Goal: Task Accomplishment & Management: Complete application form

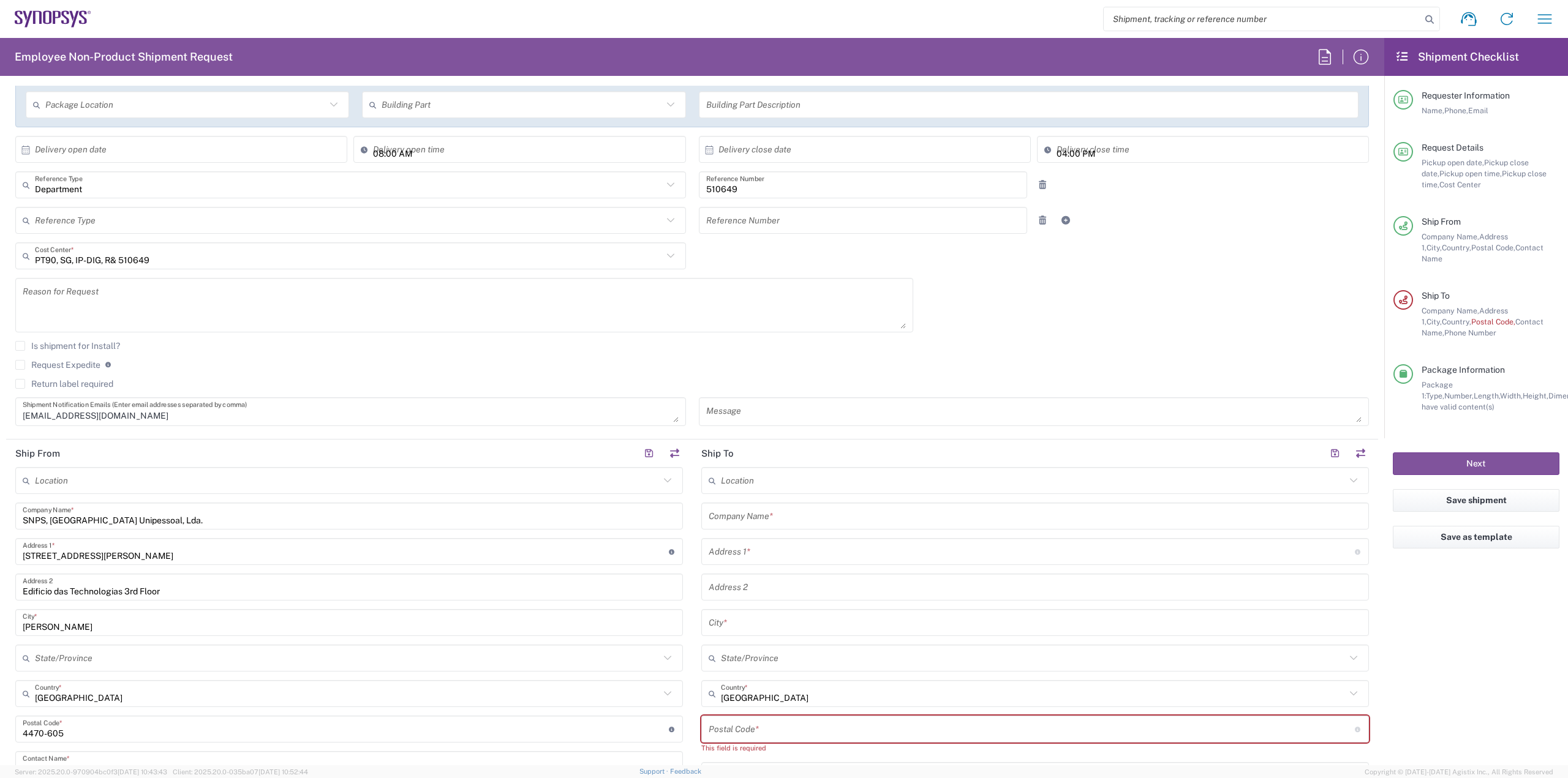
scroll to position [248, 0]
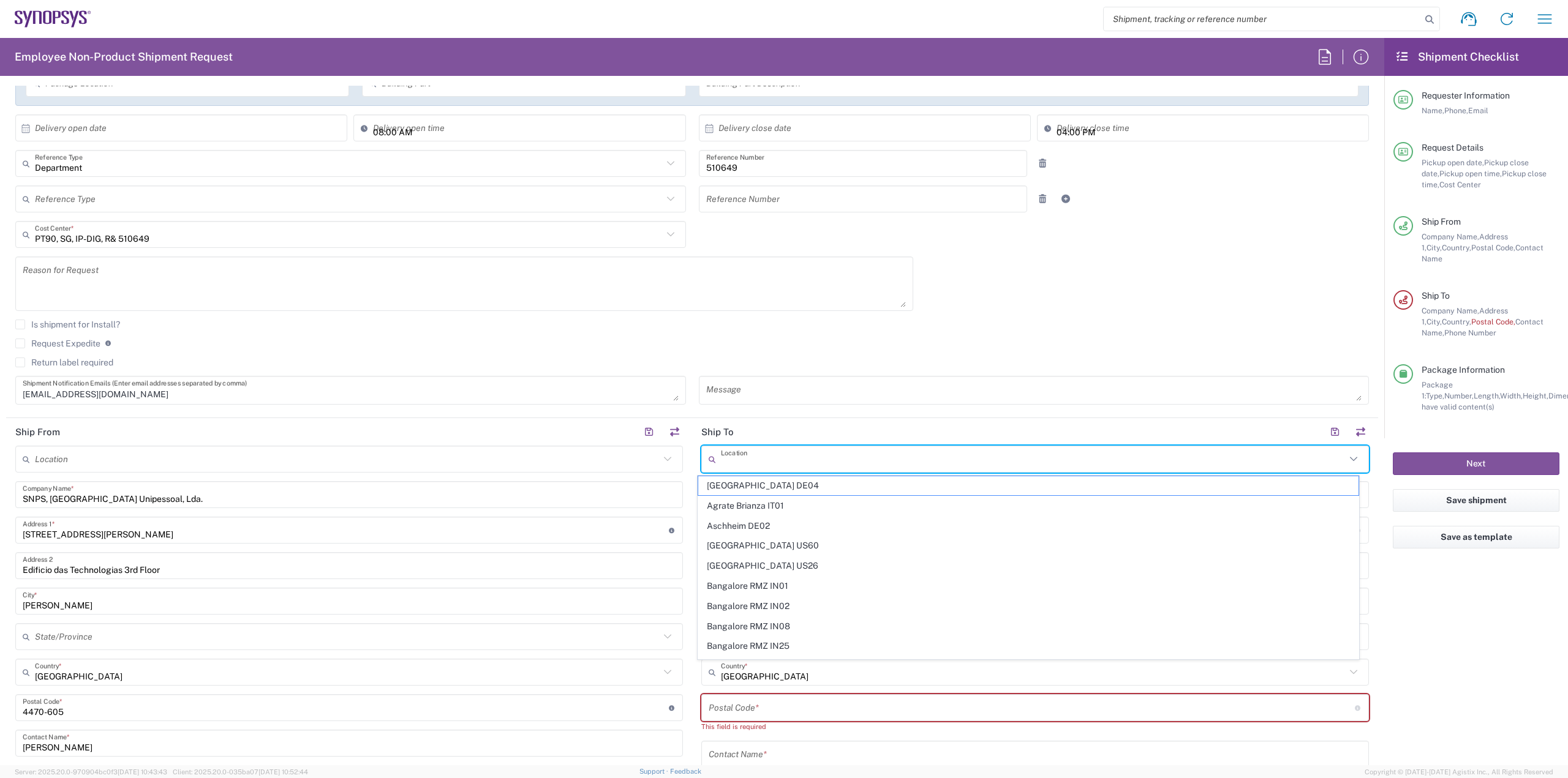
click at [766, 463] on input "text" at bounding box center [1033, 459] width 624 height 21
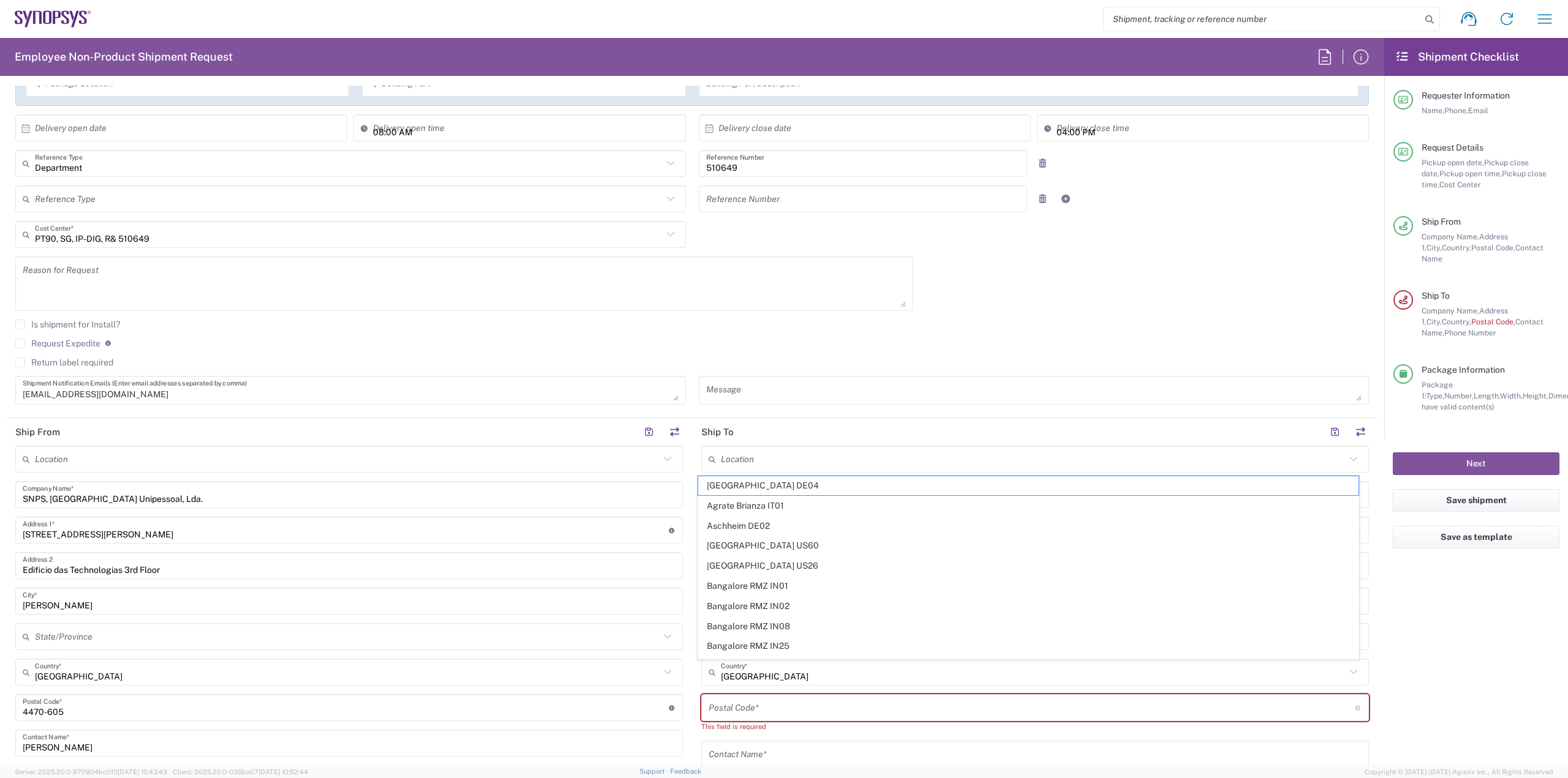
click at [774, 351] on div "Request Expedite If expedite is checked you will be unable to rate and book thi…" at bounding box center [692, 348] width 1354 height 20
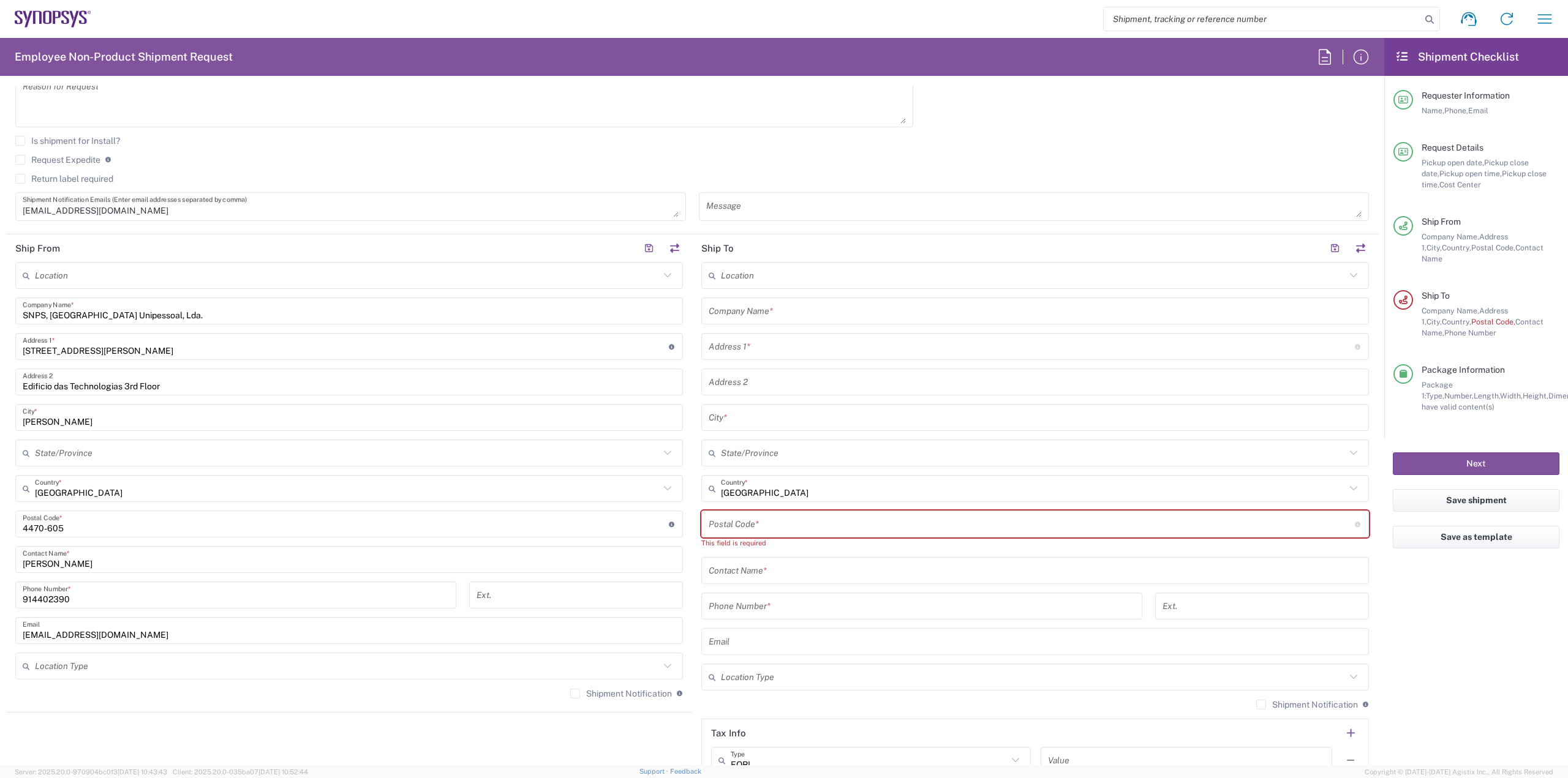
scroll to position [493, 0]
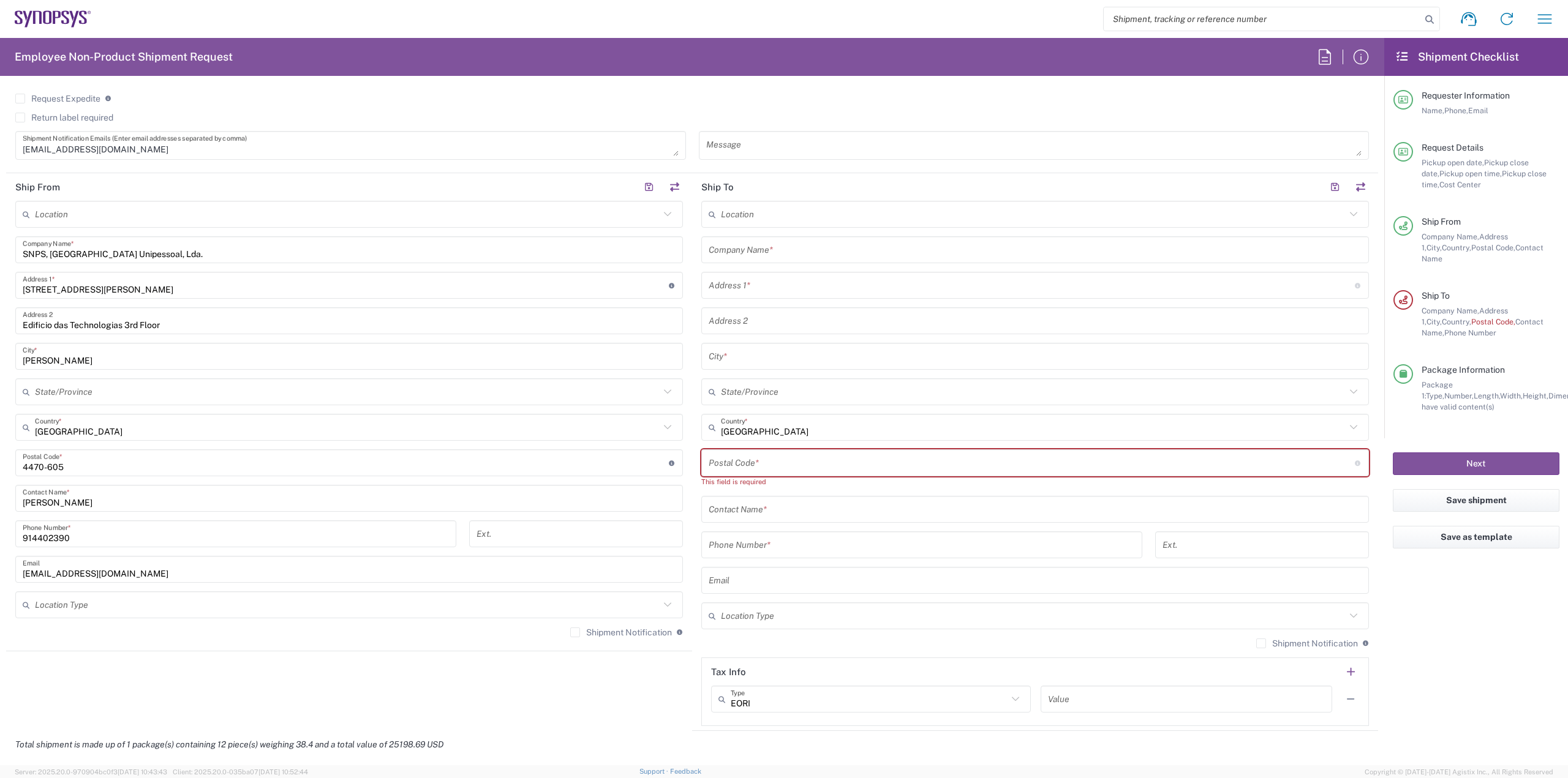
click at [799, 507] on input "text" at bounding box center [1034, 509] width 653 height 21
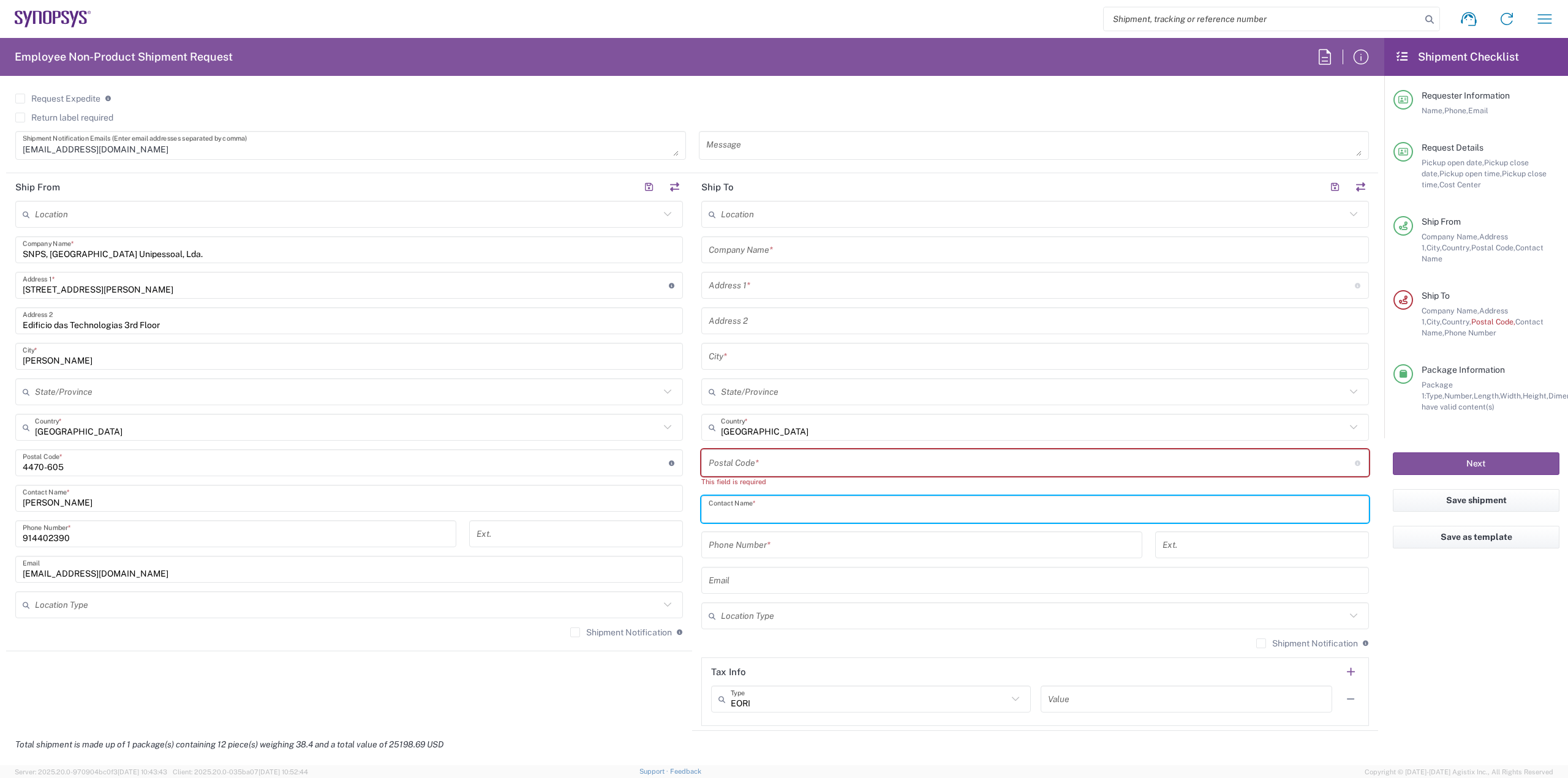
paste input "[PERSON_NAME]"
type input "[PERSON_NAME]"
click at [807, 547] on input "tel" at bounding box center [921, 545] width 426 height 21
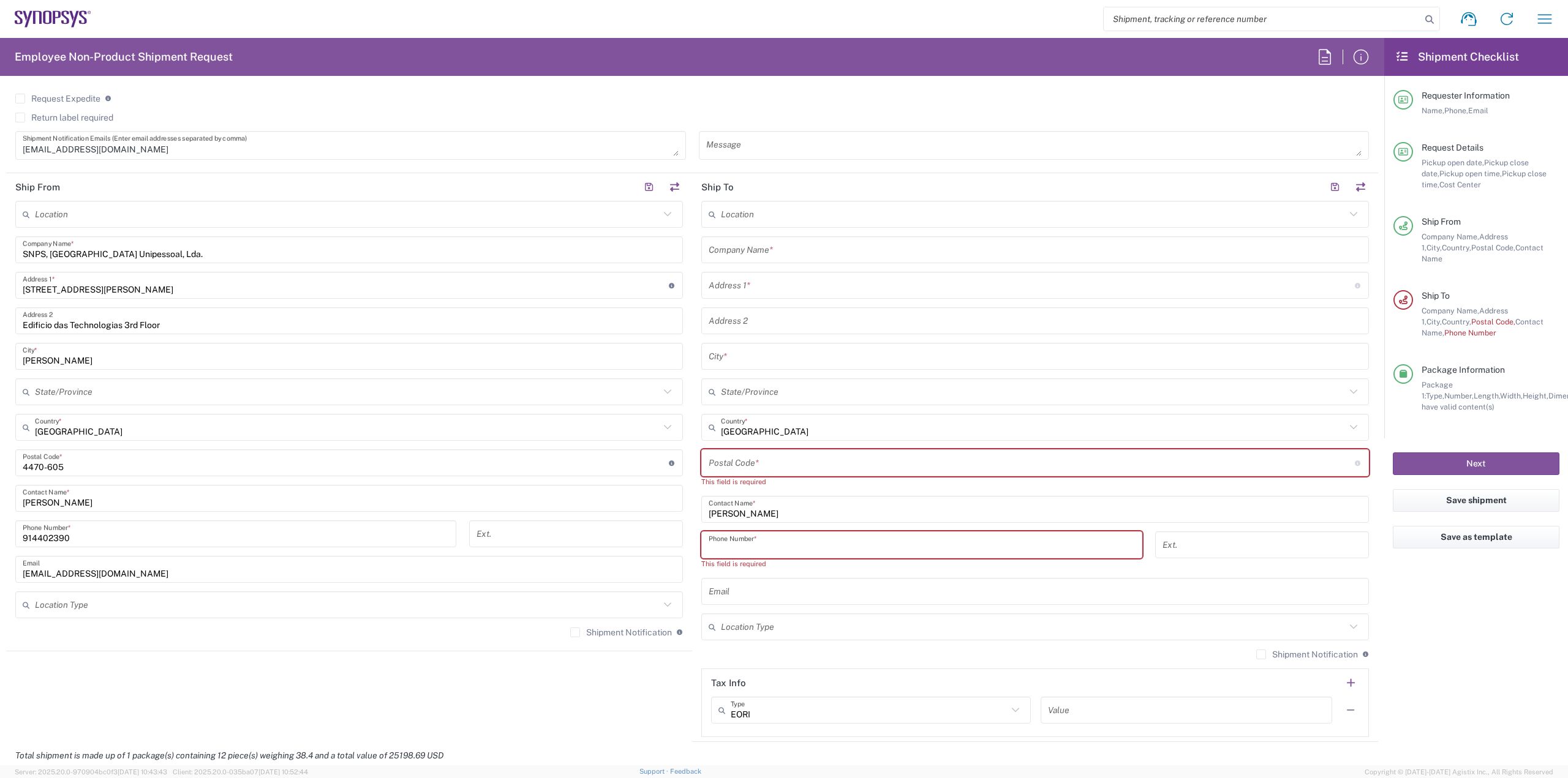
paste input "[PHONE_NUMBER]"
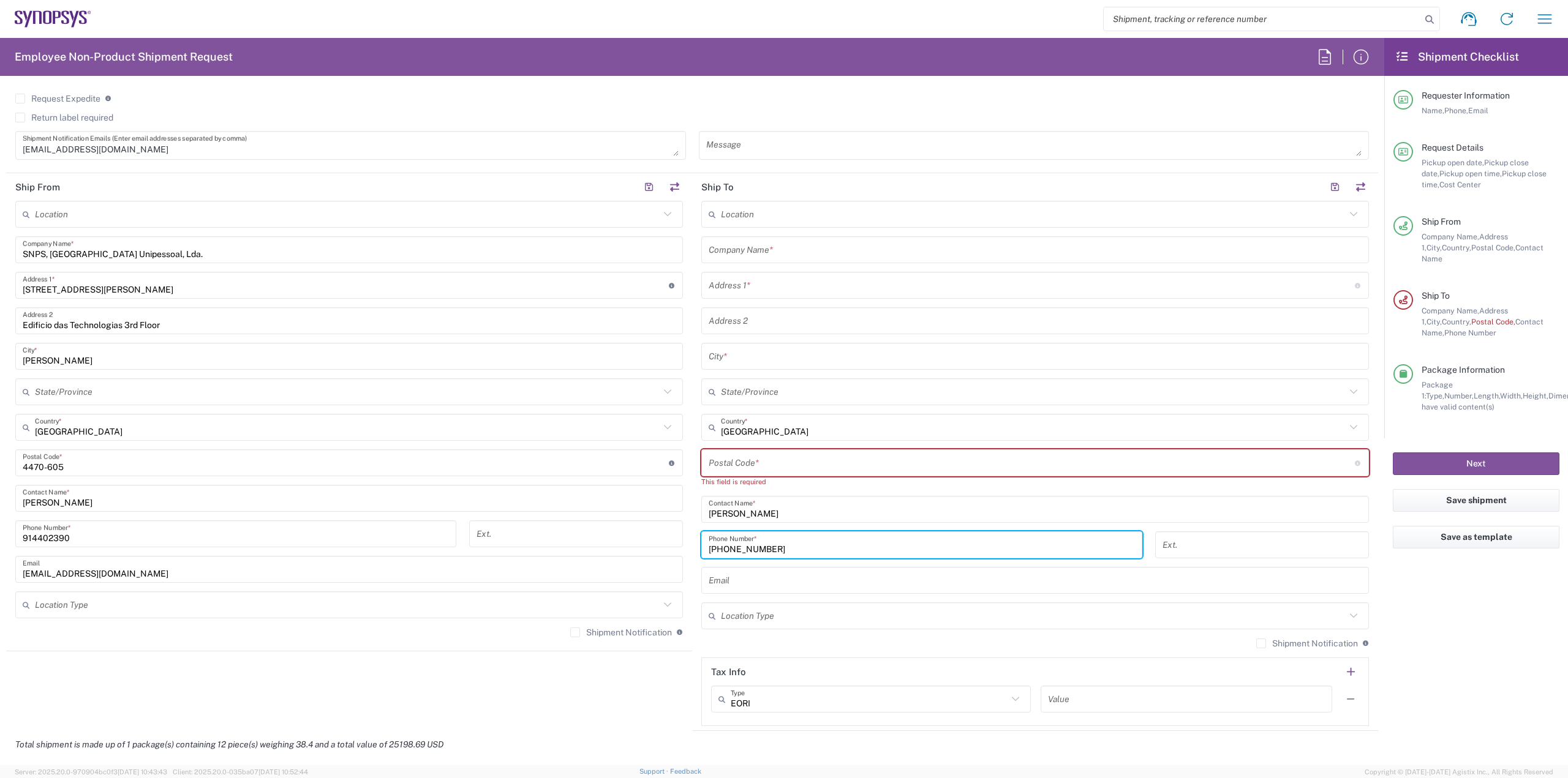
type input "[PHONE_NUMBER]"
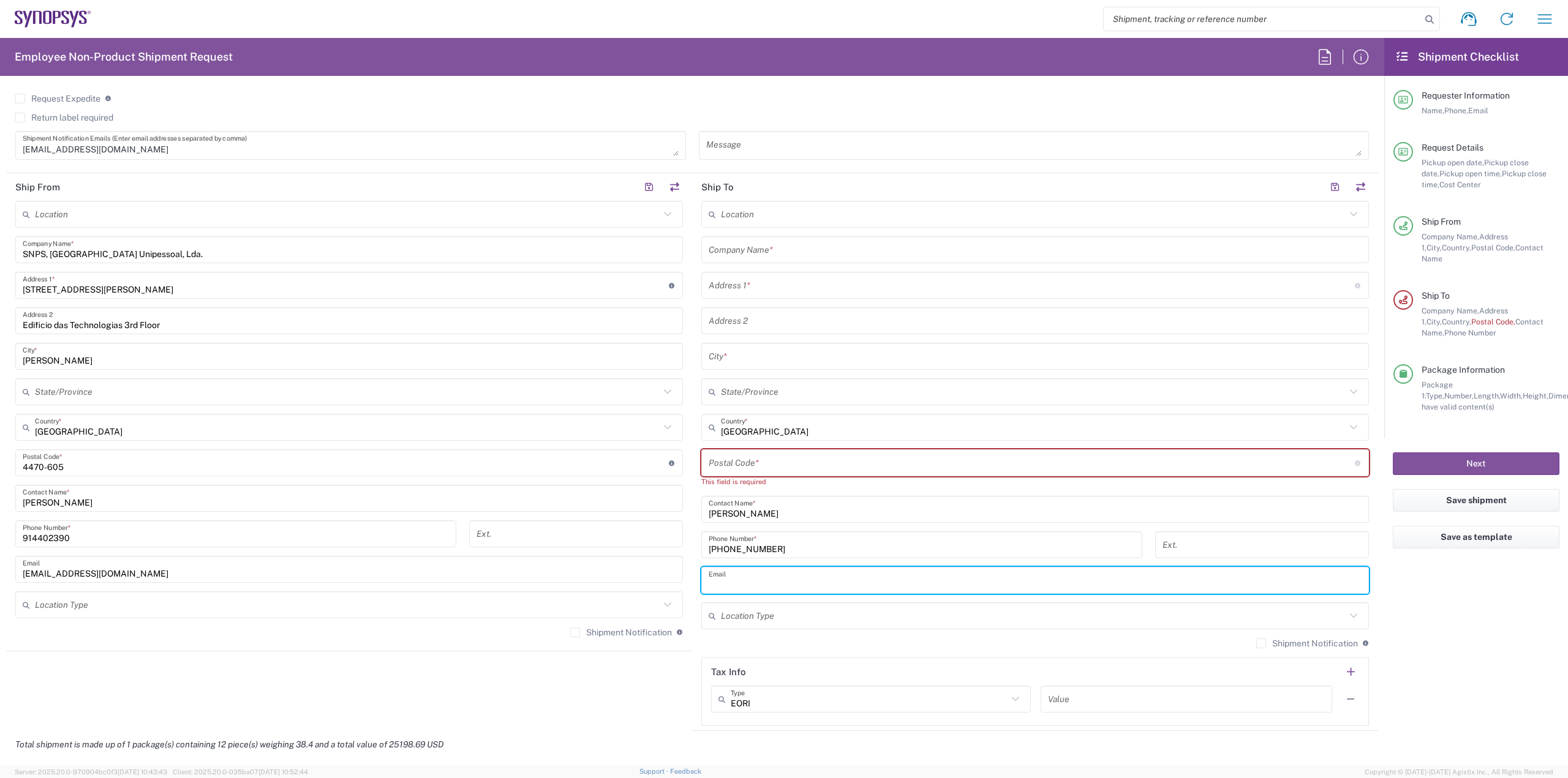
click at [870, 577] on input "text" at bounding box center [1034, 581] width 653 height 21
paste input "Viliam.Vozar@onsemi.com"
type input "Viliam.Vozar@onsemi.com"
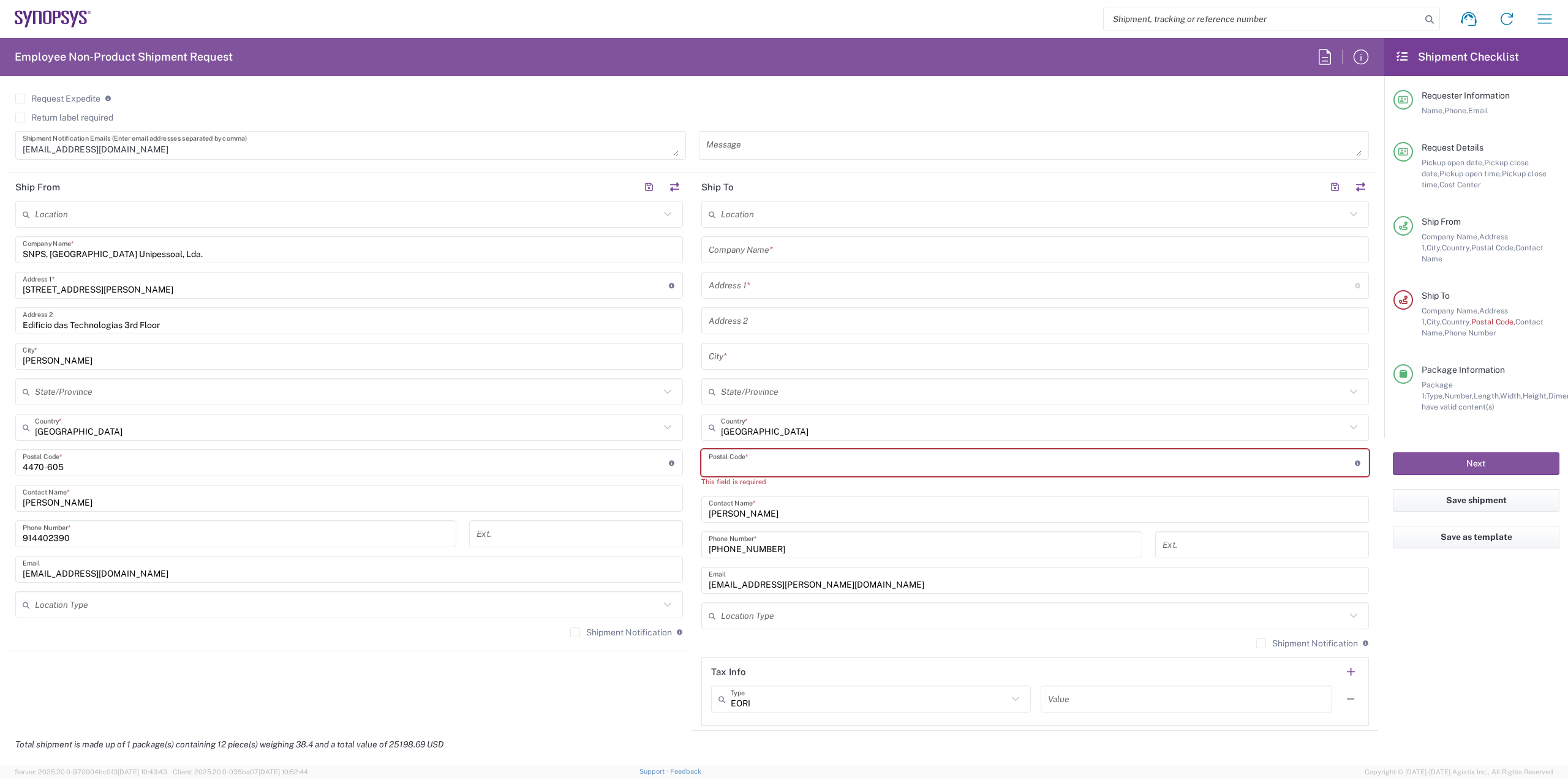
click at [802, 469] on input "undefined" at bounding box center [1031, 463] width 646 height 21
click at [779, 212] on input "text" at bounding box center [1033, 214] width 624 height 21
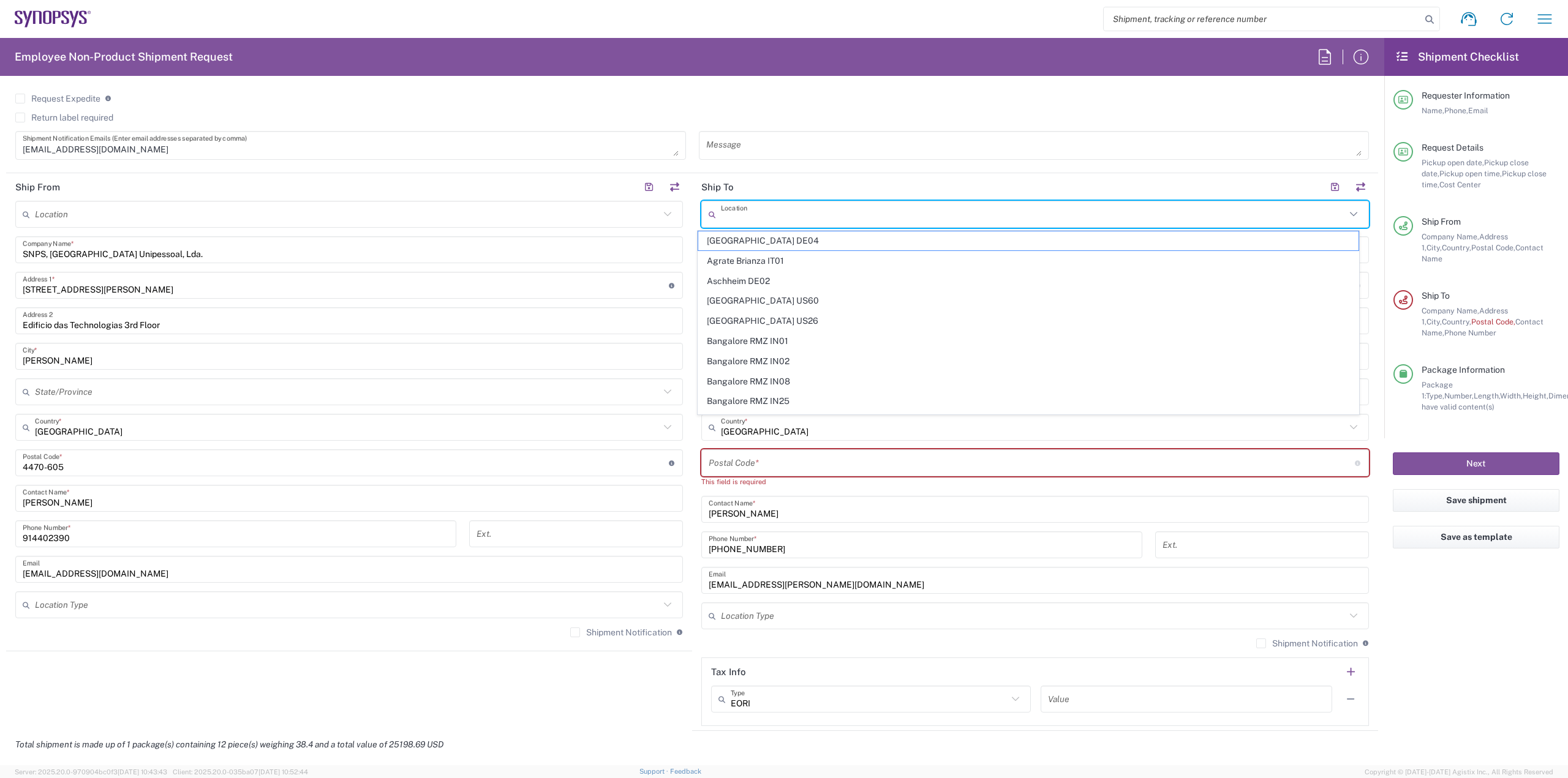
paste input "ON Design Czech s.r.o. Czech Vídenská 204/125 619 00 Brno Czech Republic"
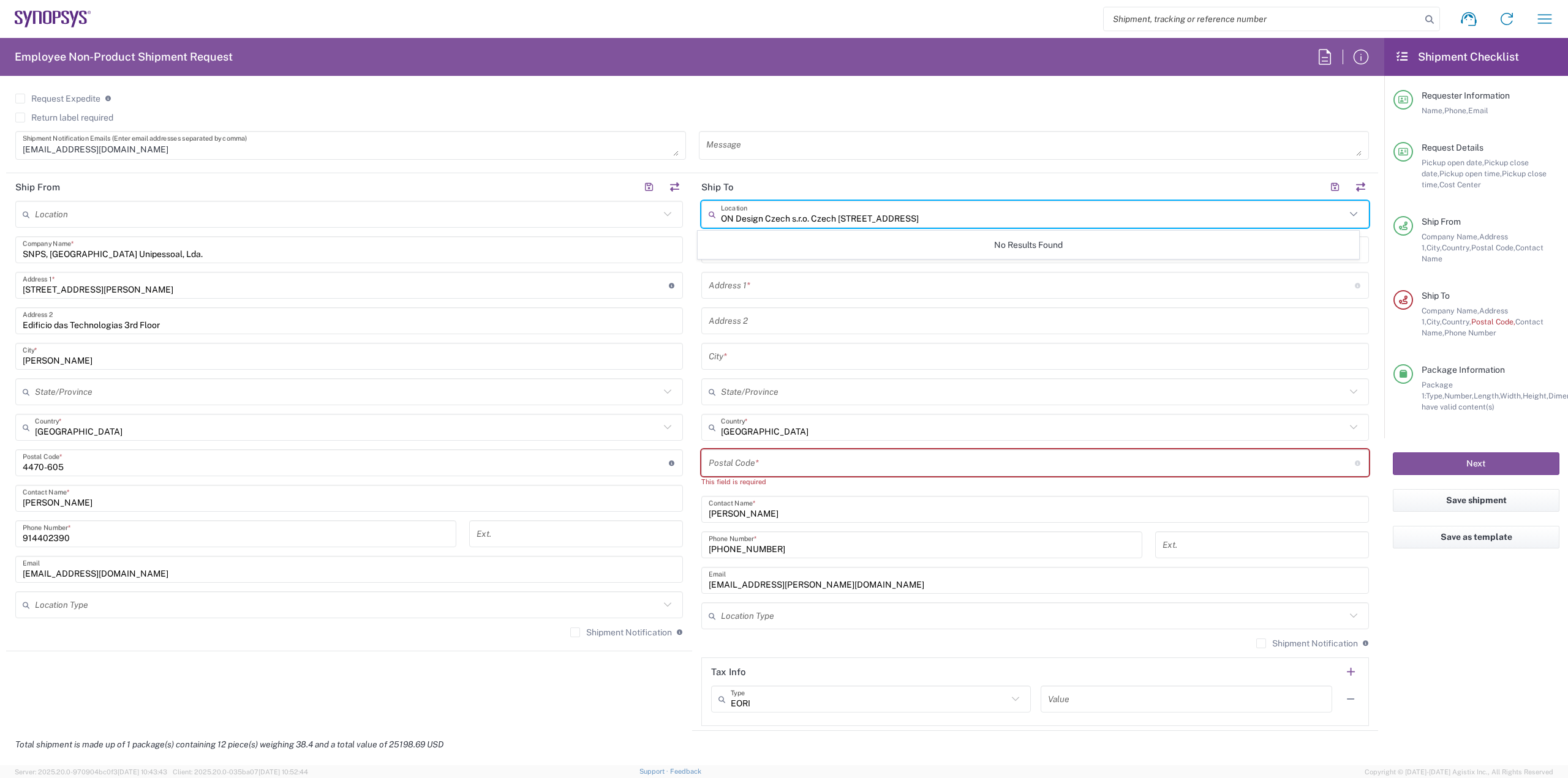
drag, startPoint x: 763, startPoint y: 220, endPoint x: 1102, endPoint y: 249, distance: 340.2
click at [1102, 228] on agx-dropdown-input "ON Design Czech s.r.o. Czech Vídenská 204/125 619 00 Brno Czech Republic Locati…" at bounding box center [1034, 213] width 667 height 27
type input "O"
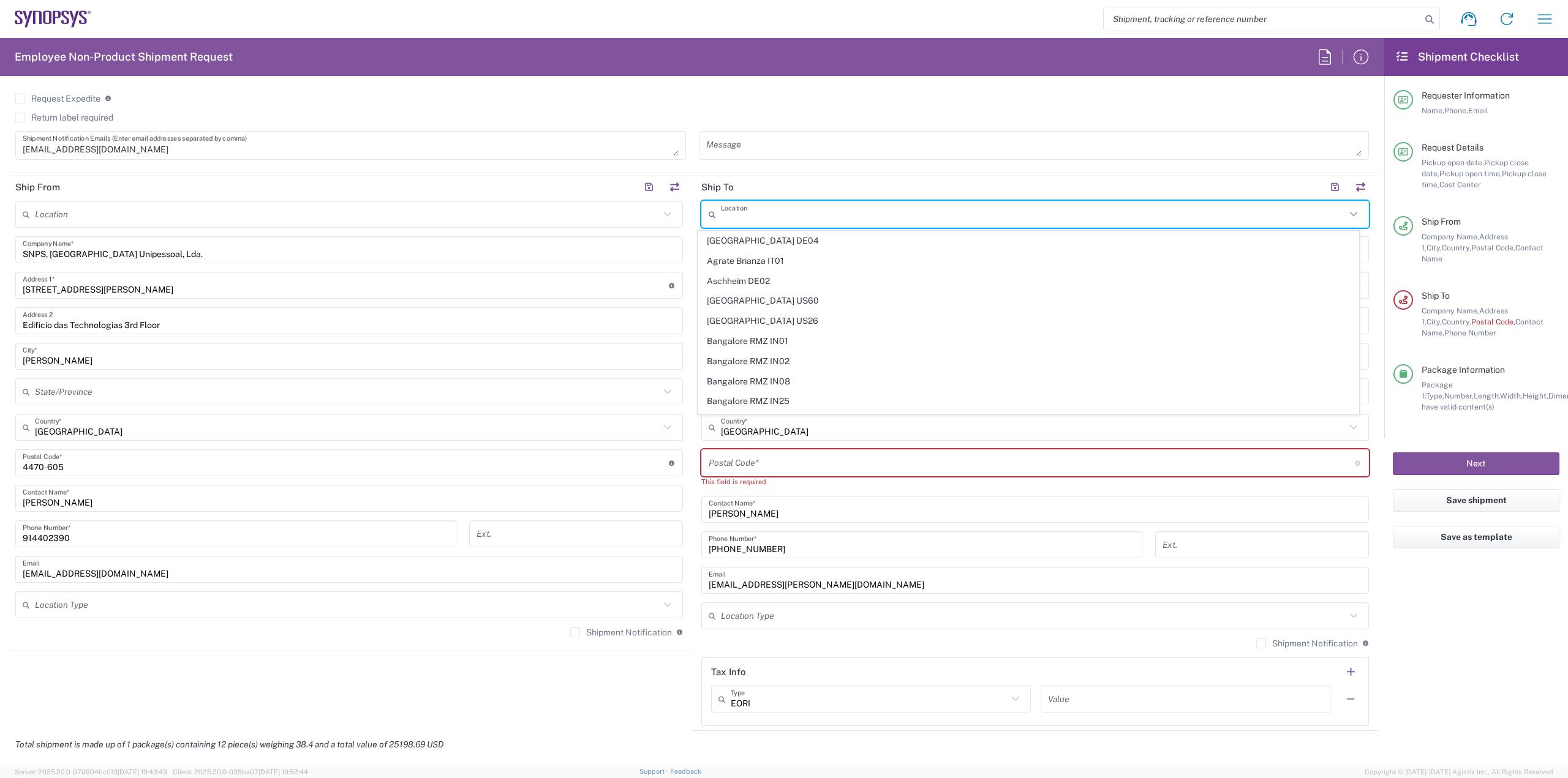
click at [967, 110] on div "Request Expedite If expedite is checked you will be unable to rate and book thi…" at bounding box center [692, 103] width 1354 height 20
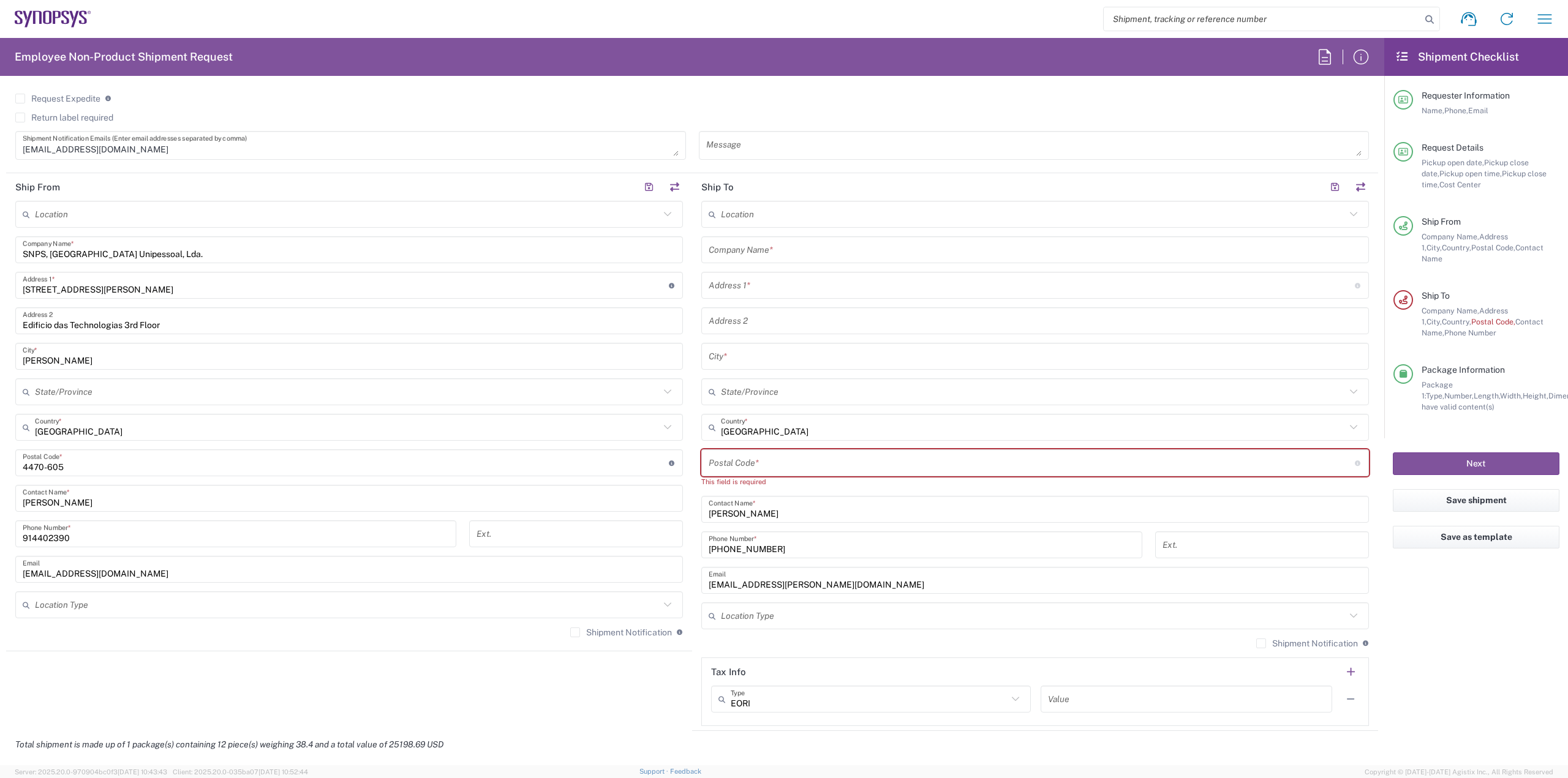
click at [782, 240] on input "text" at bounding box center [1034, 250] width 653 height 21
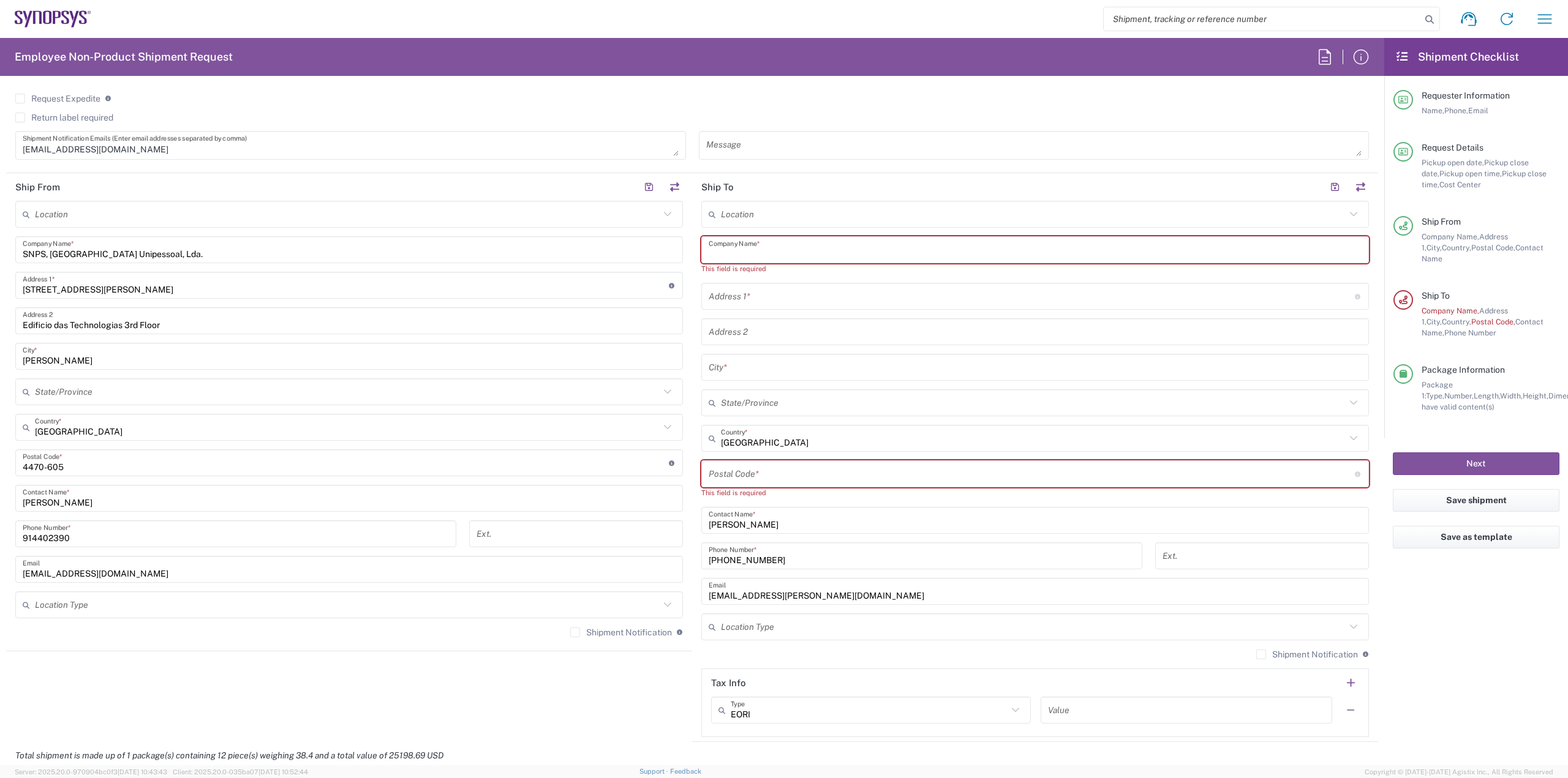
paste input "ON Design Czech s.r.o"
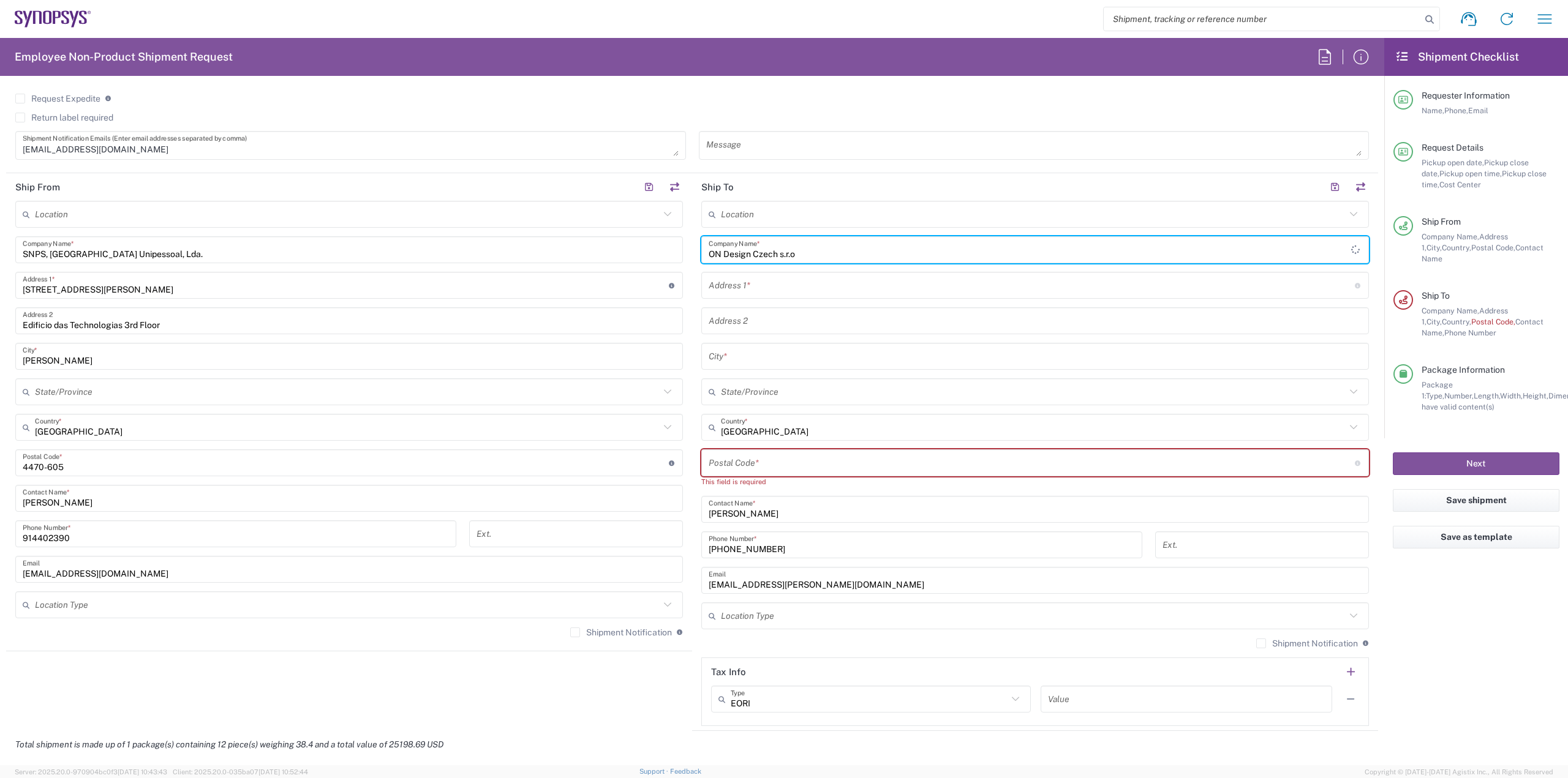
type input "ON Design Czech s.r.o"
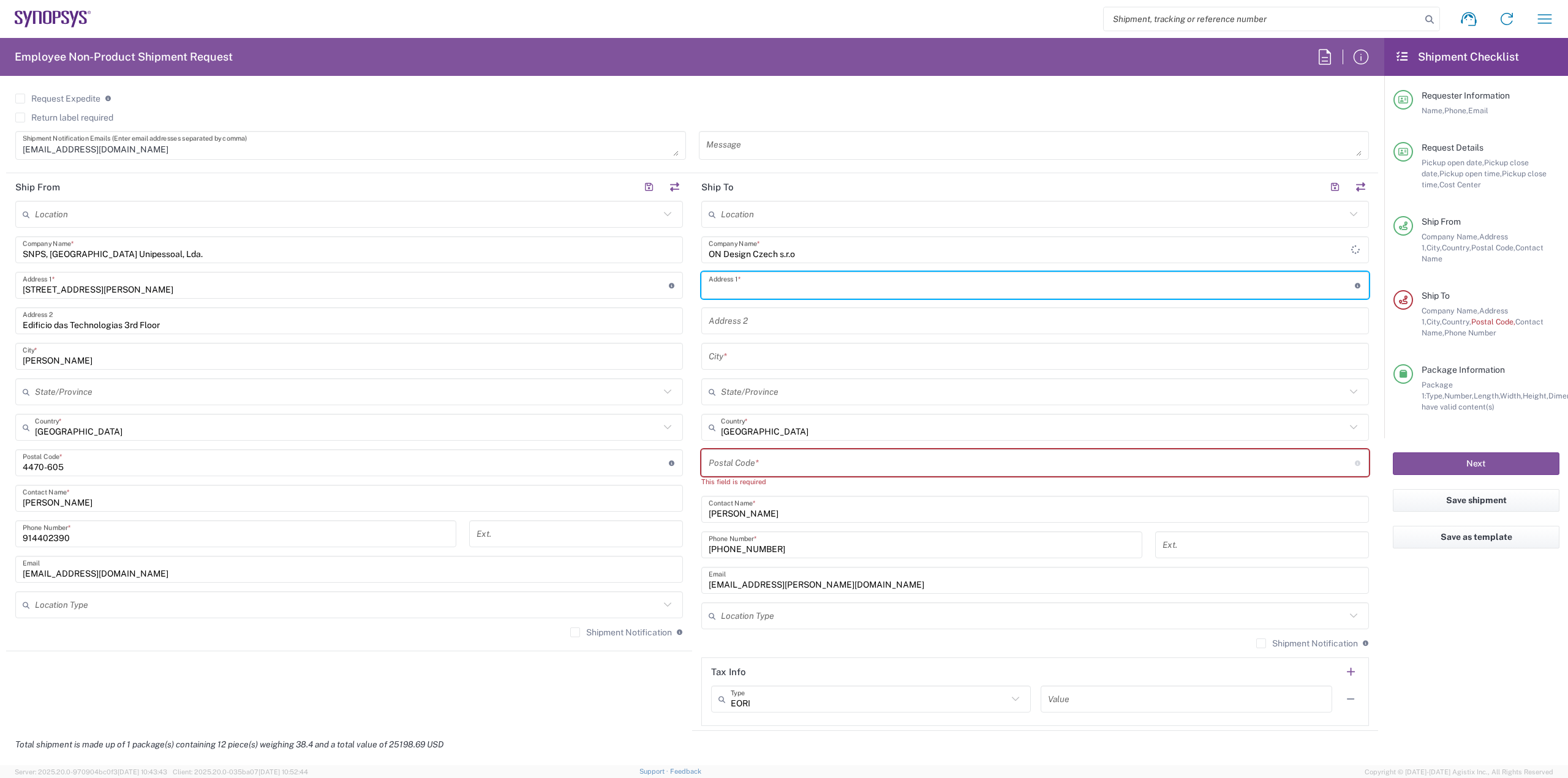
click at [730, 284] on input "text" at bounding box center [1031, 285] width 646 height 21
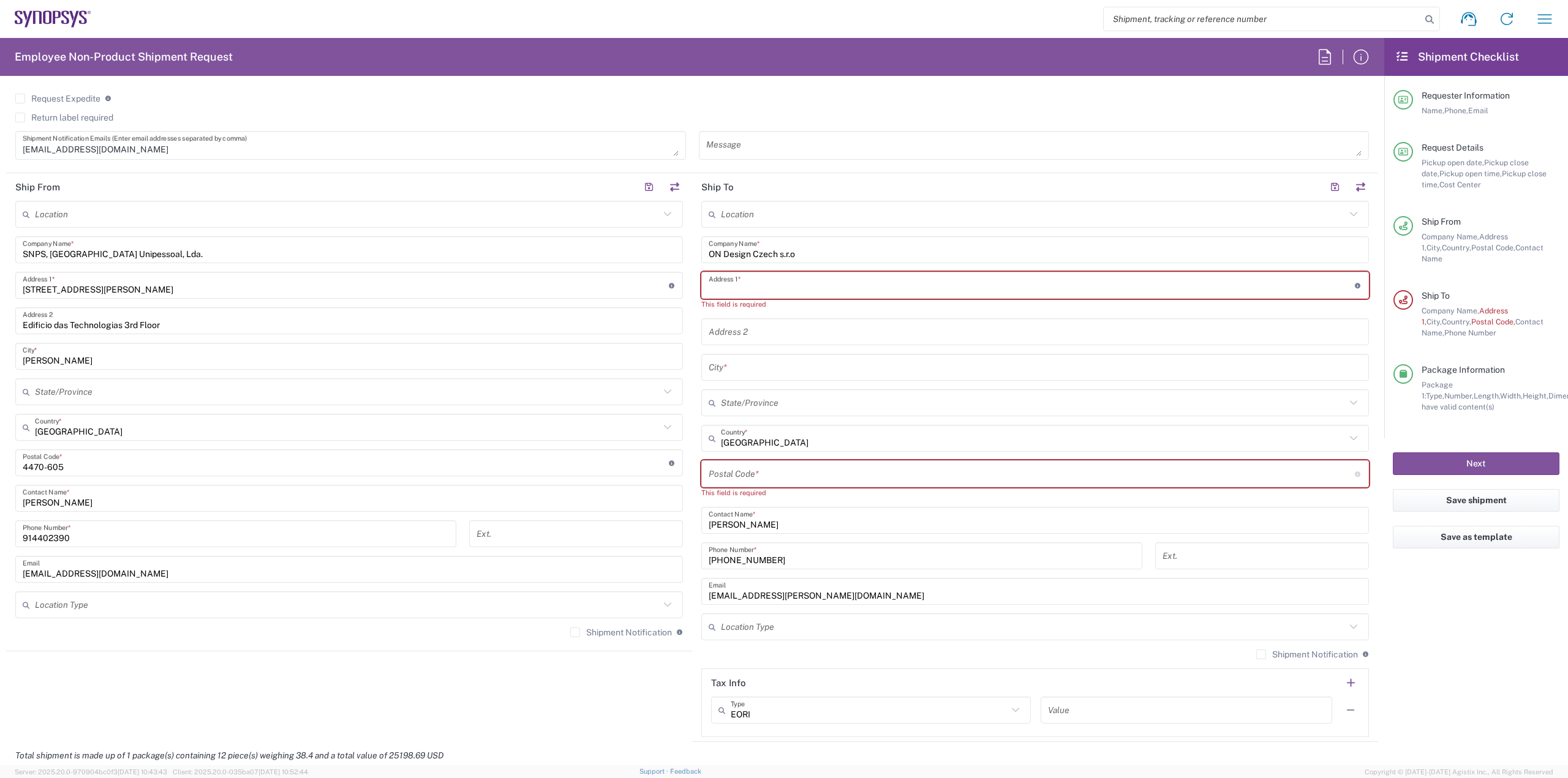
paste input "Czech [STREET_ADDRESS]"
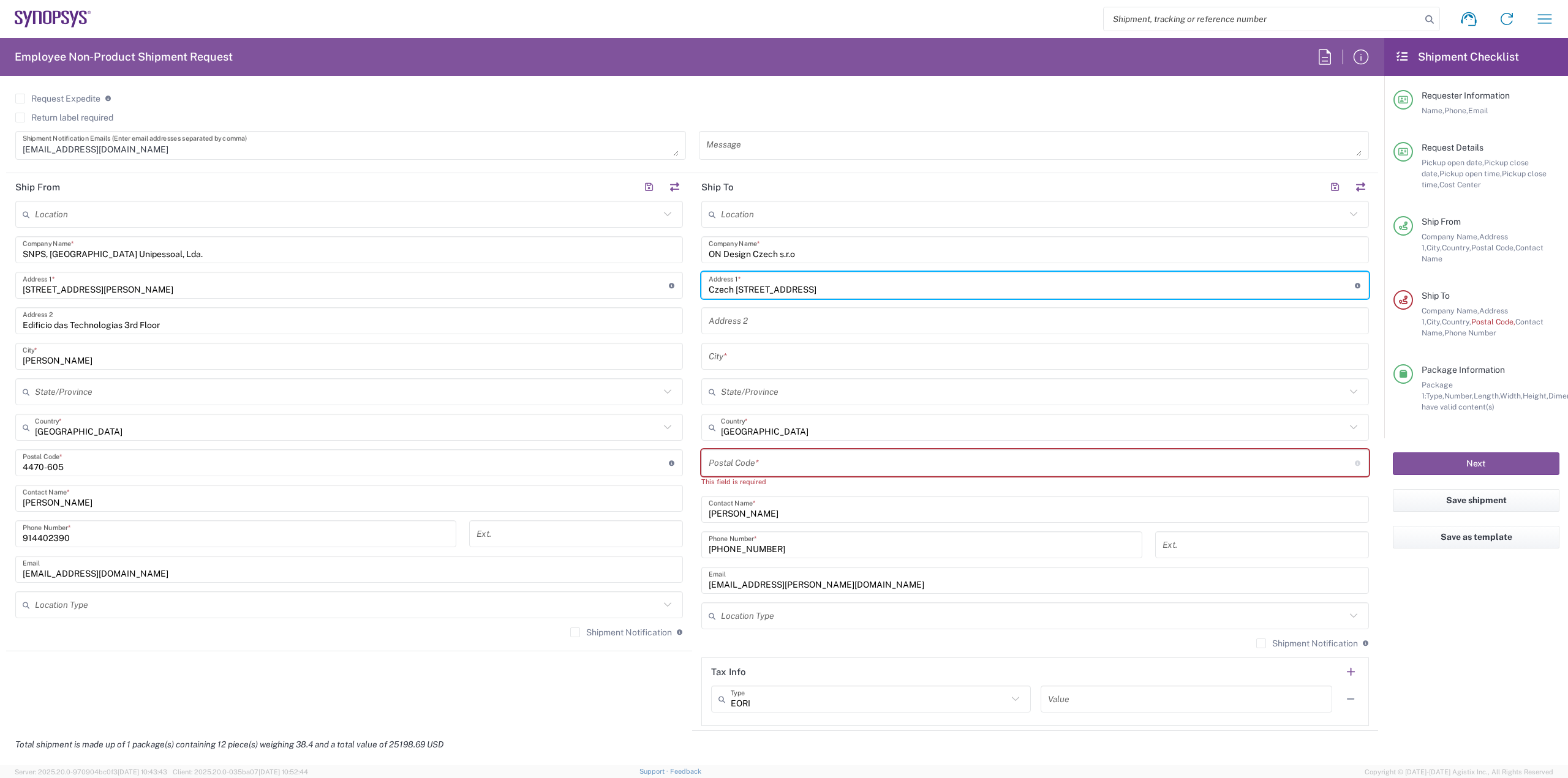
type input "Czech [STREET_ADDRESS]"
click at [816, 322] on input "text" at bounding box center [1034, 321] width 653 height 21
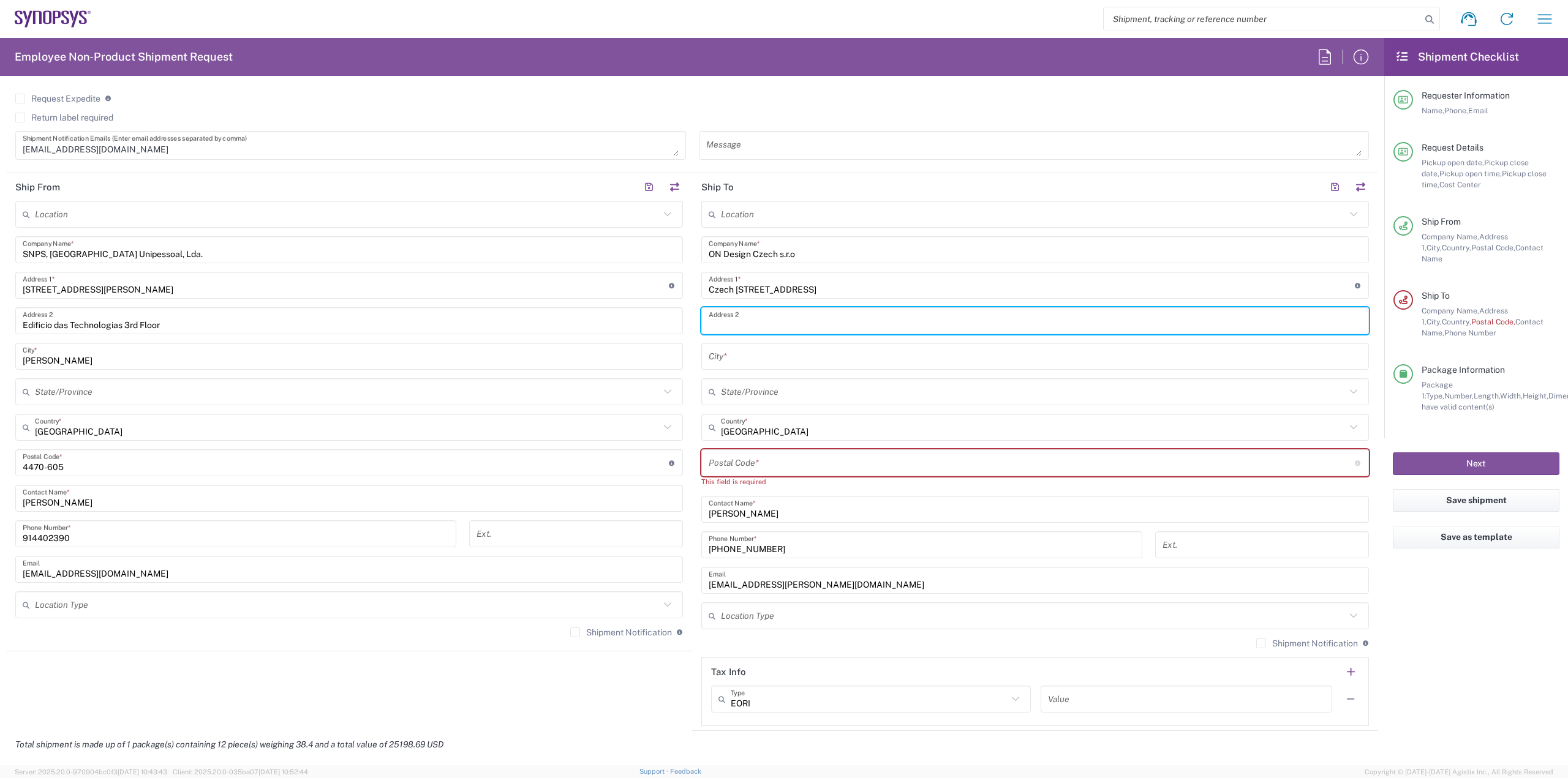
click at [802, 361] on input "text" at bounding box center [1034, 357] width 653 height 21
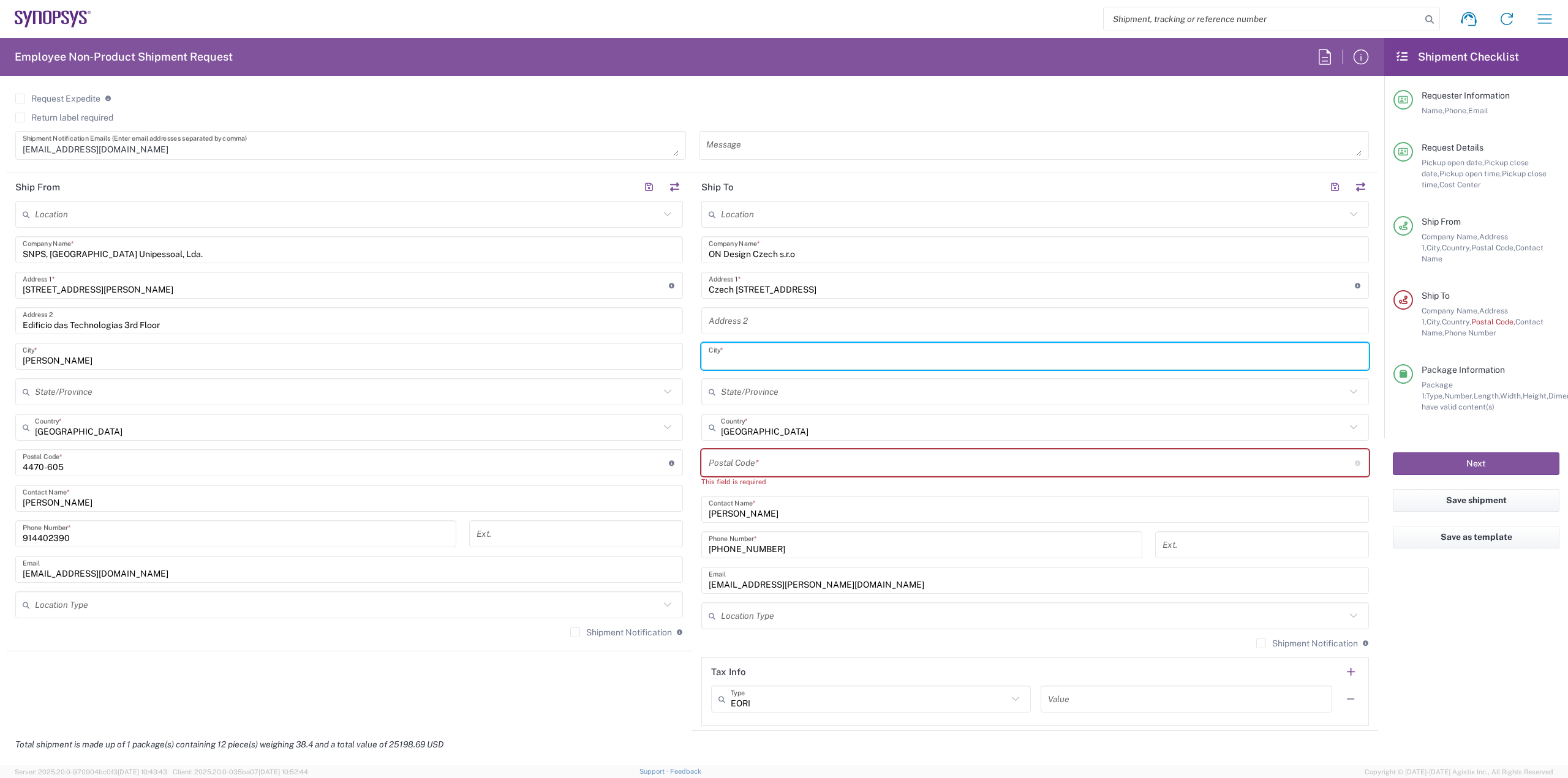
click at [740, 388] on div "Location Aachen DE04 Agrate Brianza IT01 Aschheim DE02 Atlanta US60 Austin US26…" at bounding box center [1034, 463] width 667 height 525
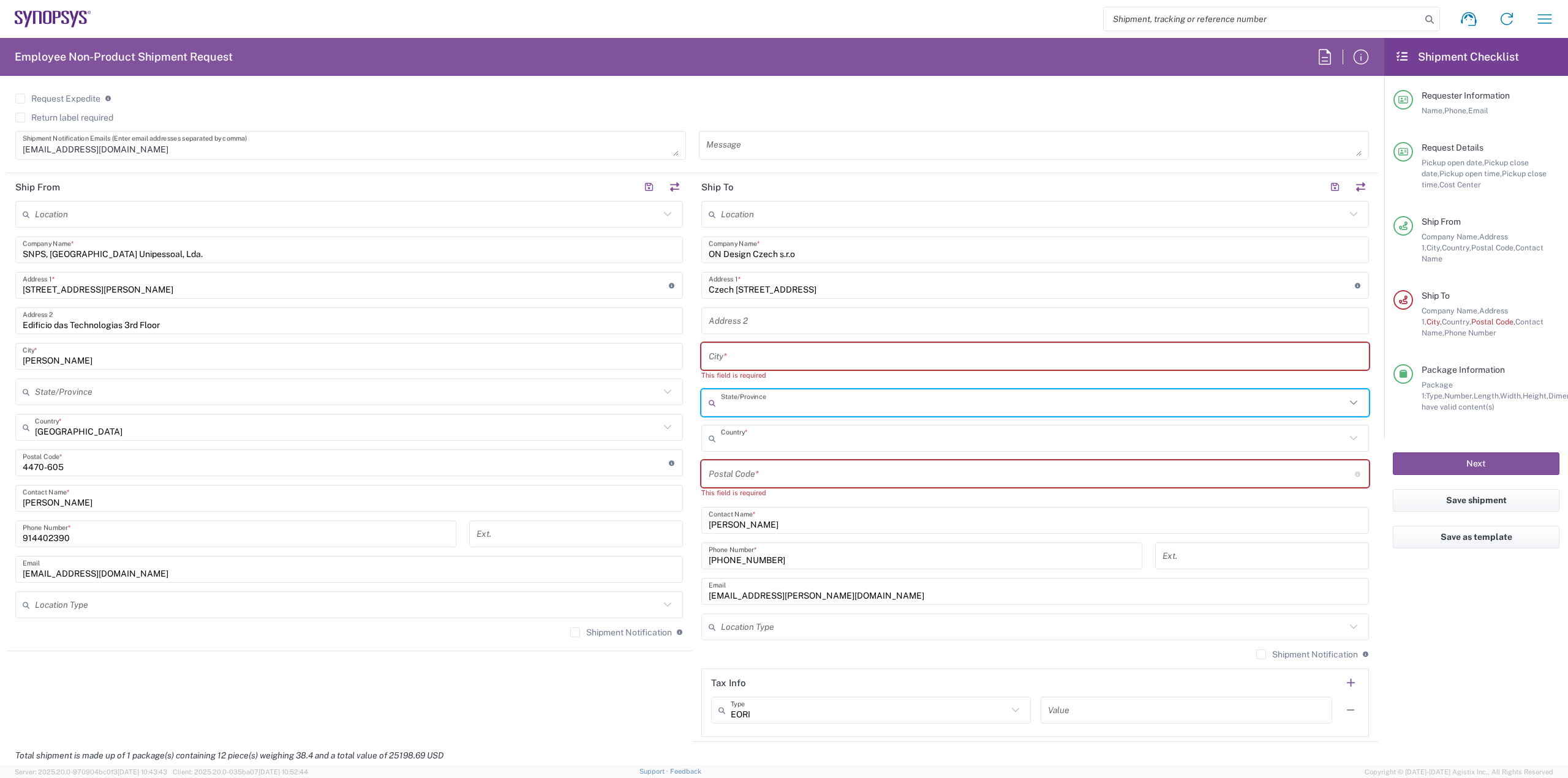
click at [739, 433] on input "text" at bounding box center [1033, 438] width 624 height 21
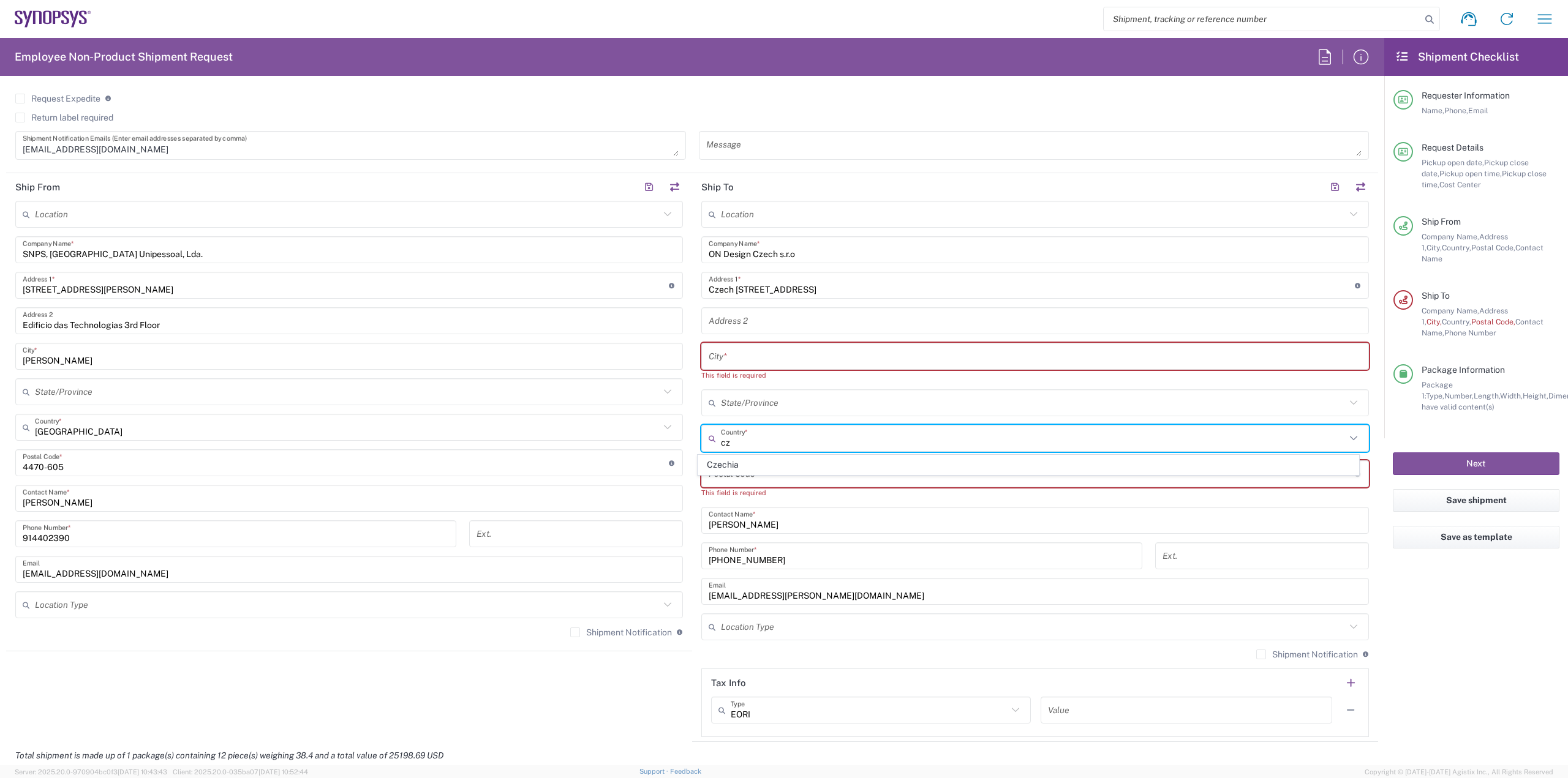
scroll to position [0, 0]
type input "c"
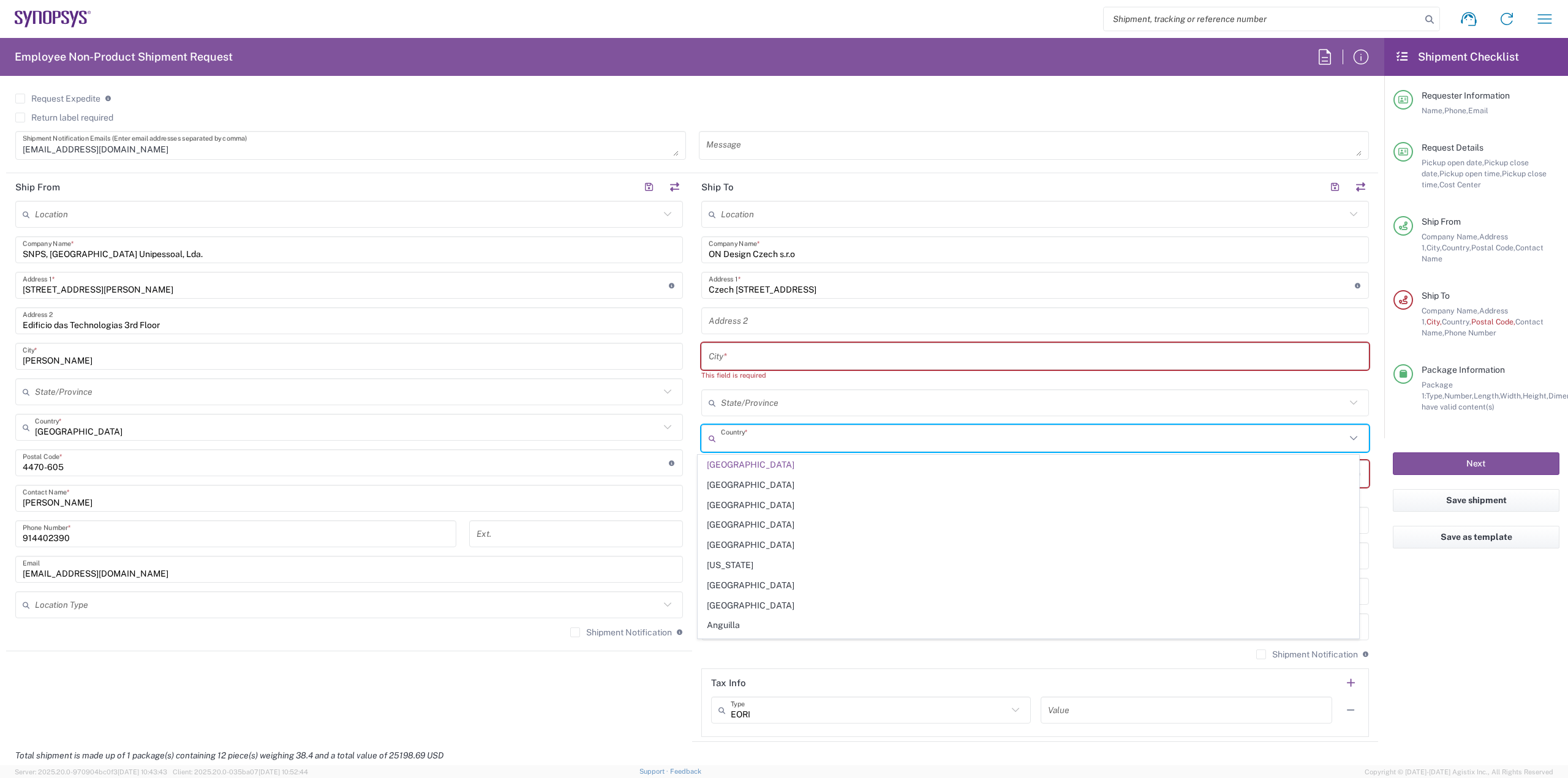
paste input "Czech Republic"
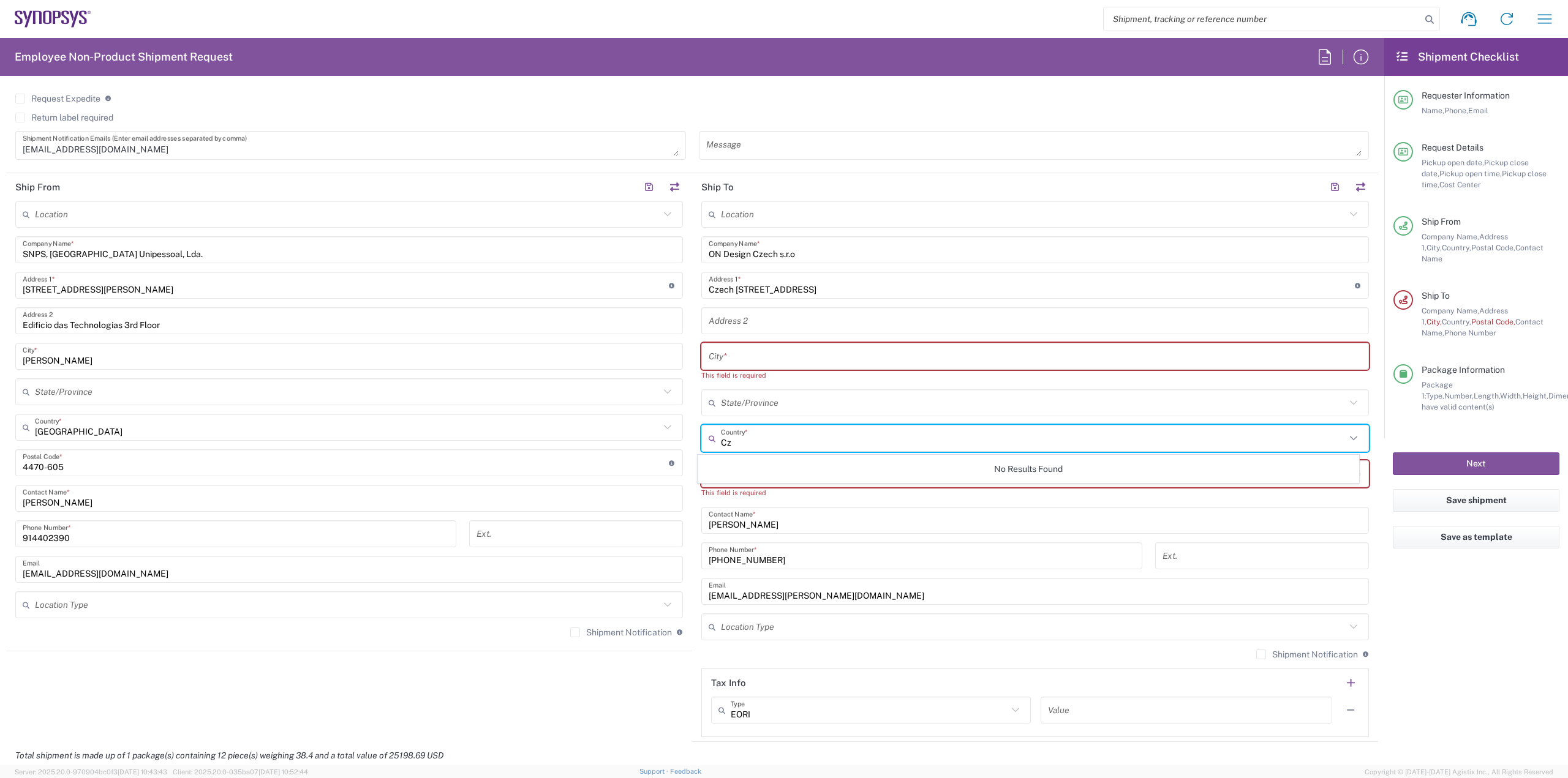
type input "C"
type input "R"
click at [754, 469] on span "Czechia" at bounding box center [1028, 464] width 661 height 19
type input "Czechia"
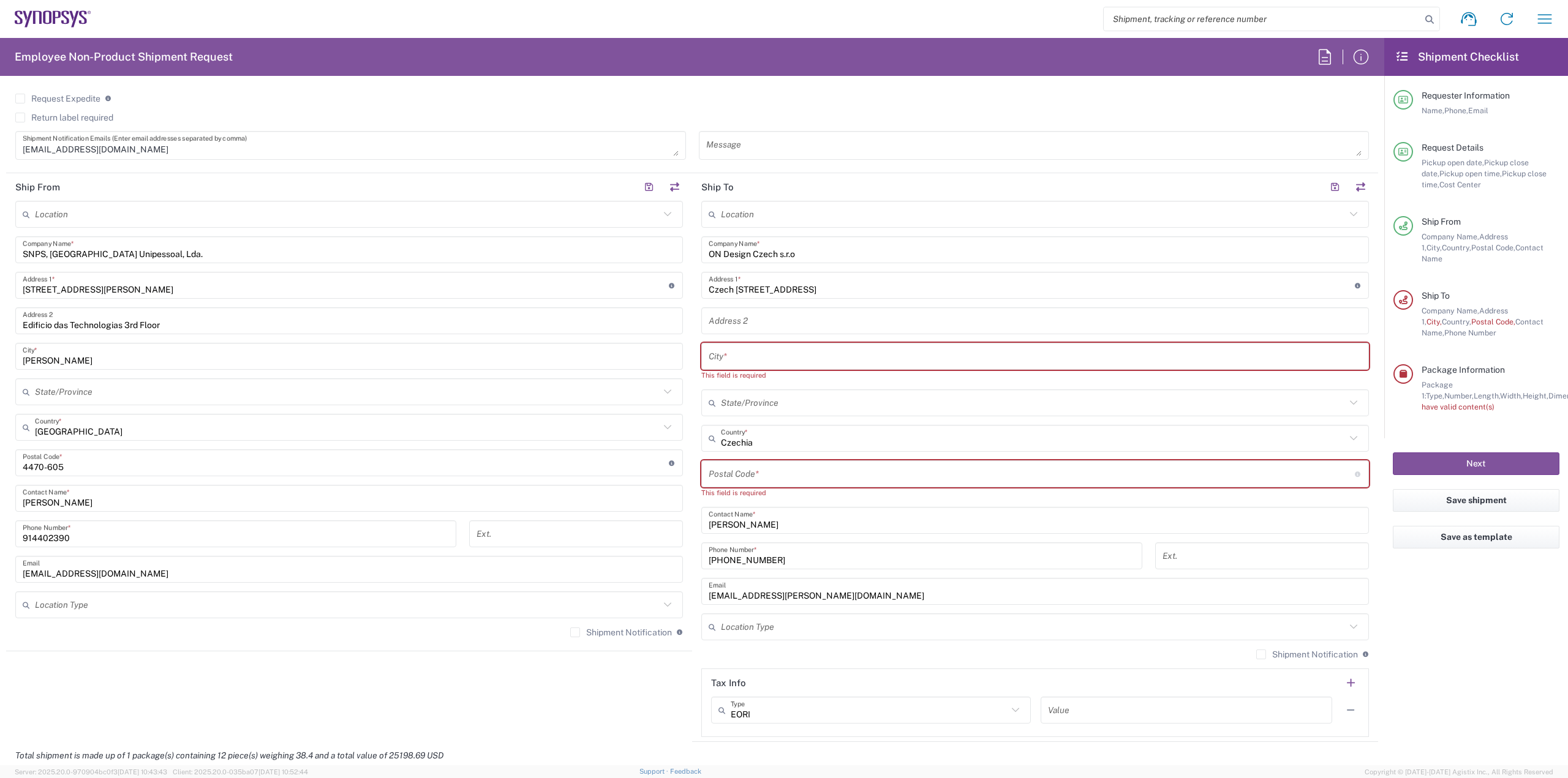
click at [775, 363] on input "text" at bounding box center [1034, 357] width 653 height 21
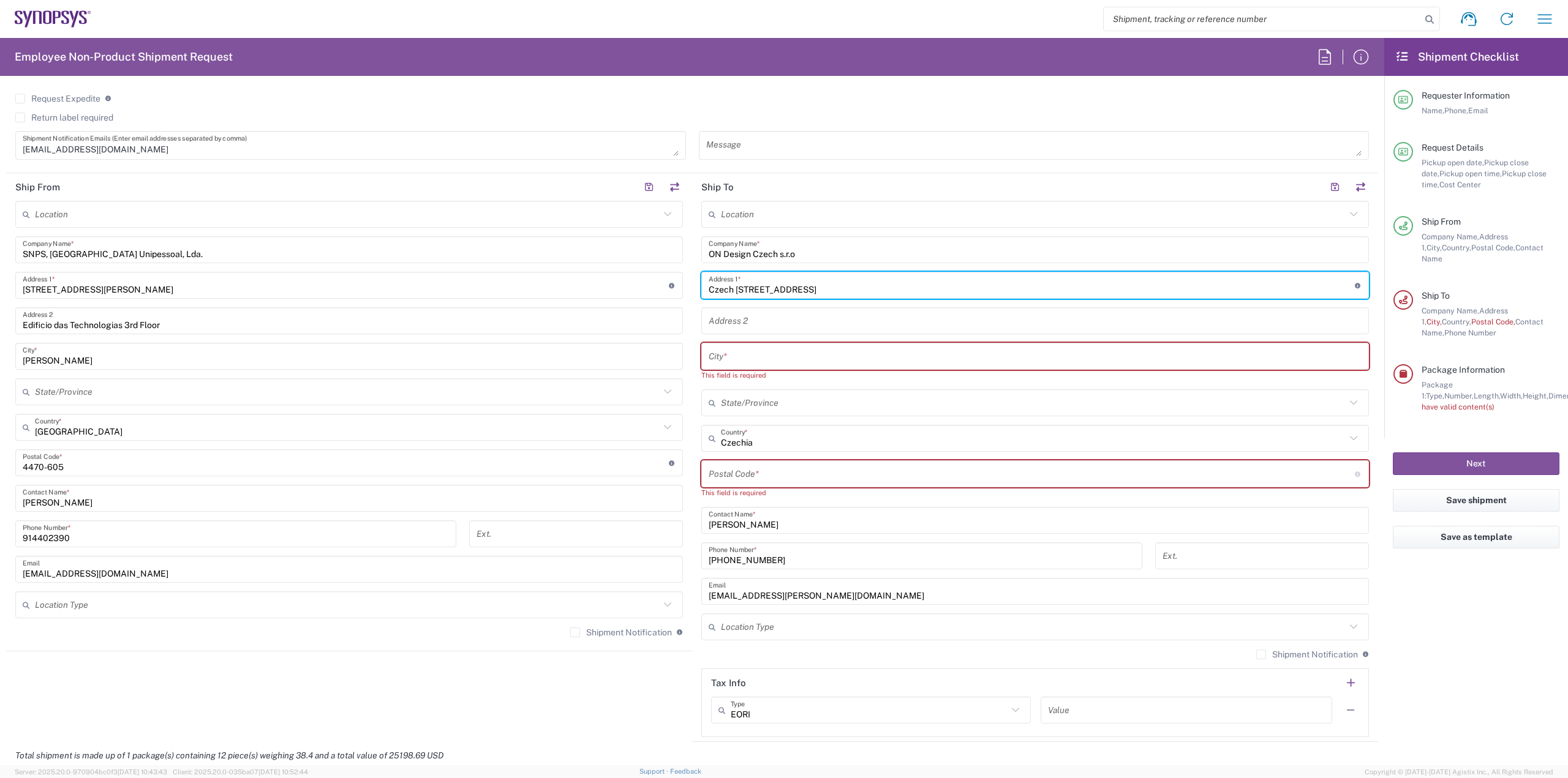
drag, startPoint x: 703, startPoint y: 291, endPoint x: 765, endPoint y: 289, distance: 62.0
click at [765, 289] on input "Czech [STREET_ADDRESS]" at bounding box center [1031, 285] width 646 height 21
click at [865, 287] on input "Czech [STREET_ADDRESS]" at bounding box center [1031, 285] width 646 height 21
drag, startPoint x: 861, startPoint y: 288, endPoint x: 701, endPoint y: 287, distance: 160.0
click at [701, 287] on div "Czech Vídenská 204/125 619 00 Brno Address 1 * For cross streets use street nam…" at bounding box center [1034, 285] width 667 height 27
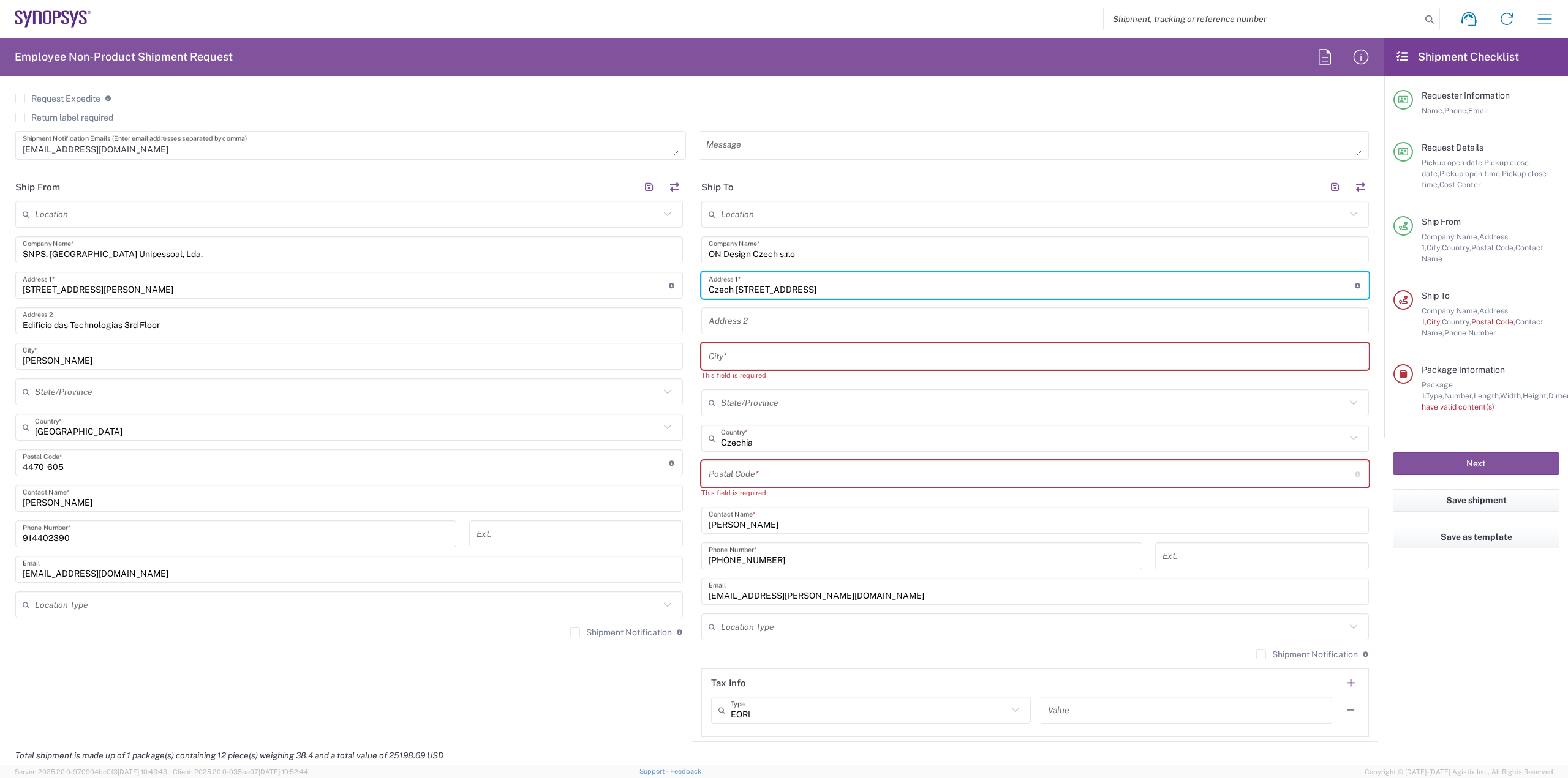
click at [729, 362] on input "text" at bounding box center [1034, 357] width 653 height 21
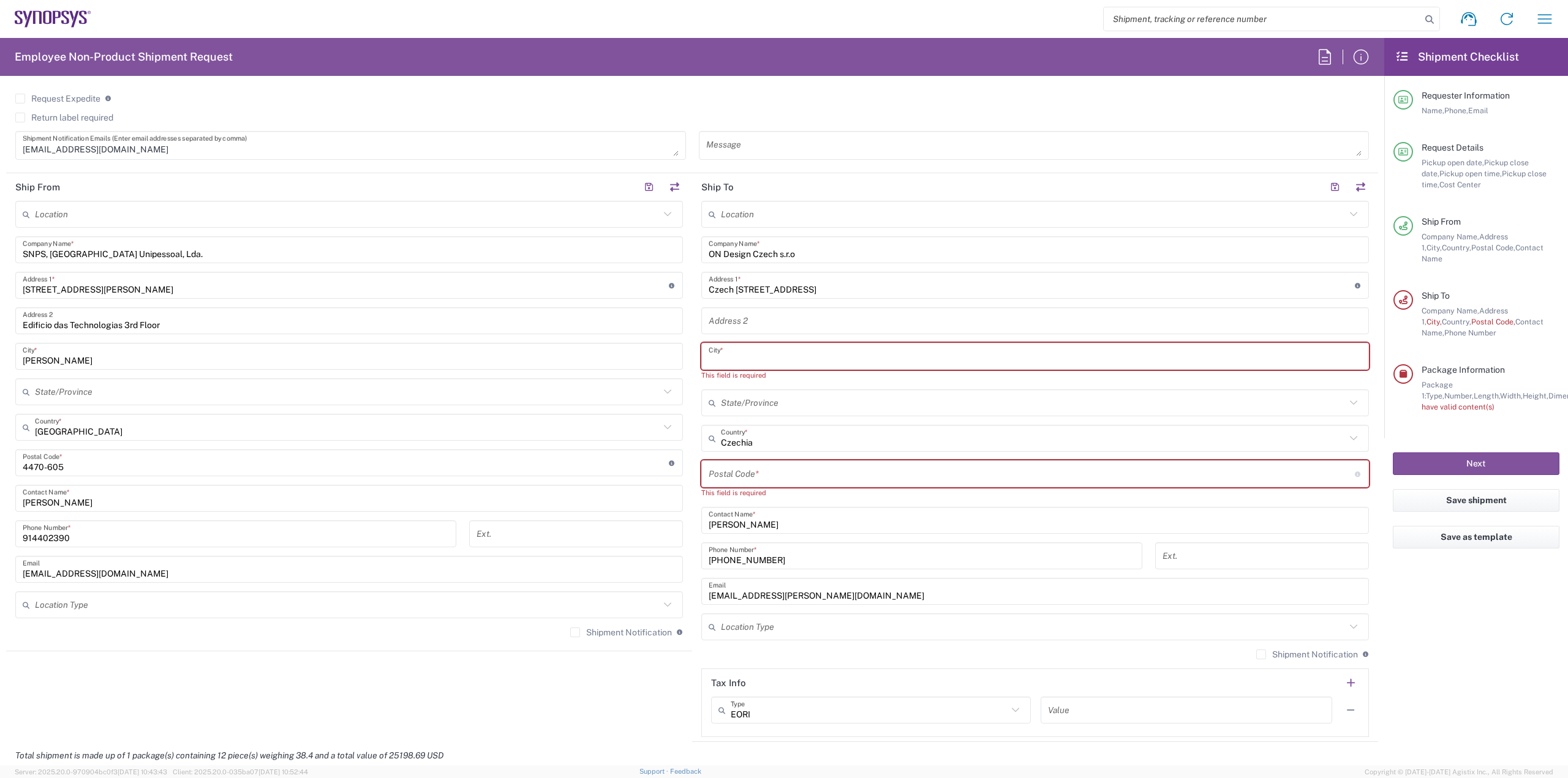
paste input "619 00"
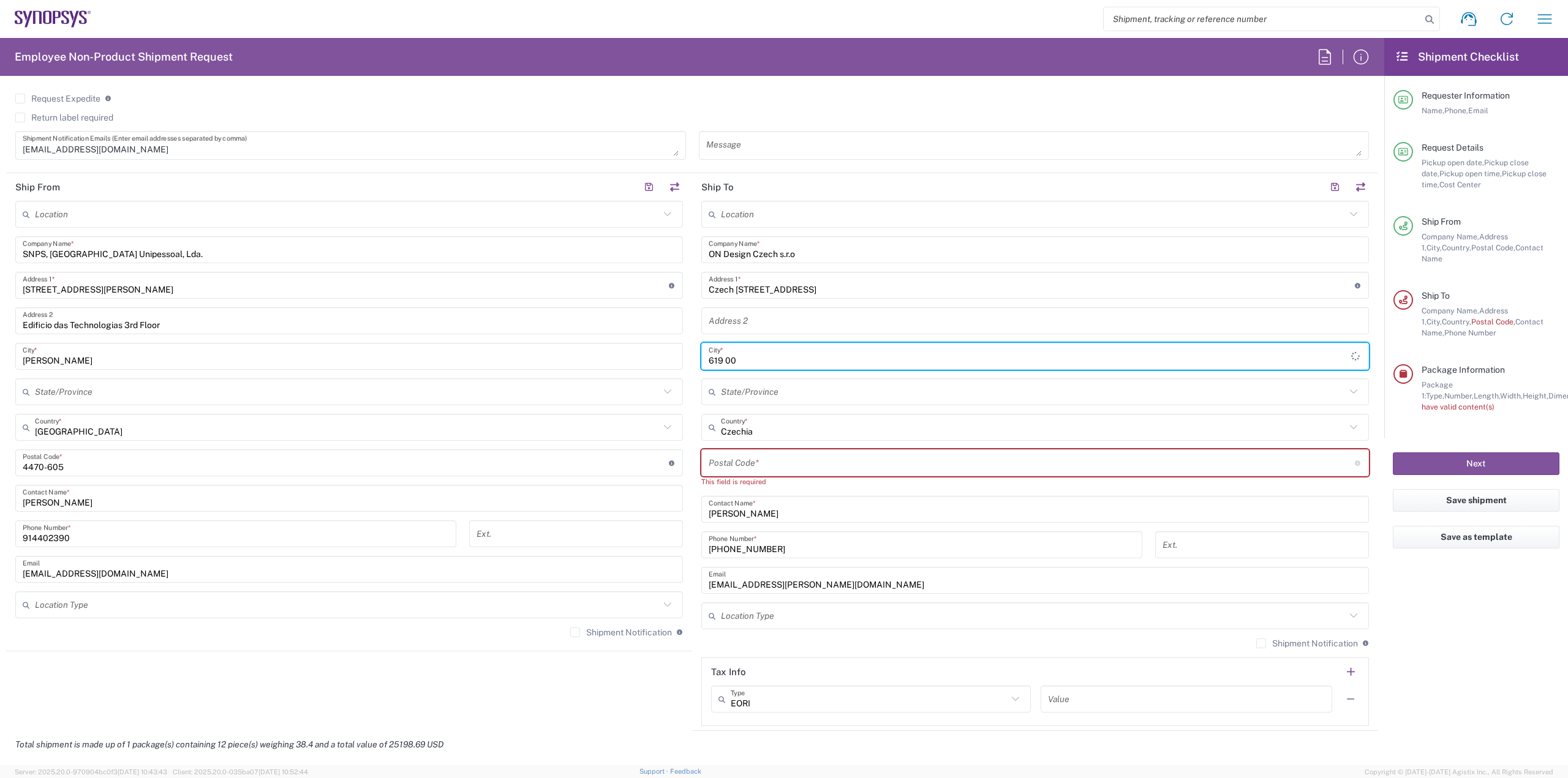
type input "619 00"
click at [763, 456] on input "undefined" at bounding box center [1031, 463] width 646 height 21
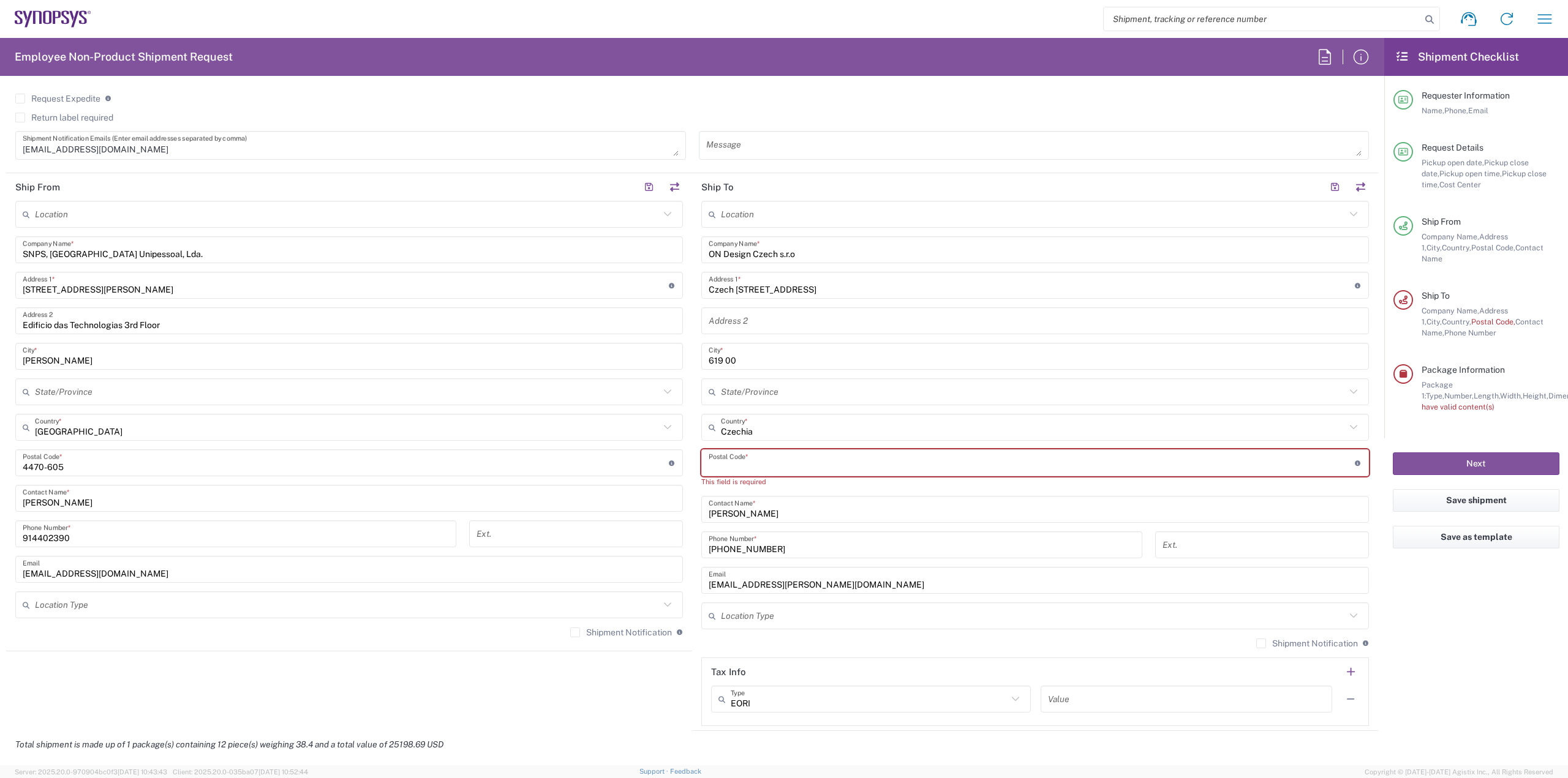
paste input "619 00"
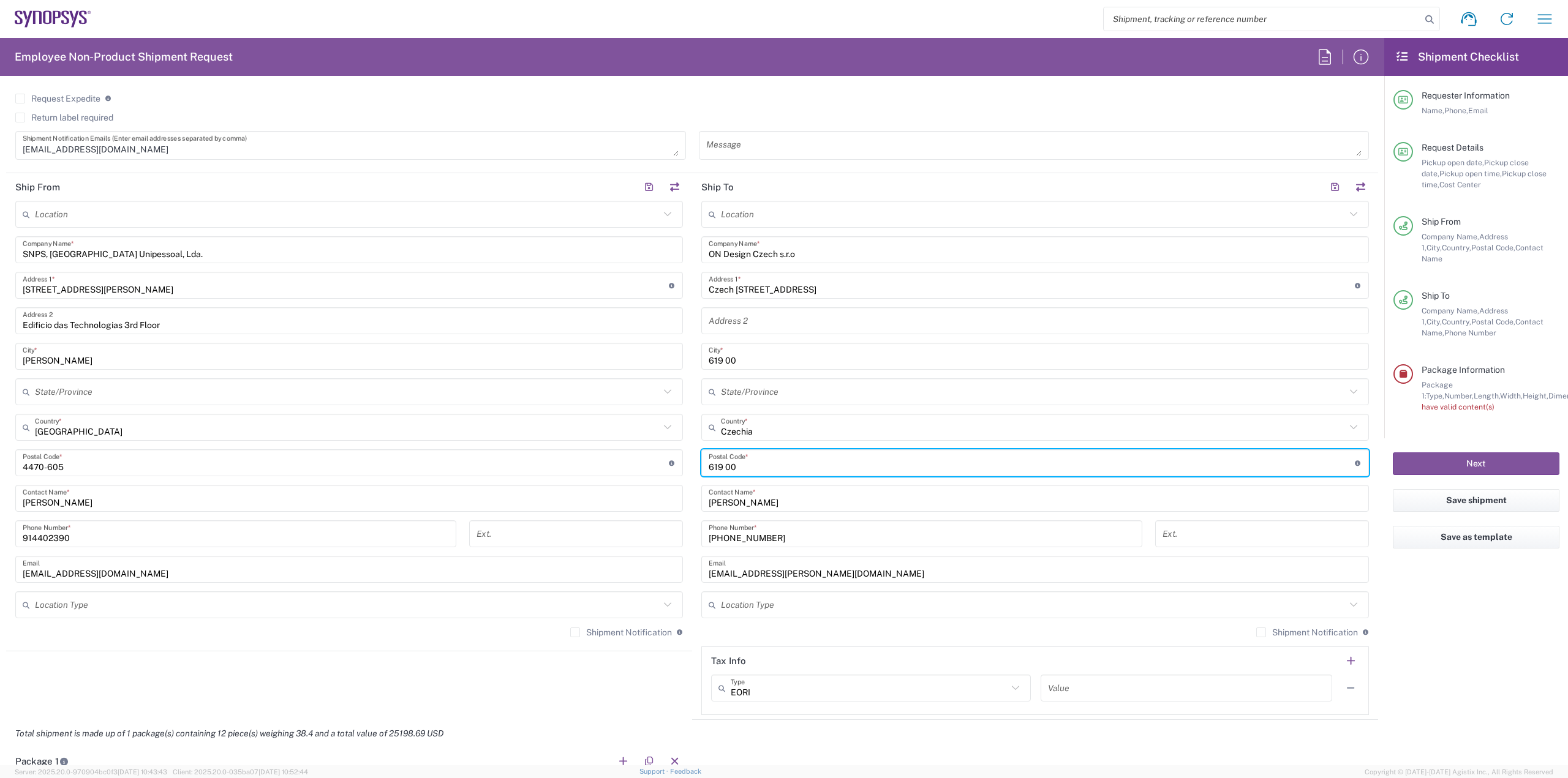
type input "619 00"
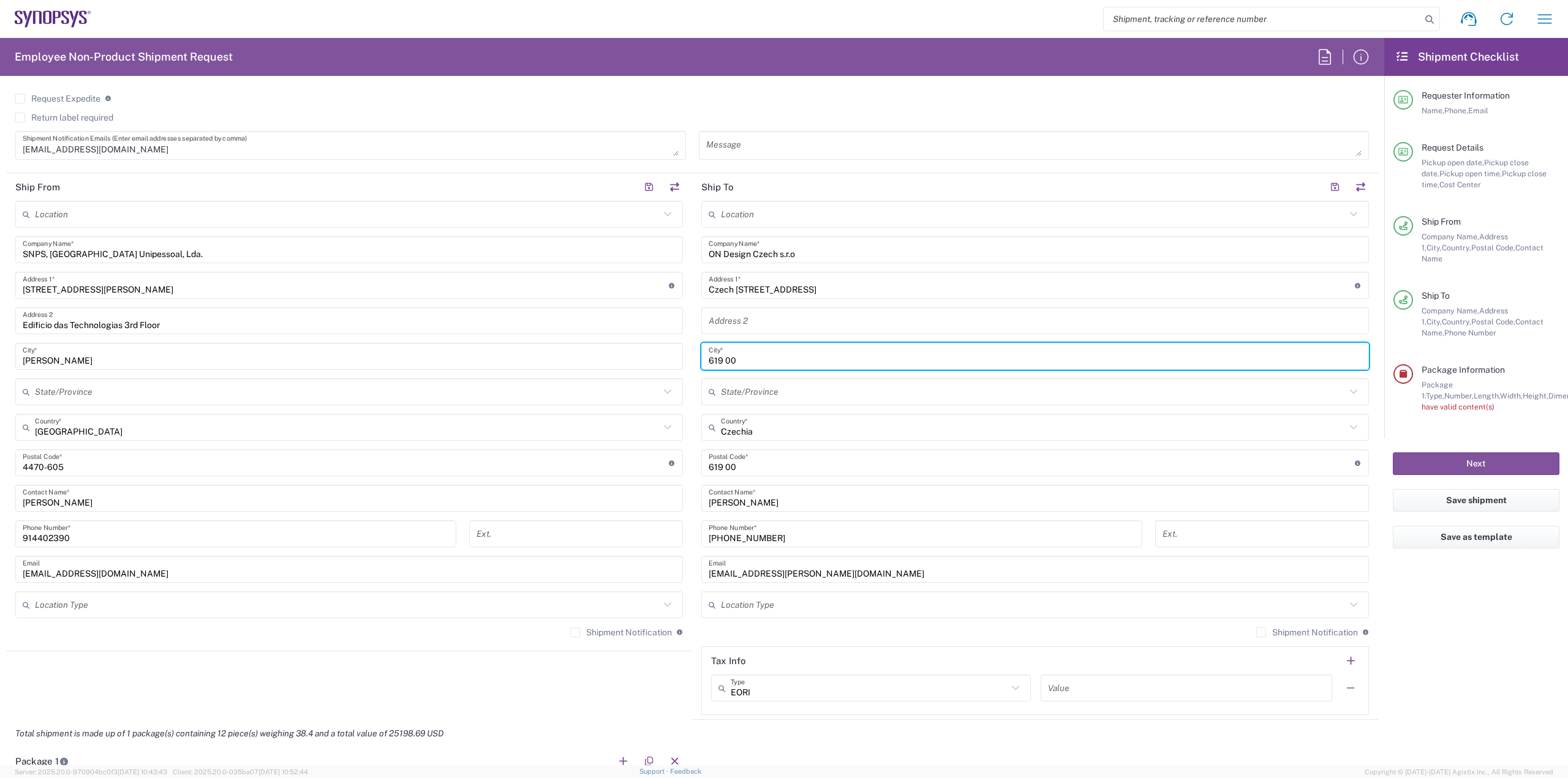
drag, startPoint x: 738, startPoint y: 361, endPoint x: 681, endPoint y: 355, distance: 57.3
click at [681, 355] on div "Ship From Location Aachen DE04 Agrate Brianza IT01 Aschheim DE02 Atlanta US60 A…" at bounding box center [692, 446] width 1372 height 547
type input "[GEOGRAPHIC_DATA]"
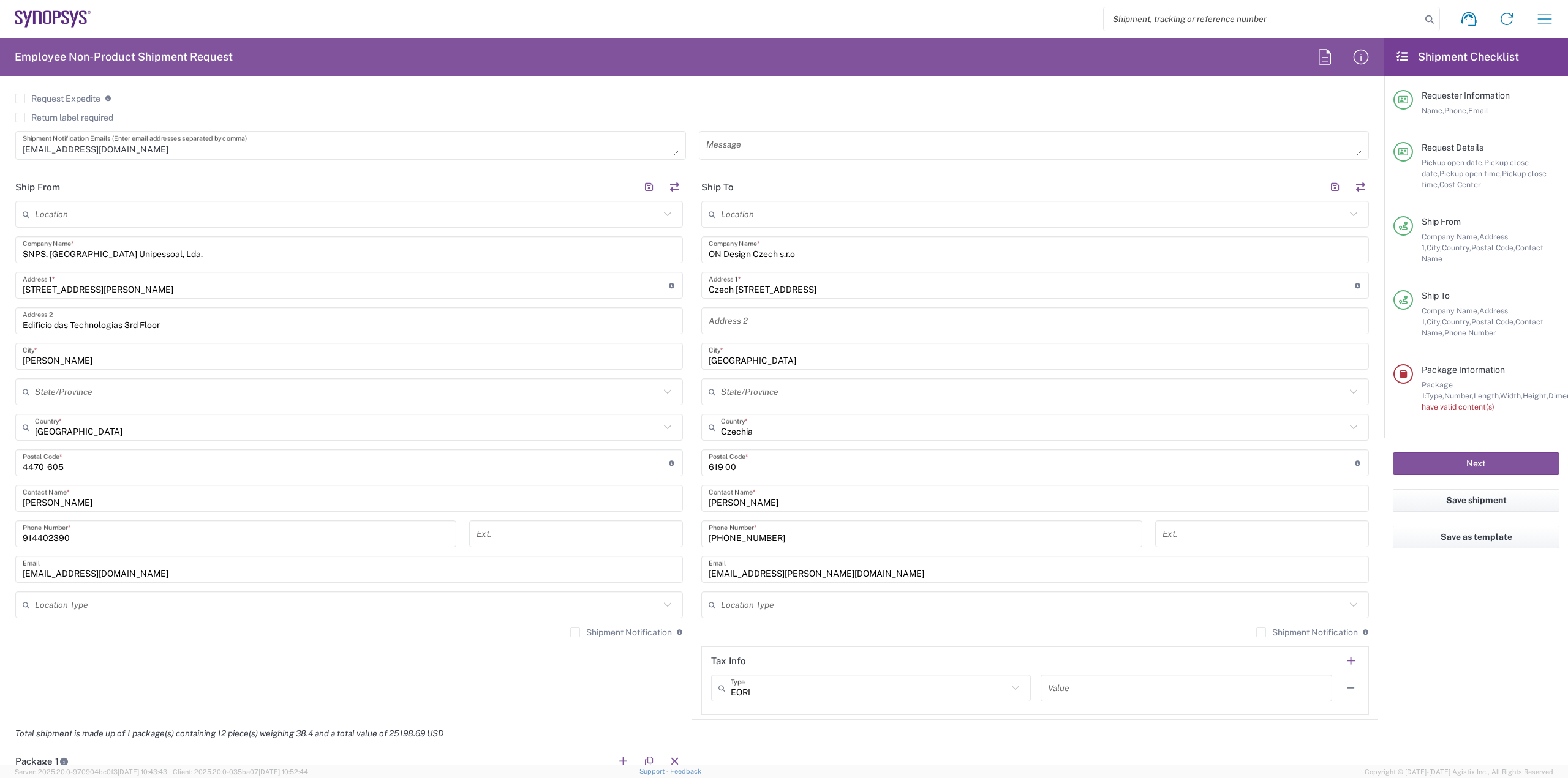
click at [831, 104] on div "Request Expedite If expedite is checked you will be unable to rate and book thi…" at bounding box center [692, 103] width 1354 height 20
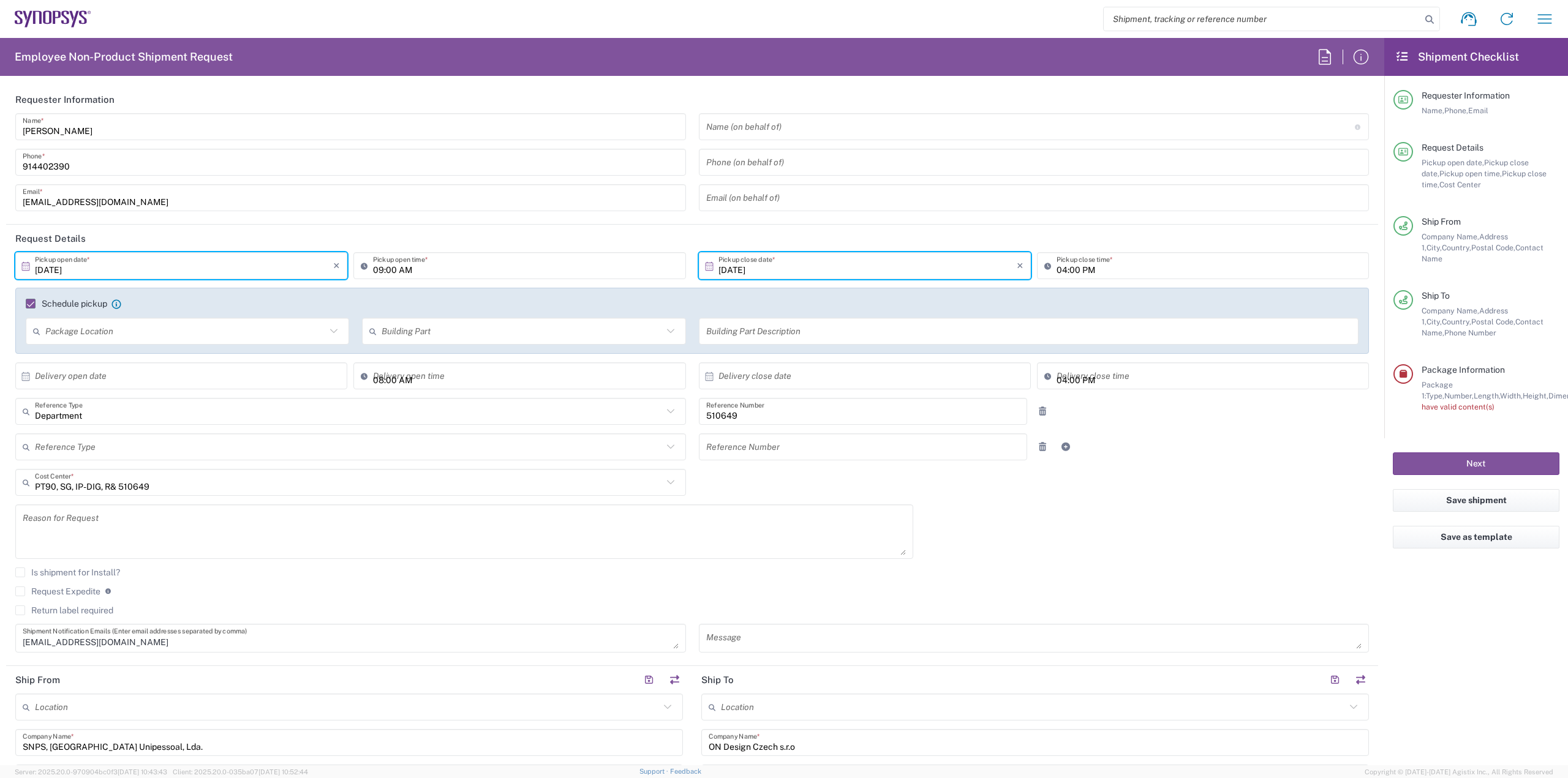
click at [63, 270] on input "[DATE]" at bounding box center [184, 266] width 298 height 21
click at [25, 266] on icon at bounding box center [26, 266] width 11 height 11
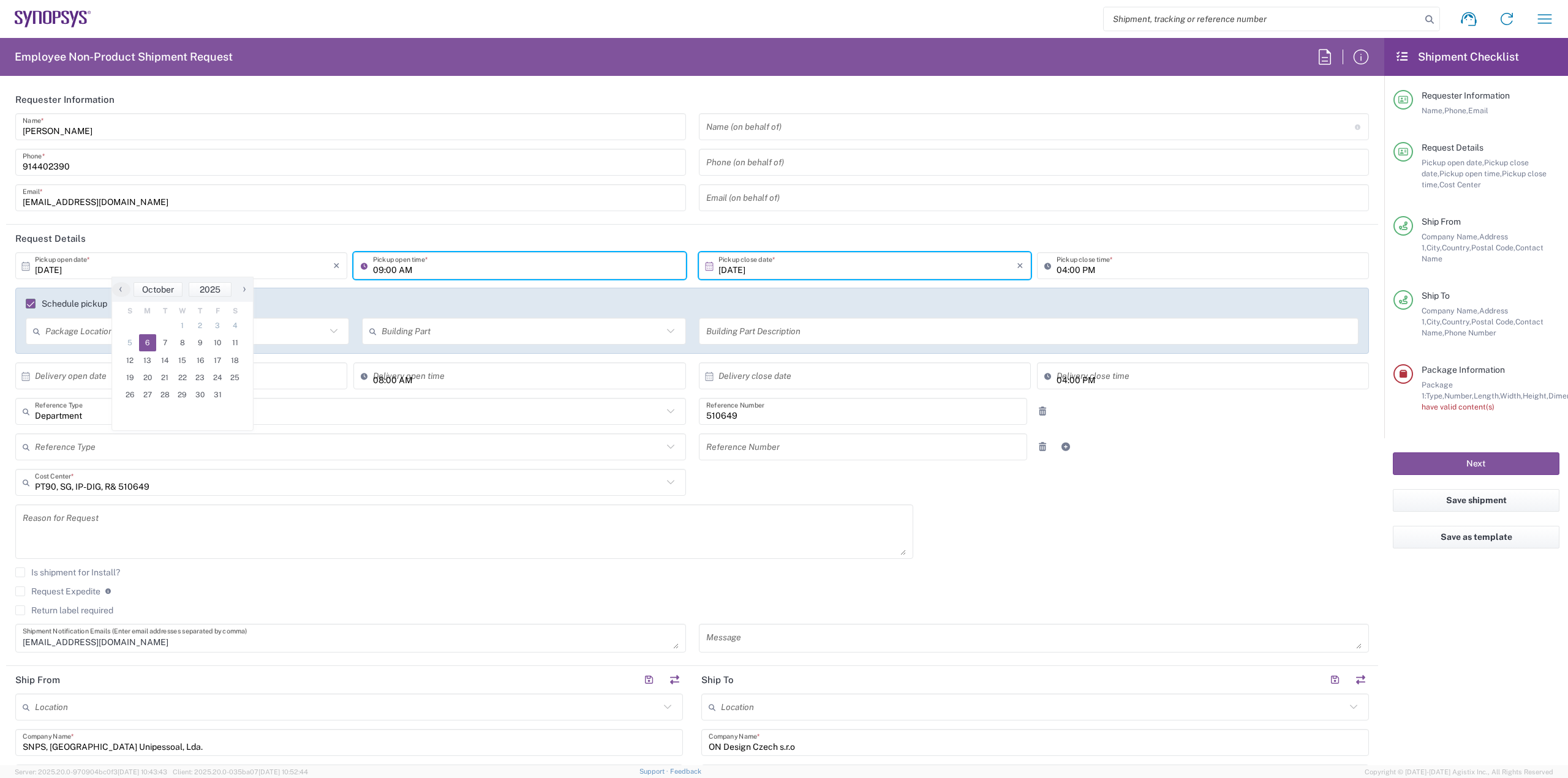
click at [435, 272] on input "09:00 AM" at bounding box center [526, 266] width 305 height 21
click at [356, 264] on div "09:00 AM Pickup open time *" at bounding box center [519, 266] width 332 height 27
click at [361, 265] on icon at bounding box center [367, 266] width 12 height 20
click at [373, 266] on input "09:00 AM" at bounding box center [526, 266] width 305 height 21
type input "12:00 AM"
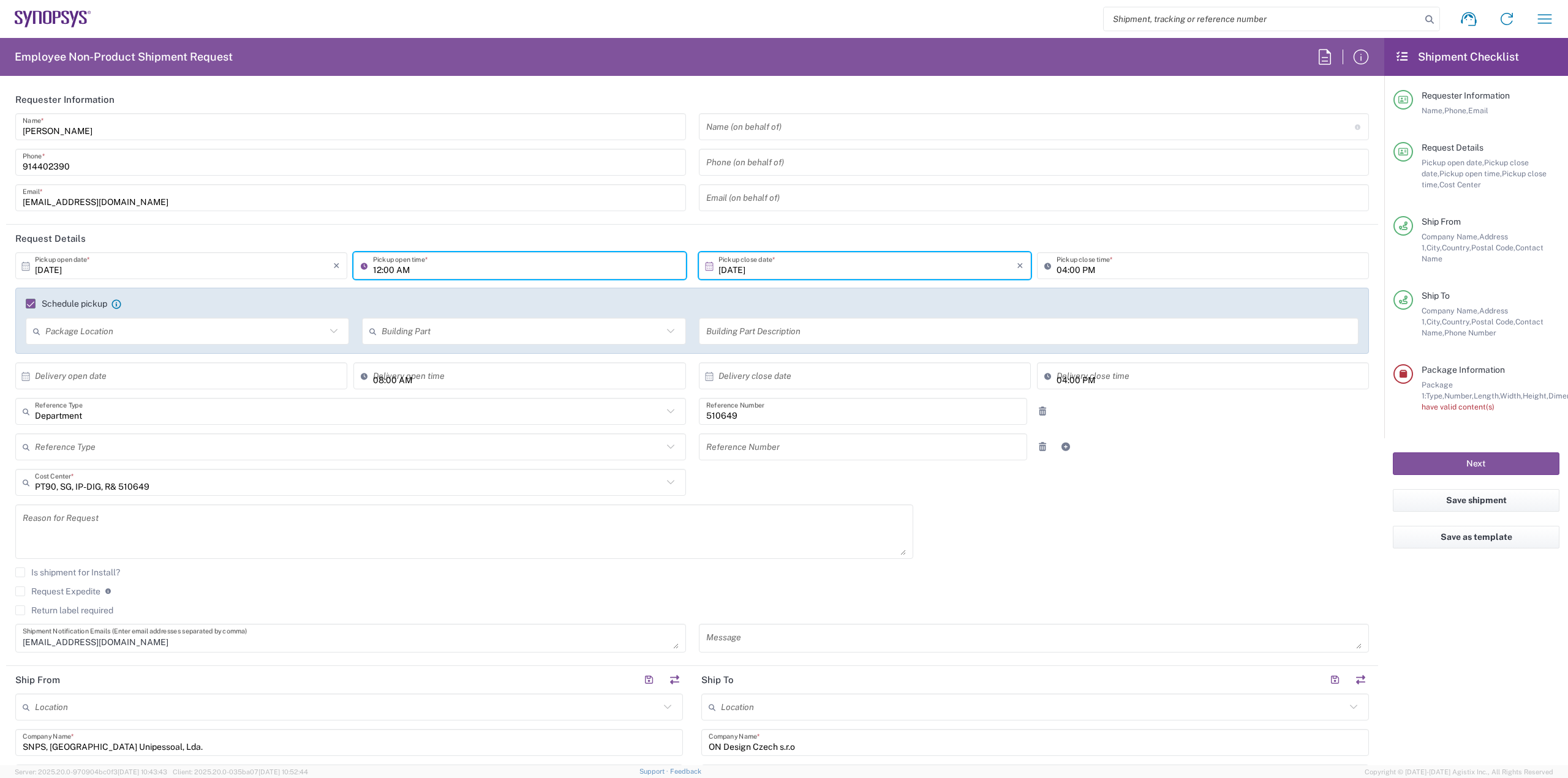
click at [1057, 242] on header "Request Details" at bounding box center [692, 239] width 1372 height 28
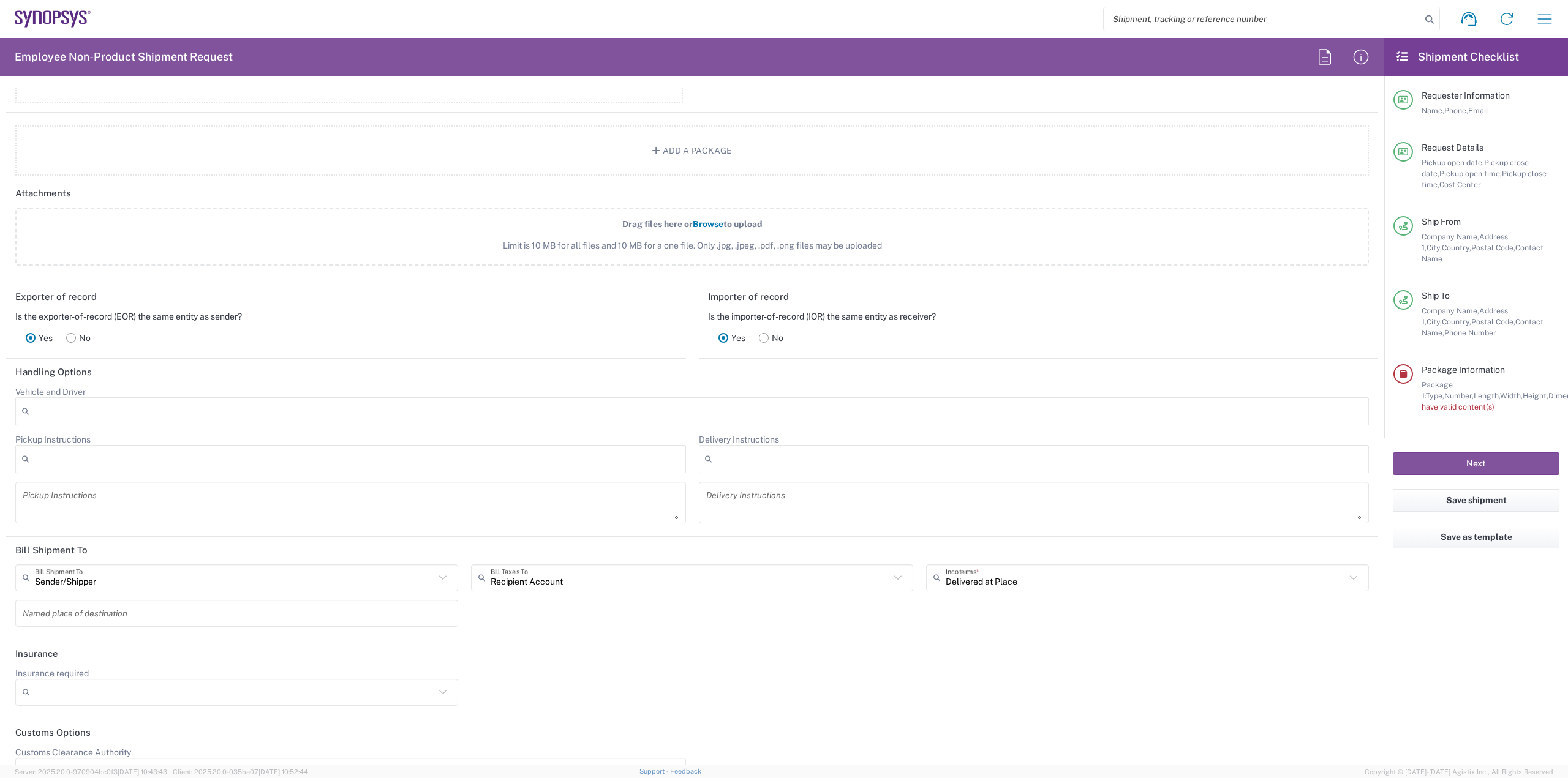
scroll to position [1493, 0]
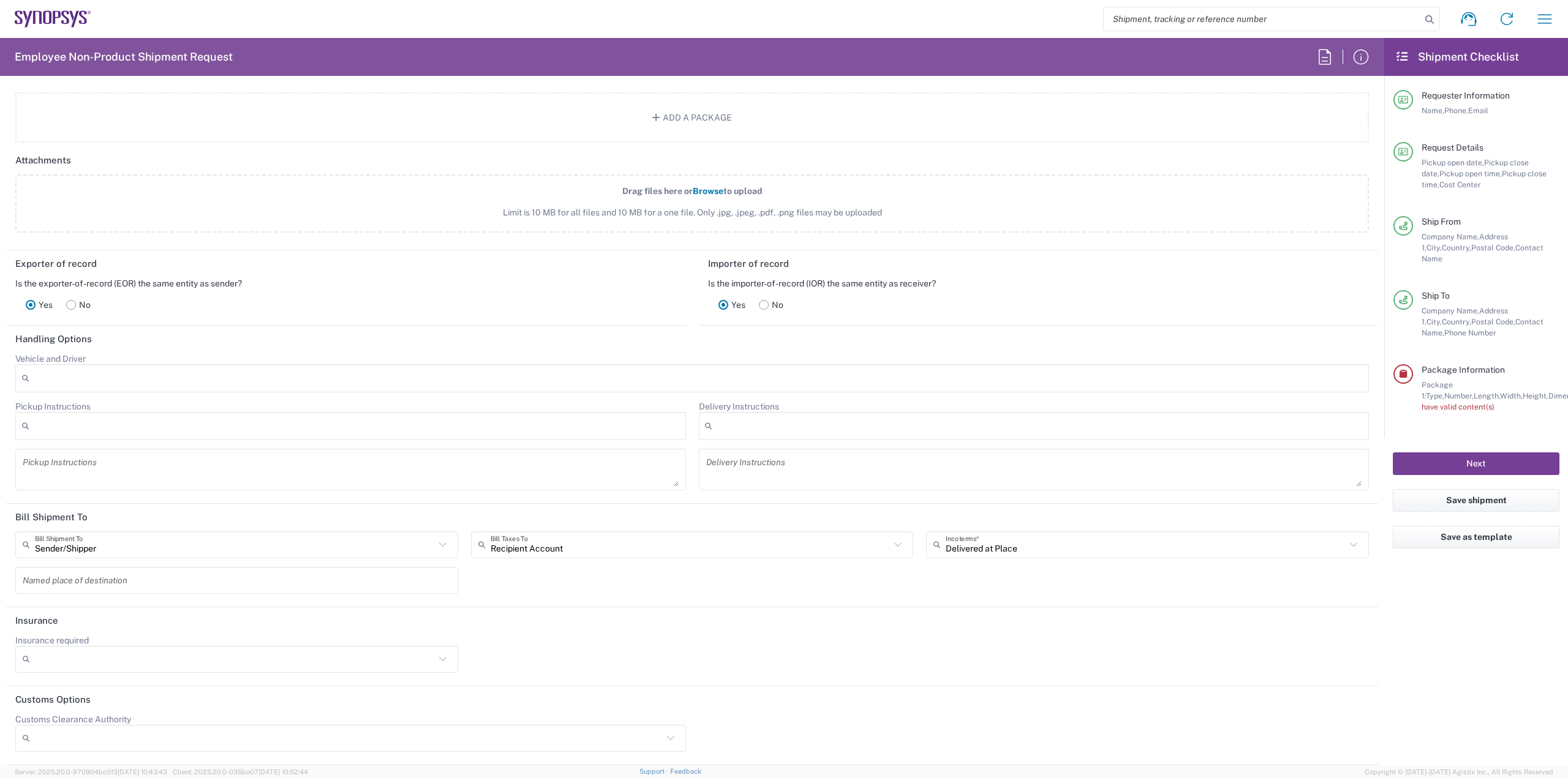
click at [1497, 452] on button "Next" at bounding box center [1476, 464] width 166 height 23
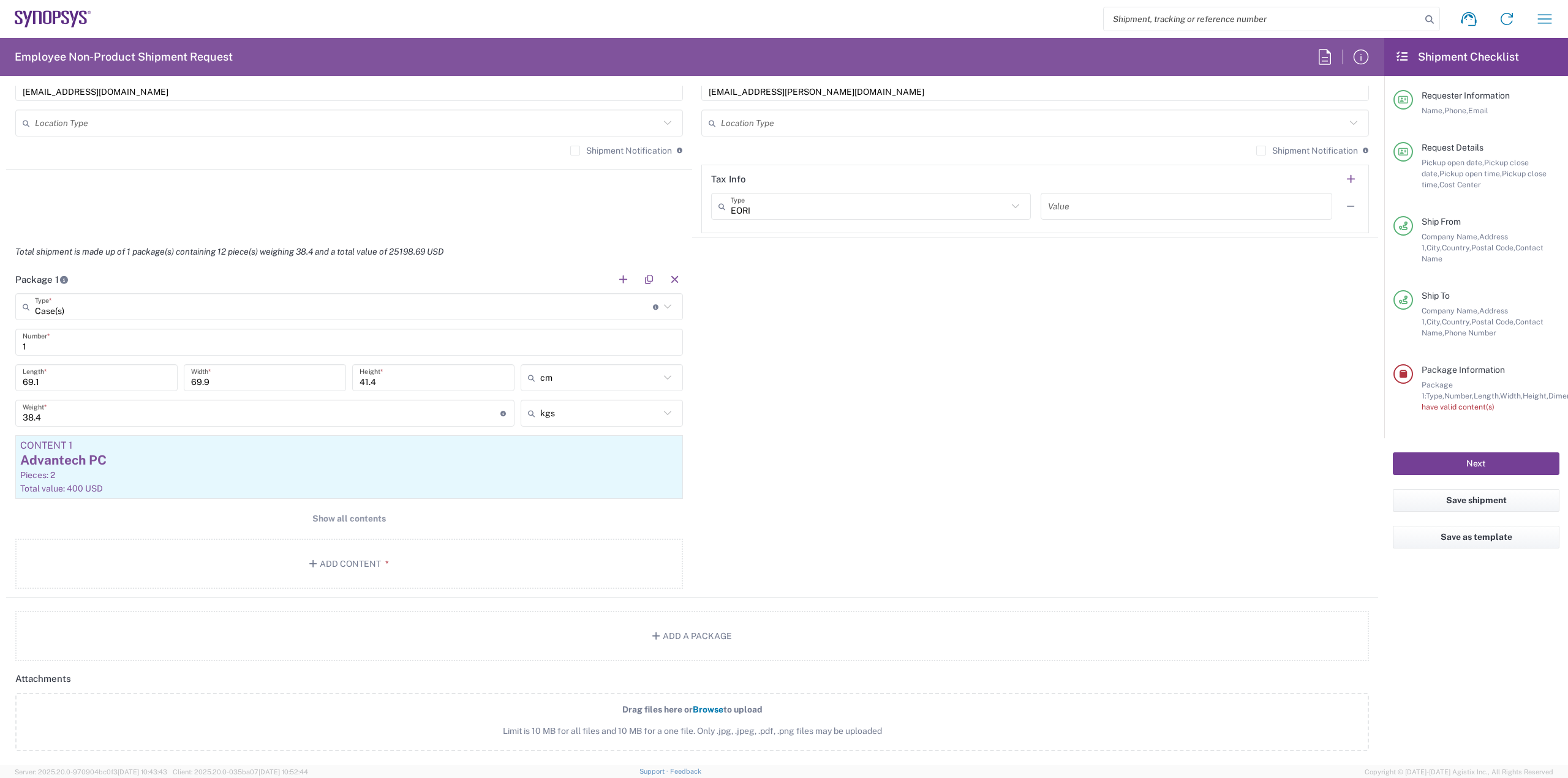
scroll to position [942, 0]
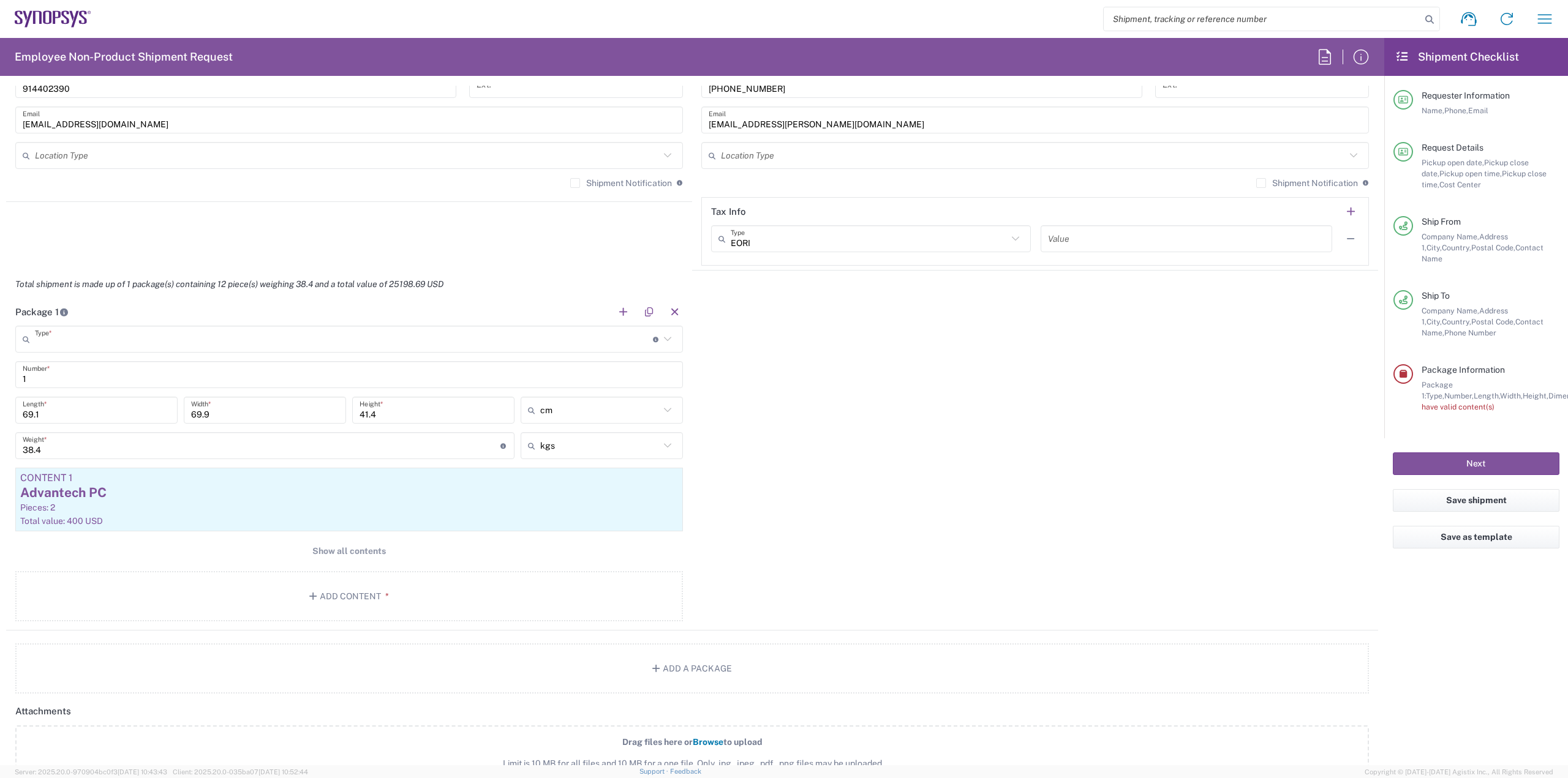
click at [64, 345] on input "text" at bounding box center [344, 340] width 618 height 21
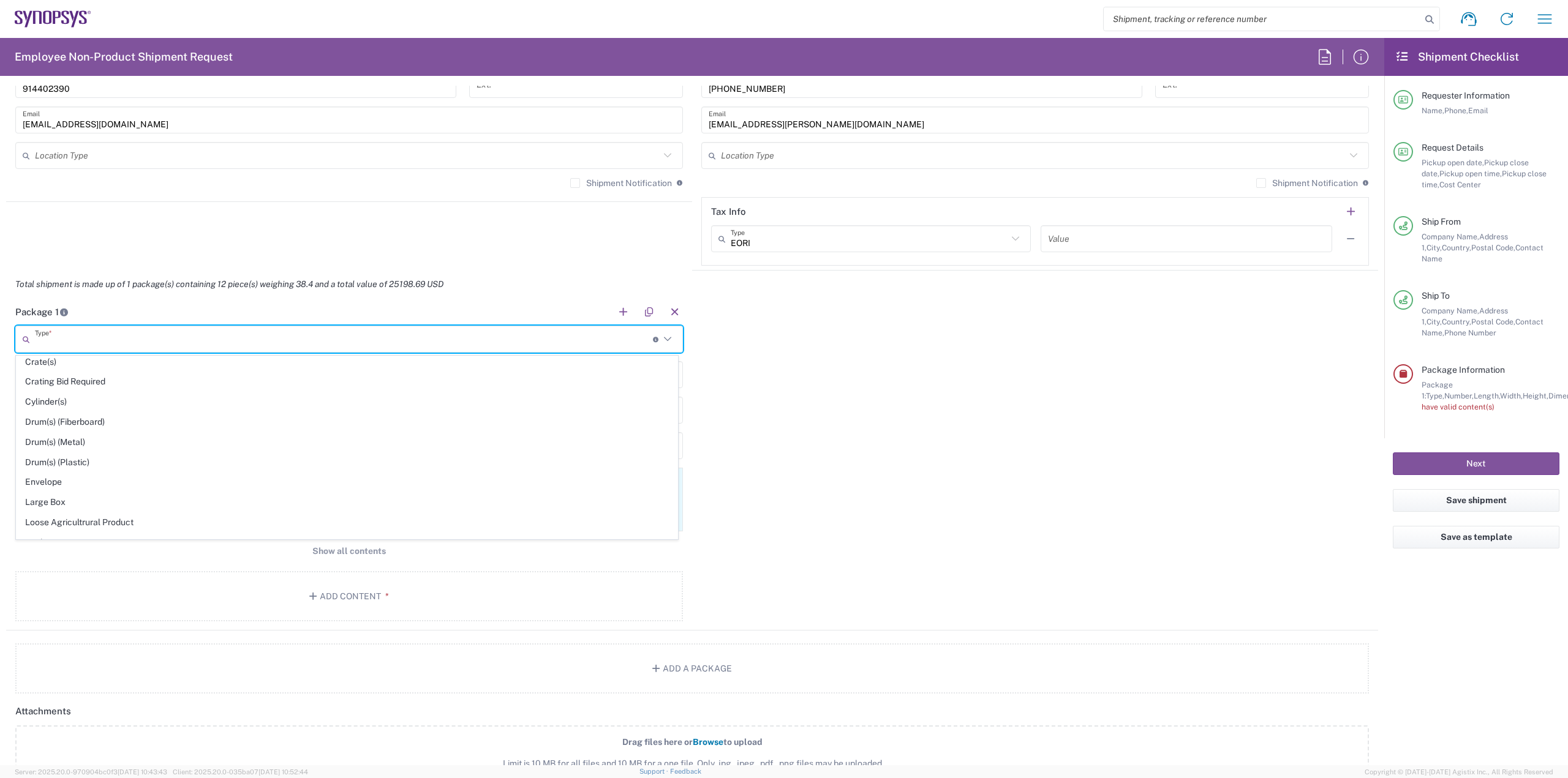
scroll to position [306, 0]
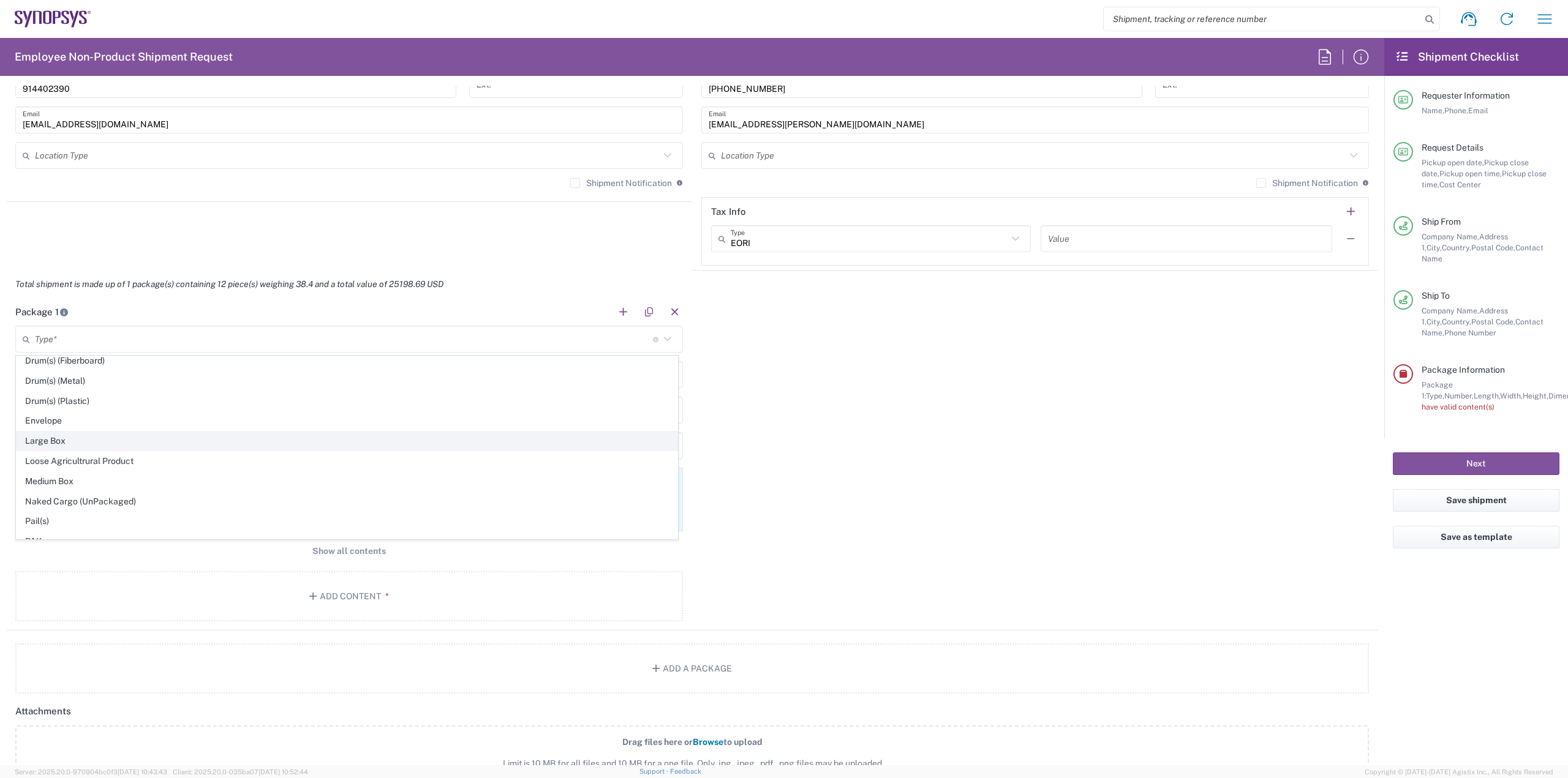
click at [211, 443] on span "Large Box" at bounding box center [346, 441] width 661 height 19
type input "Large Box"
type input "44.45"
type input "31.75"
type input "7.62"
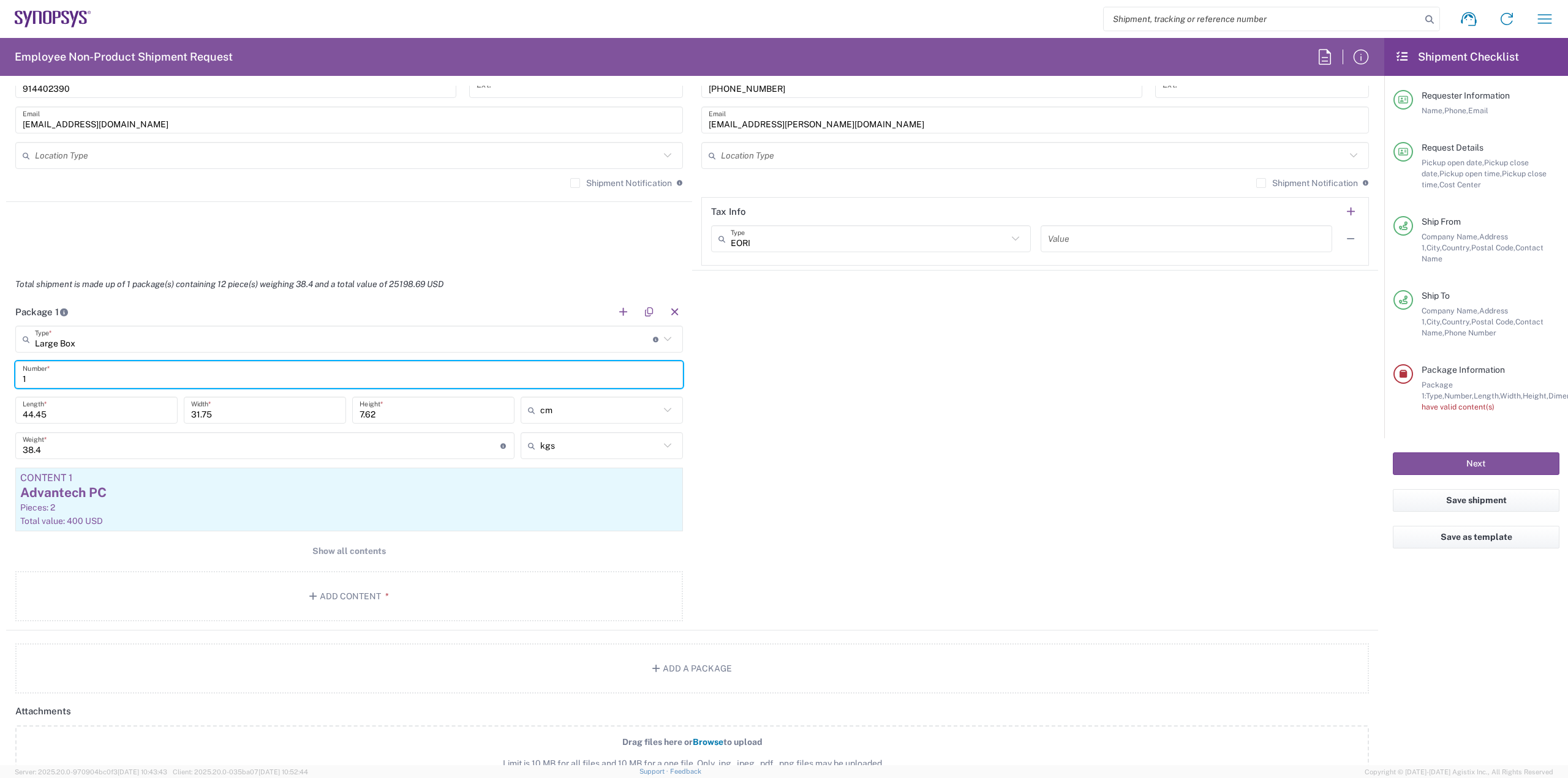
click at [131, 373] on input "1" at bounding box center [349, 375] width 653 height 21
click at [153, 346] on input "Large Box" at bounding box center [344, 340] width 618 height 21
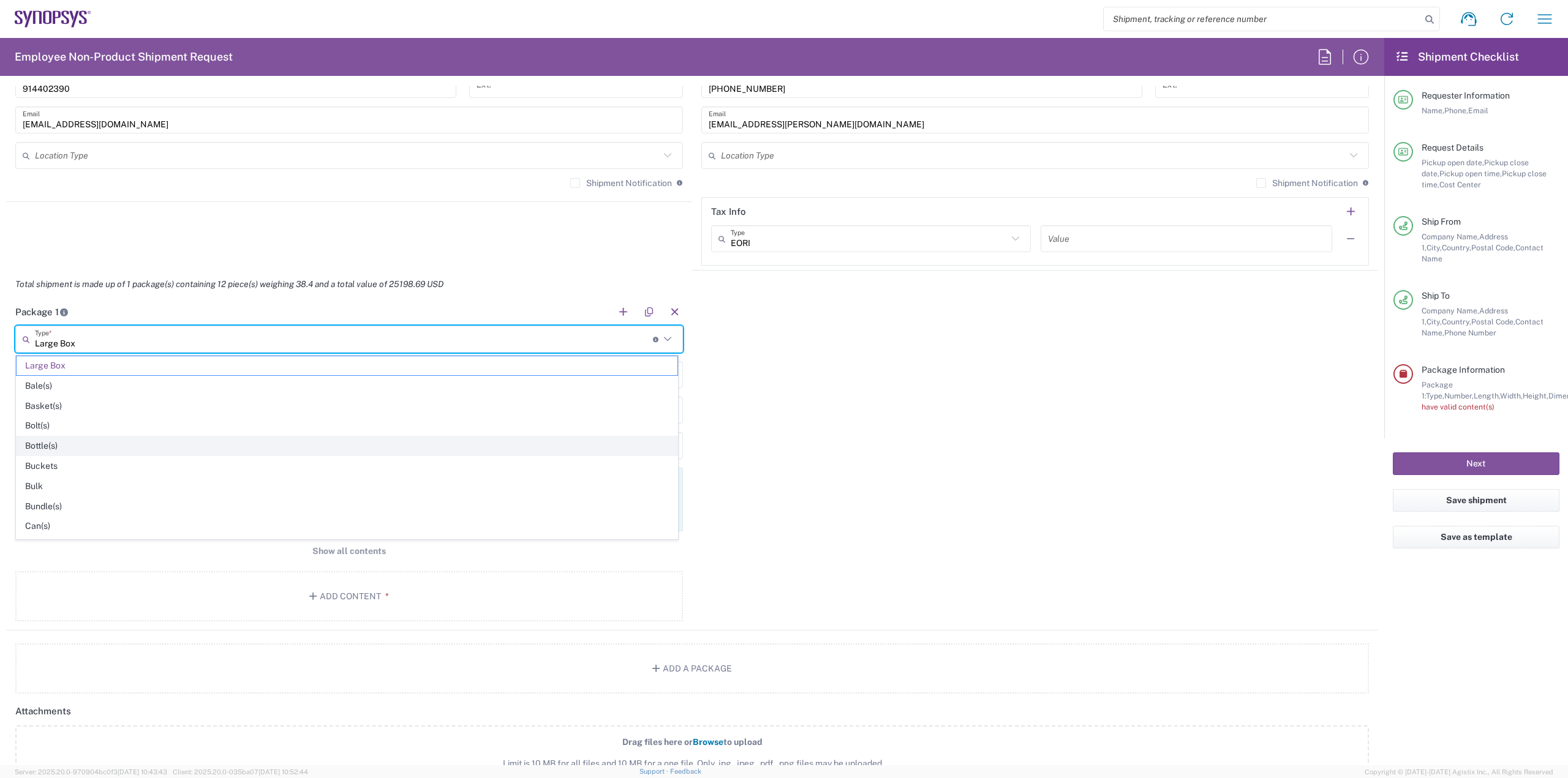
scroll to position [61, 0]
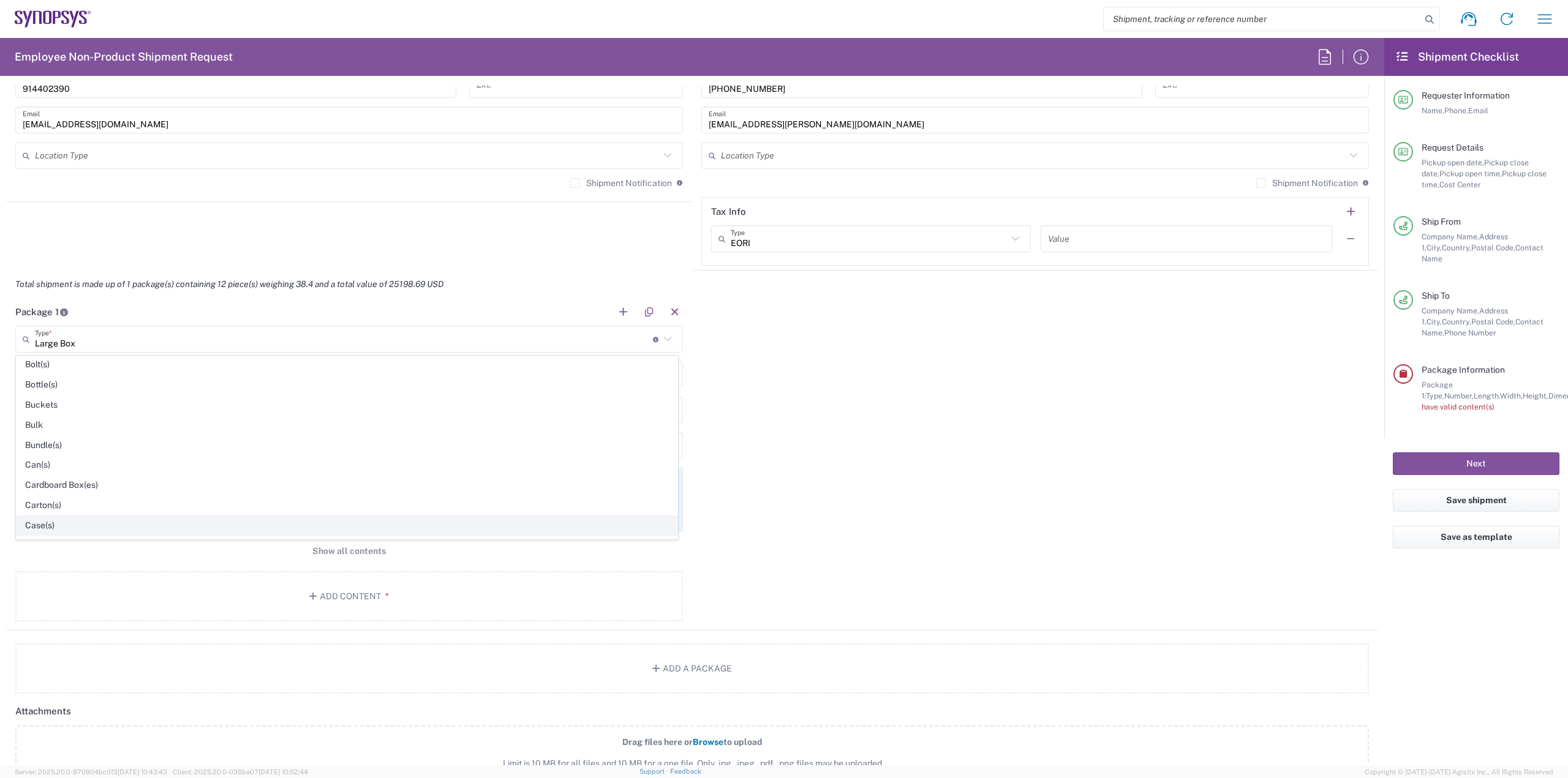
click at [55, 524] on span "Case(s)" at bounding box center [346, 525] width 661 height 19
type input "Case(s)"
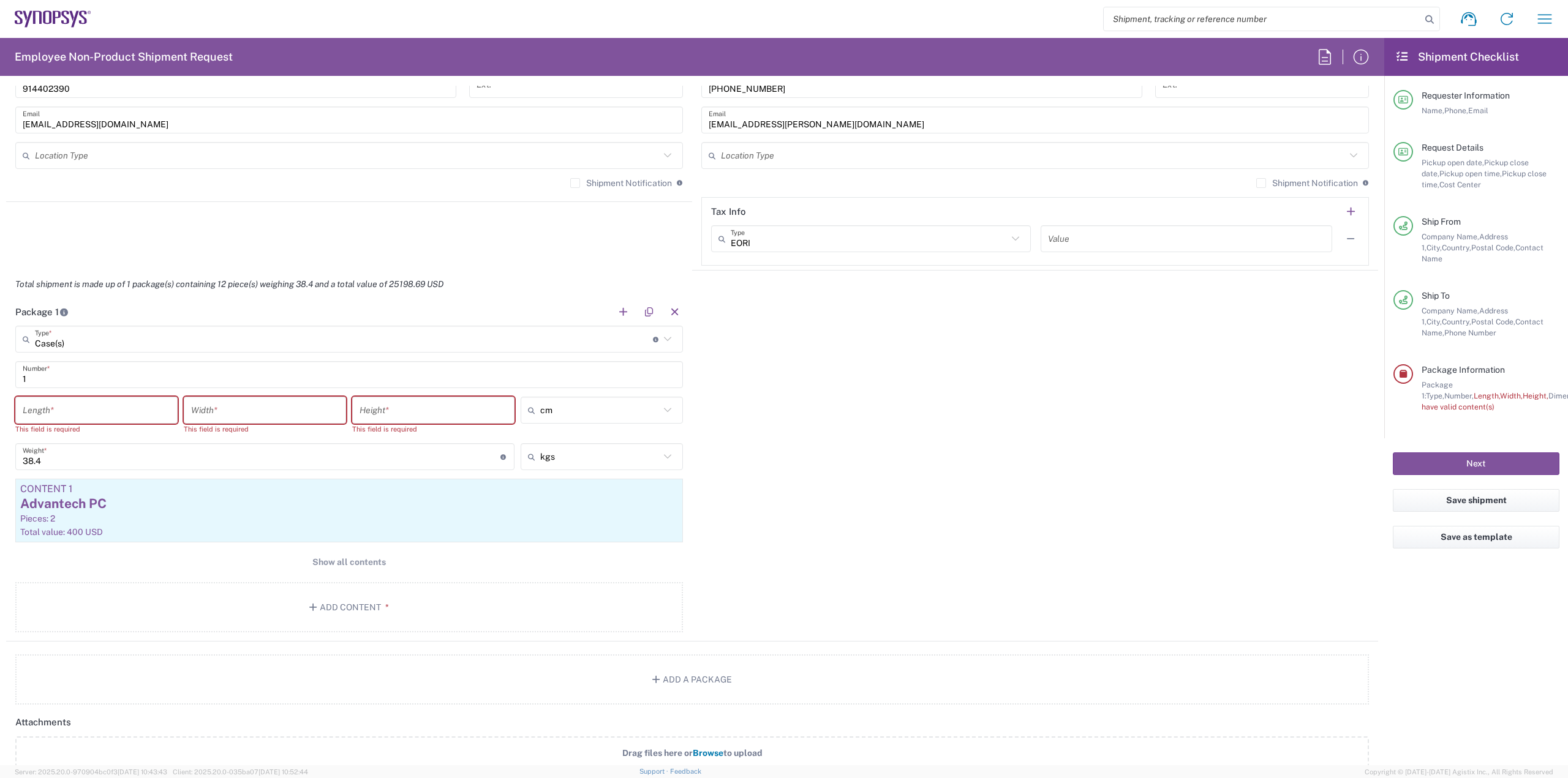
click at [92, 412] on input "number" at bounding box center [96, 411] width 148 height 21
type input "70"
click at [240, 413] on input "number" at bounding box center [264, 411] width 148 height 21
type input "70"
click at [392, 411] on input "number" at bounding box center [433, 411] width 148 height 21
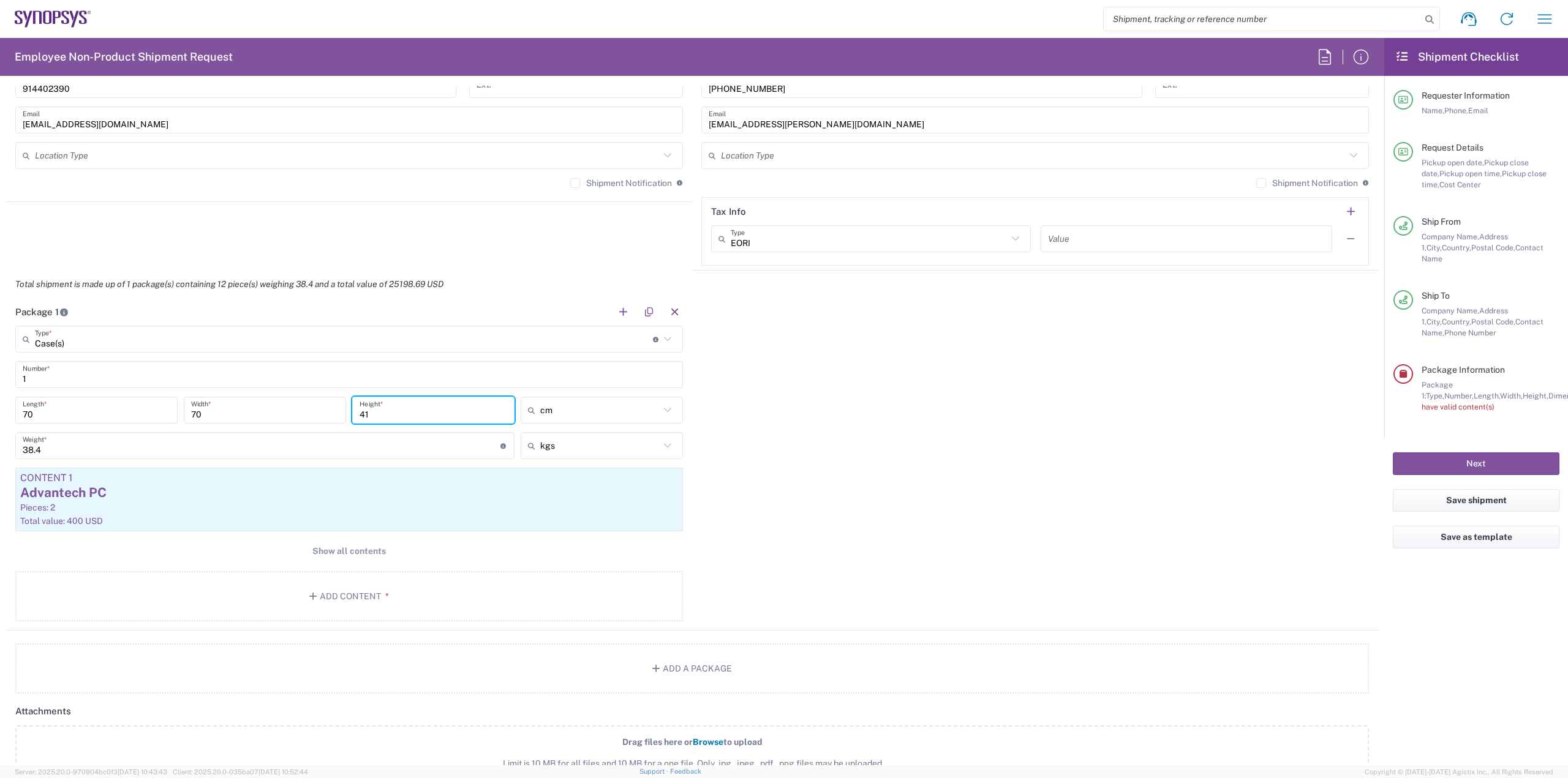
type input "41"
click at [892, 481] on div "Package 1 Case(s) Type * Material used to package goods Large Box Bale(s) Baske…" at bounding box center [692, 464] width 1372 height 332
click at [1438, 452] on button "Next" at bounding box center [1476, 464] width 166 height 23
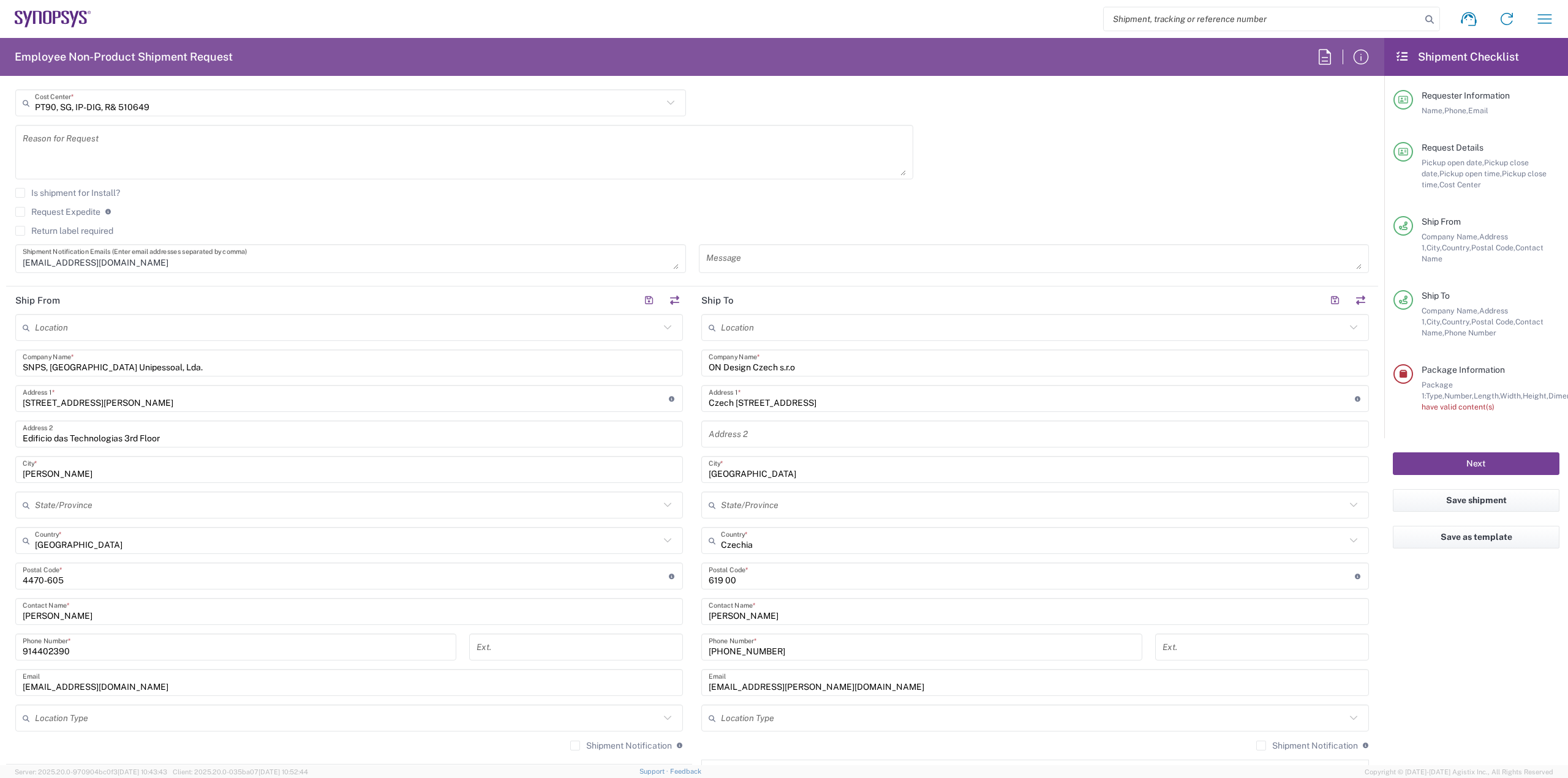
scroll to position [0, 0]
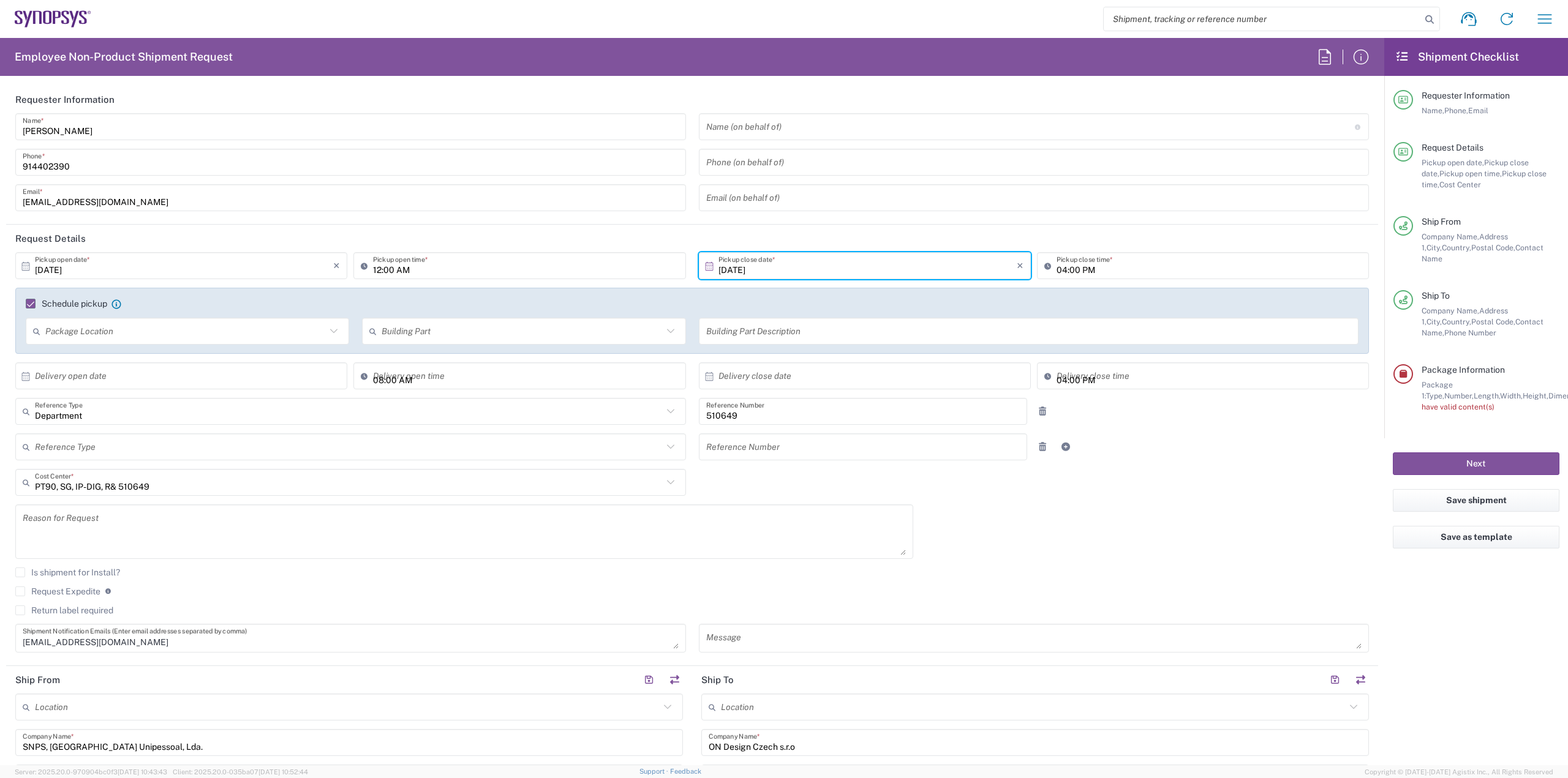
click at [1397, 372] on agx-form-checklist-section "Package Information Package 1: Type, Number, Length, Width, Height, Dimension, …" at bounding box center [1476, 388] width 166 height 48
click at [1399, 370] on div at bounding box center [1403, 374] width 20 height 20
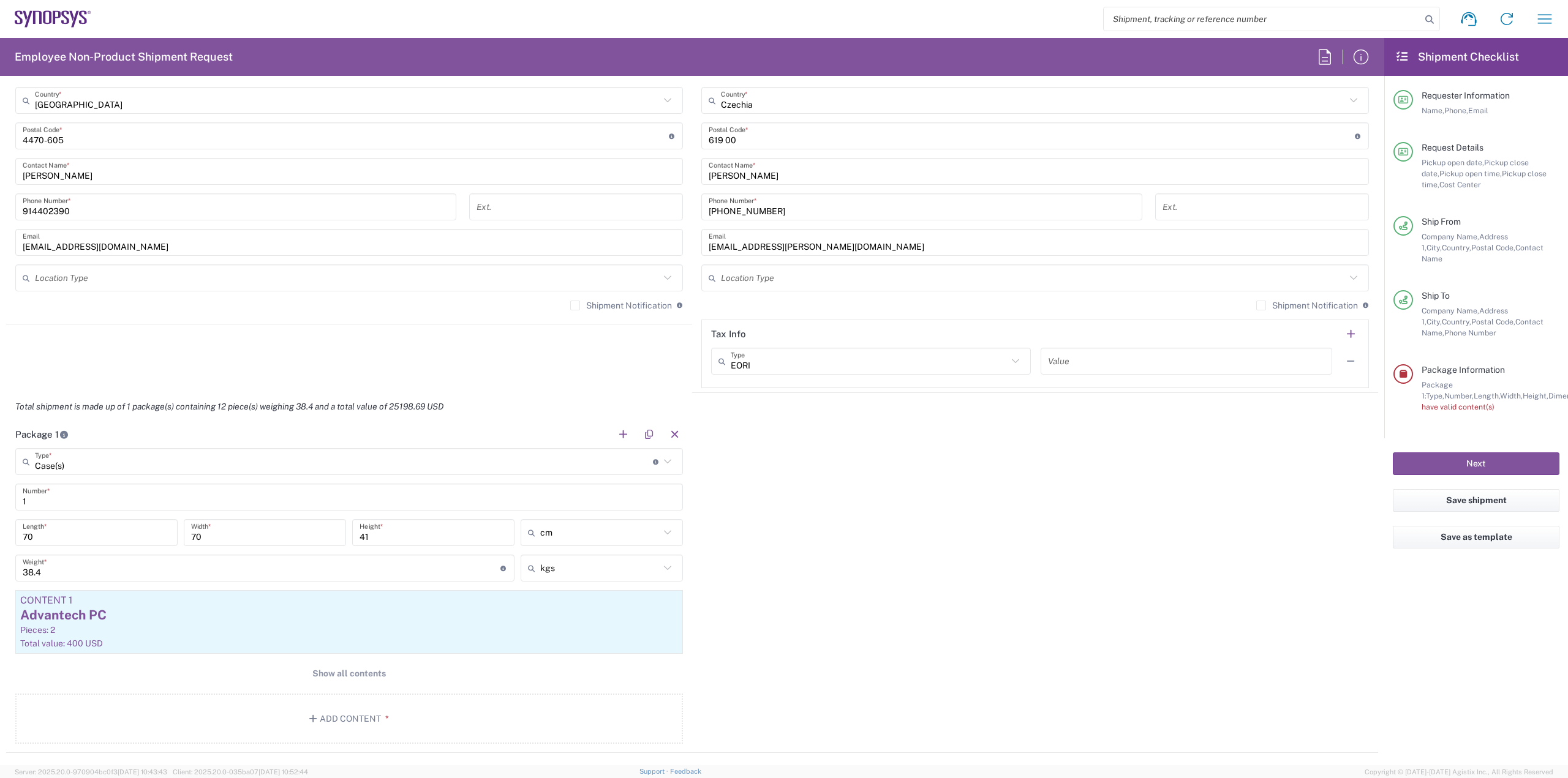
scroll to position [881, 0]
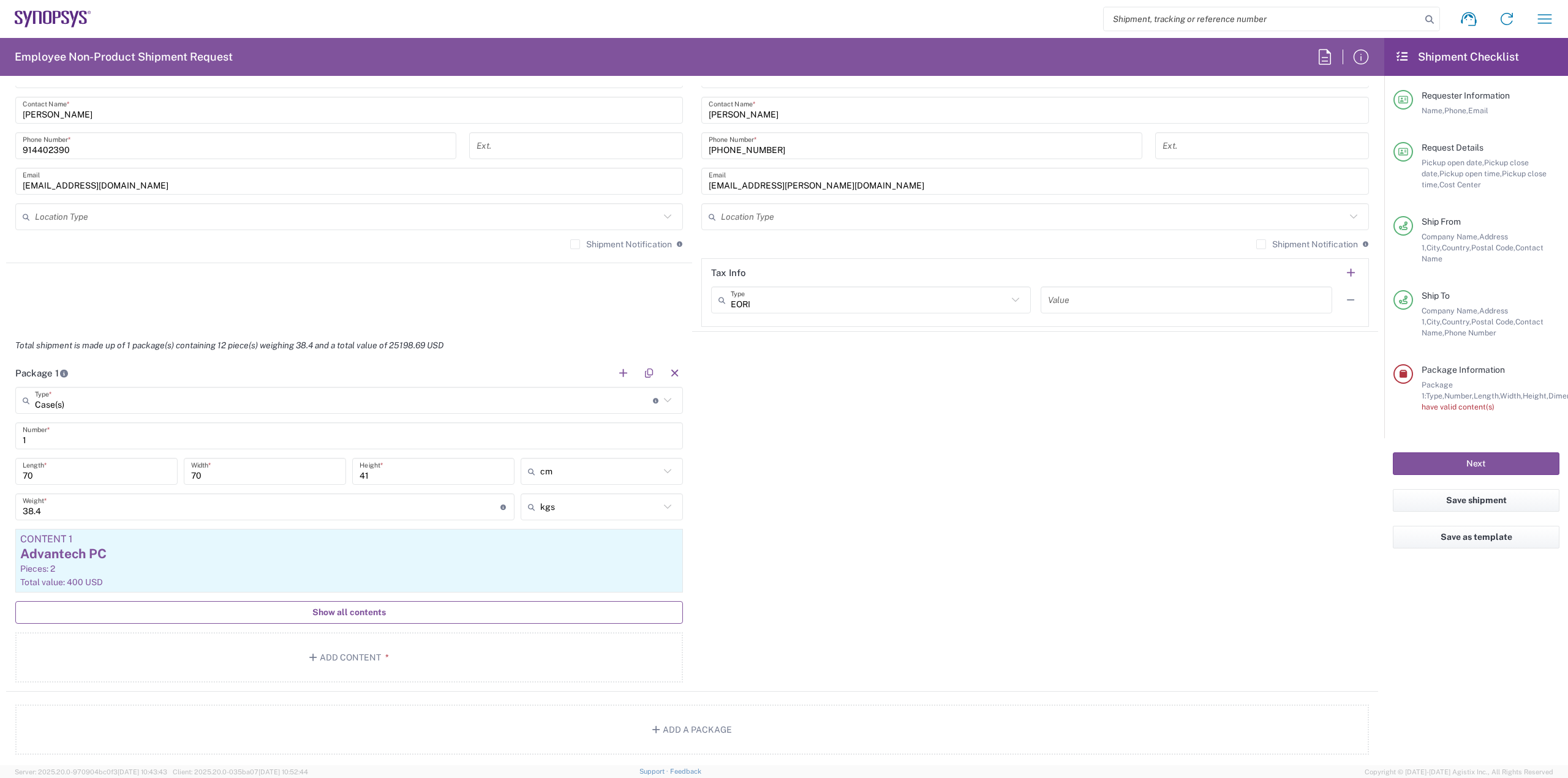
click at [364, 610] on span "Show all contents" at bounding box center [349, 613] width 73 height 11
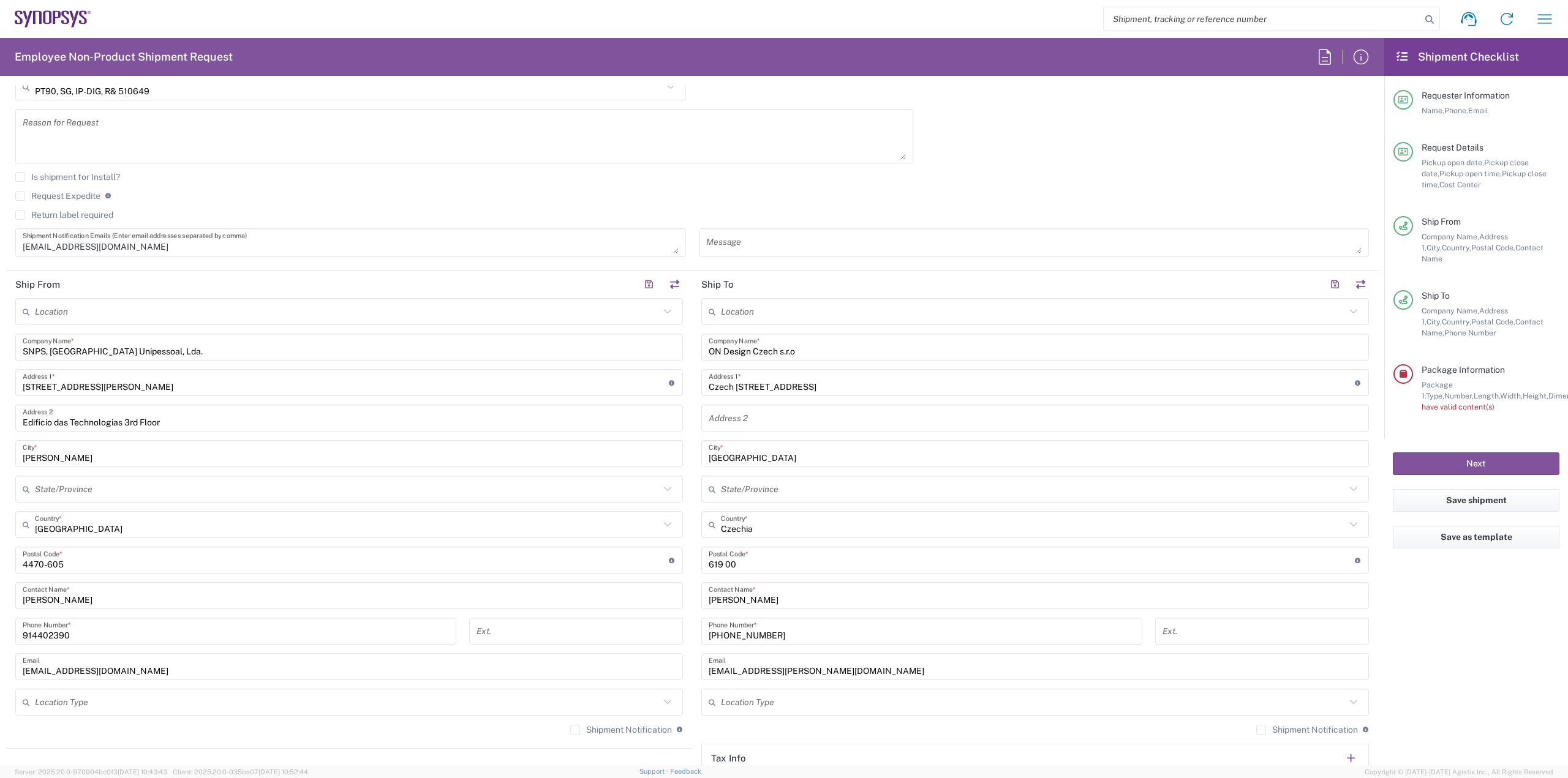
scroll to position [391, 0]
click at [1504, 457] on button "Next" at bounding box center [1476, 464] width 166 height 23
click at [1488, 494] on button "Save shipment" at bounding box center [1476, 500] width 166 height 23
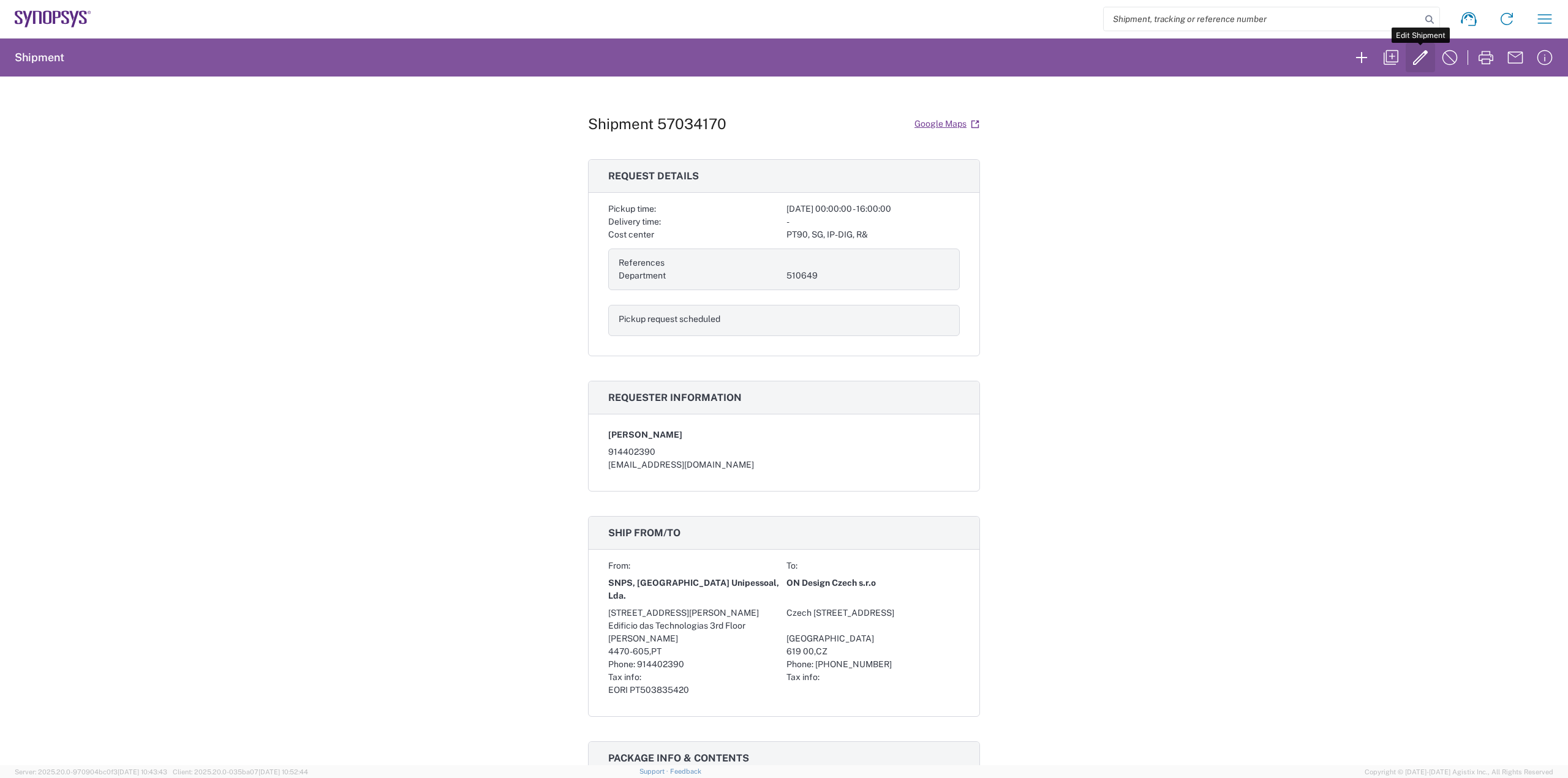
click at [1415, 58] on icon "button" at bounding box center [1420, 58] width 20 height 20
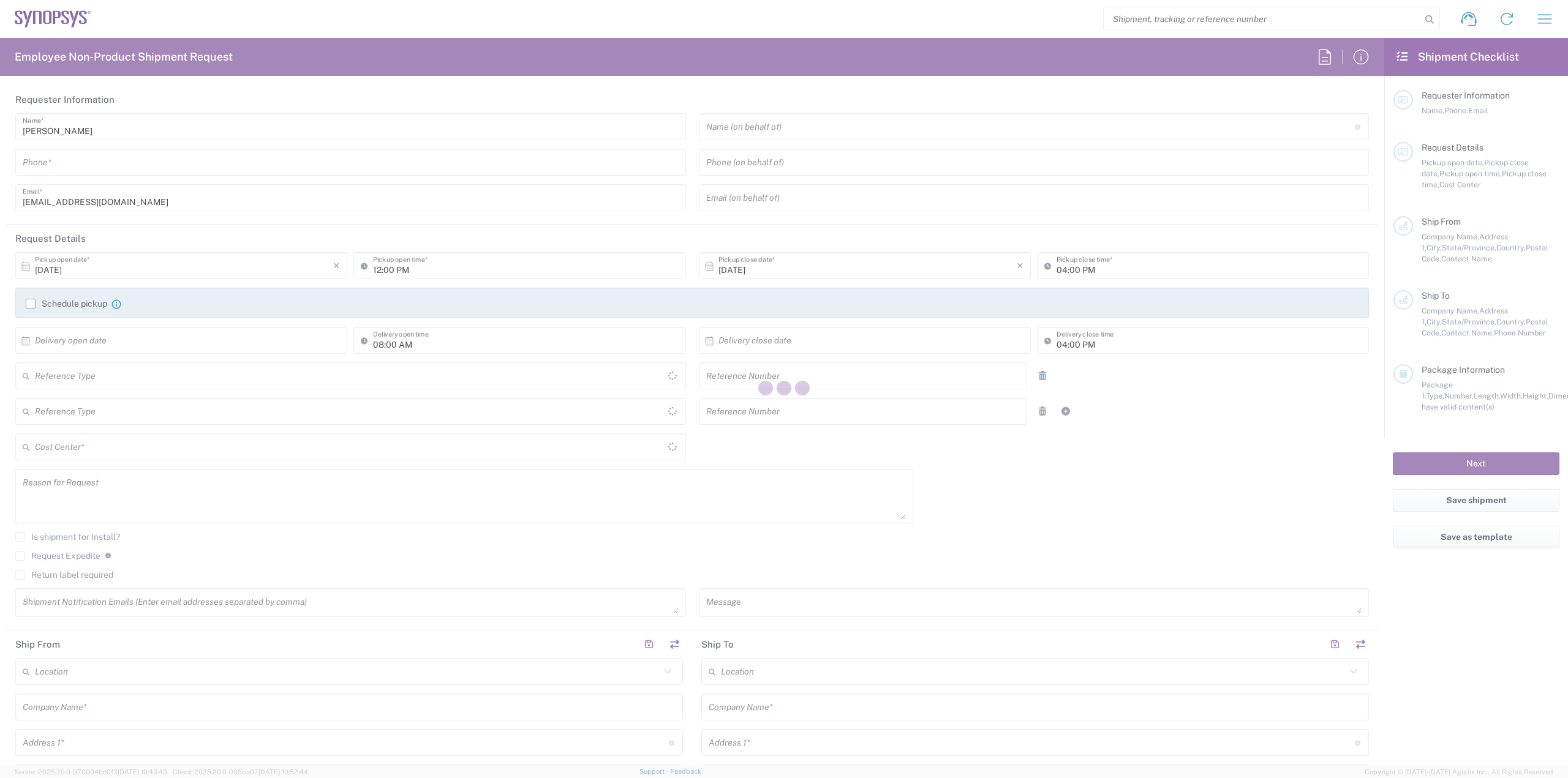
type input "914402390"
type input "12:00 AM"
type input "510649"
type textarea "[EMAIL_ADDRESS][DOMAIN_NAME]"
type input "SNPS, [GEOGRAPHIC_DATA] Unipessoal, Lda."
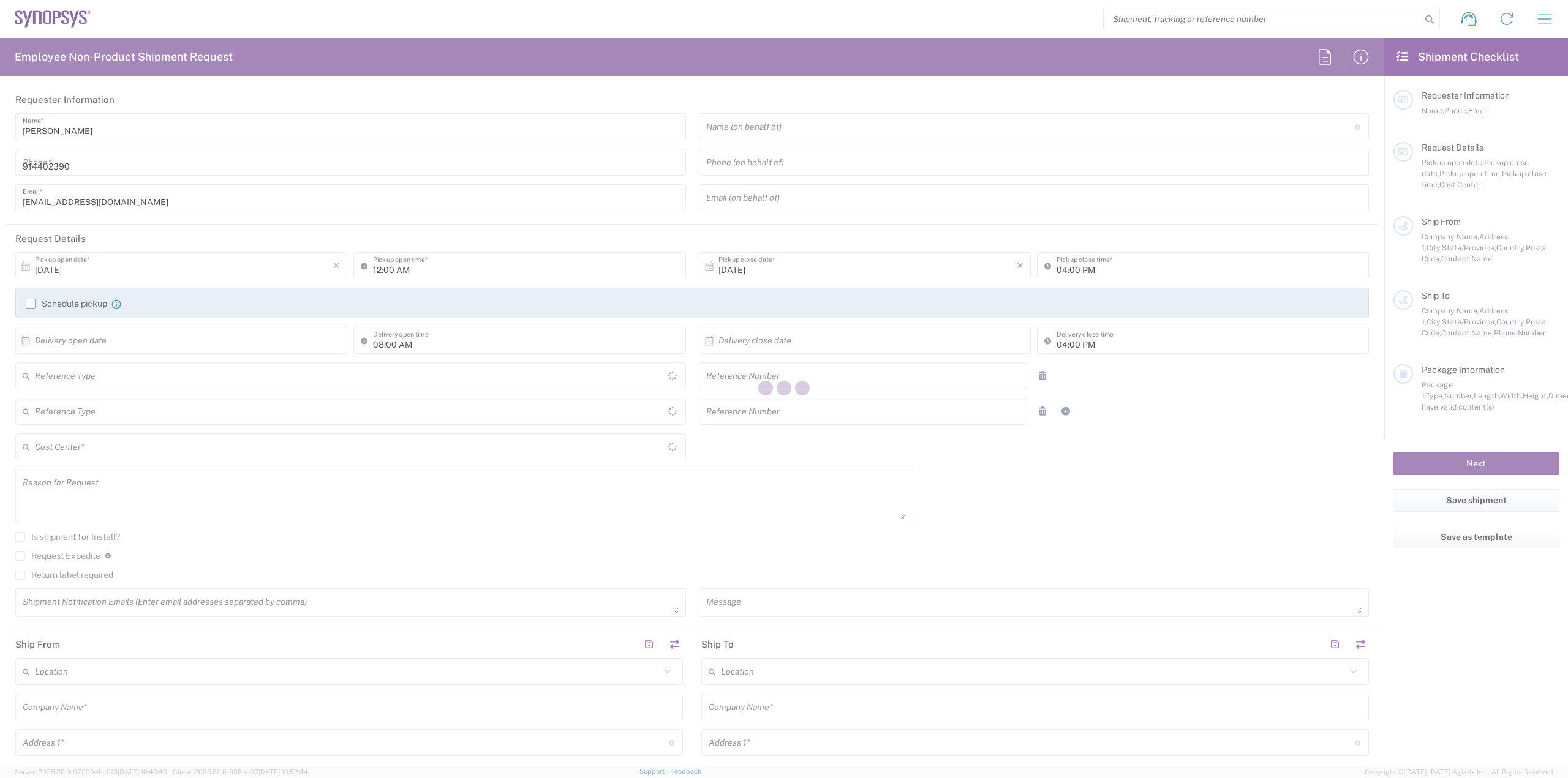
type input "[STREET_ADDRESS][PERSON_NAME]"
type input "Edificio das Technologias 3rd Floor"
type input "[PERSON_NAME]"
type input "4470-605"
type input "[PERSON_NAME]"
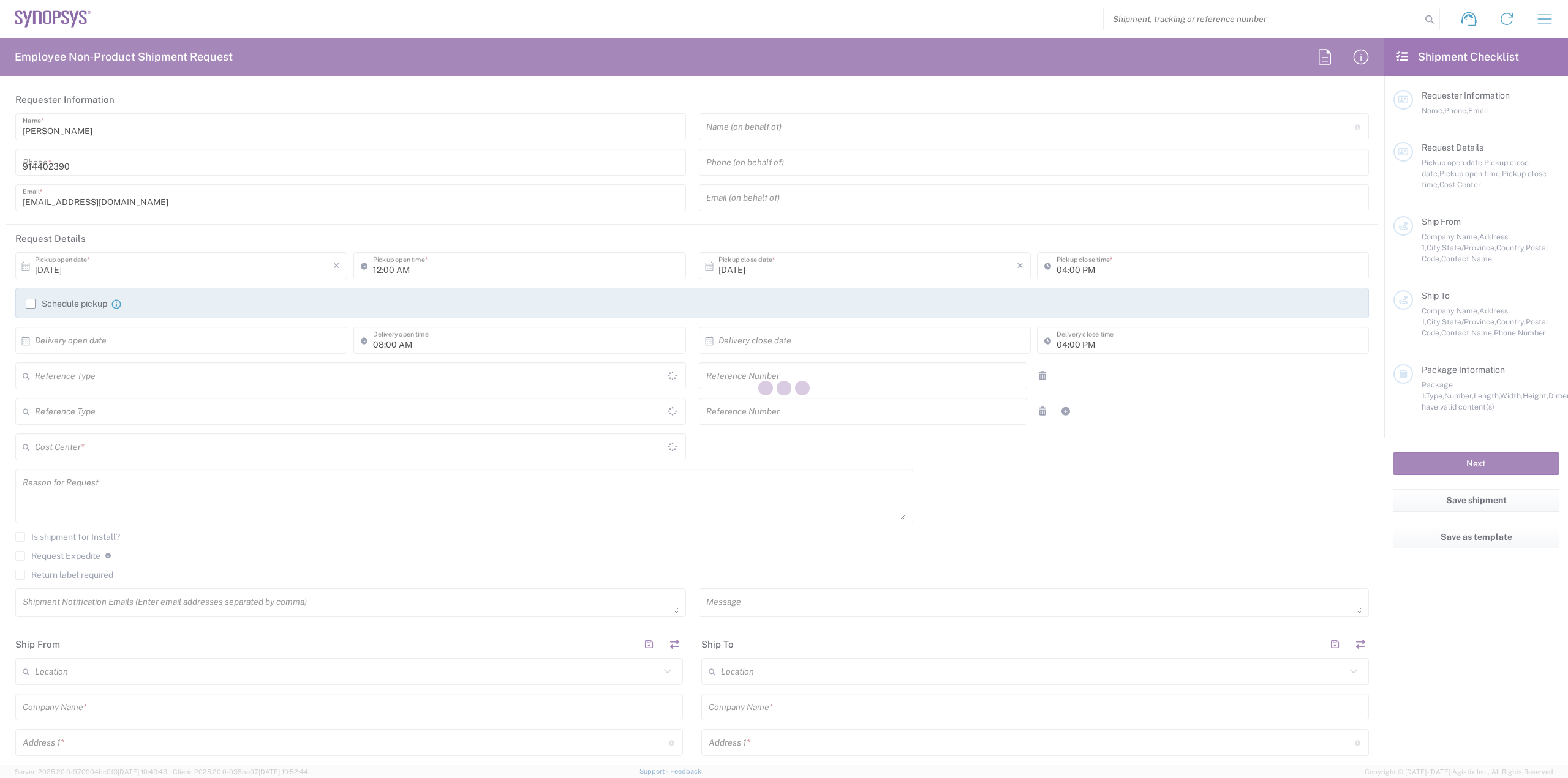
type input "914402390"
type input "[EMAIL_ADDRESS][DOMAIN_NAME]"
type input "ON Design Czech s.r.o"
type input "Czech [STREET_ADDRESS]"
type input "[GEOGRAPHIC_DATA]"
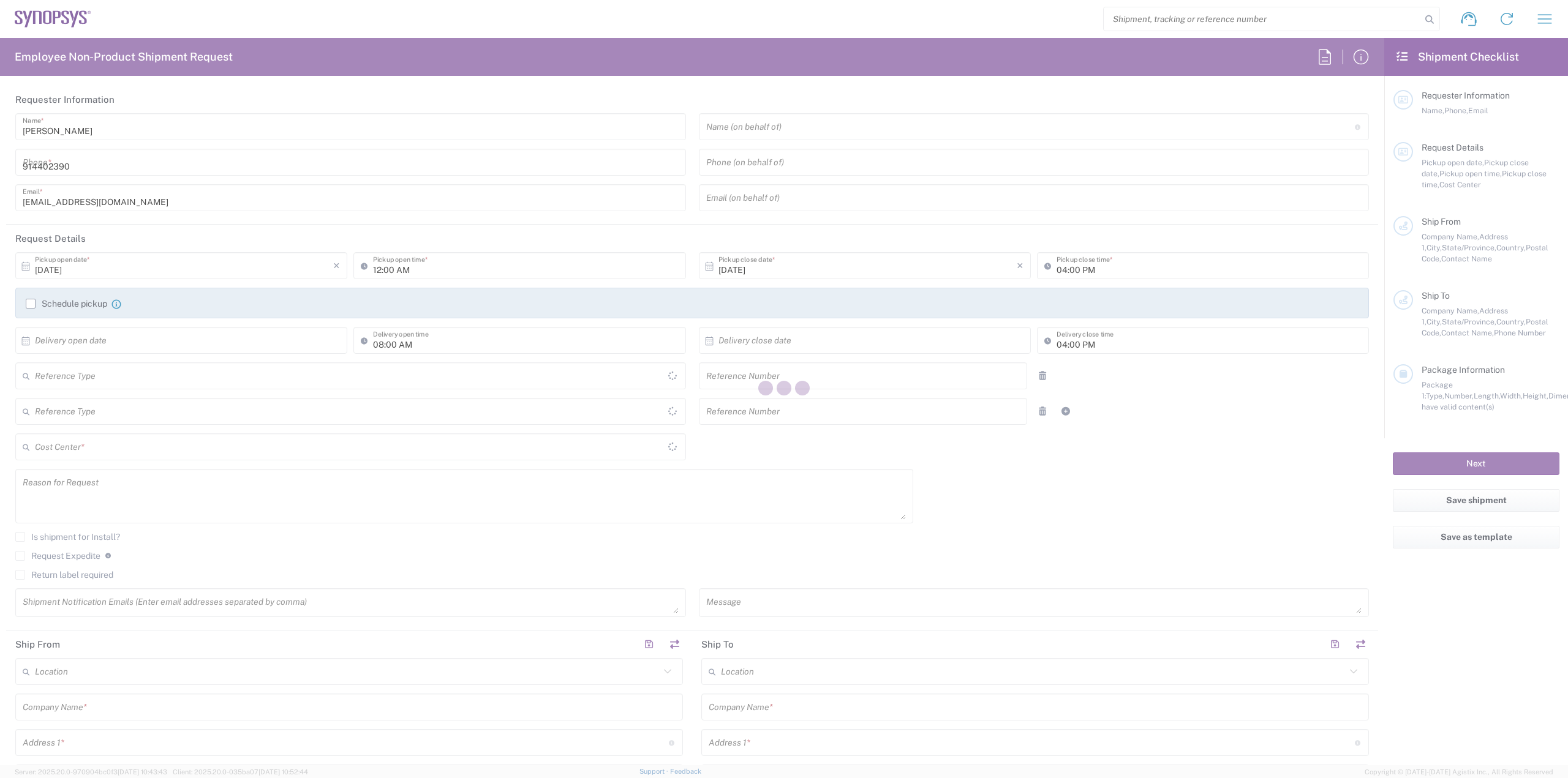
type input "619 00"
type input "[PERSON_NAME]"
type input "[PHONE_NUMBER]"
type input "[EMAIL_ADDRESS][PERSON_NAME][DOMAIN_NAME]"
type input "Czechia"
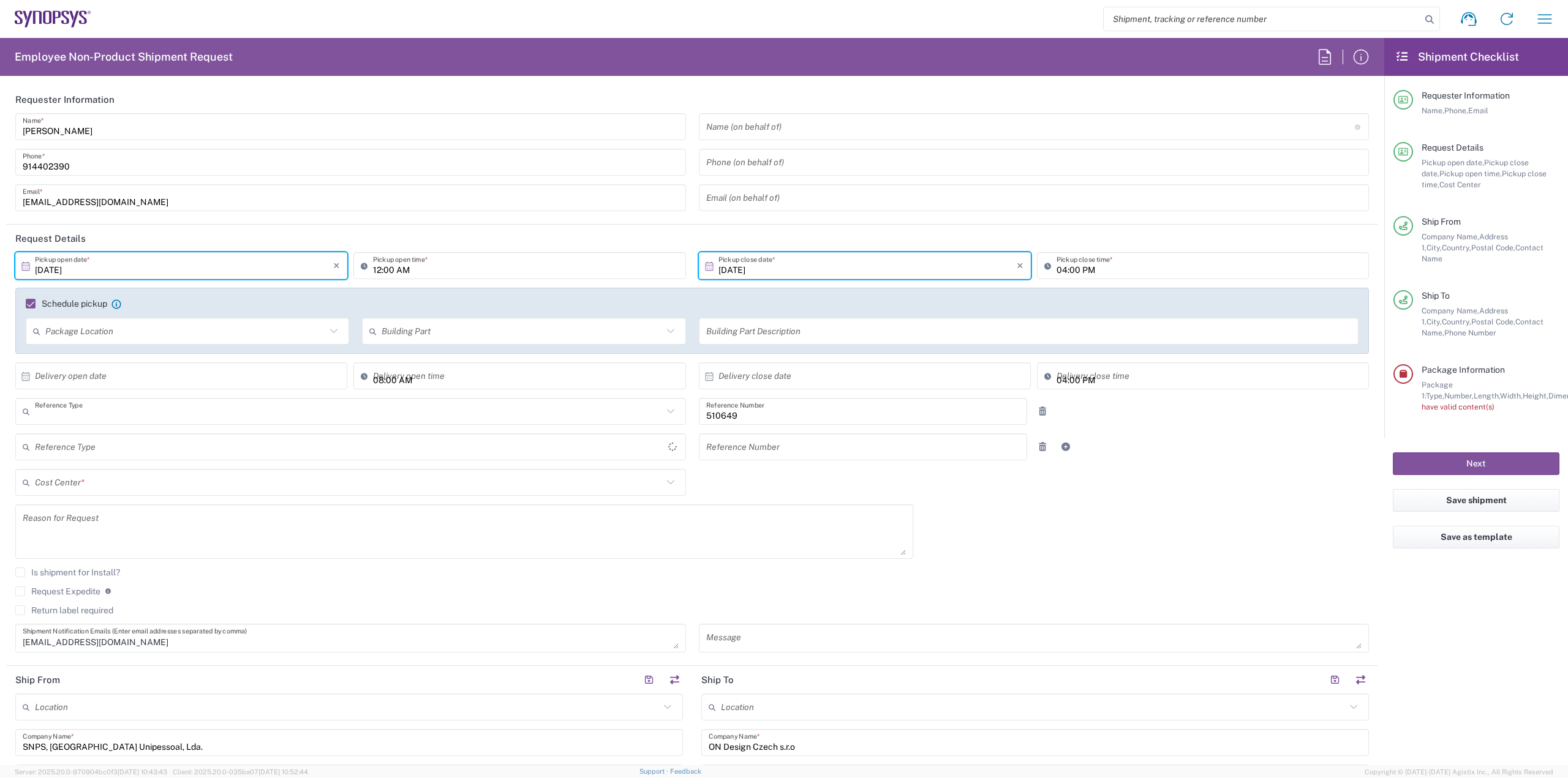
type input "Department"
type input "Delivered at Place"
type input "Case(s)"
type input "[GEOGRAPHIC_DATA]"
type input "PT90, SG, IP-DIG, R& 510649"
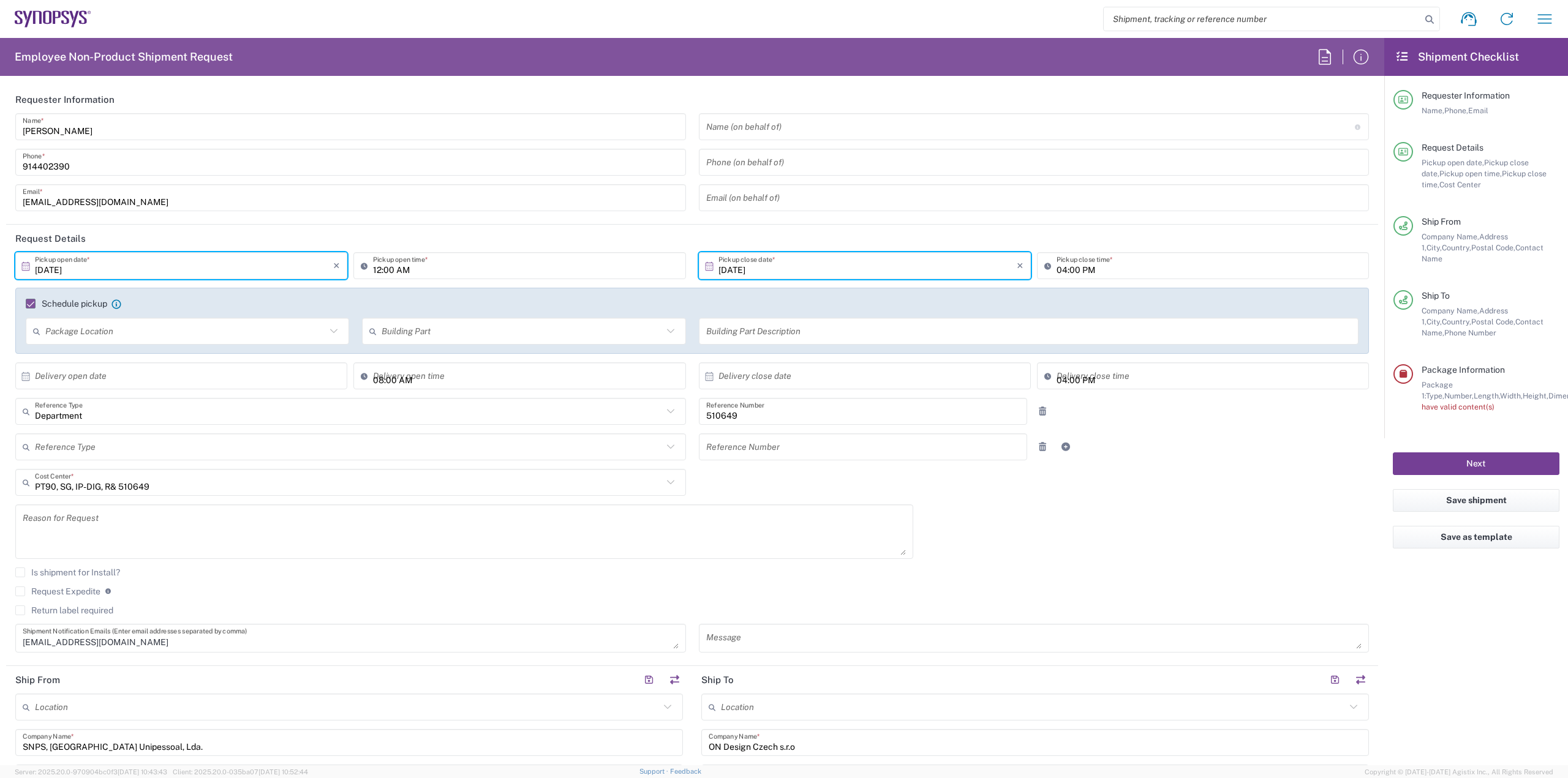
click at [1487, 452] on button "Next" at bounding box center [1476, 464] width 166 height 23
click at [1359, 60] on icon "button" at bounding box center [1361, 57] width 20 height 20
click at [1324, 56] on icon "button" at bounding box center [1324, 57] width 20 height 20
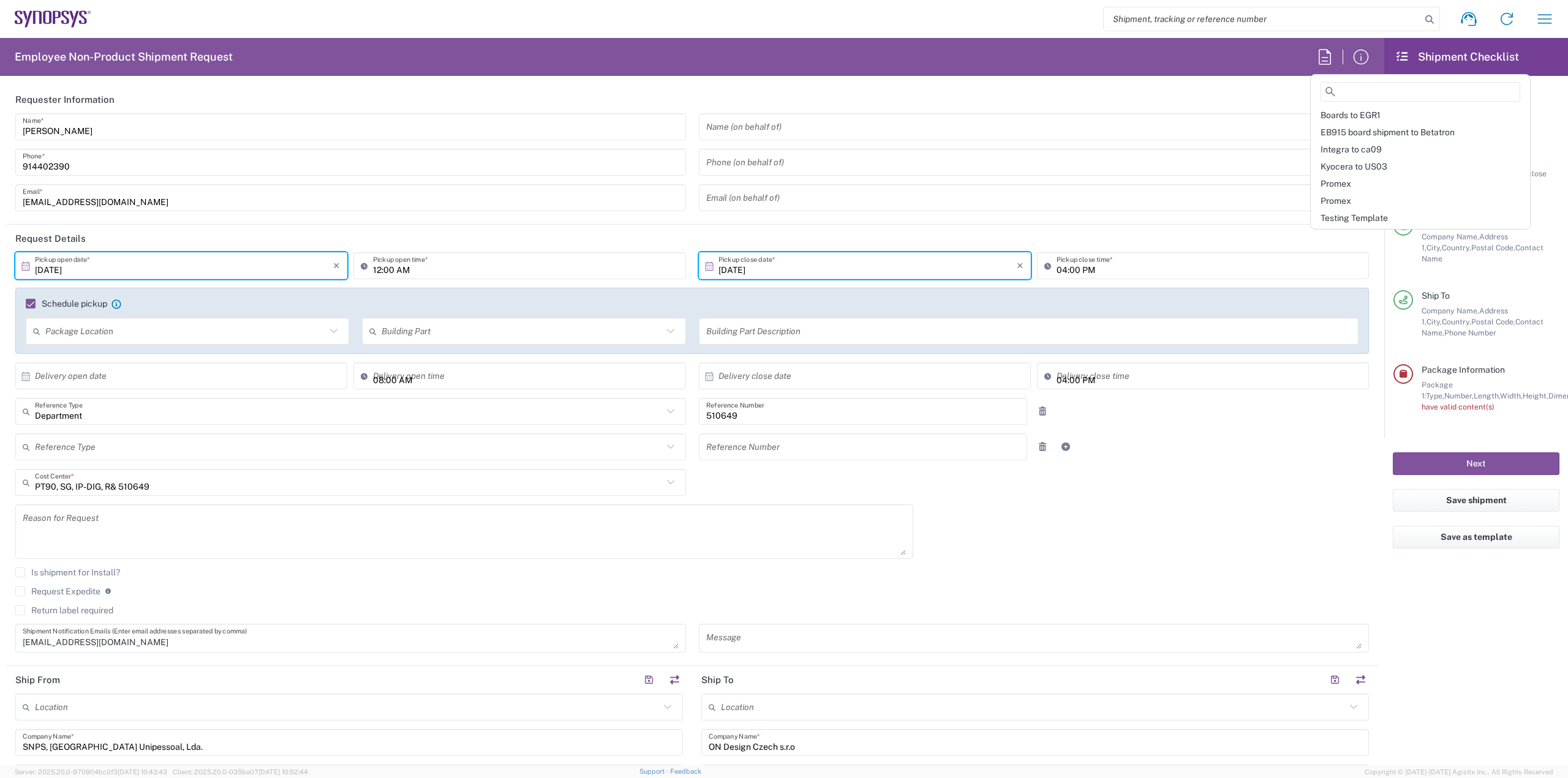
click at [1177, 63] on agx-form-header "Employee Non-Product Shipment Request" at bounding box center [692, 57] width 1384 height 38
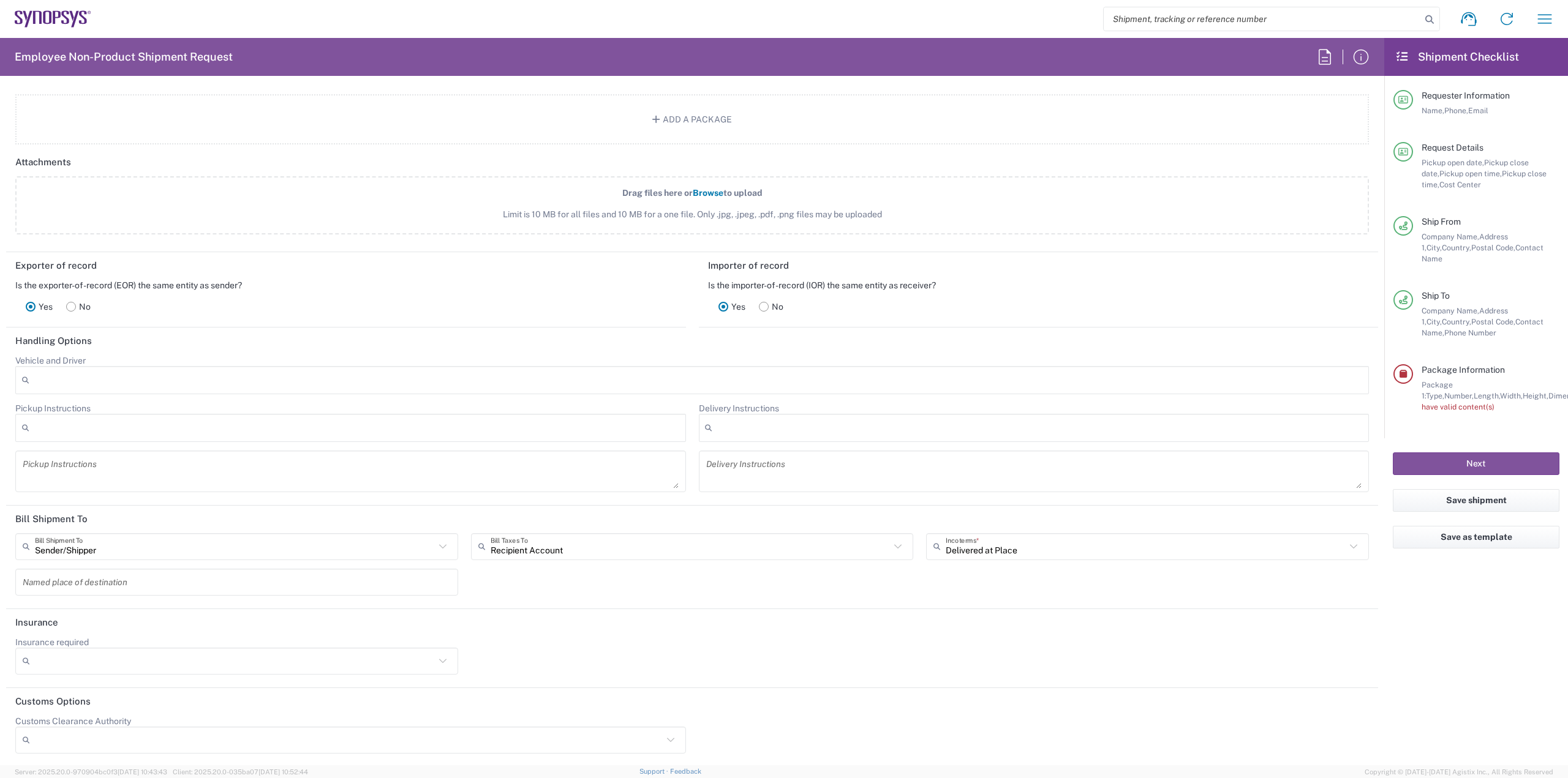
scroll to position [1493, 0]
click at [1444, 453] on button "Next" at bounding box center [1476, 464] width 166 height 23
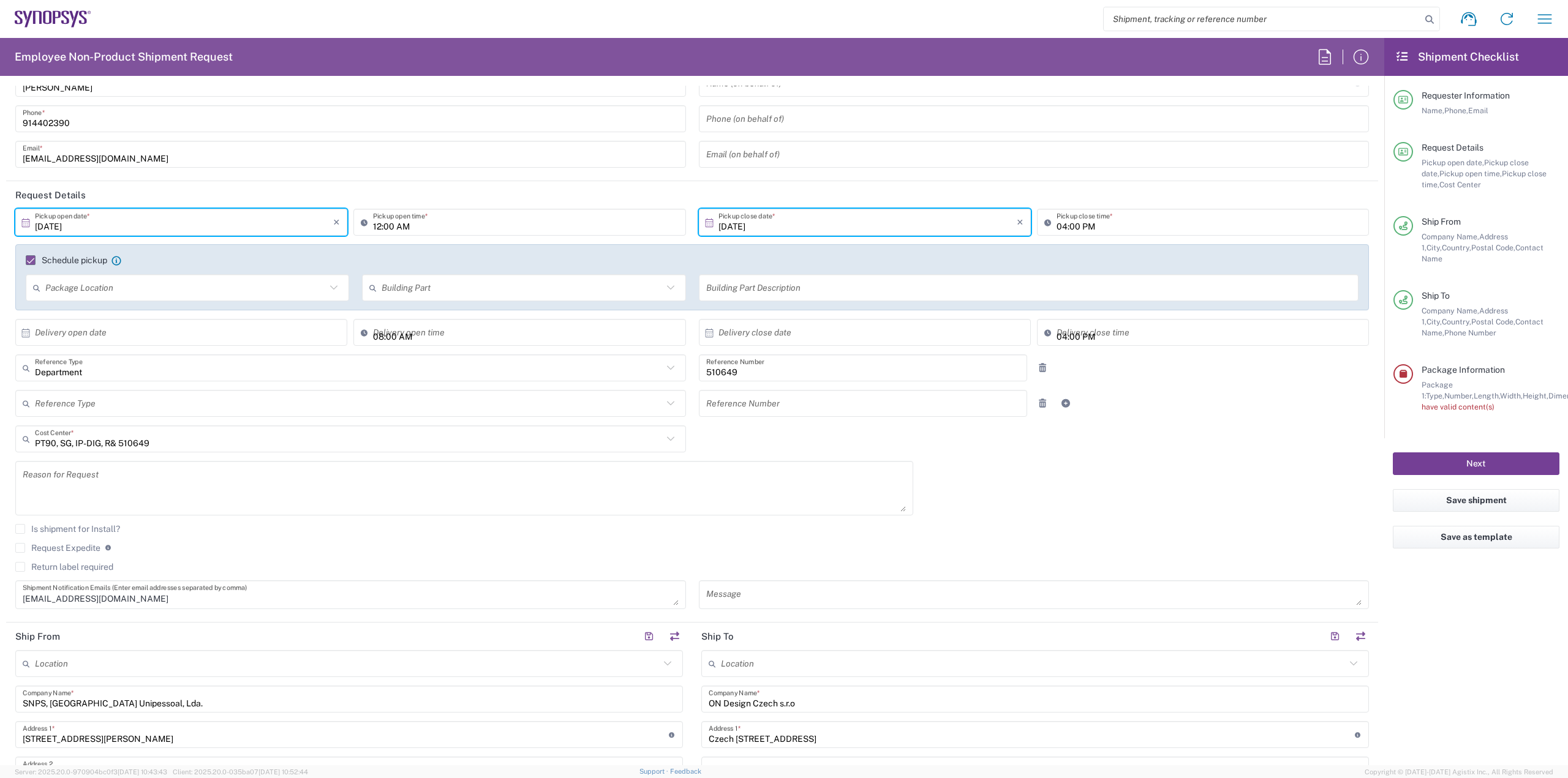
scroll to position [0, 0]
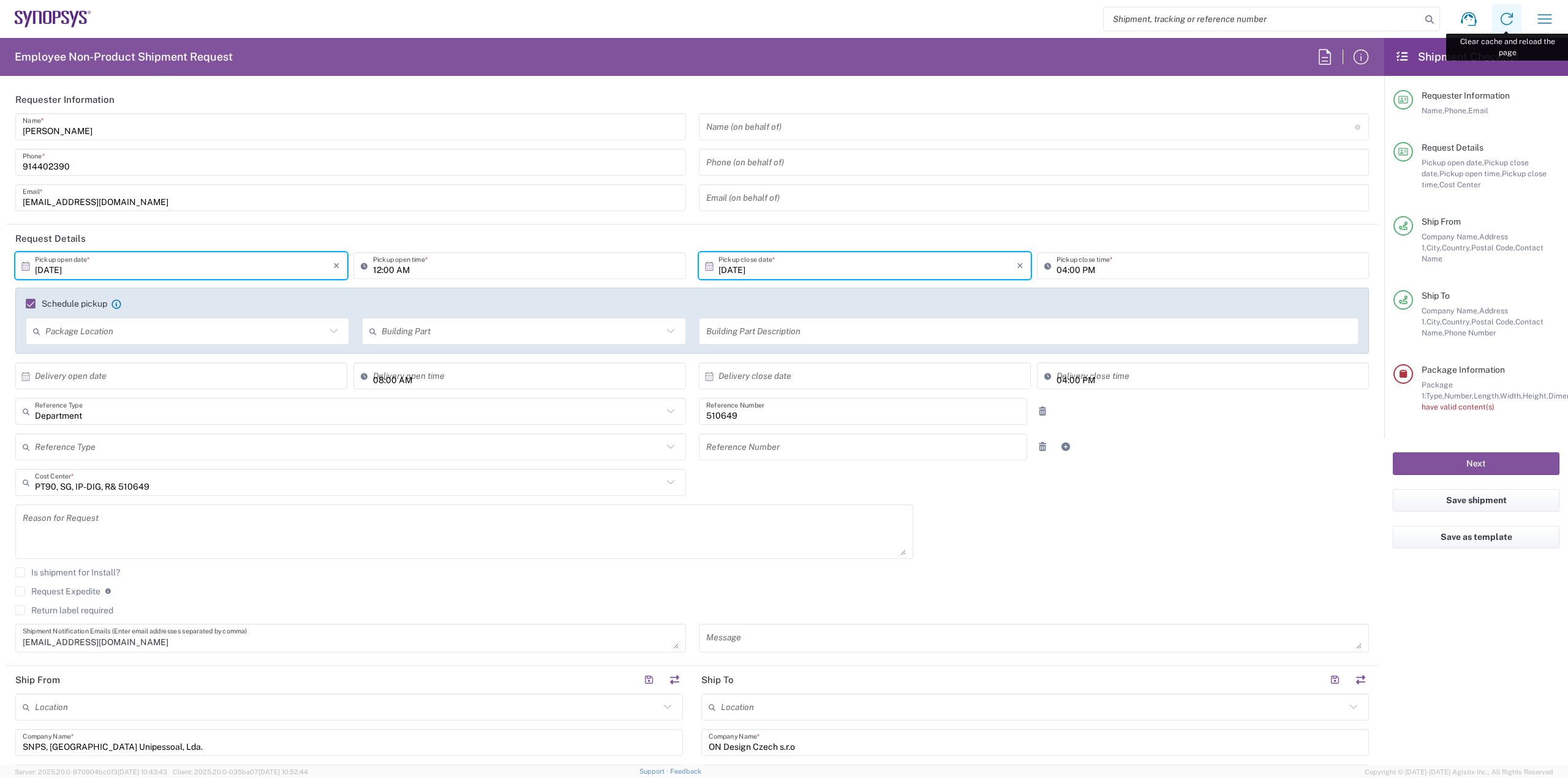
click at [1511, 21] on icon at bounding box center [1506, 19] width 20 height 20
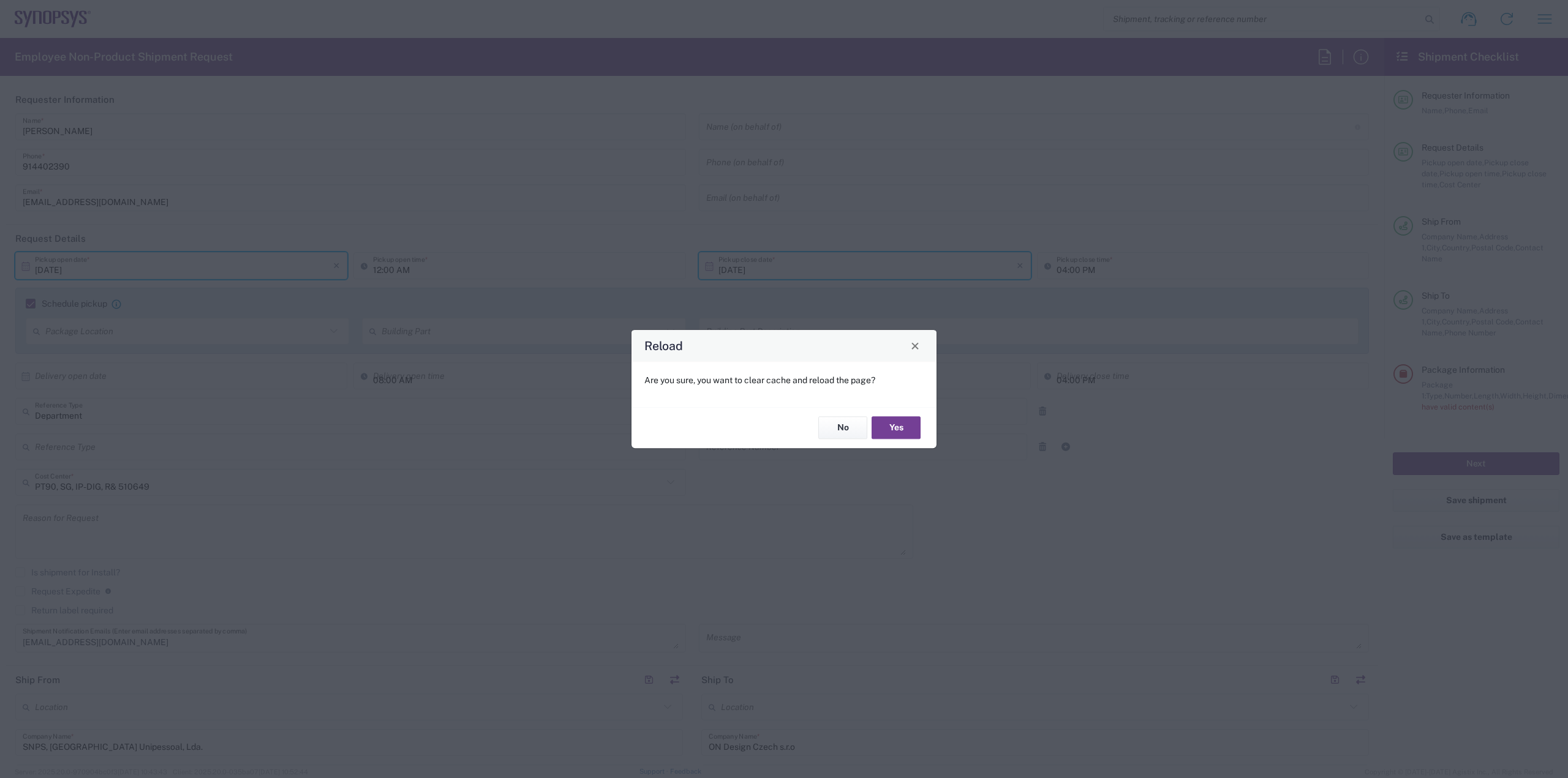
click at [884, 428] on button "Yes" at bounding box center [896, 429] width 49 height 23
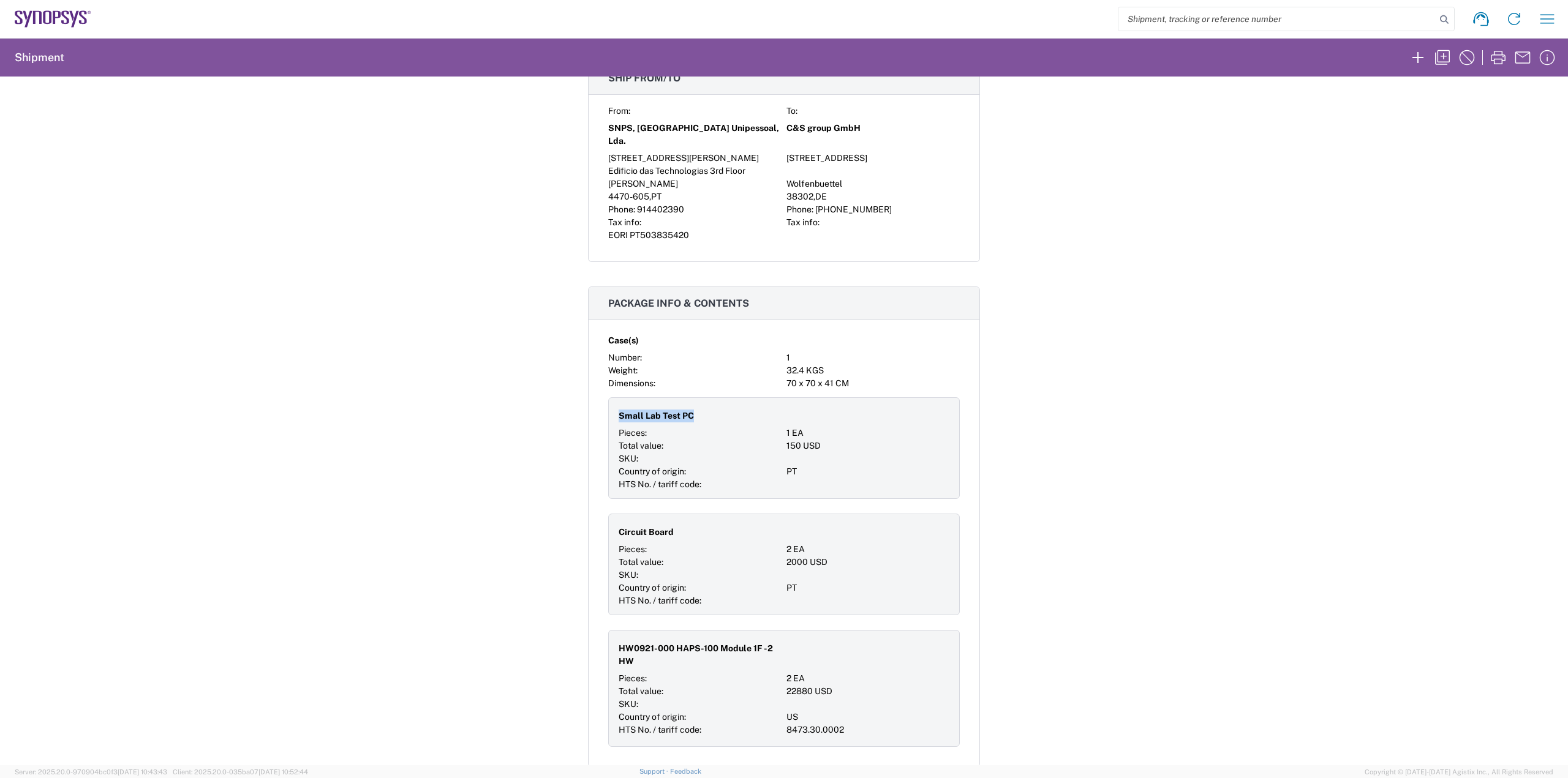
scroll to position [796, 0]
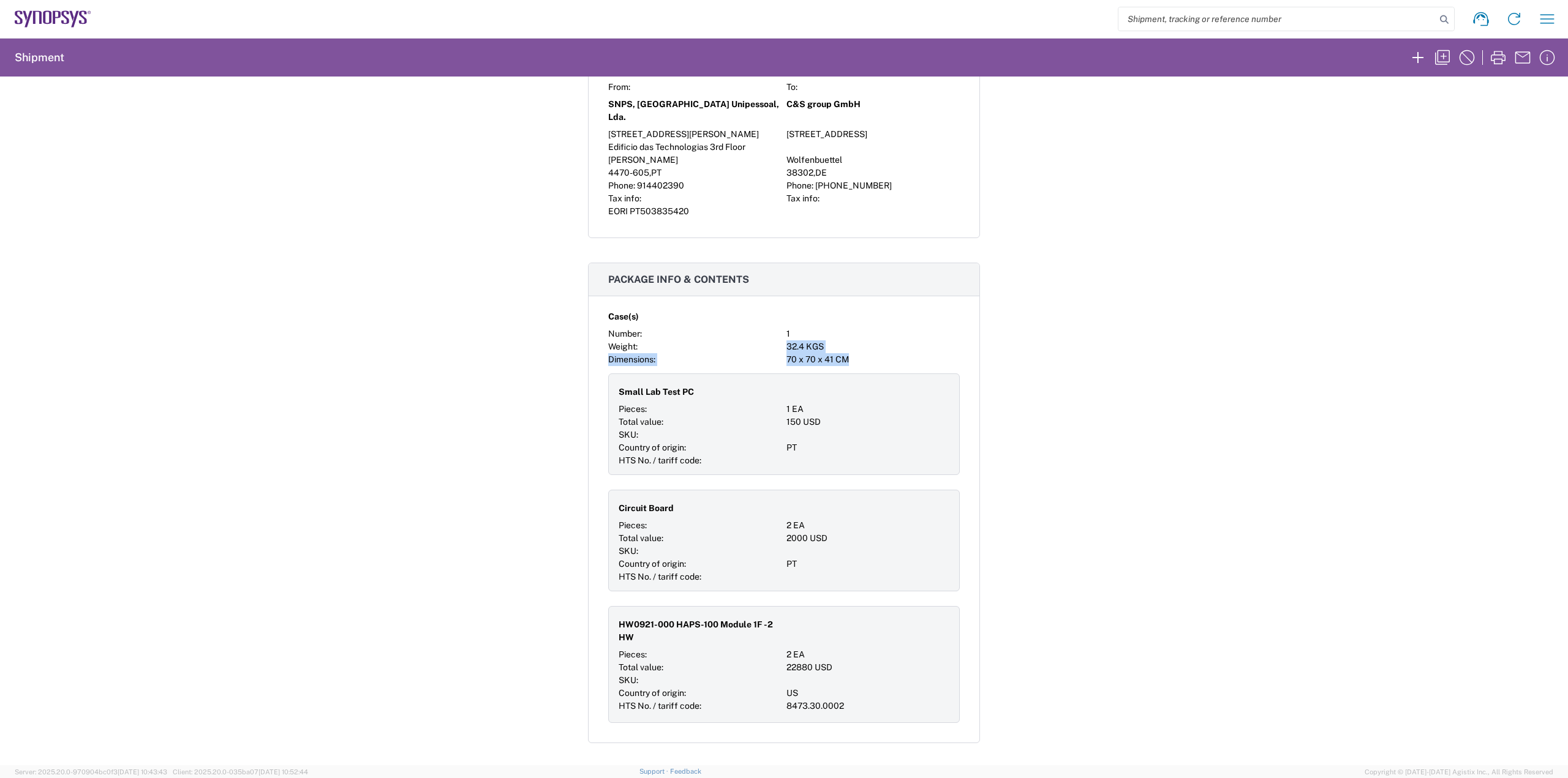
drag, startPoint x: 857, startPoint y: 341, endPoint x: 742, endPoint y: 339, distance: 115.0
click at [742, 339] on div "Case(s) Number: 1 Weight: 32.4 KGS Dimensions: 70 x 70 x 41 CM Small Lab Test P…" at bounding box center [783, 515] width 351 height 417
drag, startPoint x: 609, startPoint y: 327, endPoint x: 687, endPoint y: 312, distance: 79.4
click at [686, 312] on div "Case(s) Number: 1 Weight: 32.4 KGS Dimensions: 70 x 70 x 41 CM Small Lab Test P…" at bounding box center [783, 515] width 351 height 417
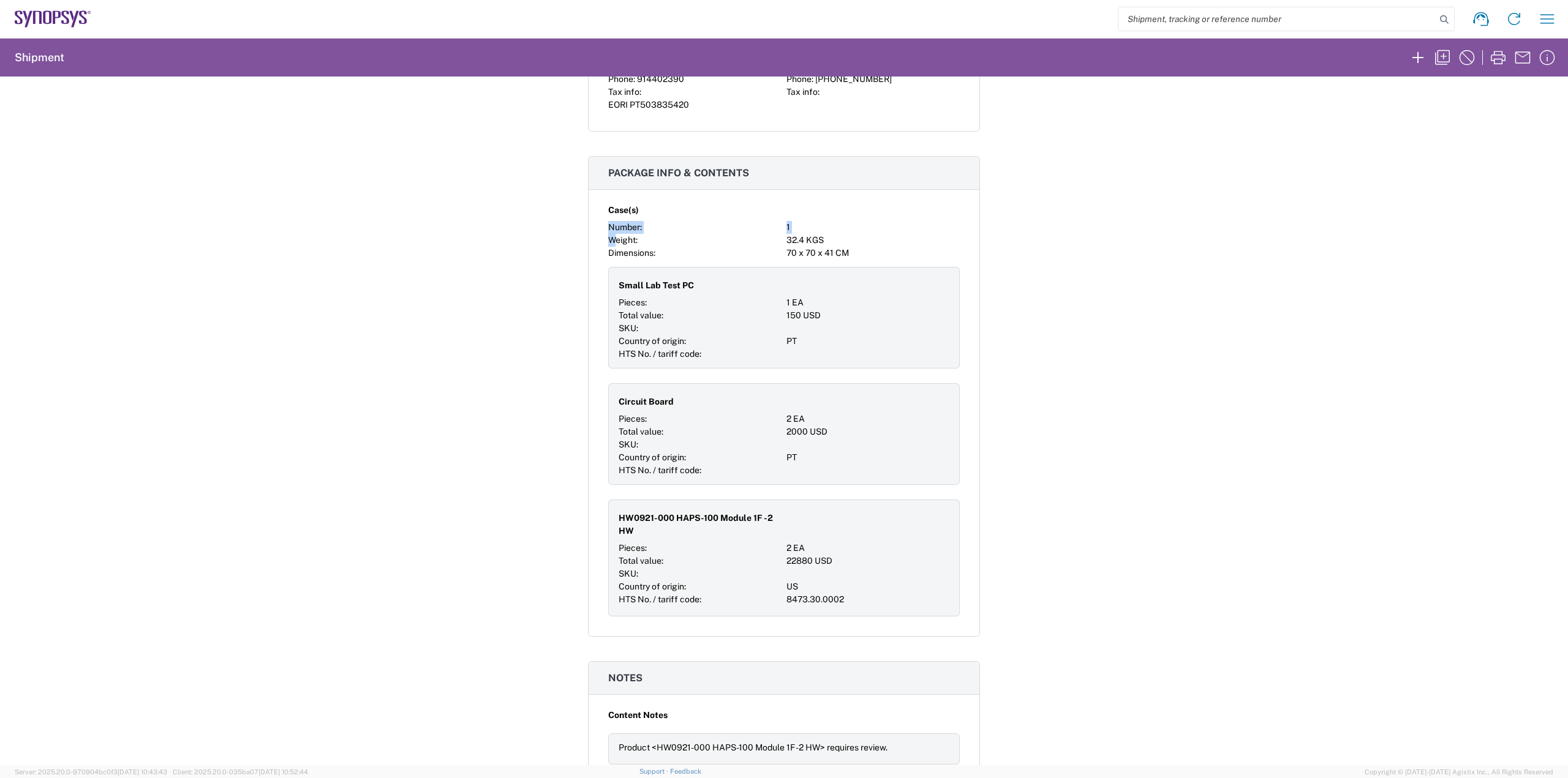
scroll to position [918, 0]
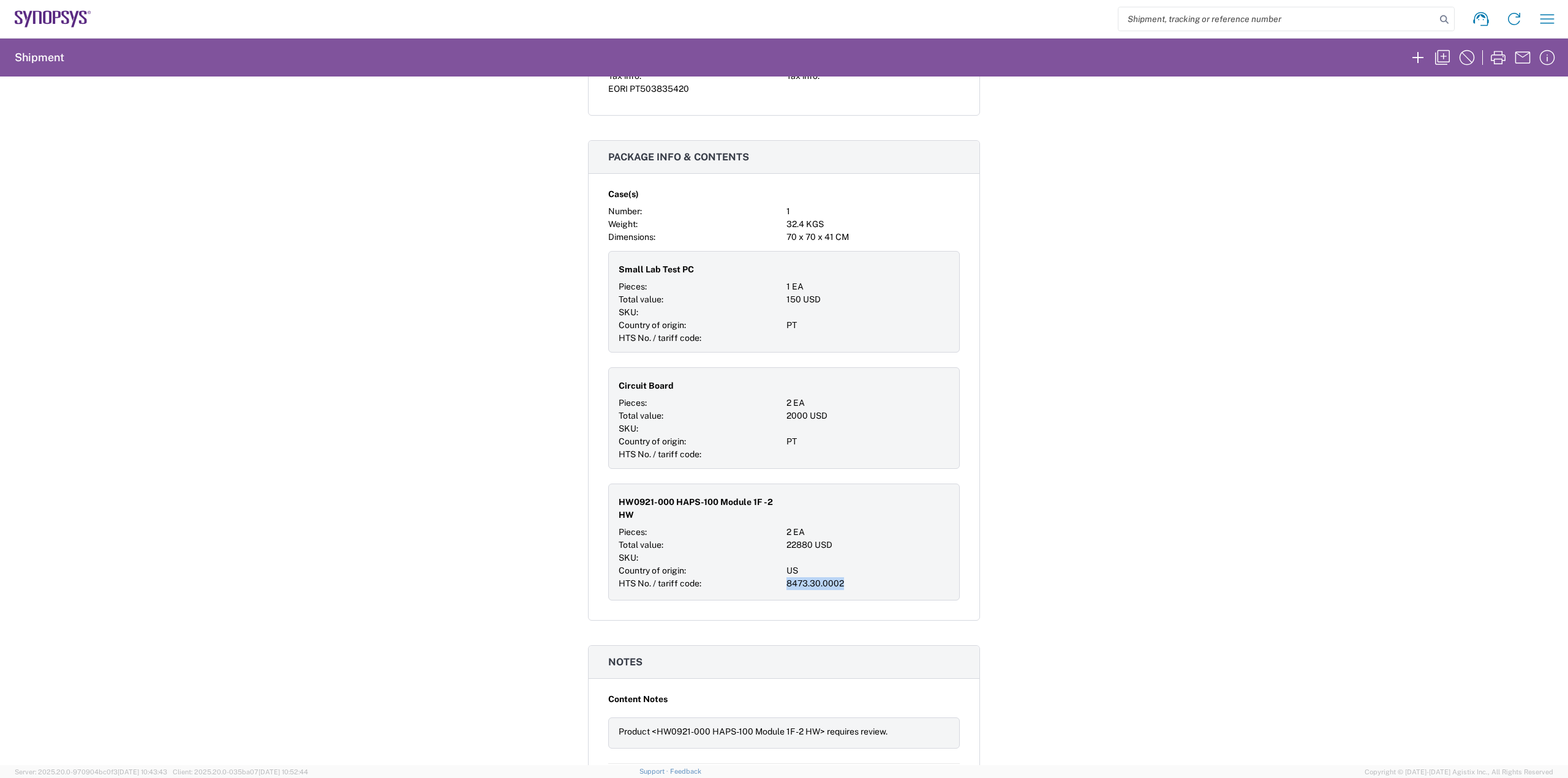
drag, startPoint x: 781, startPoint y: 572, endPoint x: 841, endPoint y: 571, distance: 60.0
click at [841, 571] on div "HW0921-000 HAPS-100 Module 1F -2 HW Pieces: 2 EA Total value: 22880 USD SKU: Co…" at bounding box center [783, 543] width 351 height 117
copy div "8473.30.0002"
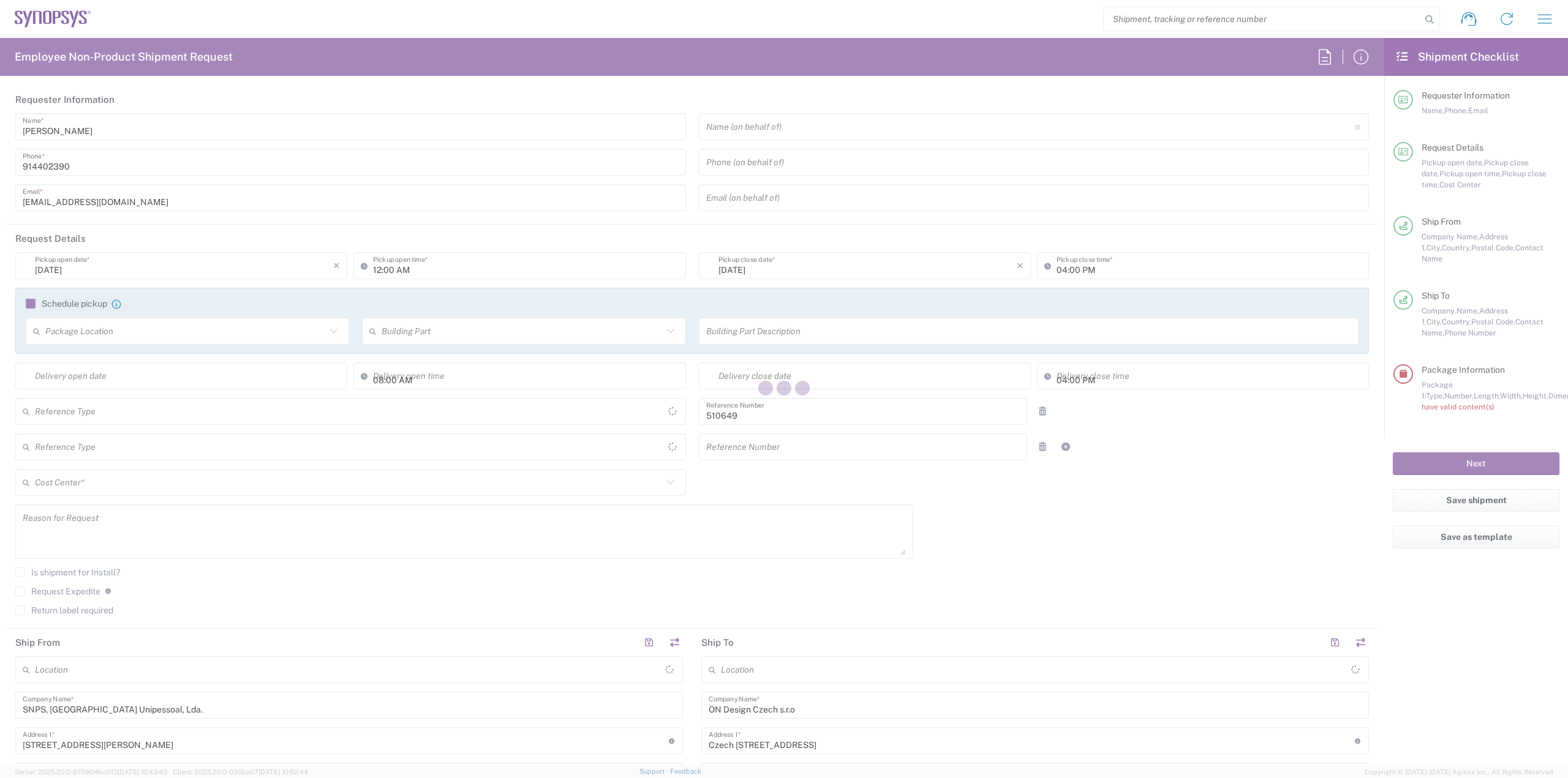
type input "Department"
type input "Delivered at Place"
type input "Czechia"
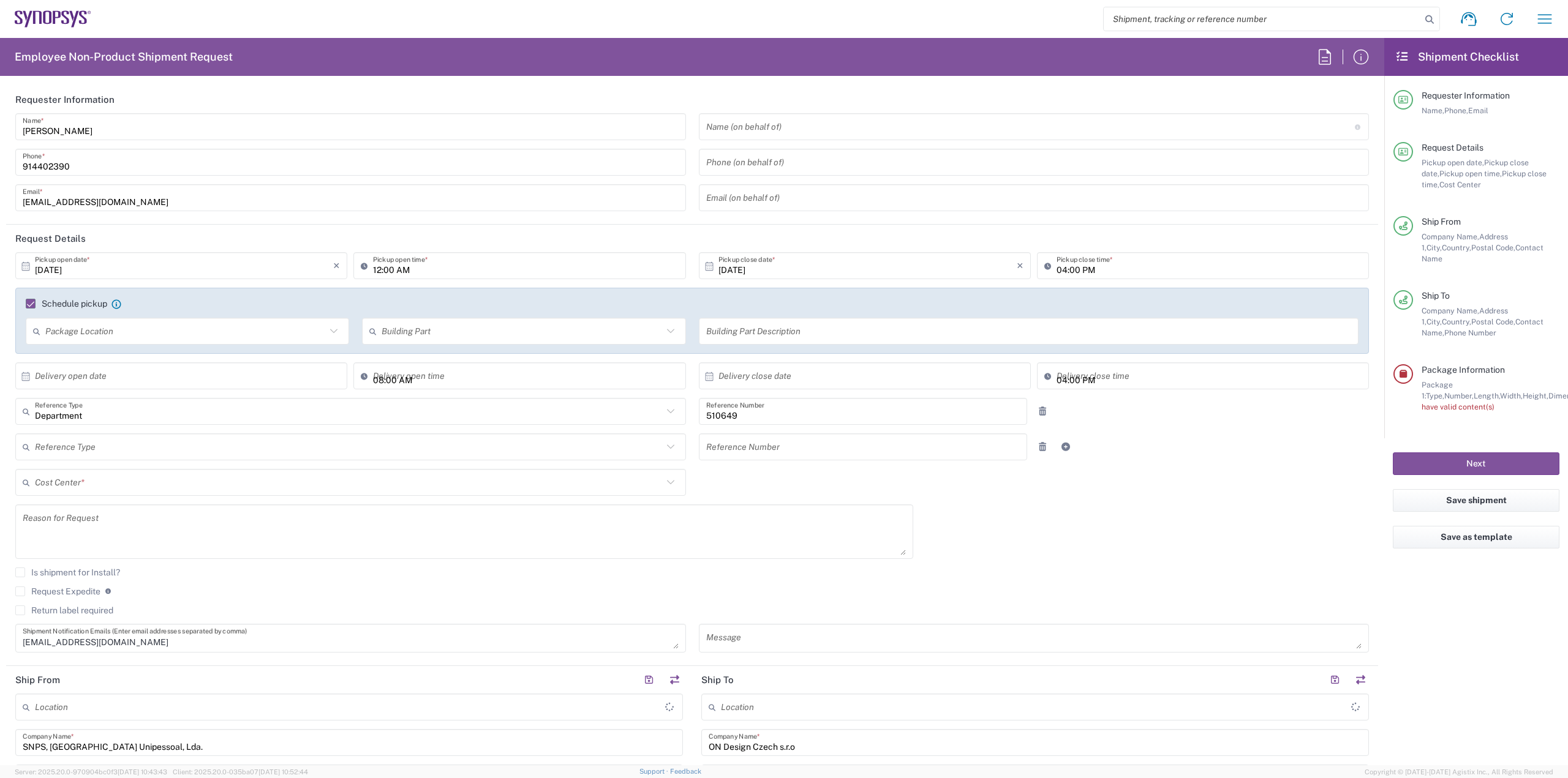
type input "[GEOGRAPHIC_DATA]"
type input "Case(s)"
type input "PT90, SG, IP-DIG, R& 510649"
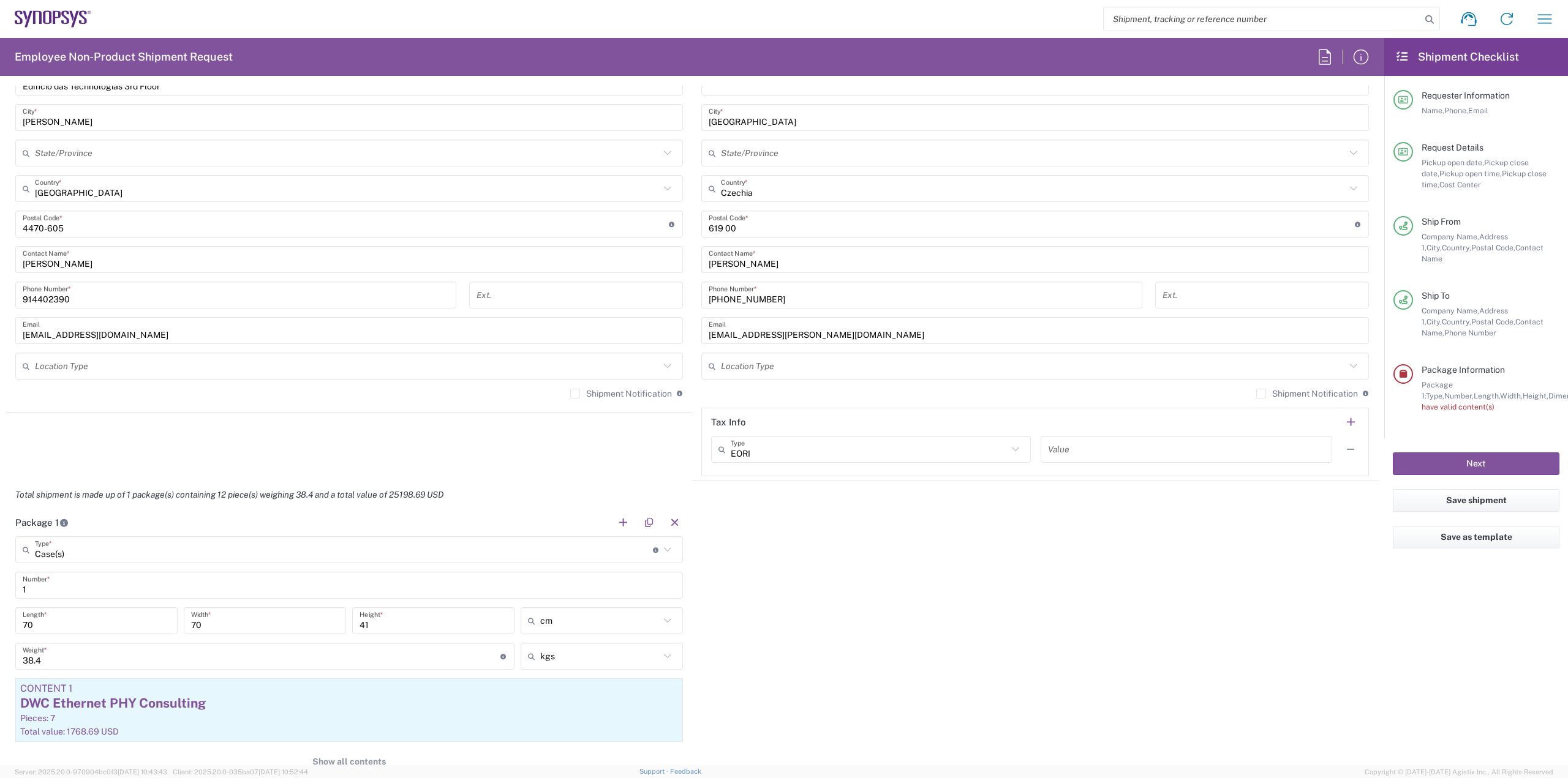
scroll to position [697, 0]
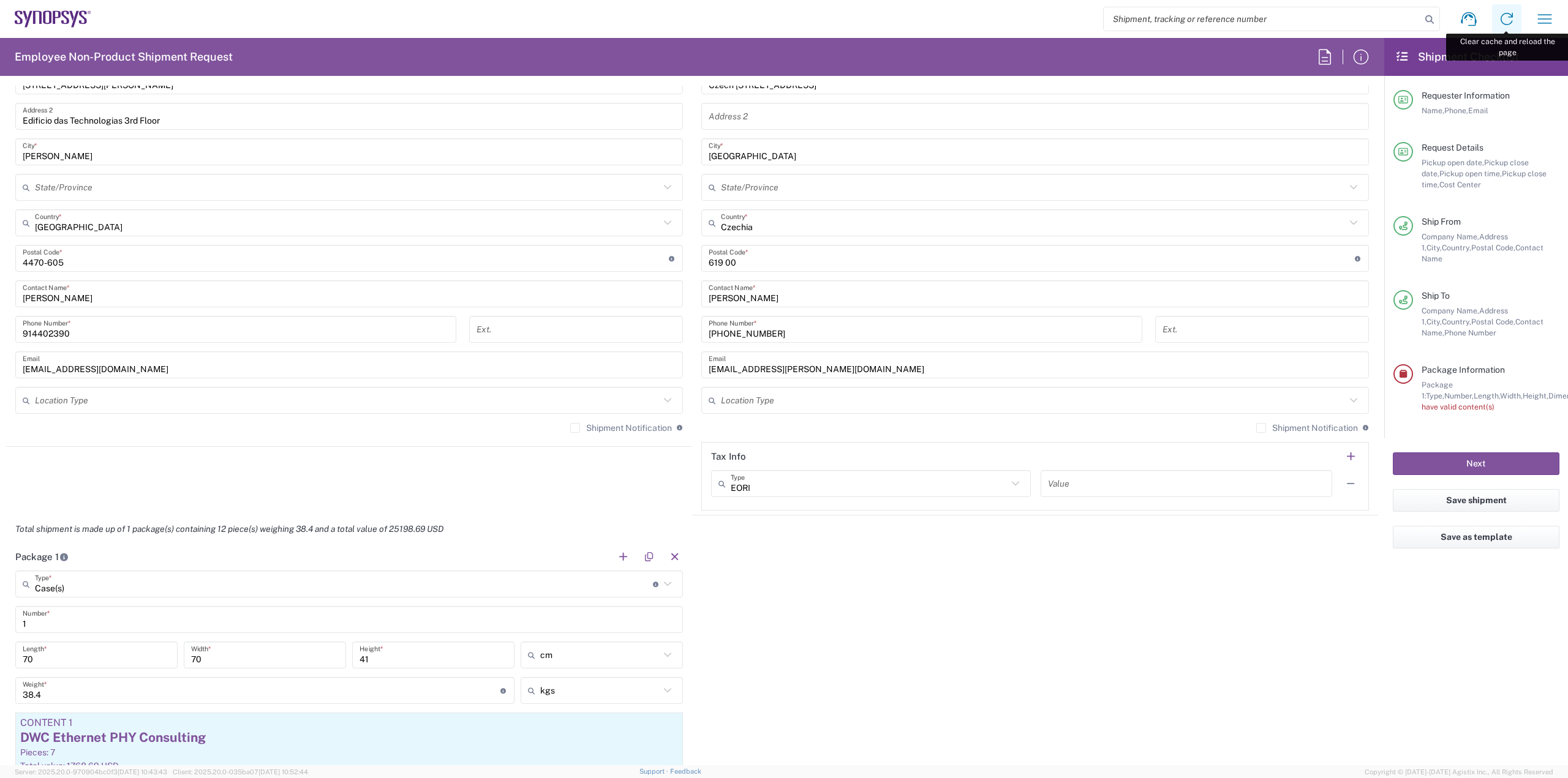
click at [1506, 12] on icon at bounding box center [1506, 19] width 20 height 20
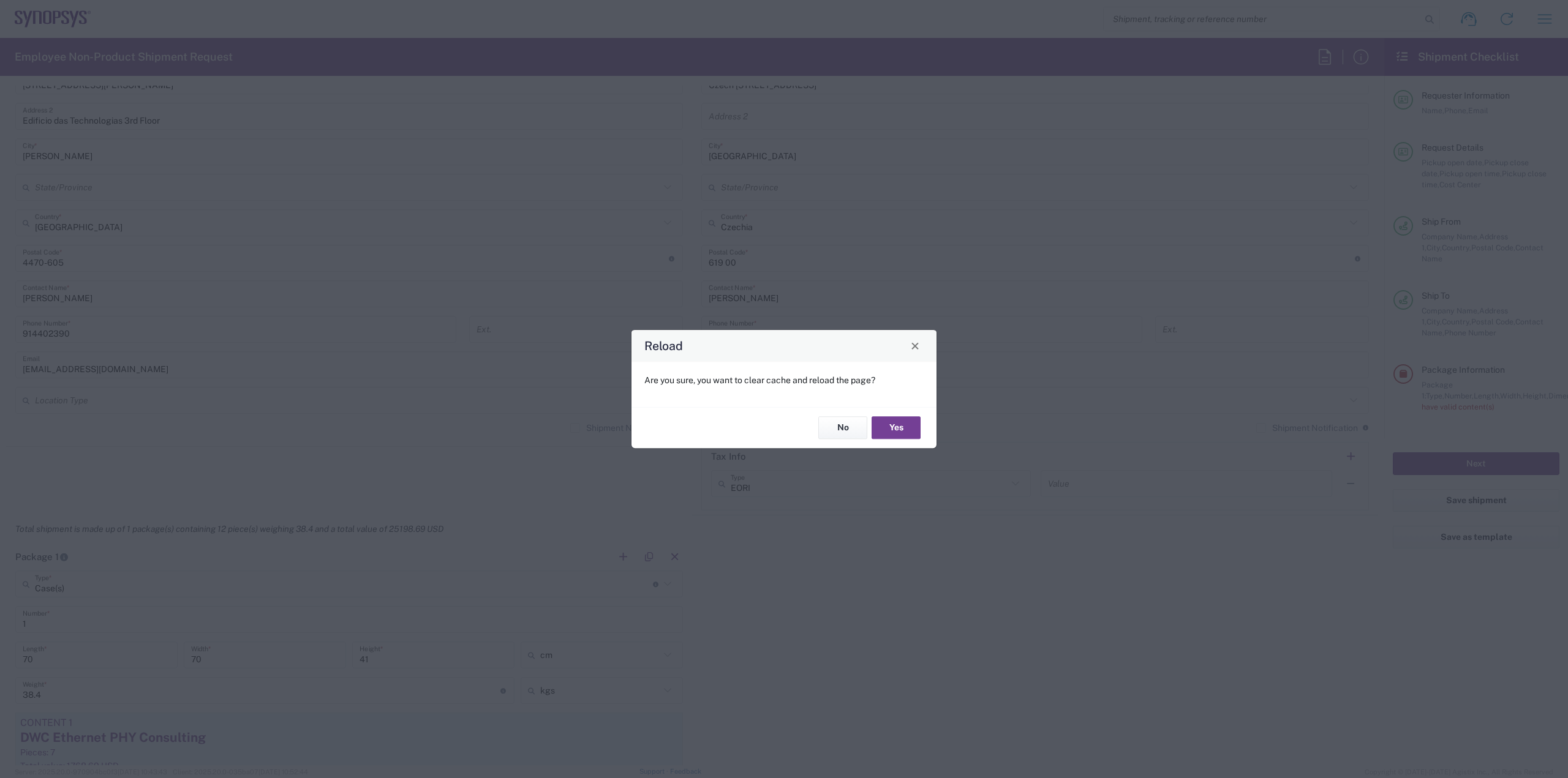
click at [879, 428] on button "Yes" at bounding box center [896, 429] width 49 height 23
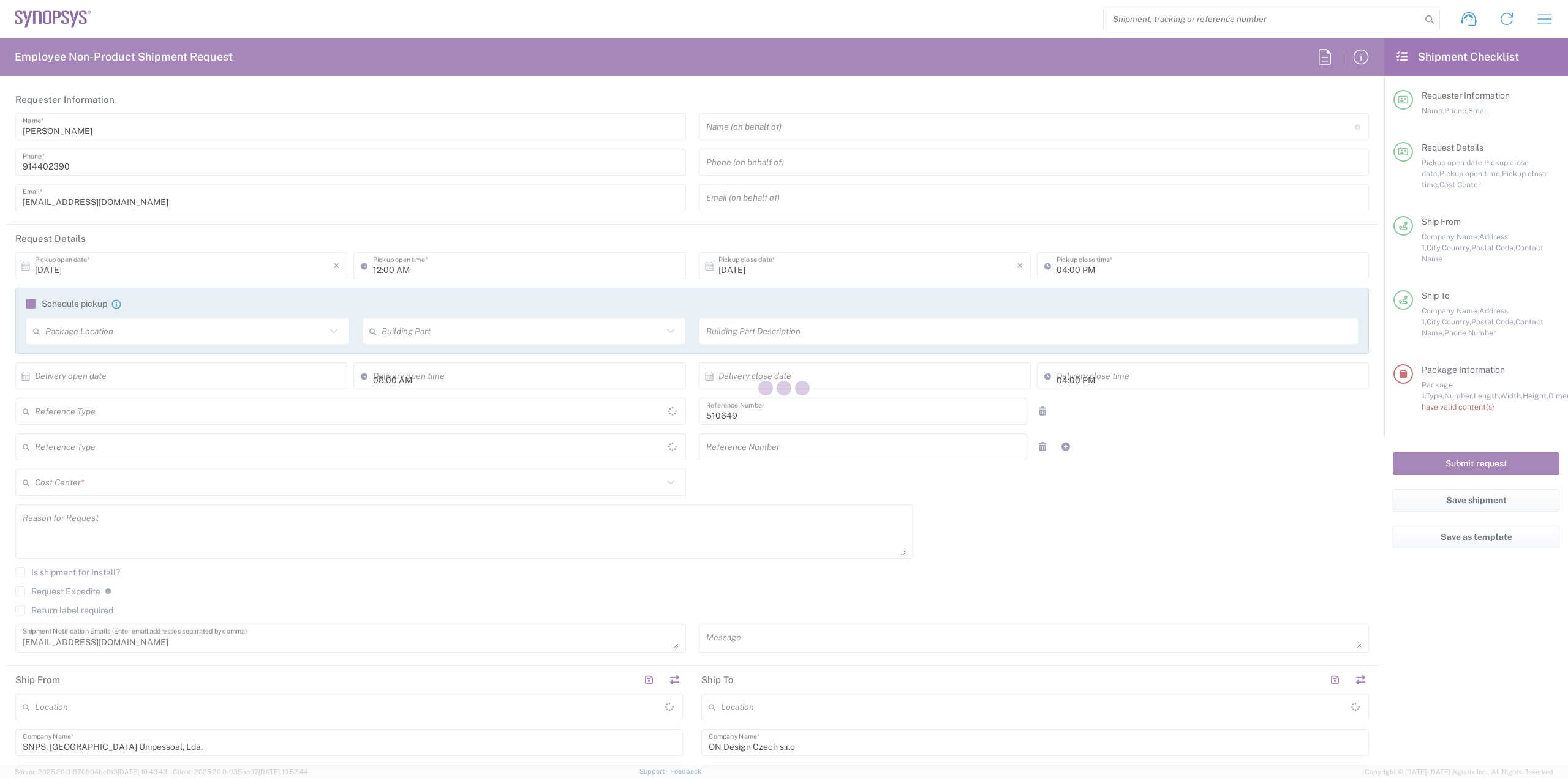
type input "Department"
type input "Delivered at Place"
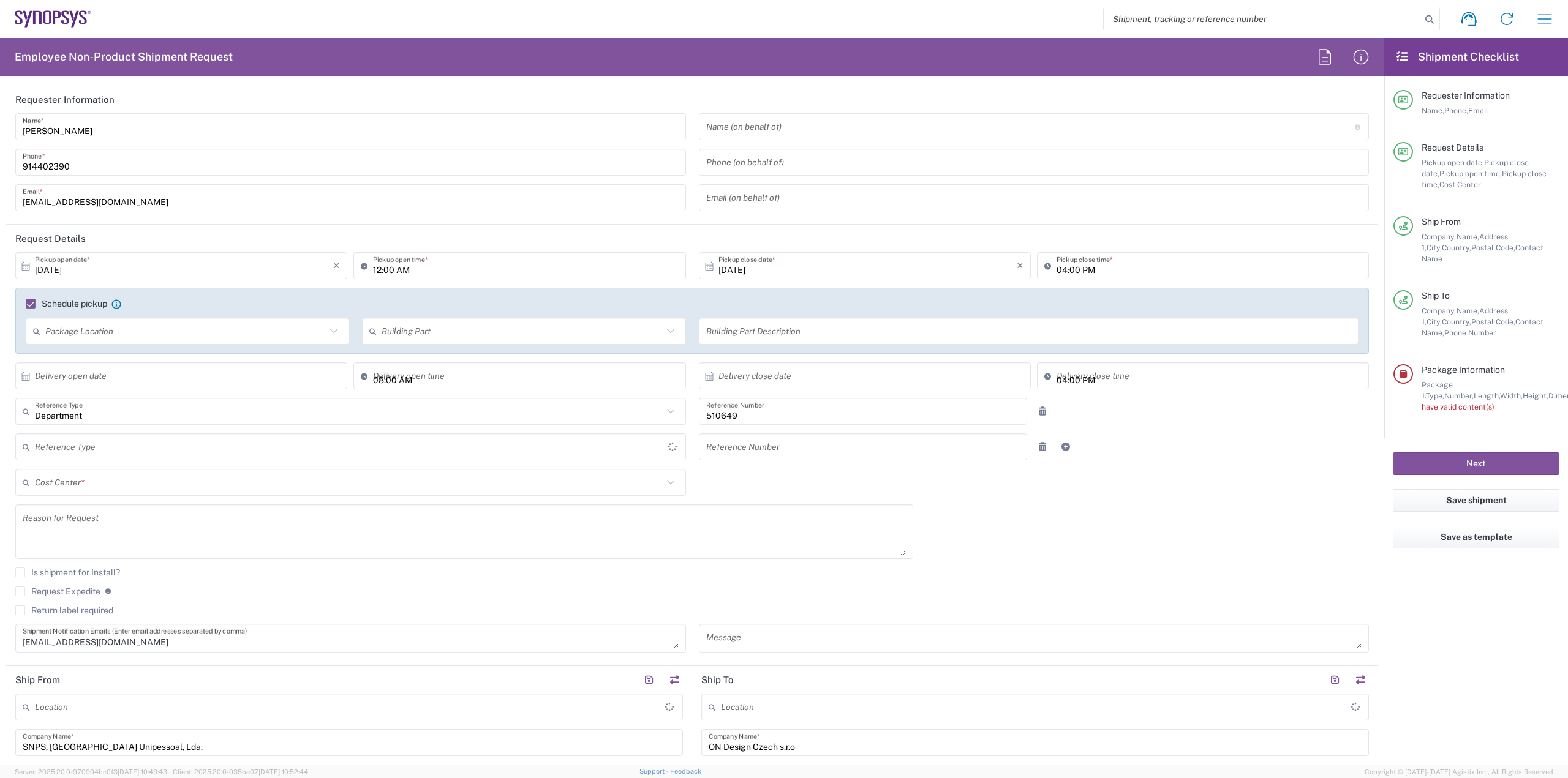
type input "Czechia"
type input "PT90, SG, IP-DIG, R& 510649"
type input "Case(s)"
type input "[GEOGRAPHIC_DATA]"
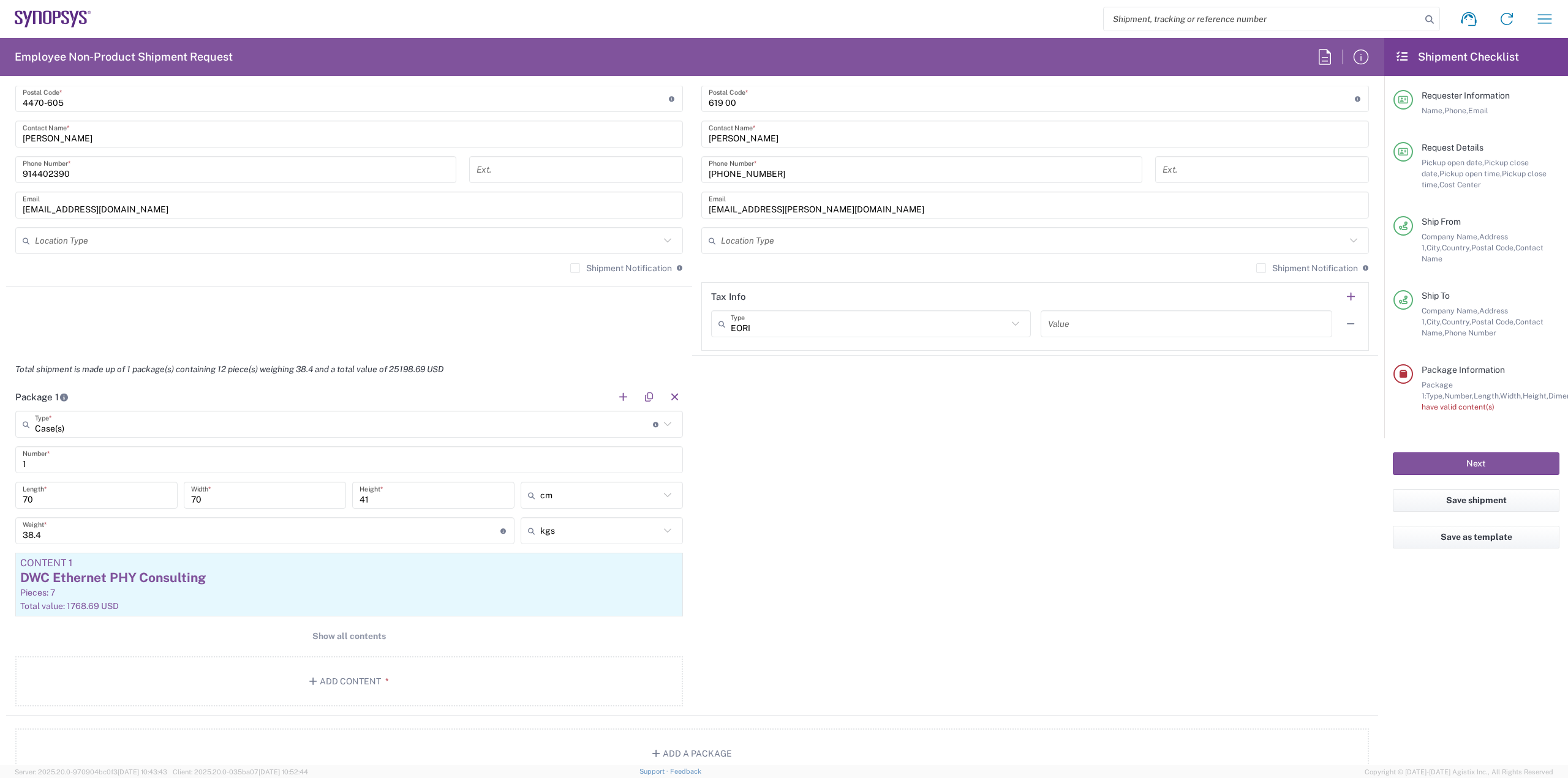
scroll to position [1040, 0]
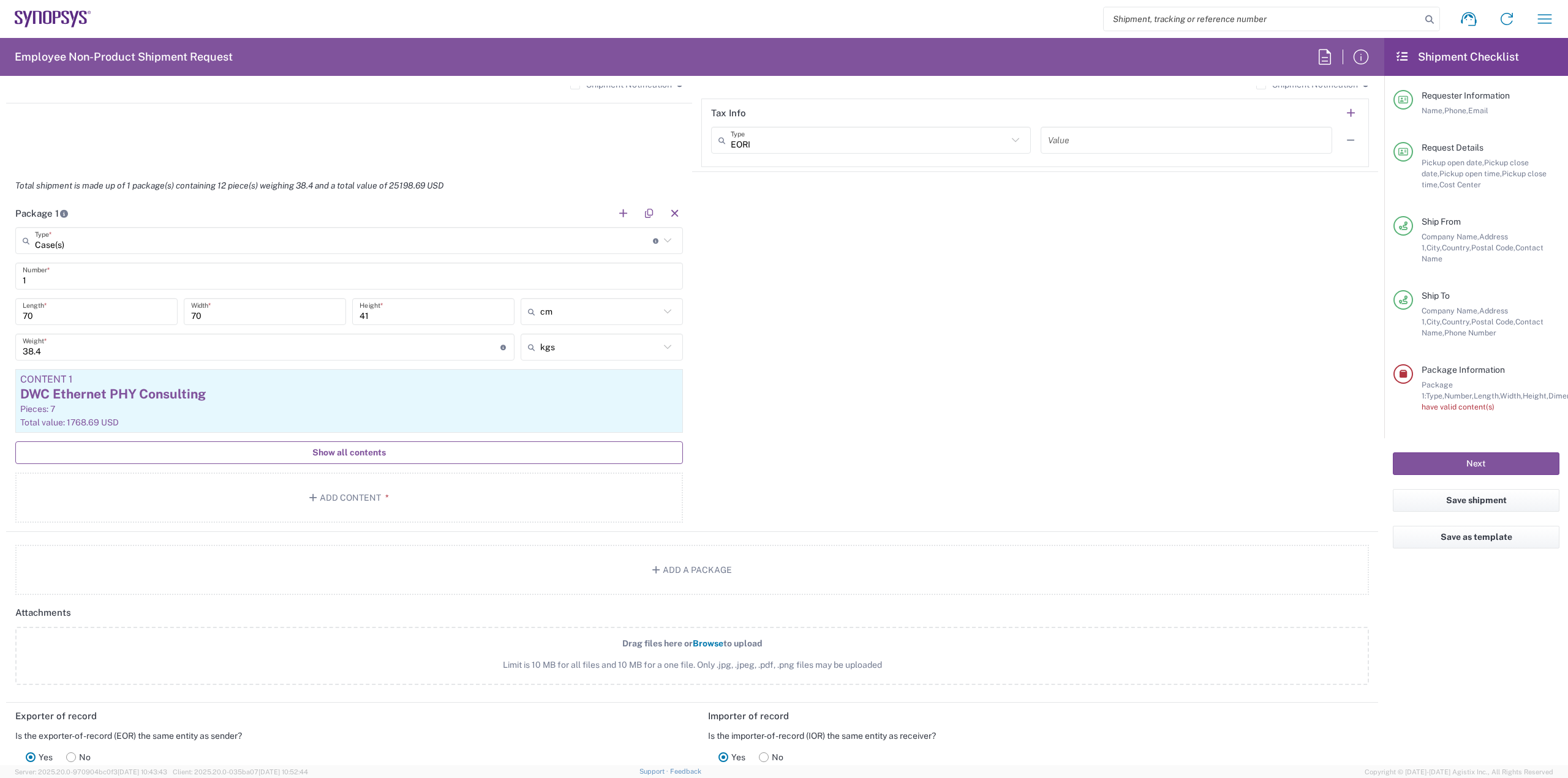
click at [368, 453] on span "Show all contents" at bounding box center [349, 453] width 73 height 11
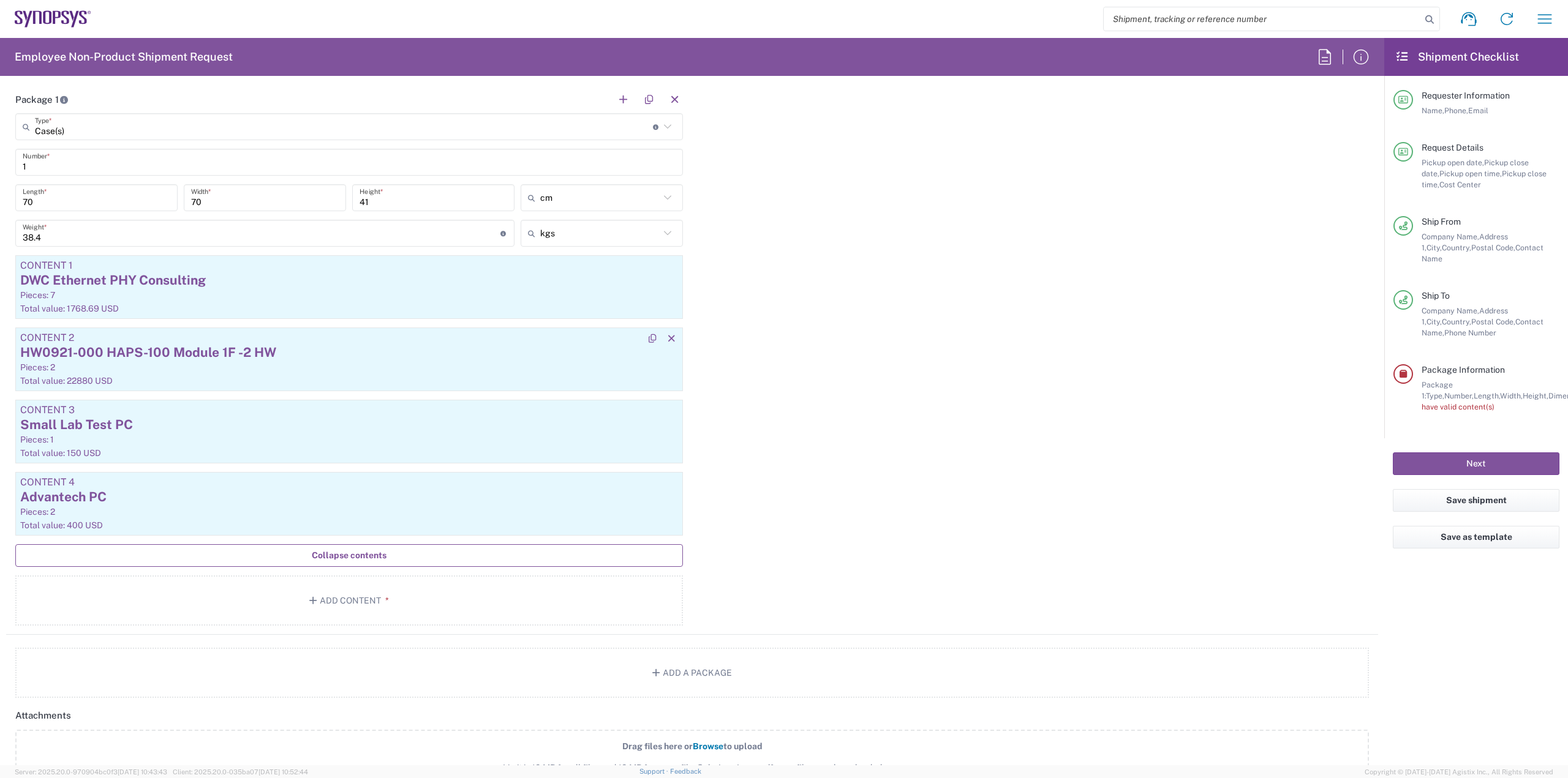
scroll to position [1163, 0]
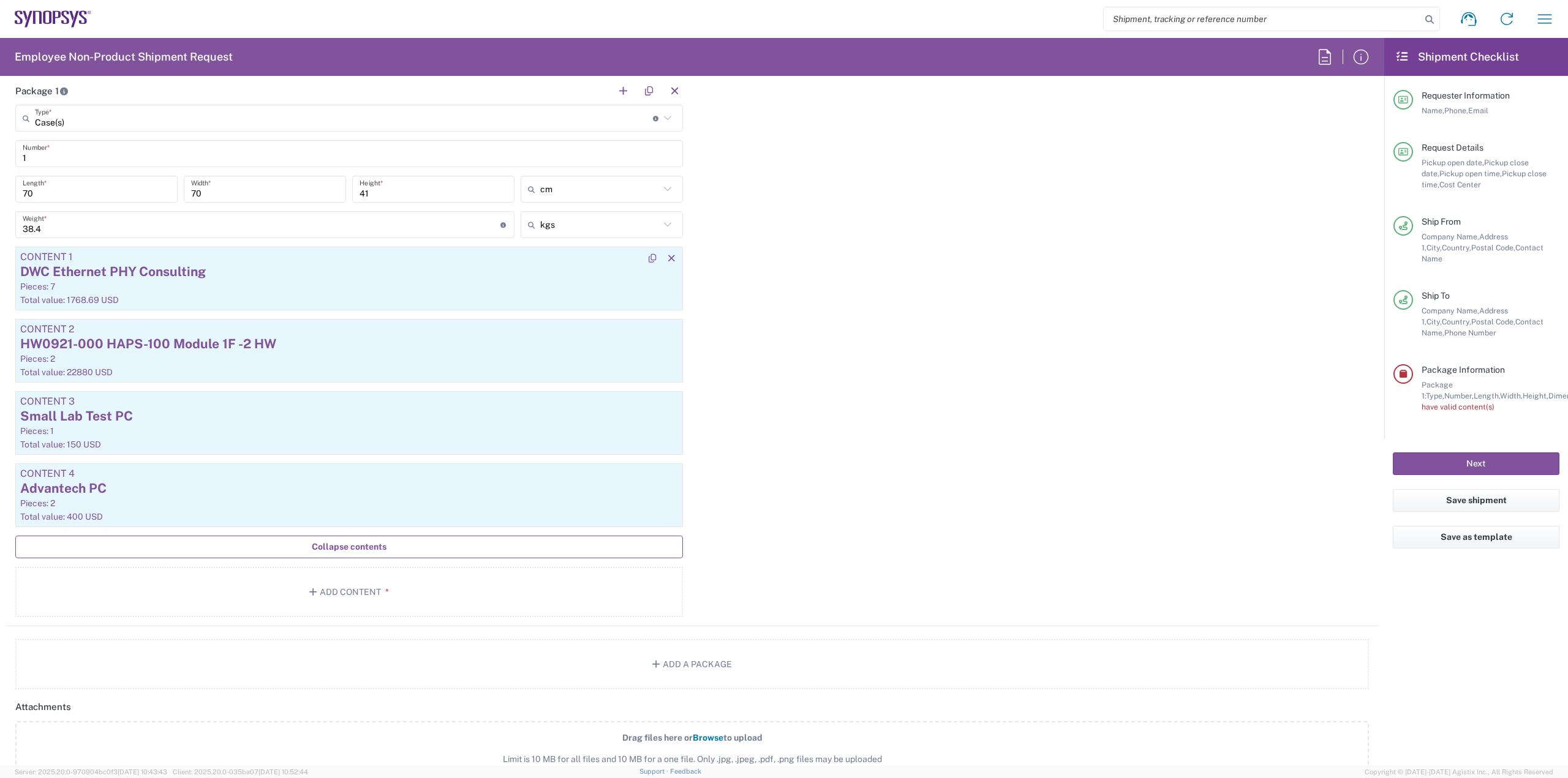
click at [205, 289] on div "Pieces: 7" at bounding box center [349, 287] width 658 height 11
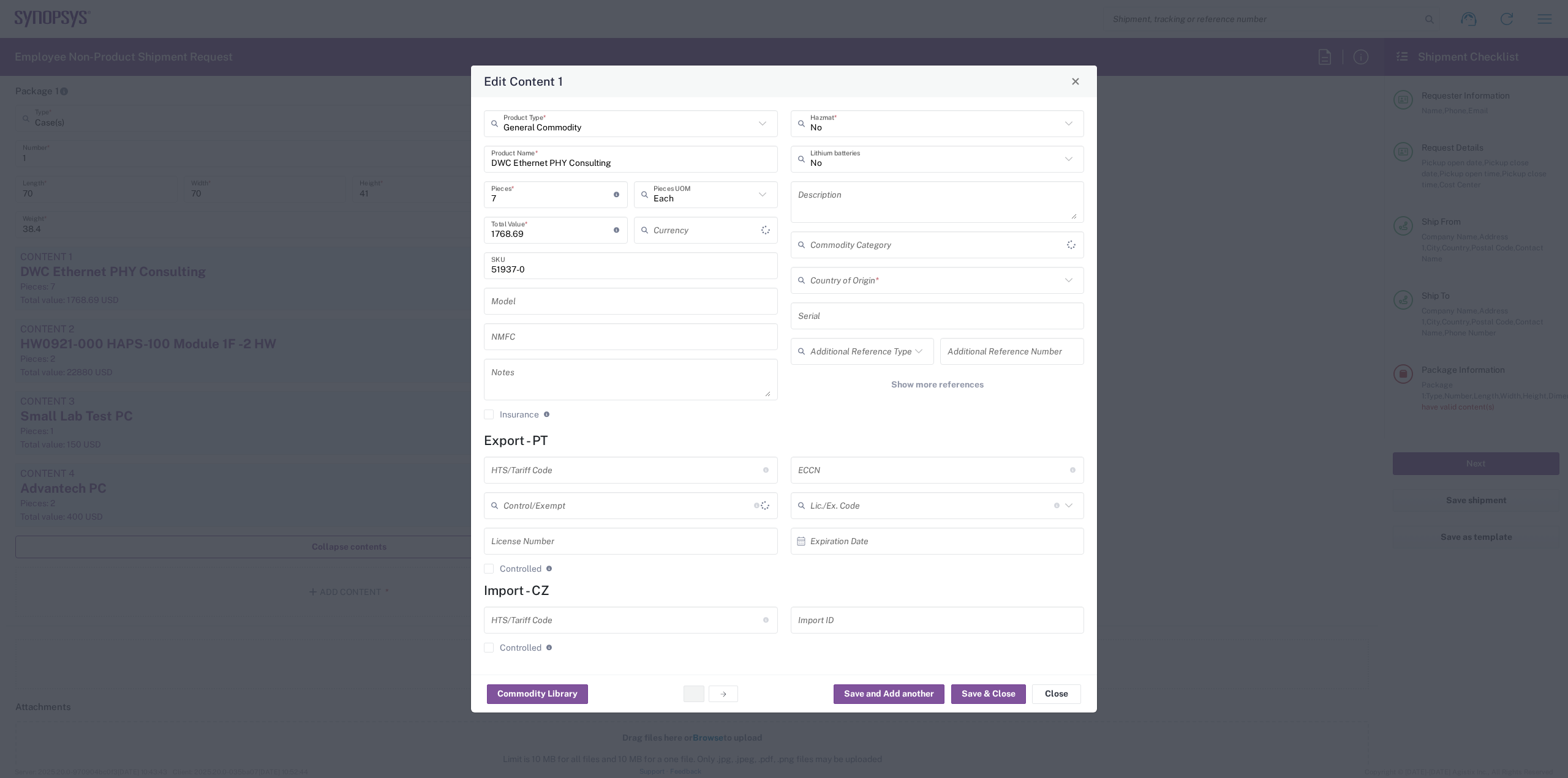
type input "US Dollar"
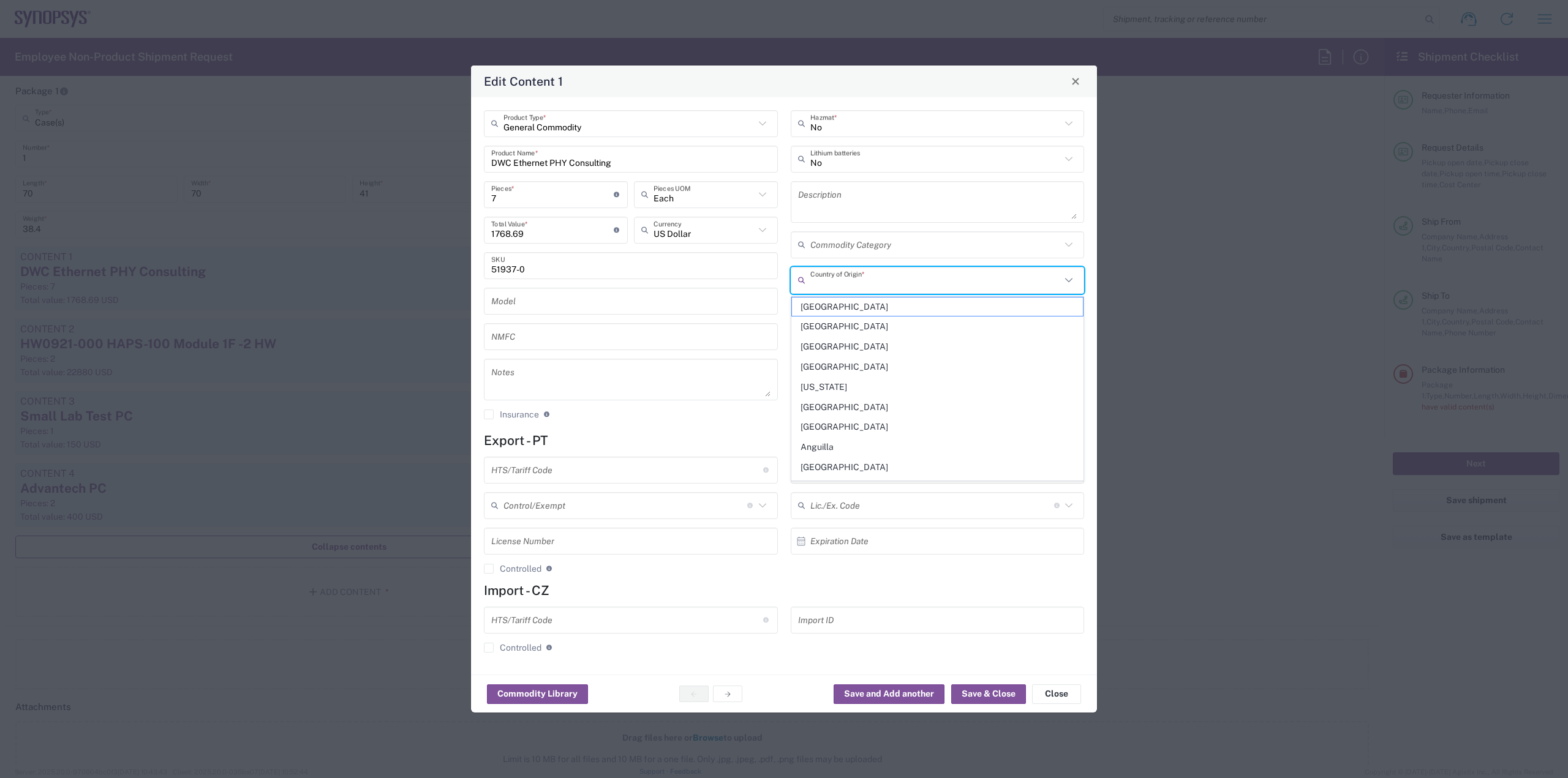
click at [929, 284] on input "text" at bounding box center [936, 280] width 251 height 21
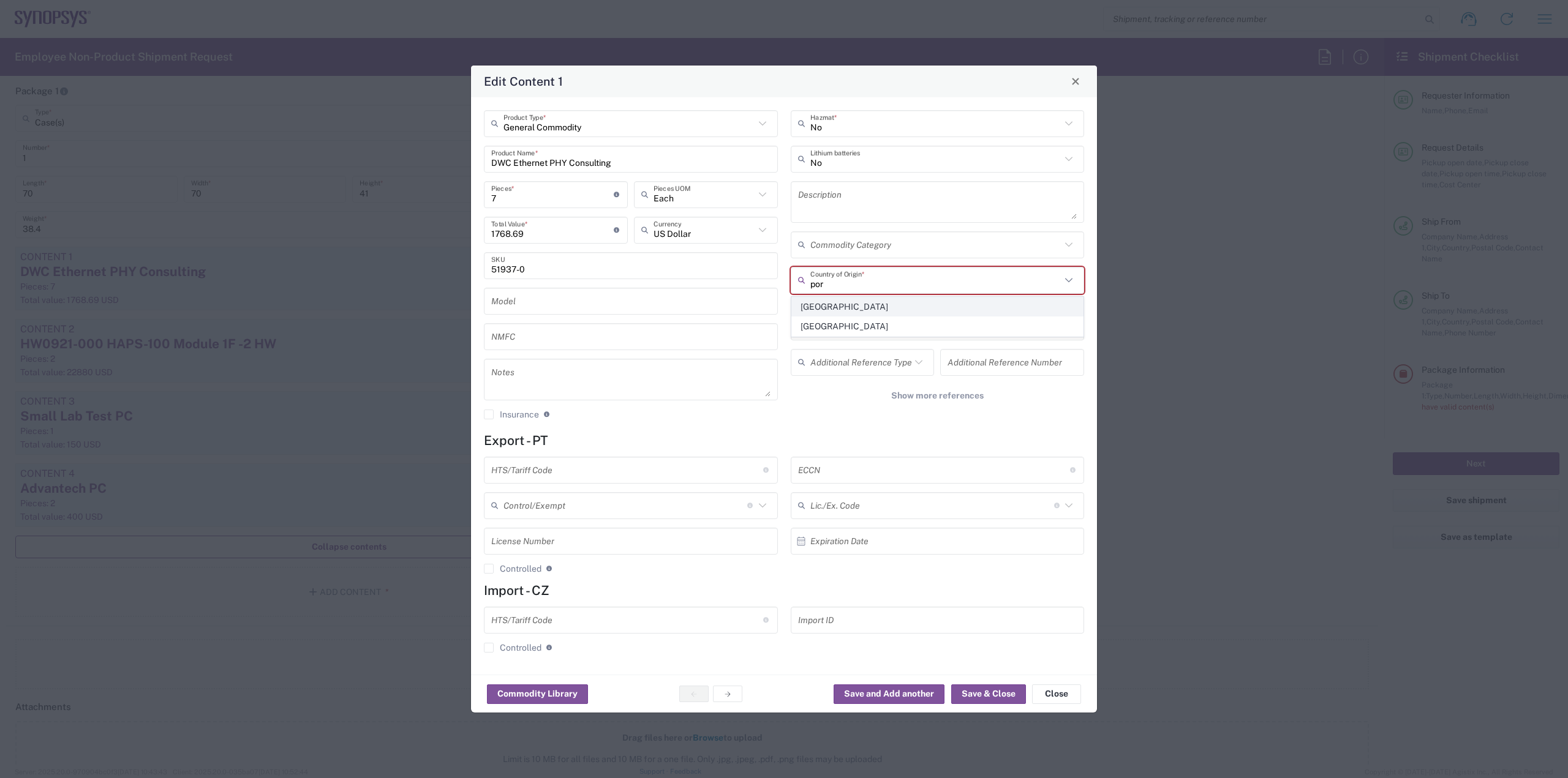
click at [913, 309] on span "[GEOGRAPHIC_DATA]" at bounding box center [938, 306] width 292 height 19
type input "[GEOGRAPHIC_DATA]"
click at [978, 691] on button "Save & Close" at bounding box center [989, 694] width 75 height 20
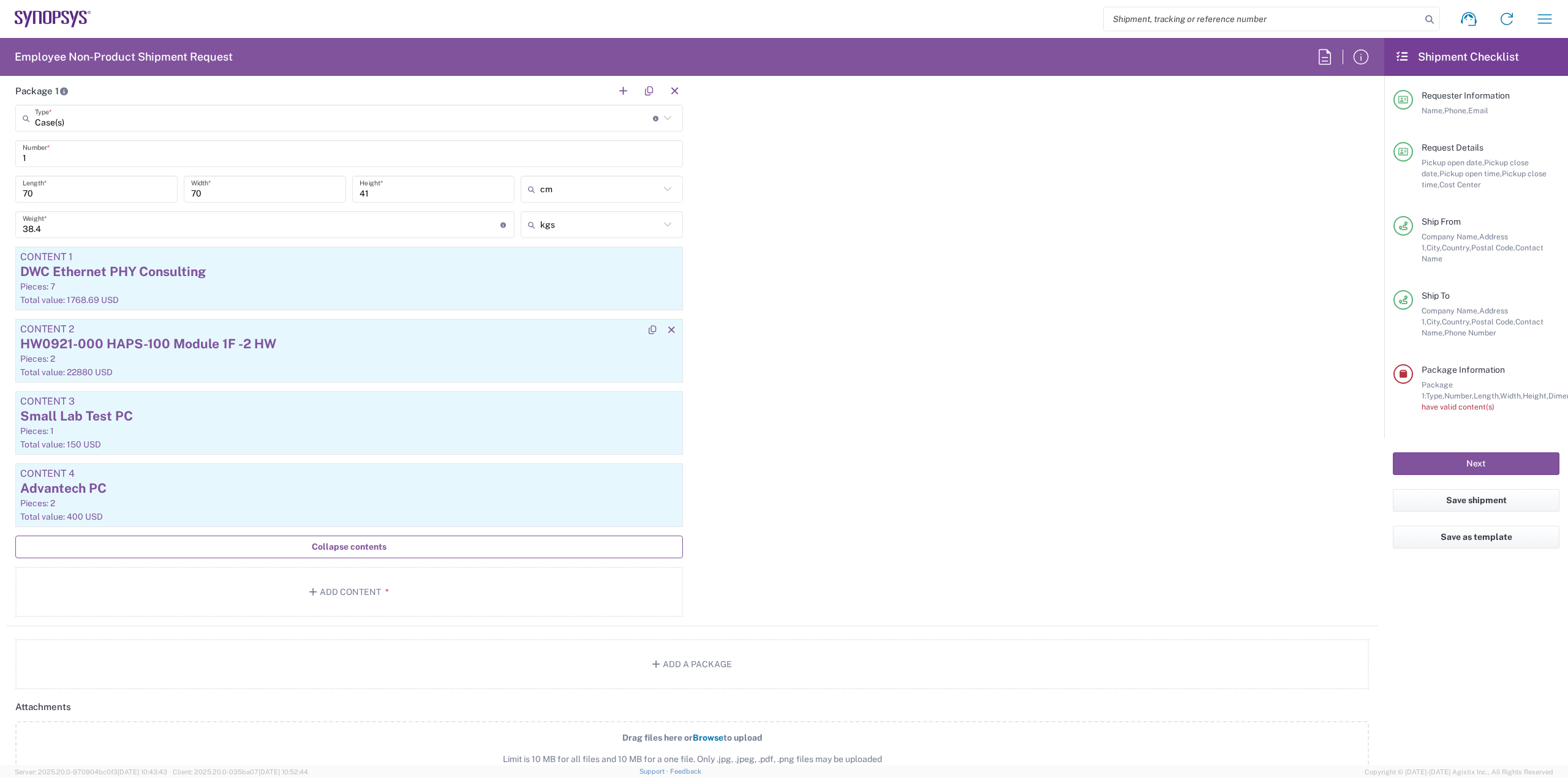
click at [407, 341] on div "HW0921-000 HAPS-100 Module 1F -2 HW" at bounding box center [349, 344] width 658 height 19
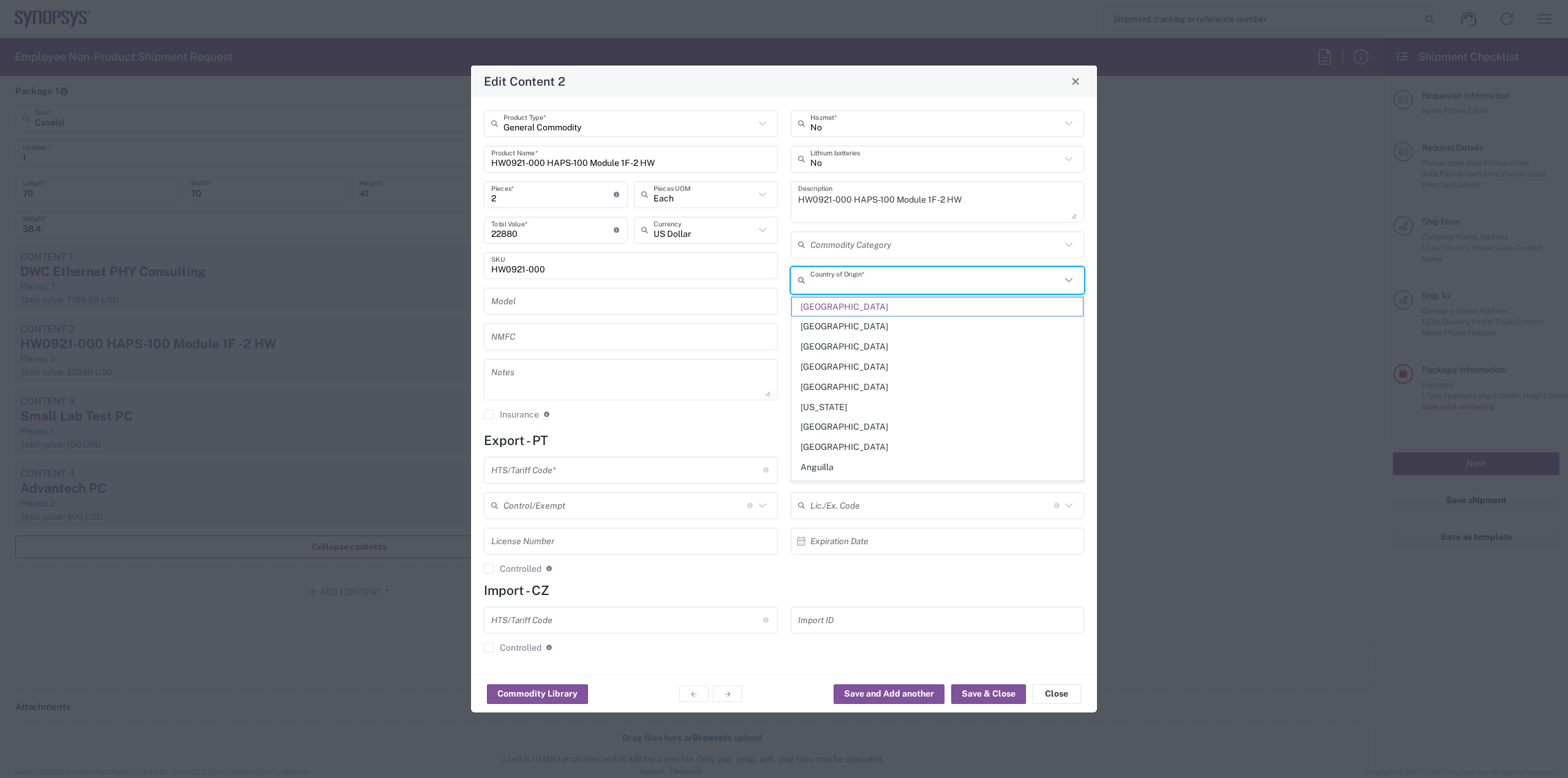
click at [866, 289] on input "text" at bounding box center [936, 280] width 251 height 21
click at [844, 323] on span "[GEOGRAPHIC_DATA]" at bounding box center [938, 326] width 292 height 19
type input "[GEOGRAPHIC_DATA]"
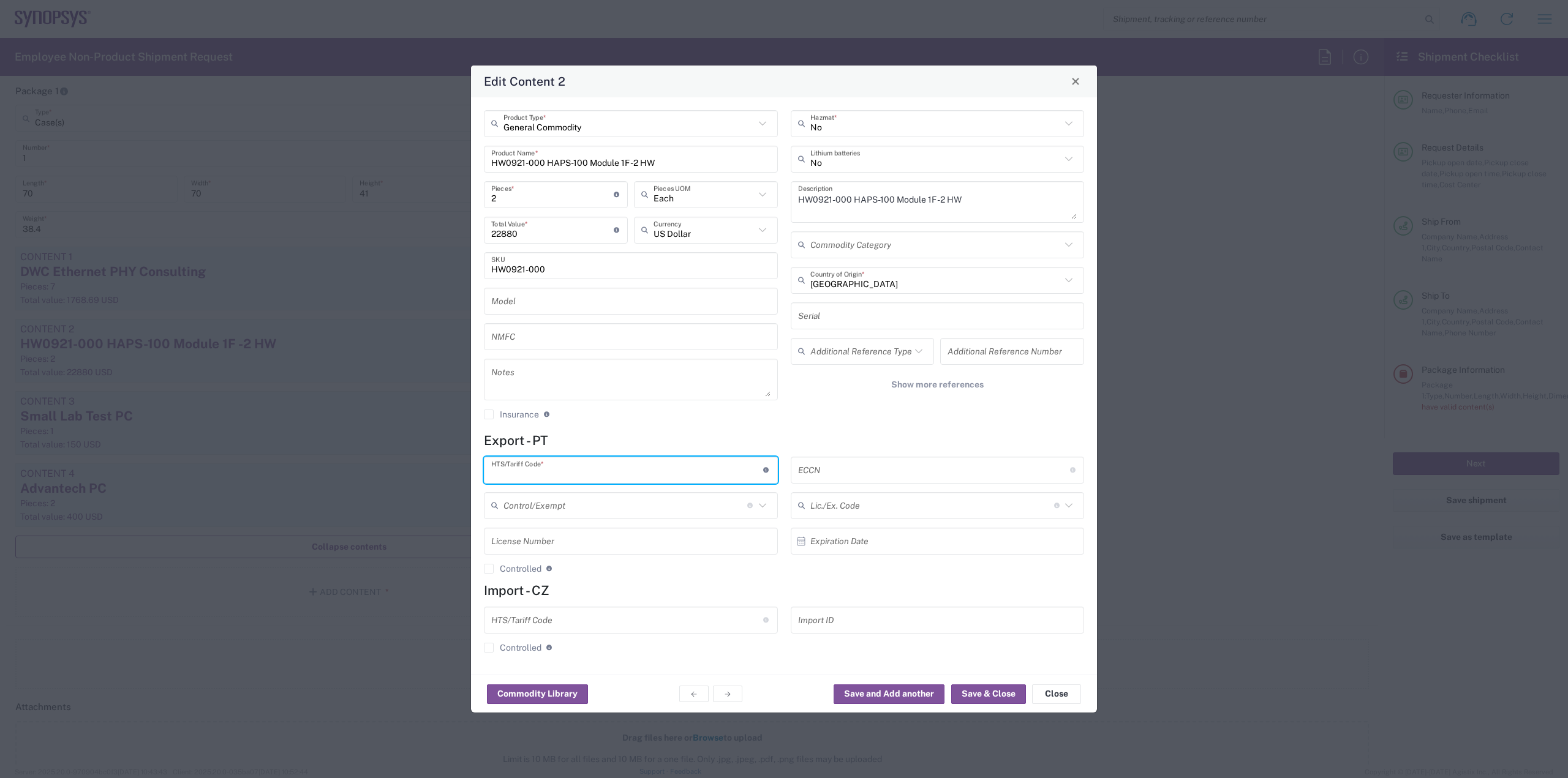
click at [644, 477] on input "text" at bounding box center [628, 470] width 272 height 21
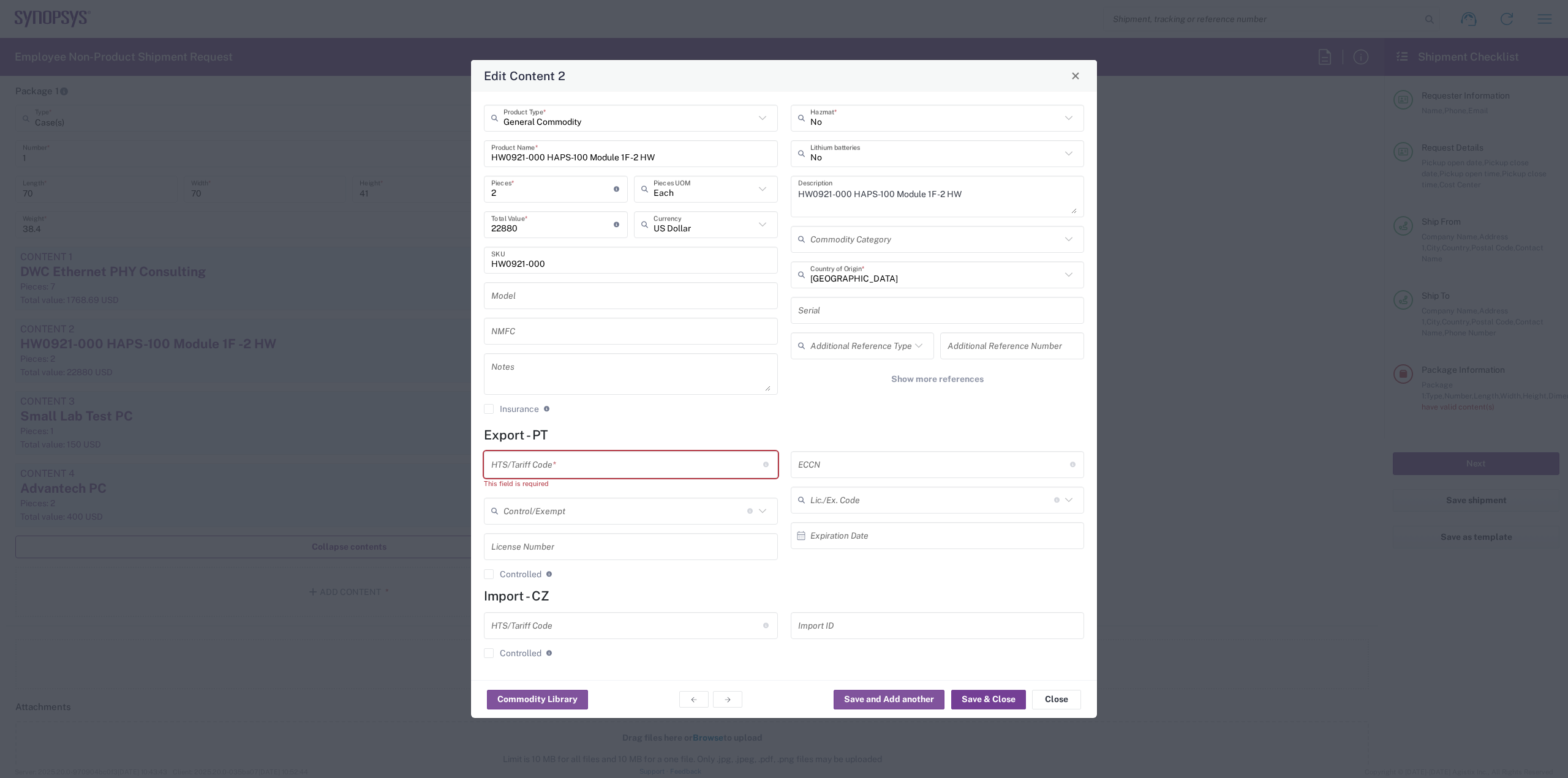
click at [989, 693] on button "Save & Close" at bounding box center [989, 700] width 75 height 20
click at [654, 454] on input "text" at bounding box center [628, 464] width 272 height 21
click at [646, 468] on input "text" at bounding box center [628, 464] width 272 height 21
paste input "8473.30.0002"
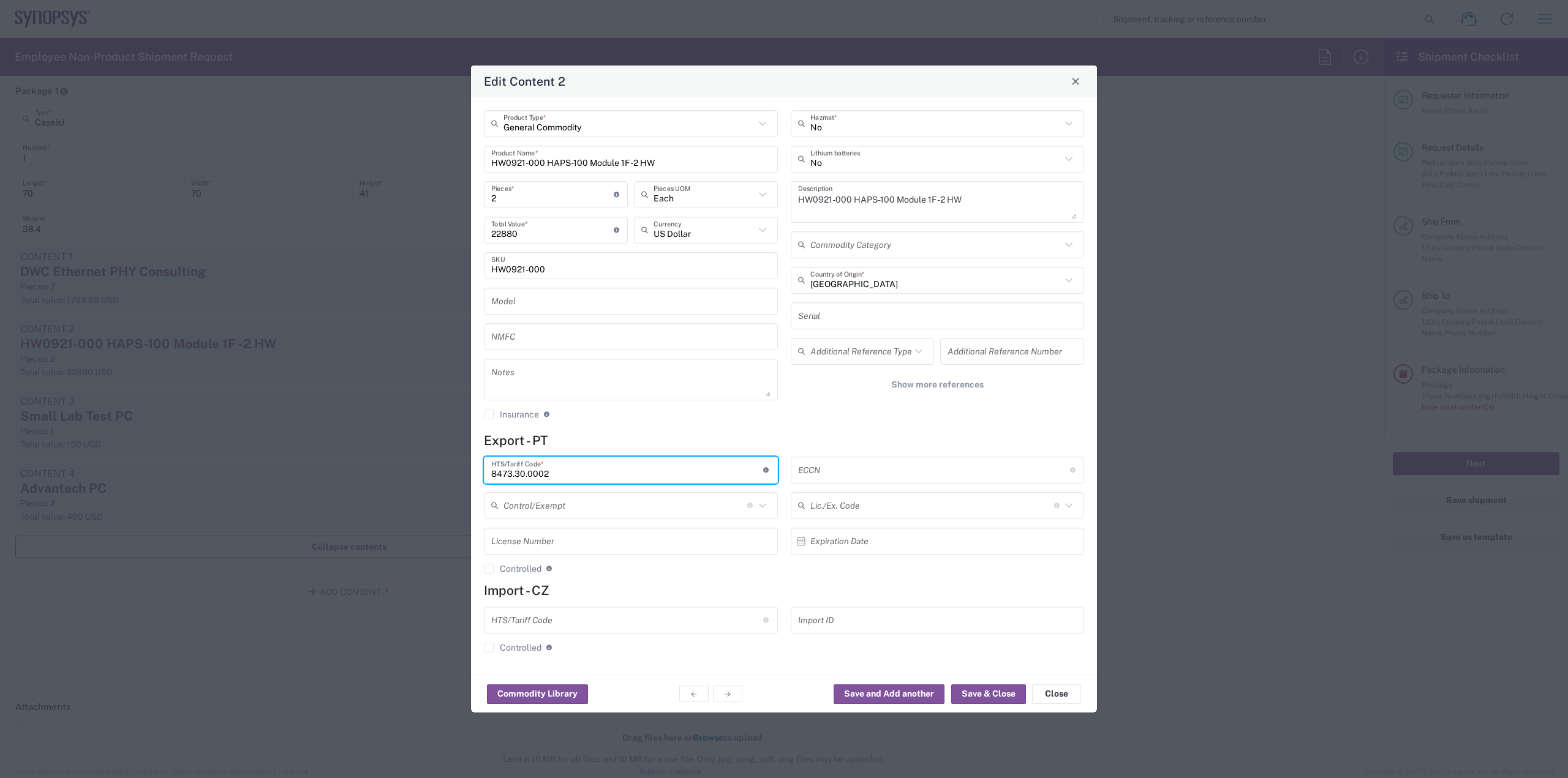
type input "8473.30.0002"
click at [980, 690] on button "Save & Close" at bounding box center [989, 694] width 75 height 20
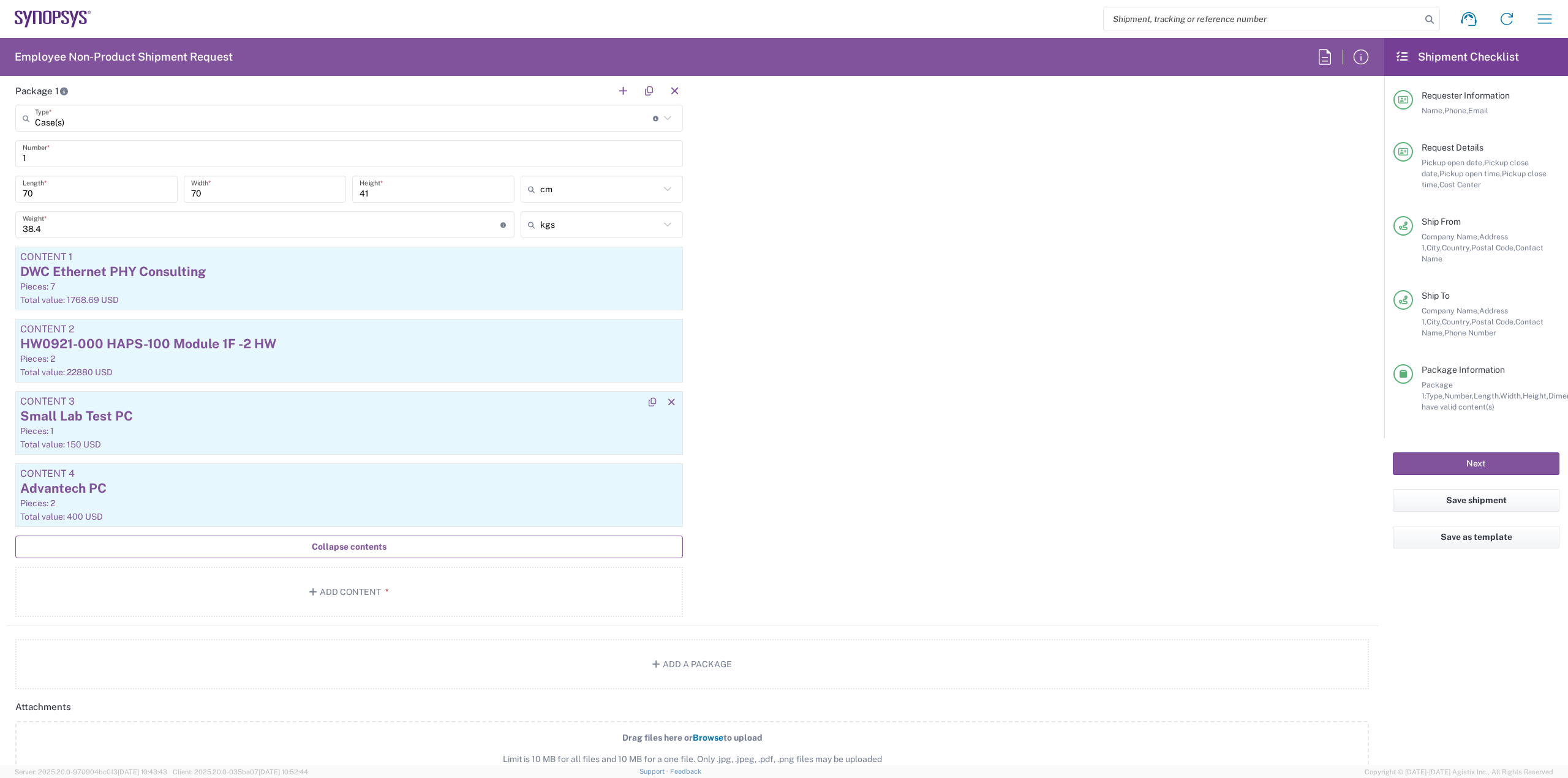
click at [395, 434] on div "Pieces: 1" at bounding box center [349, 431] width 658 height 11
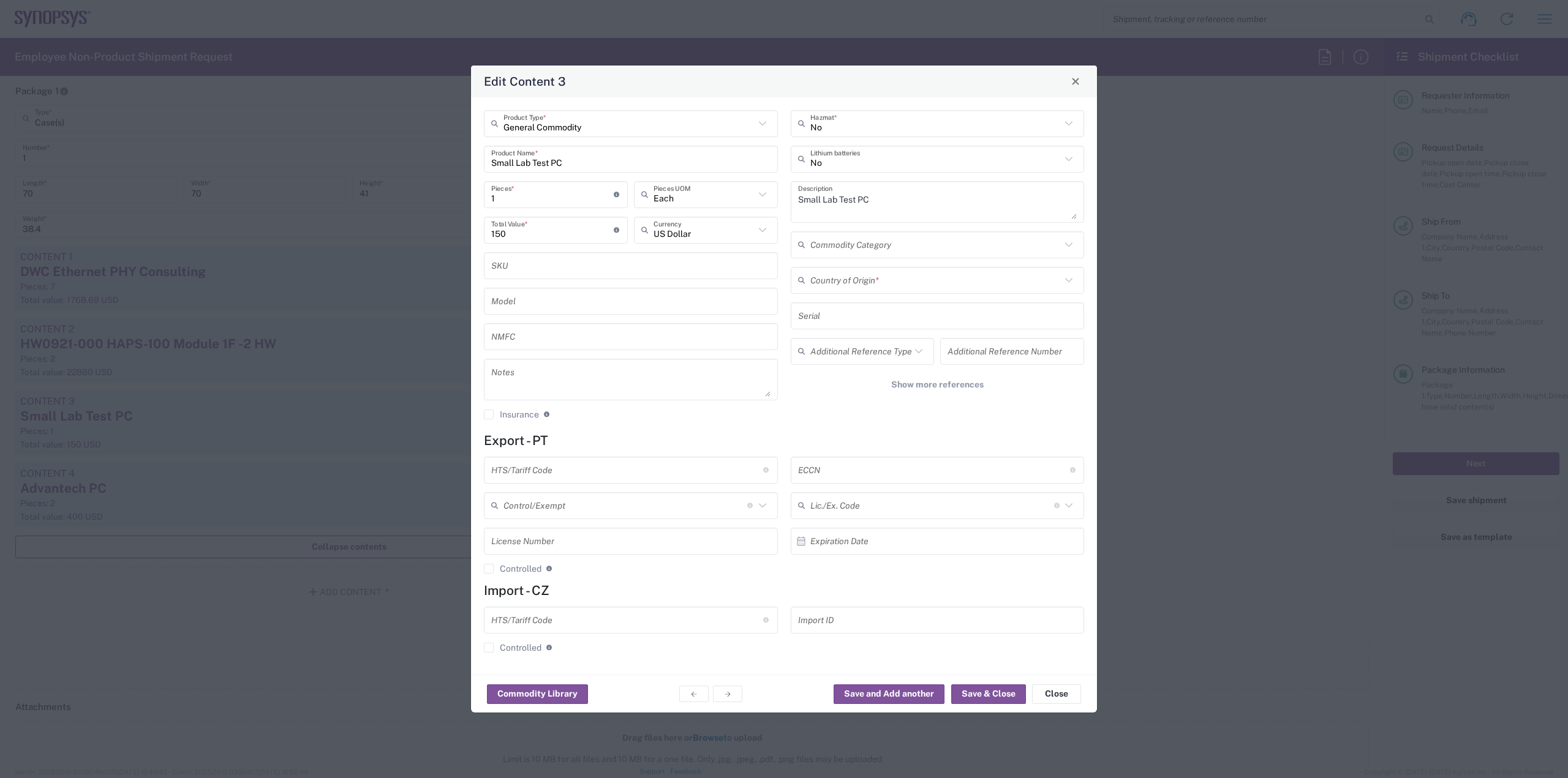
click at [884, 279] on input "text" at bounding box center [936, 280] width 251 height 21
click at [857, 301] on span "[GEOGRAPHIC_DATA]" at bounding box center [938, 306] width 292 height 19
type input "[GEOGRAPHIC_DATA]"
click at [994, 696] on button "Save & Close" at bounding box center [989, 694] width 75 height 20
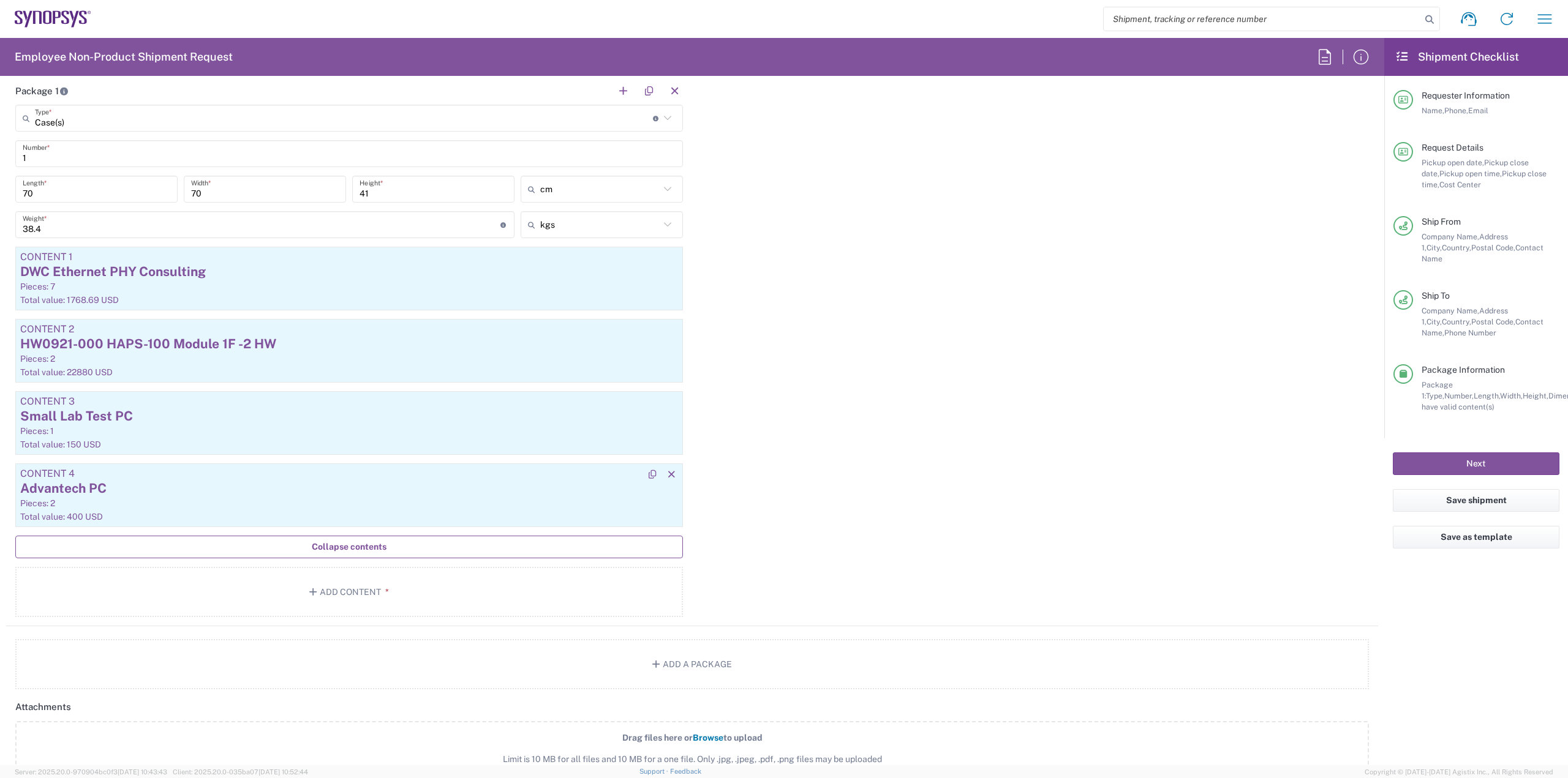
click at [478, 502] on div "Pieces: 2" at bounding box center [349, 503] width 658 height 11
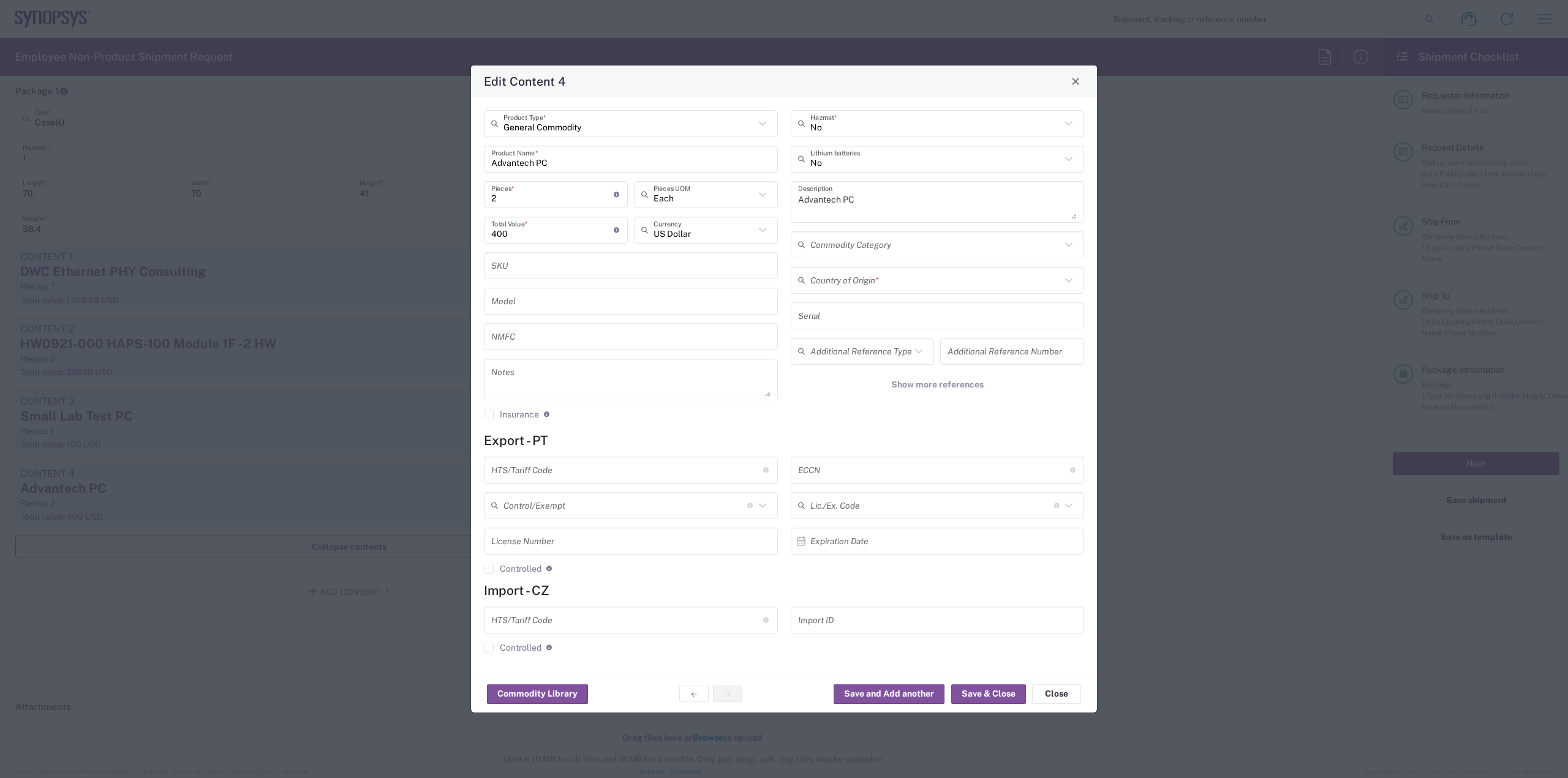
click at [844, 275] on input "text" at bounding box center [936, 280] width 251 height 21
type input "p"
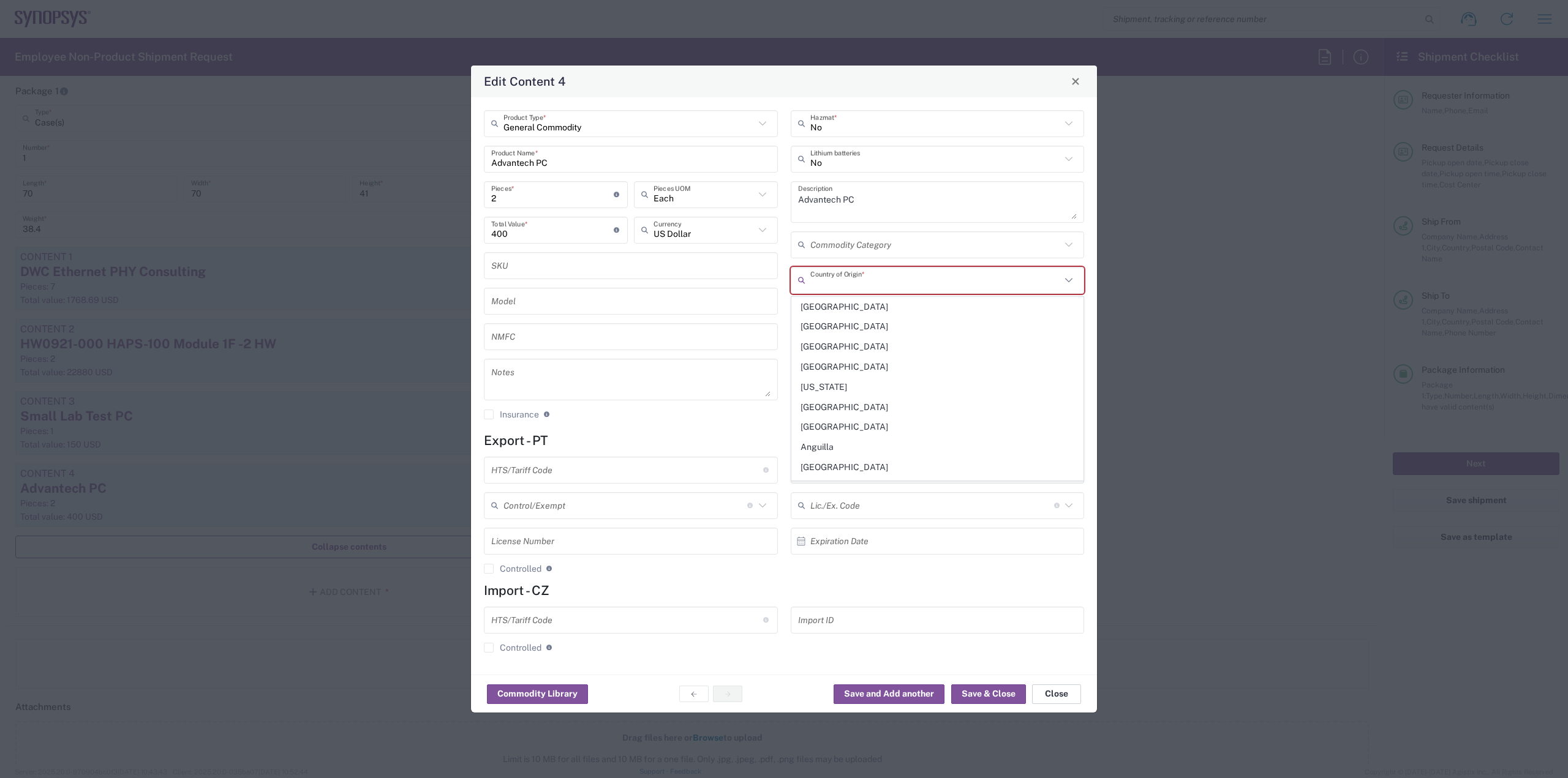
click at [1054, 693] on button "Close" at bounding box center [1056, 694] width 49 height 20
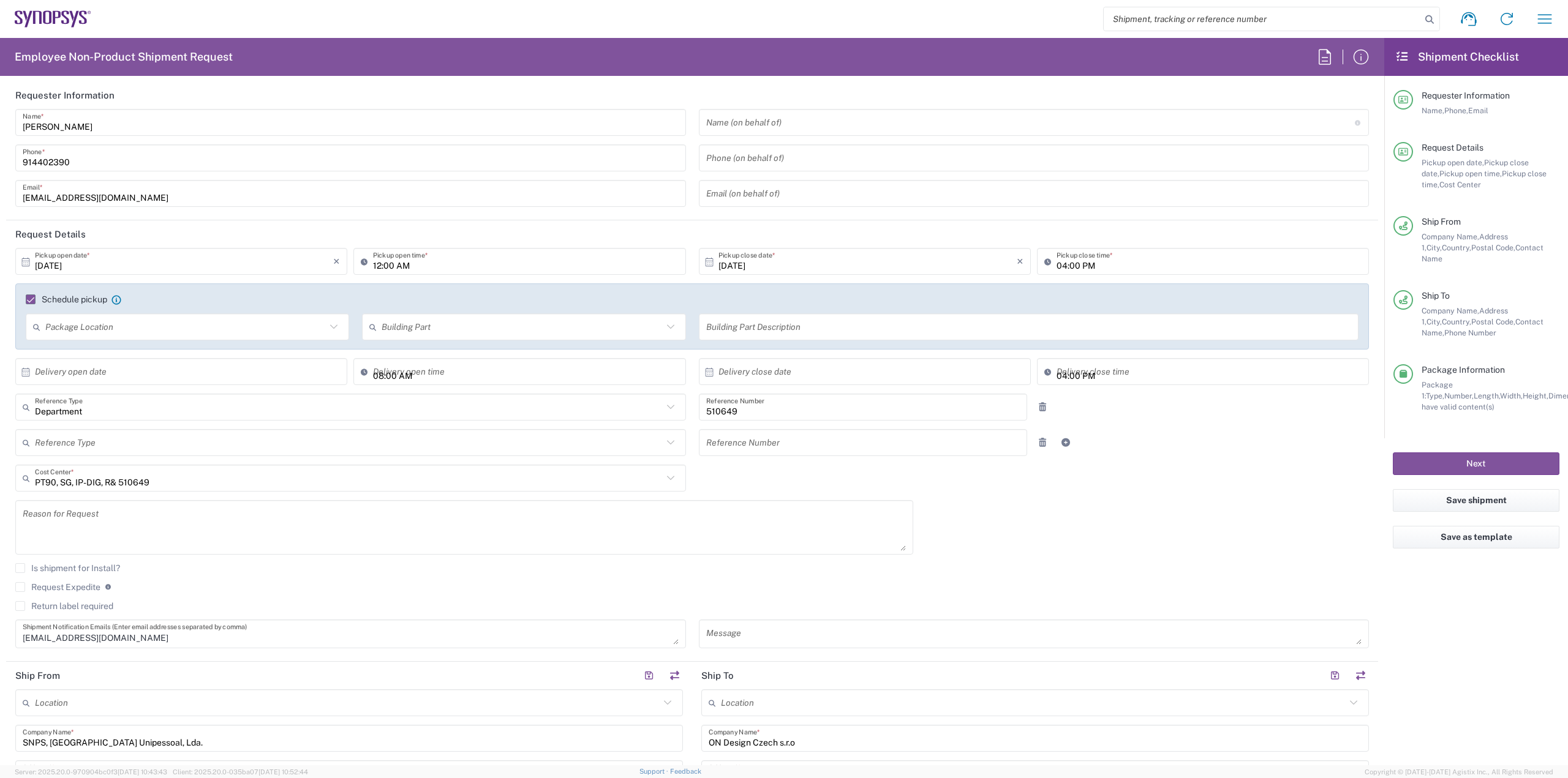
scroll to position [0, 0]
click at [1455, 452] on button "Next" at bounding box center [1476, 464] width 166 height 23
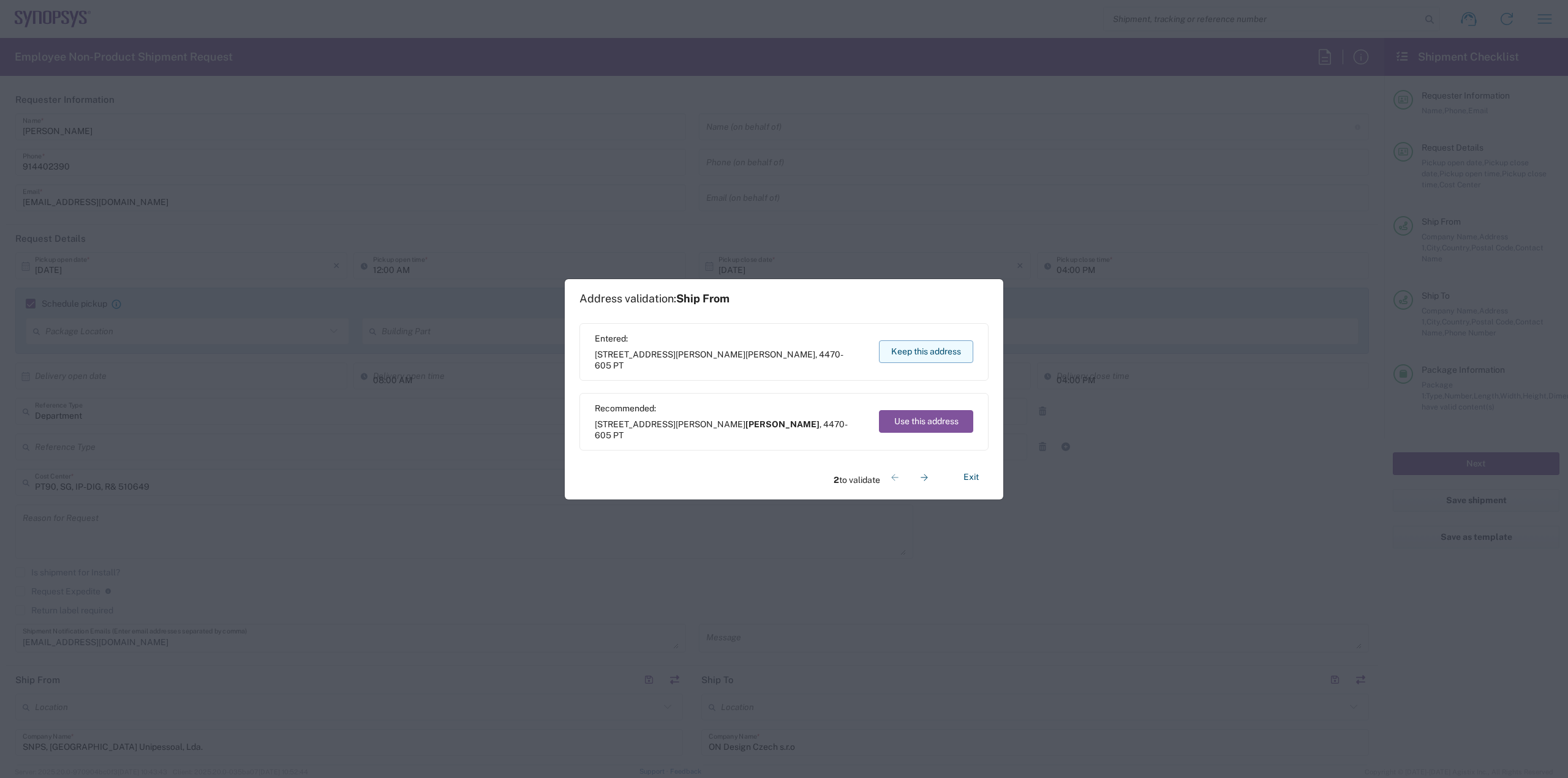
click at [934, 354] on button "Keep this address" at bounding box center [926, 352] width 95 height 23
drag, startPoint x: 595, startPoint y: 429, endPoint x: 645, endPoint y: 439, distance: 51.0
click at [645, 439] on span "Czech [STREET_ADDRESS] , [GEOGRAPHIC_DATA] 619 00 CZ" at bounding box center [731, 429] width 272 height 22
copy span "Czech [STREET_ADDRESS] , [GEOGRAPHIC_DATA] 619 00 CZ"
click at [940, 350] on button "Keep this address" at bounding box center [926, 352] width 95 height 23
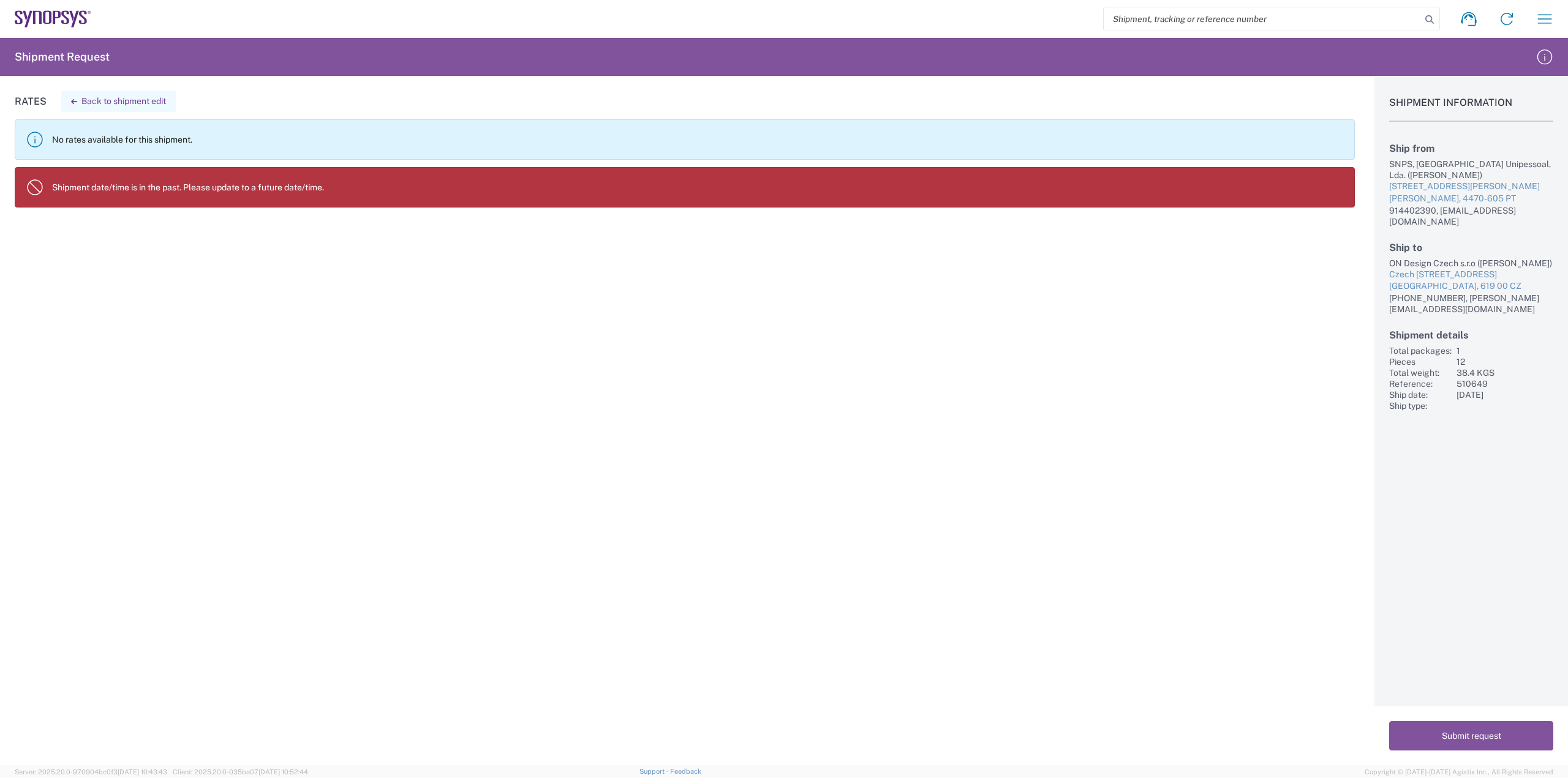
click at [125, 102] on button "Back to shipment edit" at bounding box center [118, 101] width 115 height 21
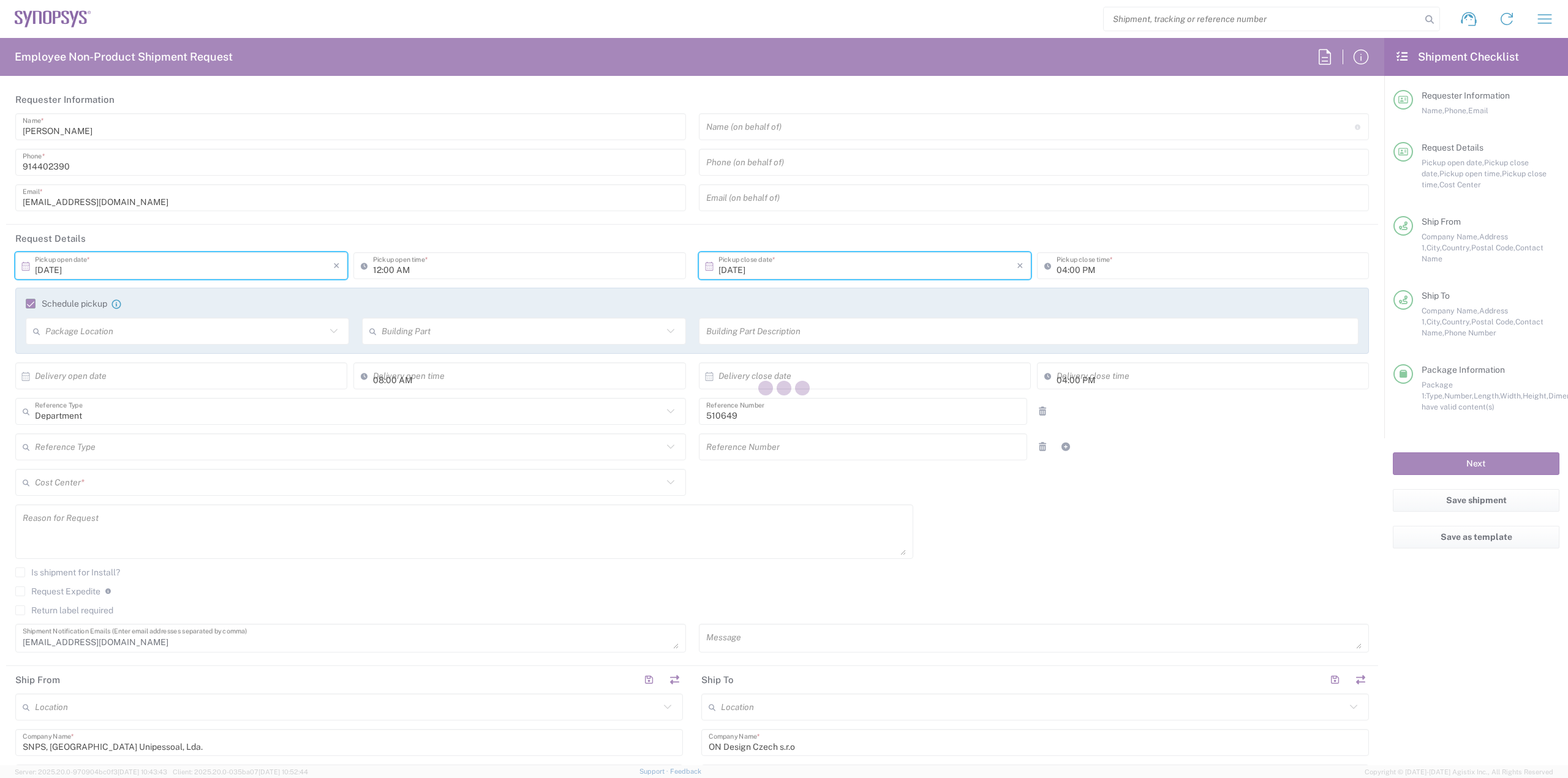
type input "Case(s)"
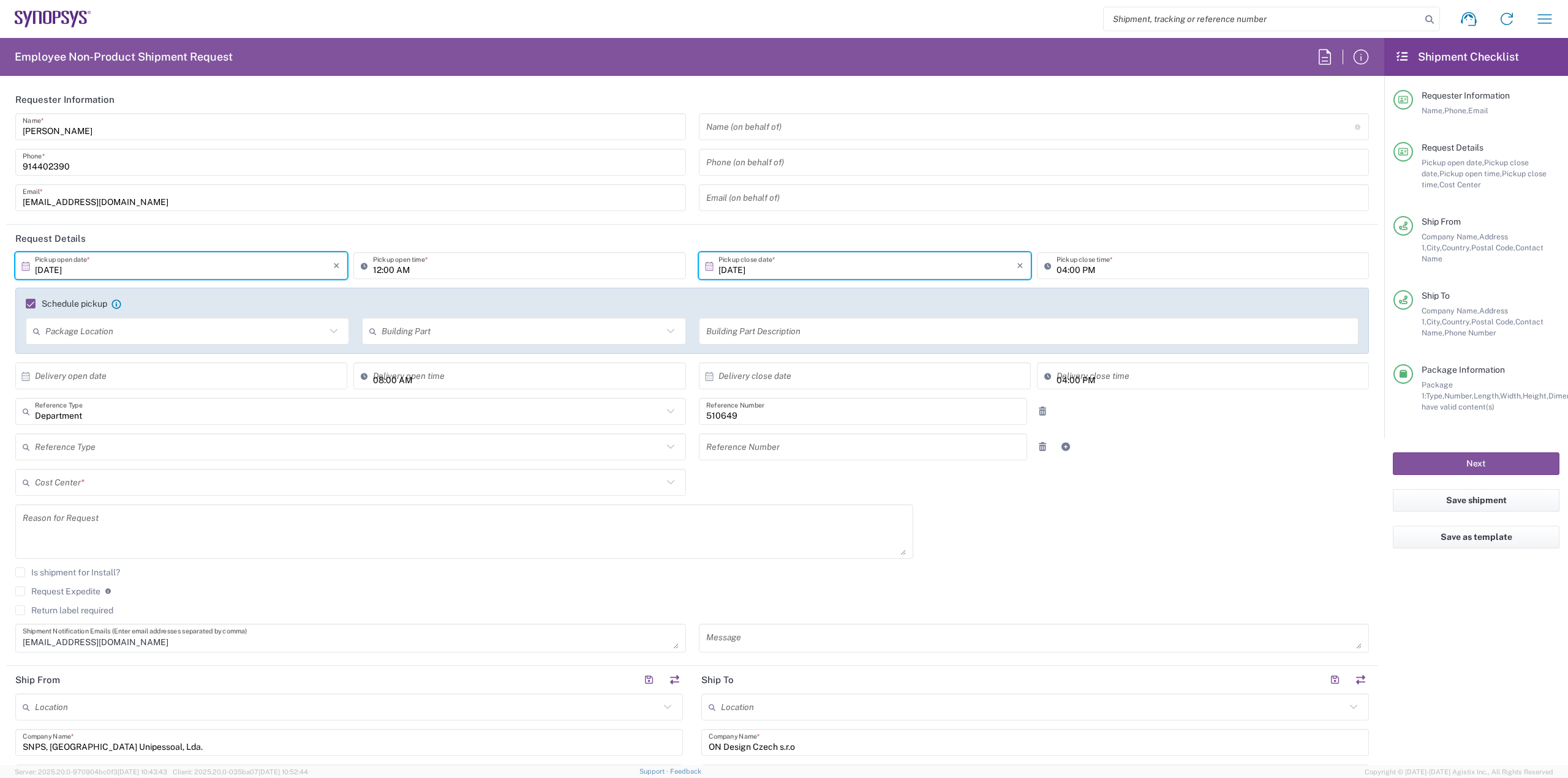
type input "PT90, SG, IP-DIG, R& 510649"
click at [363, 267] on icon at bounding box center [367, 266] width 12 height 20
click at [362, 265] on icon at bounding box center [367, 266] width 12 height 20
click at [433, 271] on input "12:00 AM" at bounding box center [526, 266] width 305 height 21
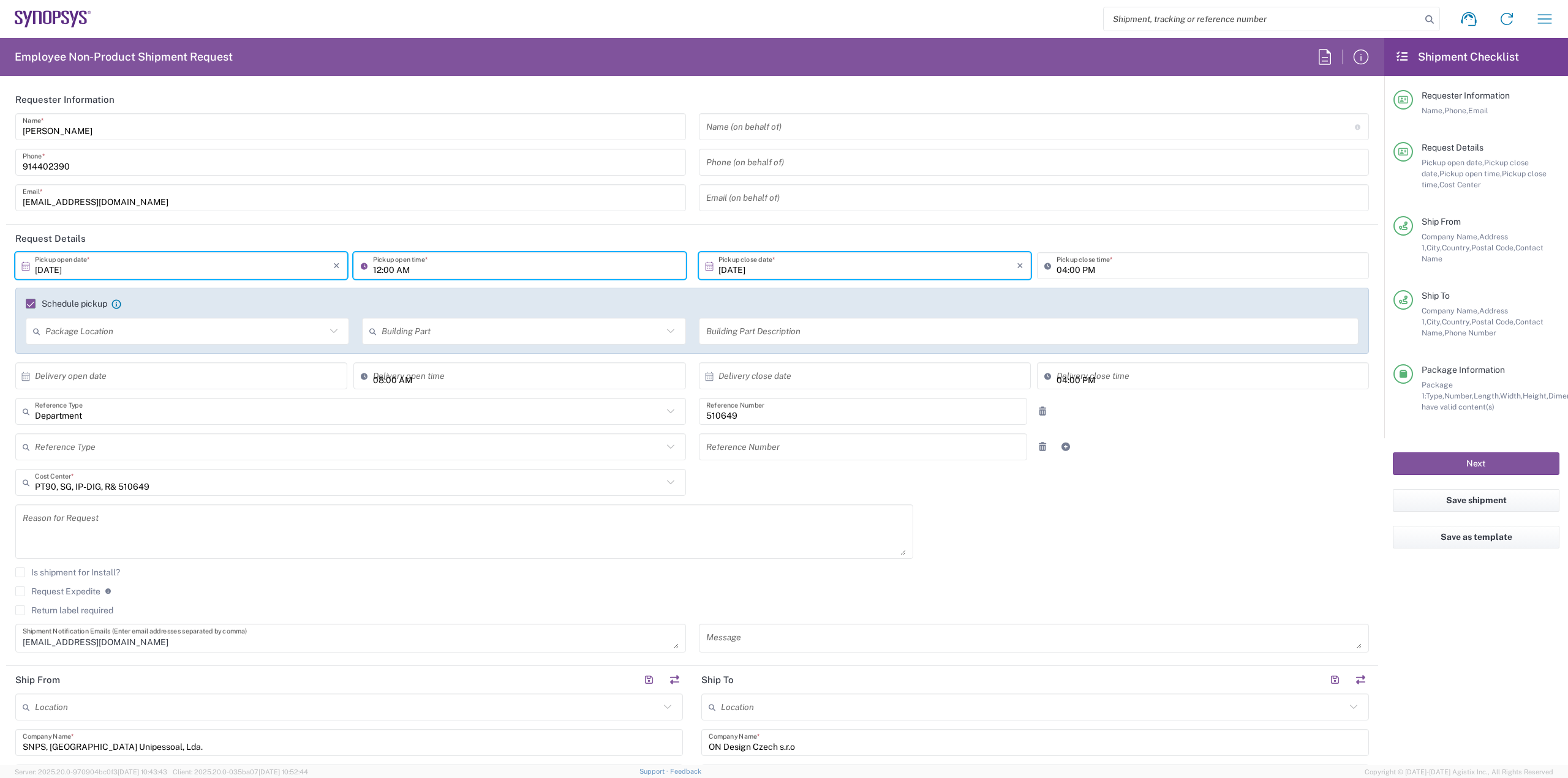
click at [433, 271] on input "12:00 AM" at bounding box center [526, 266] width 305 height 21
click at [1469, 452] on button "Next" at bounding box center [1476, 464] width 166 height 23
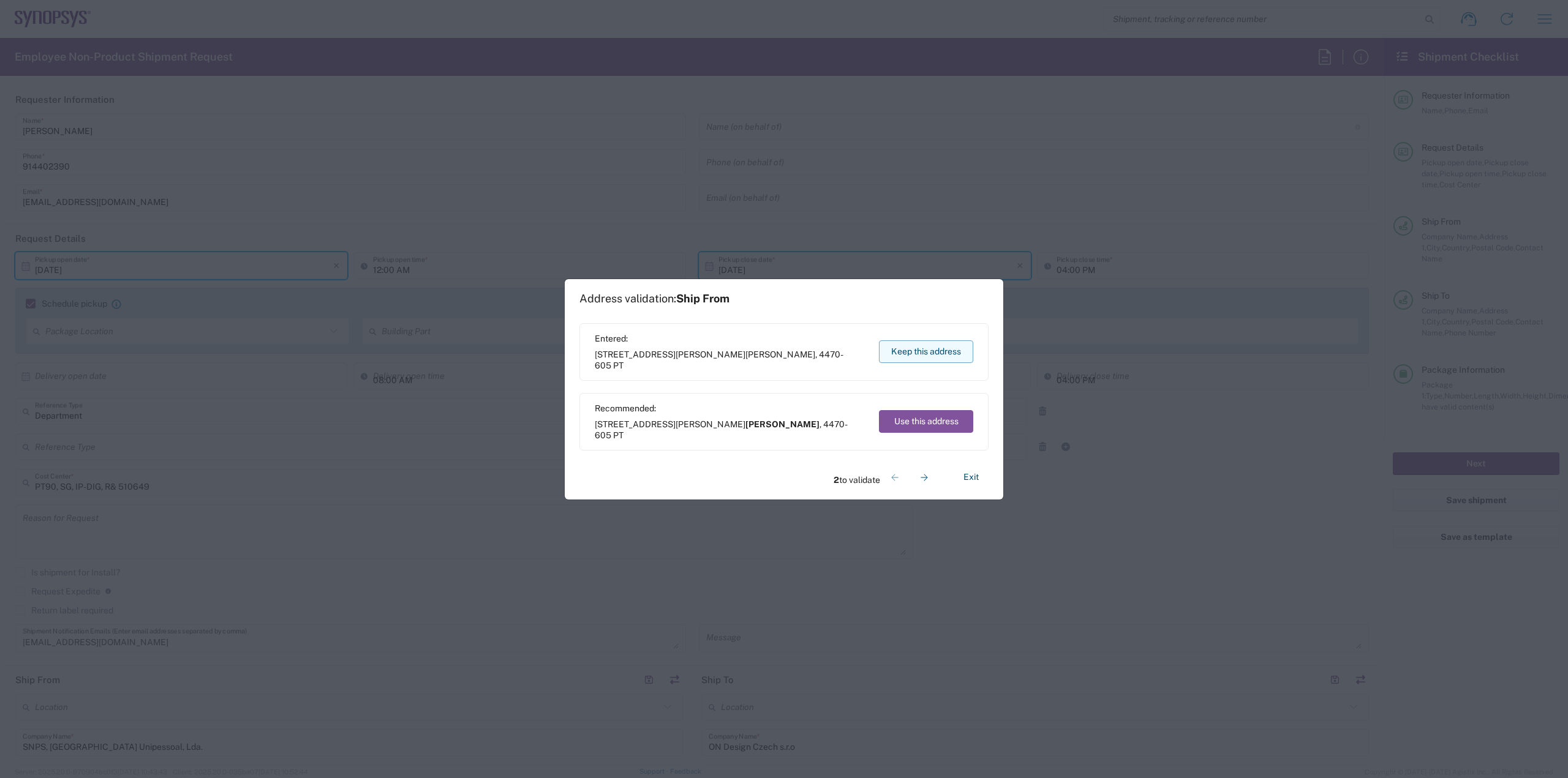
click at [912, 357] on button "Keep this address" at bounding box center [926, 352] width 95 height 23
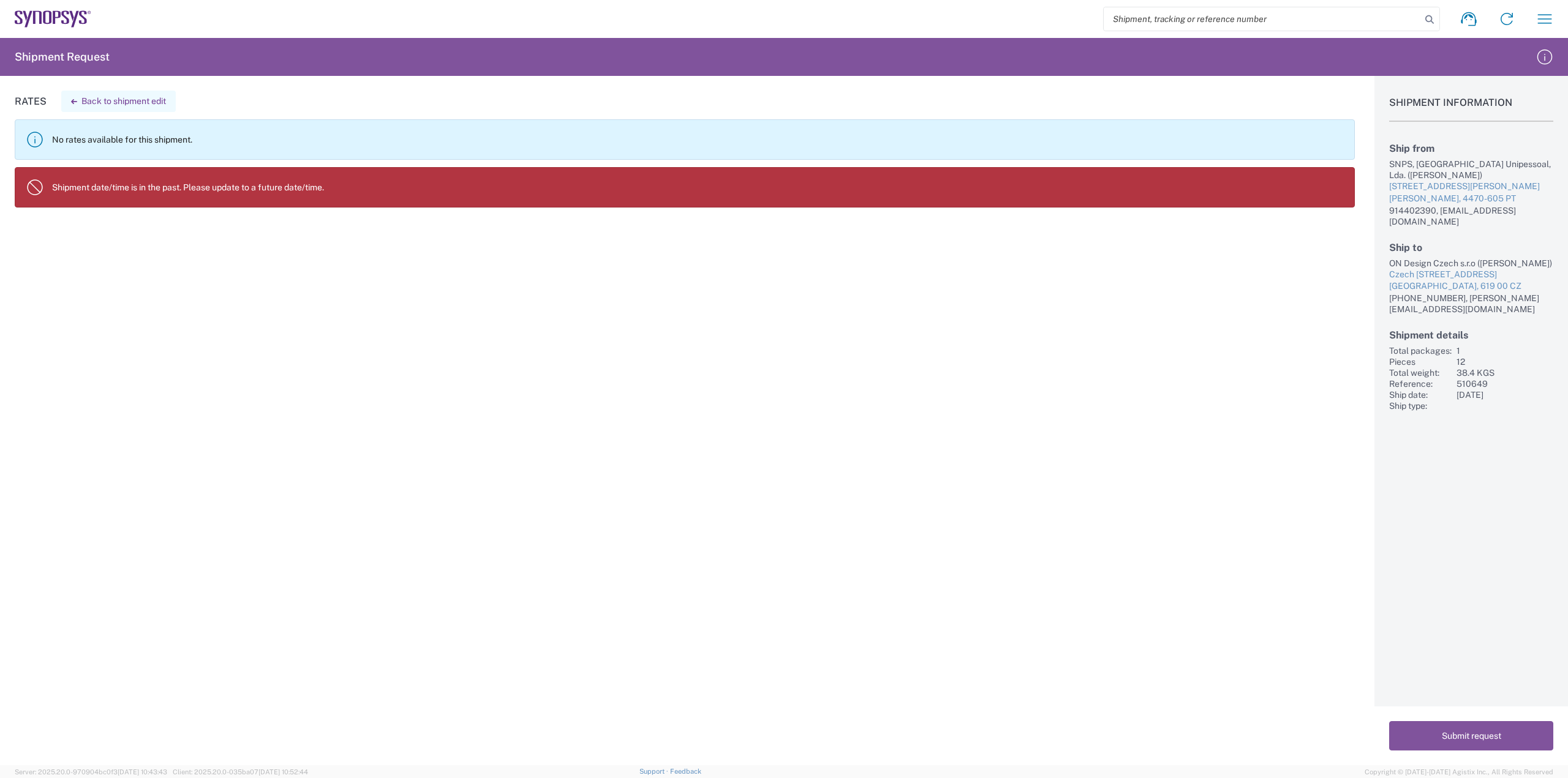
click at [99, 106] on button "Back to shipment edit" at bounding box center [118, 101] width 115 height 21
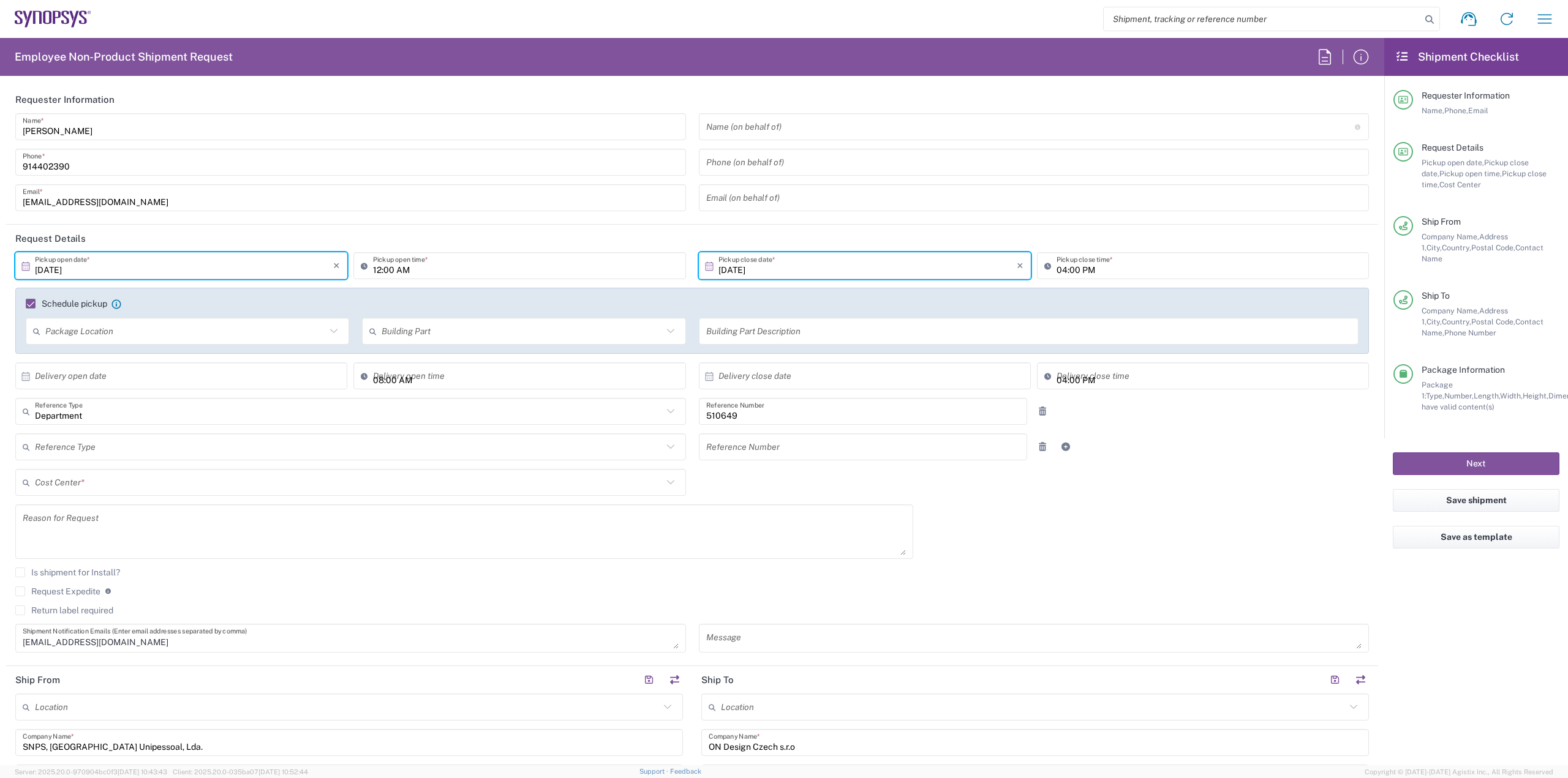
type input "Case(s)"
type input "PT90, SG, IP-DIG, R& 510649"
click at [420, 267] on input "12:00 AM" at bounding box center [526, 266] width 305 height 21
click at [425, 267] on input "12:00 AM" at bounding box center [526, 266] width 305 height 21
click at [364, 265] on icon at bounding box center [367, 266] width 12 height 20
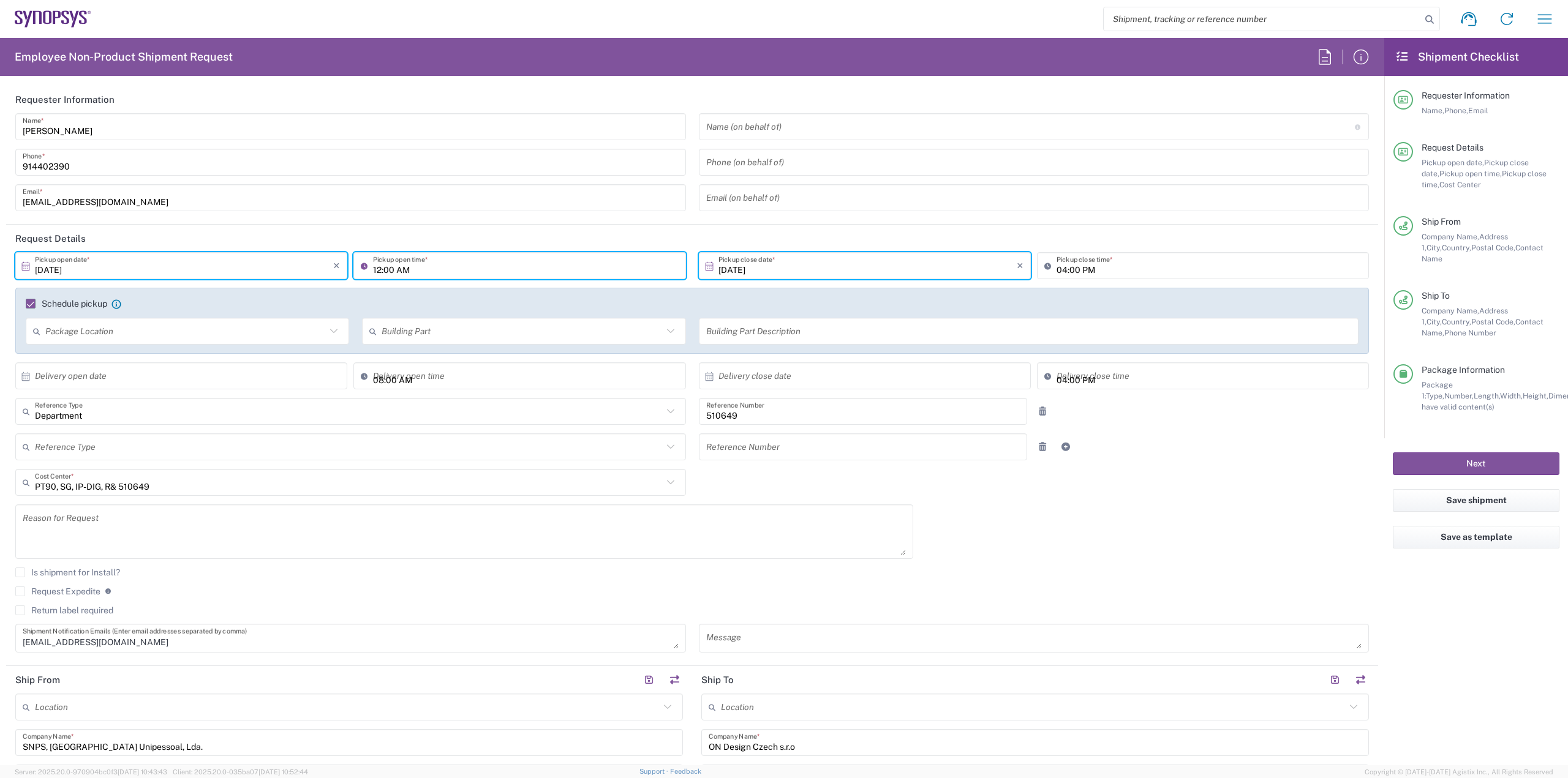
click at [388, 272] on input "12:00 AM" at bounding box center [526, 266] width 305 height 21
click at [381, 272] on input "12:00 AM" at bounding box center [526, 266] width 305 height 21
click at [186, 267] on input "[DATE]" at bounding box center [184, 266] width 298 height 21
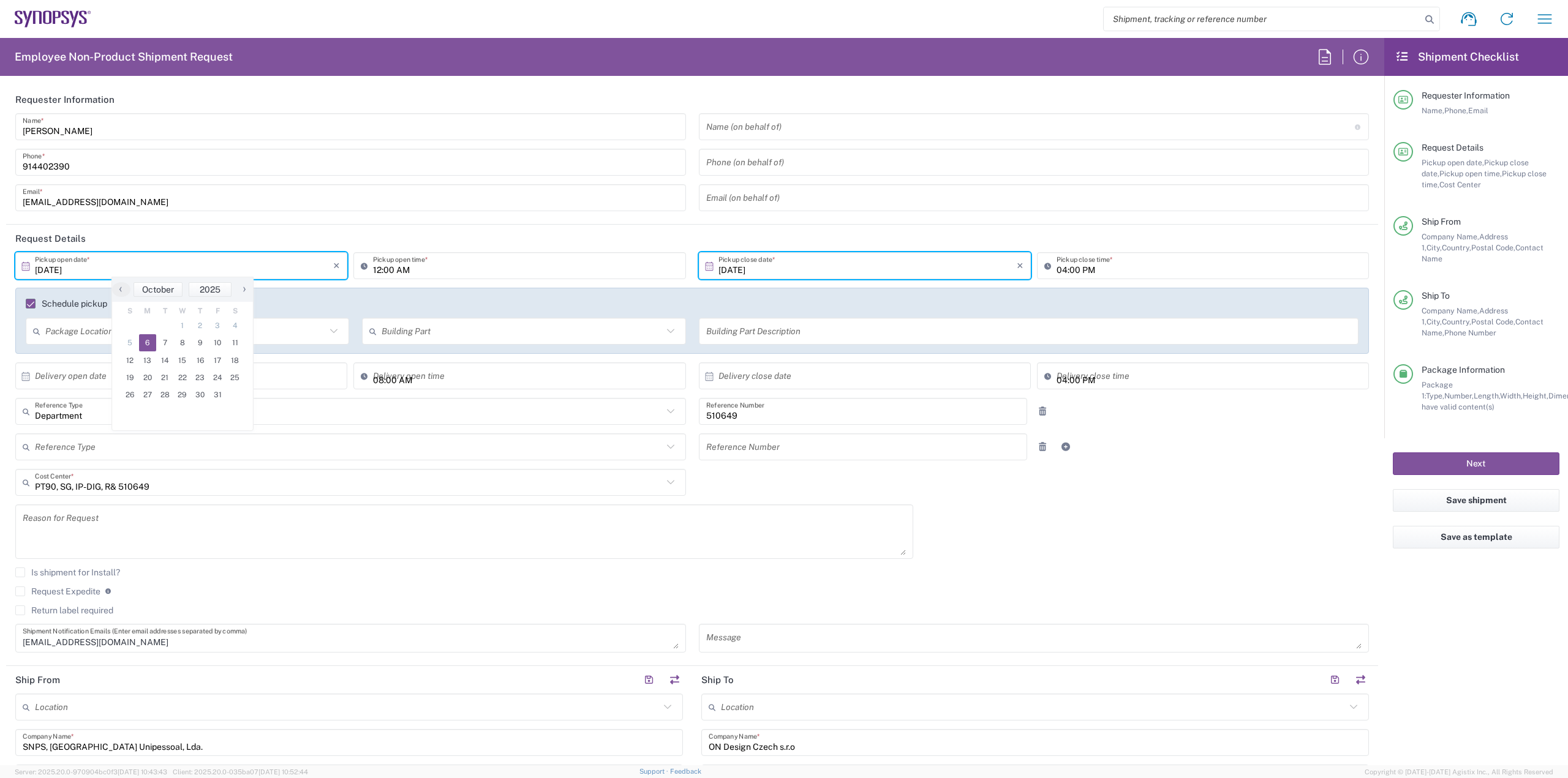
click at [379, 266] on input "12:00 AM" at bounding box center [526, 266] width 305 height 21
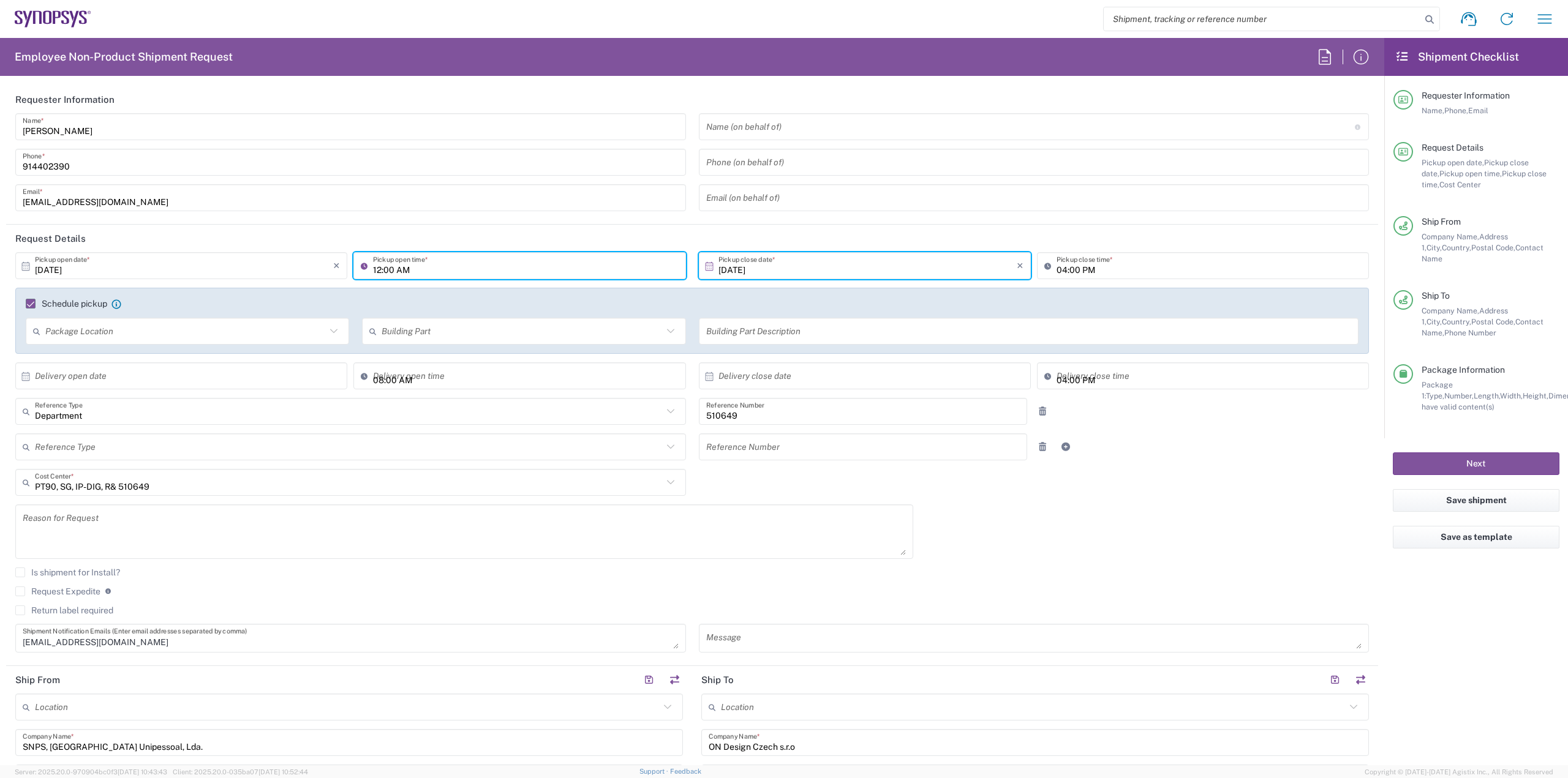
click at [491, 266] on input "12:00 AM" at bounding box center [526, 266] width 305 height 21
click at [380, 272] on input "12:00 AM" at bounding box center [526, 266] width 305 height 21
click at [388, 272] on input "12:00 AM" at bounding box center [526, 266] width 305 height 21
type input "12:30 AM"
click at [1059, 273] on input "04:00 PM" at bounding box center [1209, 266] width 305 height 21
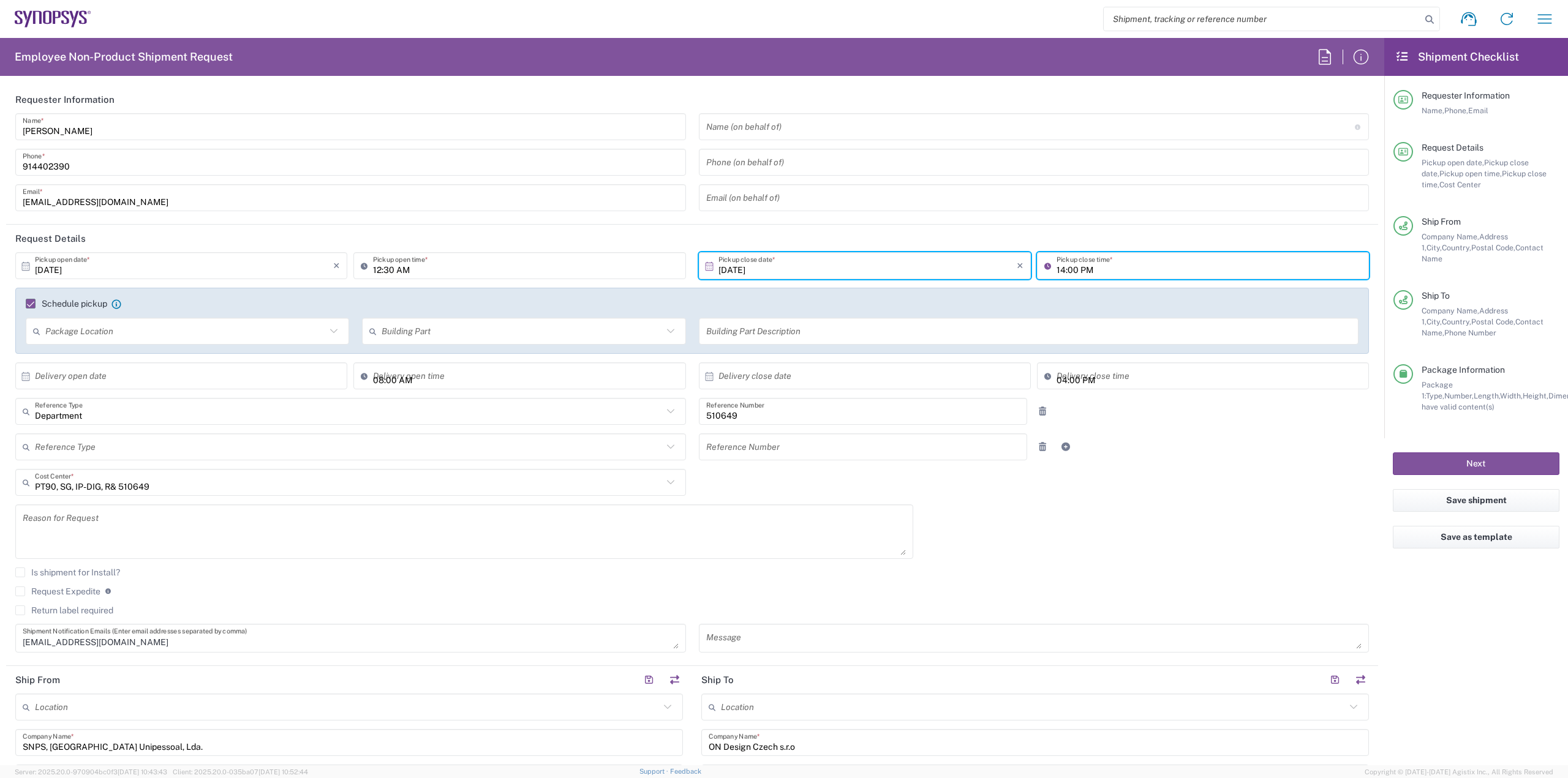
click at [1062, 267] on input "14:00 PM" at bounding box center [1209, 266] width 305 height 21
type input "14:30 PM"
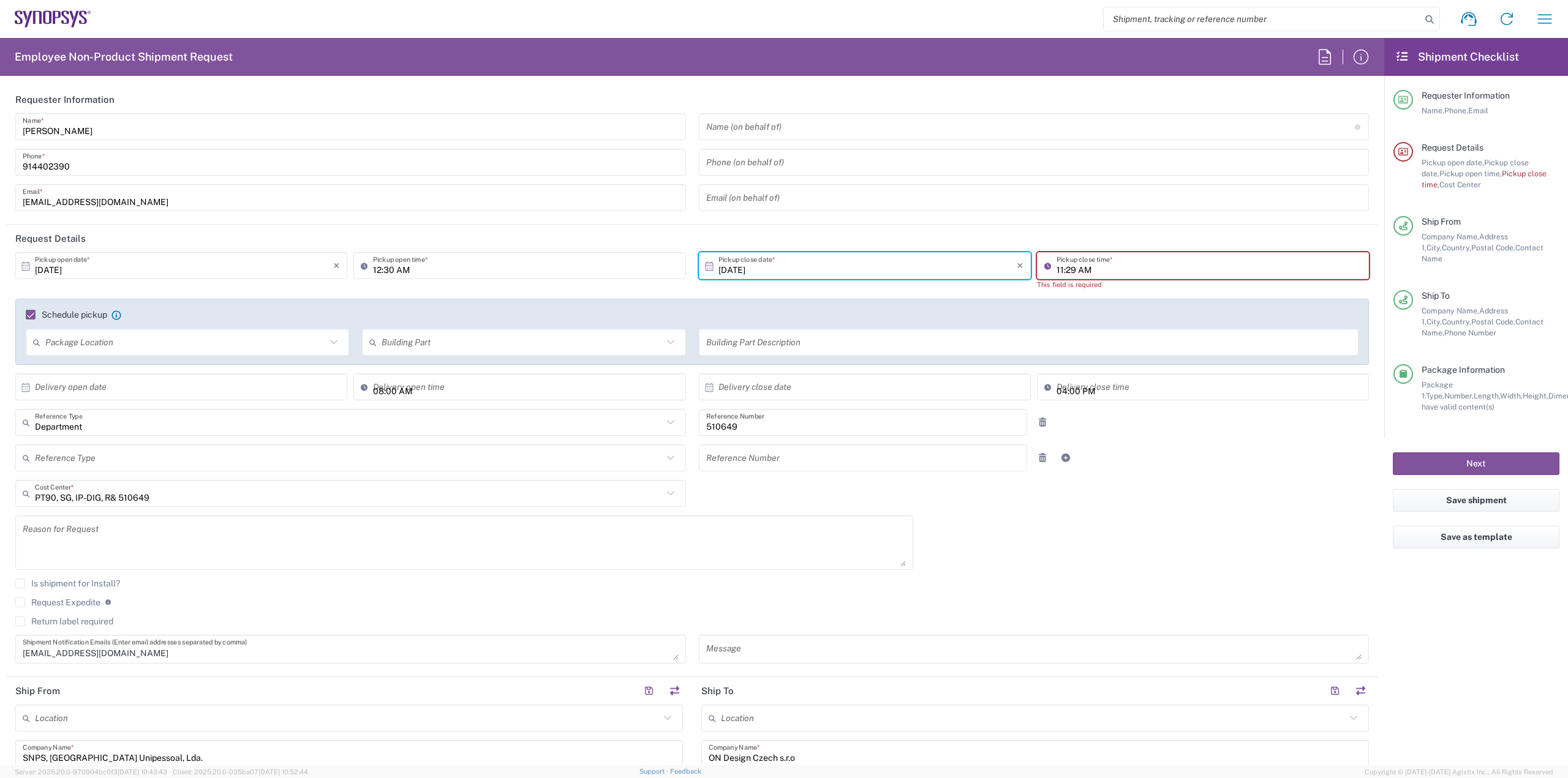
click at [1223, 273] on input "11:29 AM" at bounding box center [1209, 266] width 305 height 21
click at [1064, 270] on input "14:29 AM" at bounding box center [1209, 266] width 305 height 21
type input "14:30 AM"
click at [1427, 454] on button "Next" at bounding box center [1476, 464] width 166 height 23
click at [1072, 257] on input "11:30 AM" at bounding box center [1209, 266] width 305 height 21
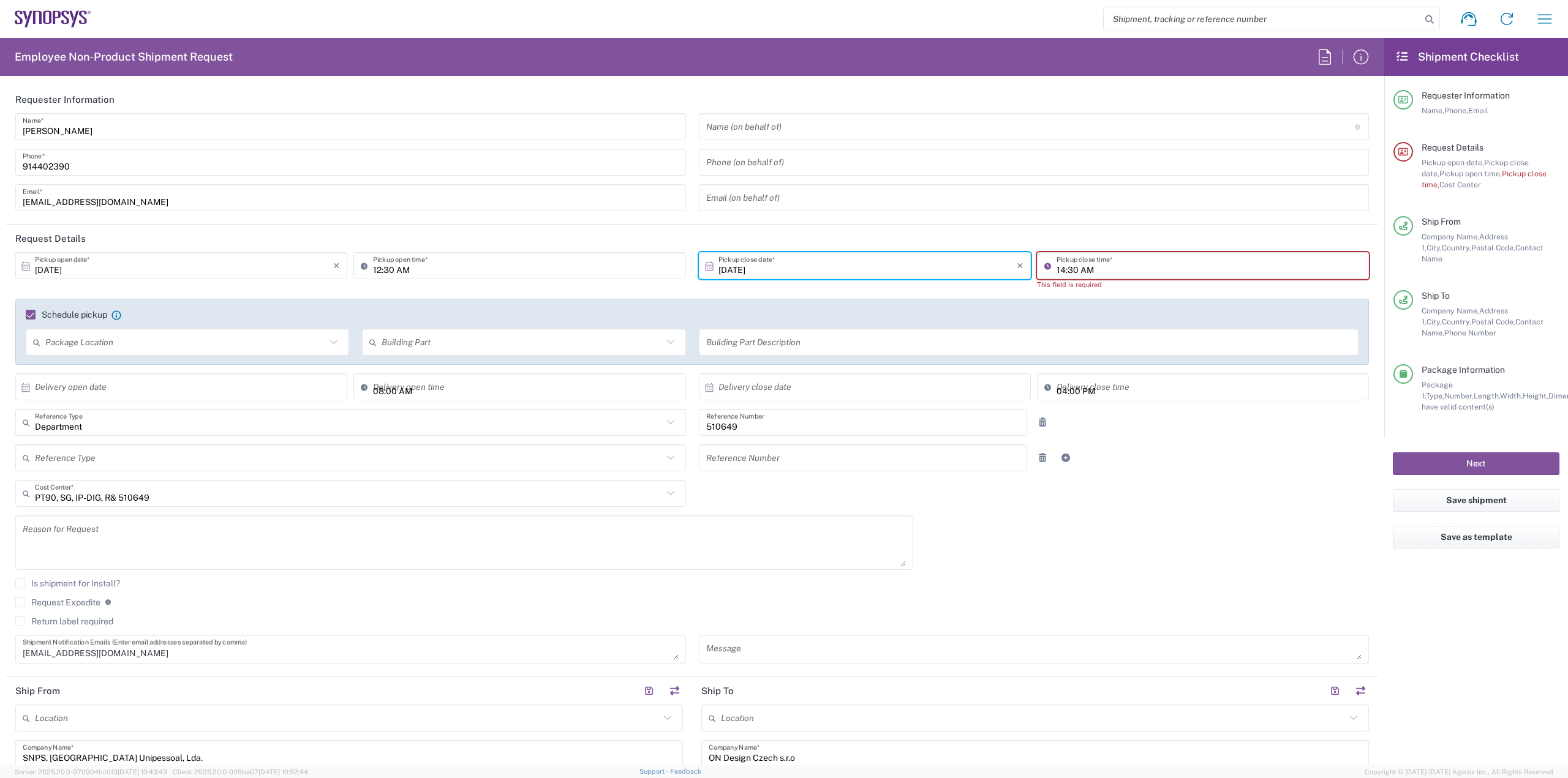
type input "14:30 AM"
click at [1169, 272] on input "11:30 AM" at bounding box center [1209, 266] width 305 height 21
type input "14:30 AM"
click at [1204, 476] on div "Reference Type Customer Ref Department Invoice Number Purchase Order RMA Refere…" at bounding box center [692, 463] width 1366 height 36
click at [1203, 261] on input "11:30 AM" at bounding box center [1209, 266] width 305 height 21
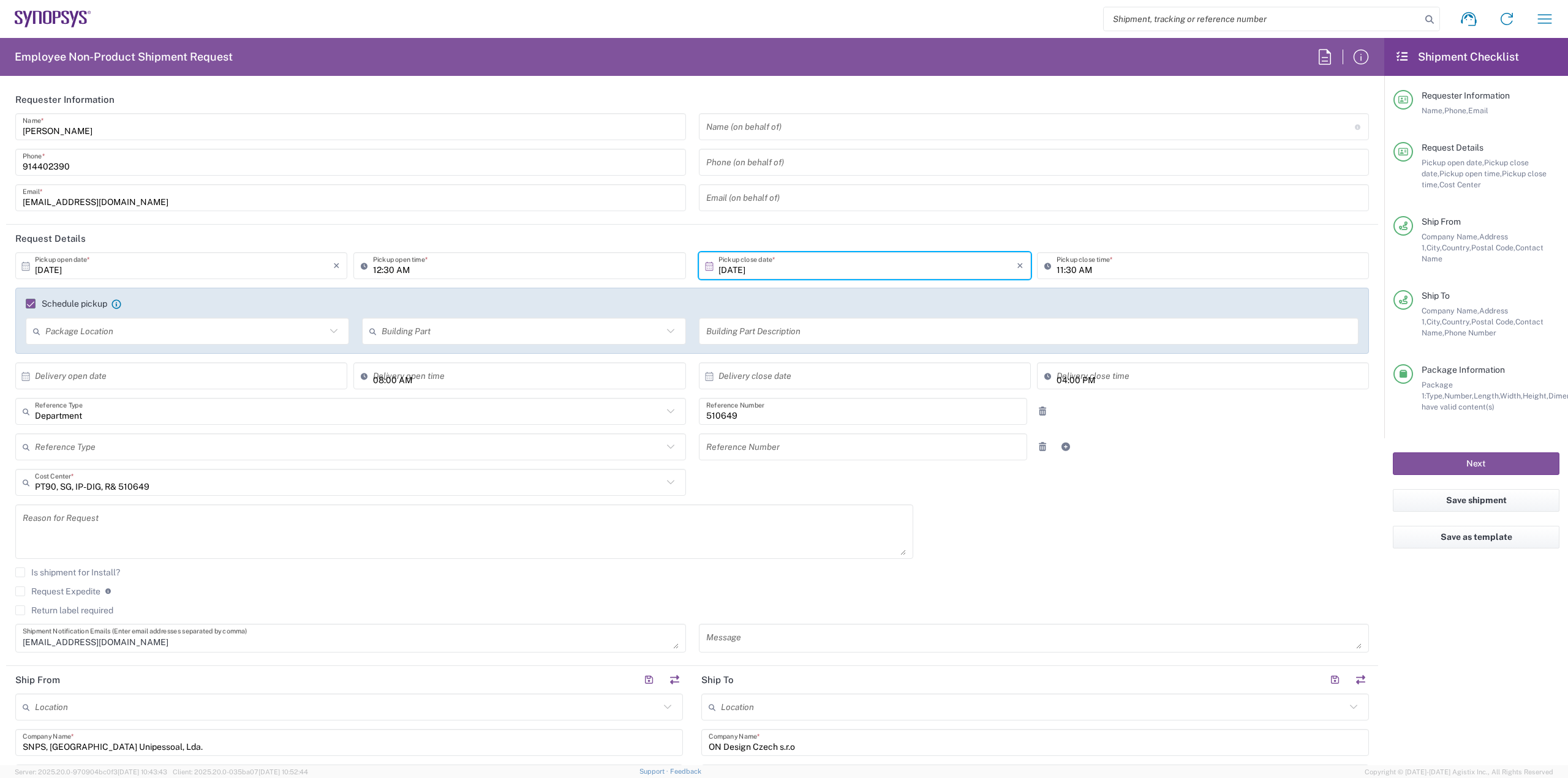
click at [874, 262] on input "[DATE]" at bounding box center [867, 266] width 298 height 21
click at [1101, 260] on input "11:30 AM" at bounding box center [1209, 266] width 305 height 21
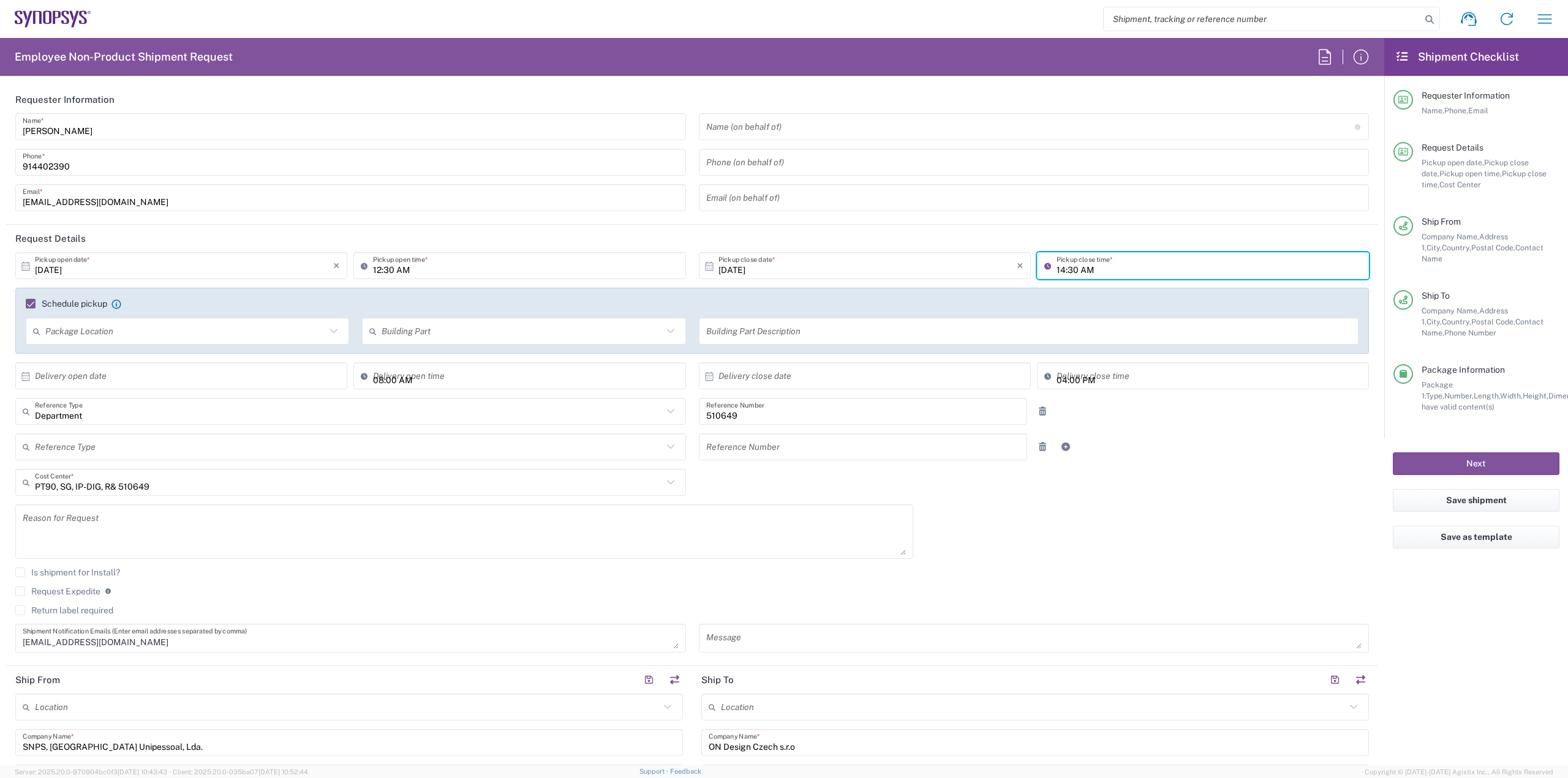
type input "14:30 AM"
click at [1104, 311] on div "Schedule pickup When scheduling a pickup please be sure to meet the following c…" at bounding box center [692, 308] width 1346 height 20
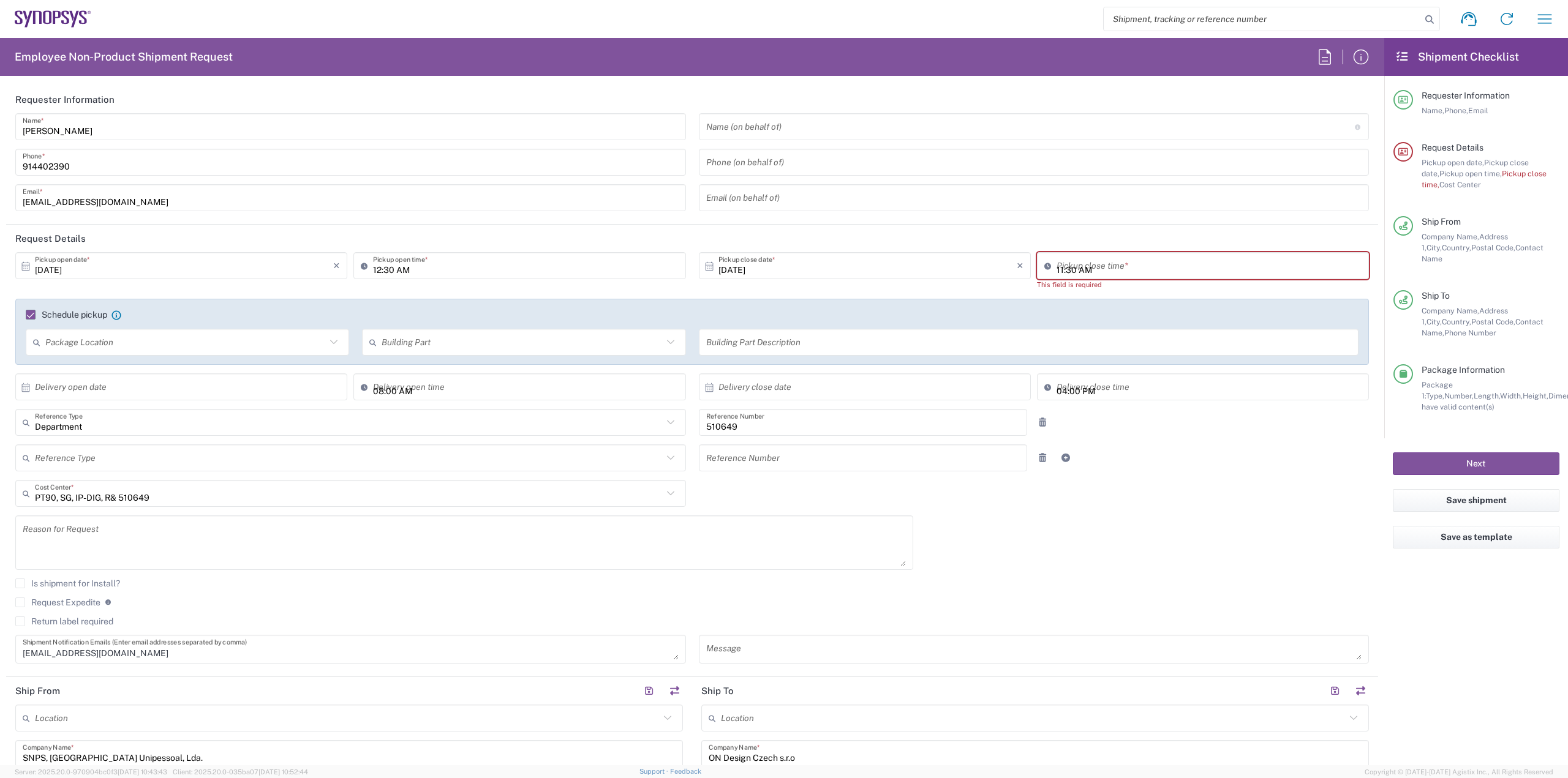
click at [1132, 272] on input "11:30 AM" at bounding box center [1209, 266] width 305 height 21
type input "15:30 AM"
click at [1218, 334] on input "text" at bounding box center [1028, 342] width 645 height 21
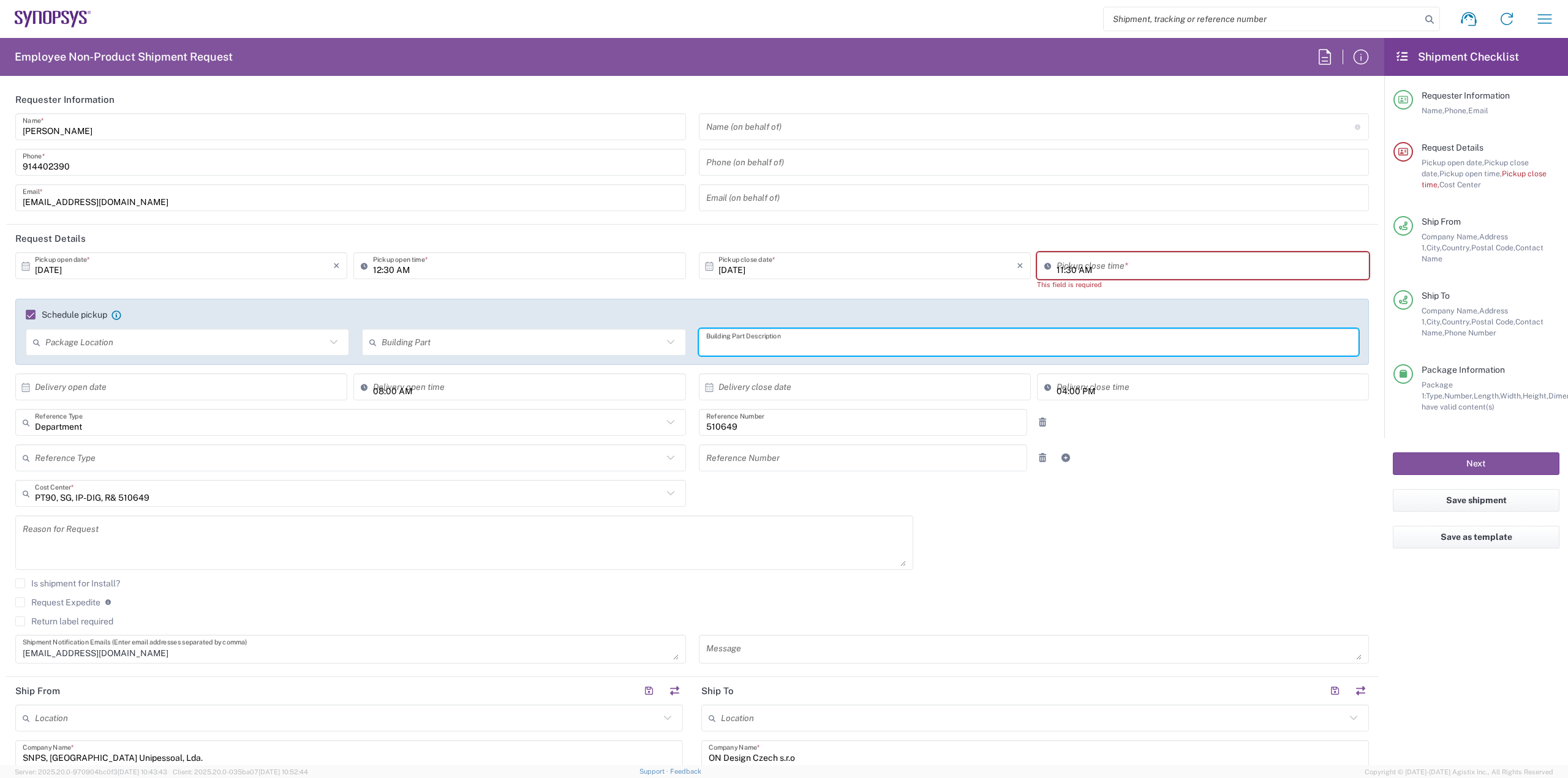
click at [1186, 272] on input "11:30 AM" at bounding box center [1209, 266] width 305 height 21
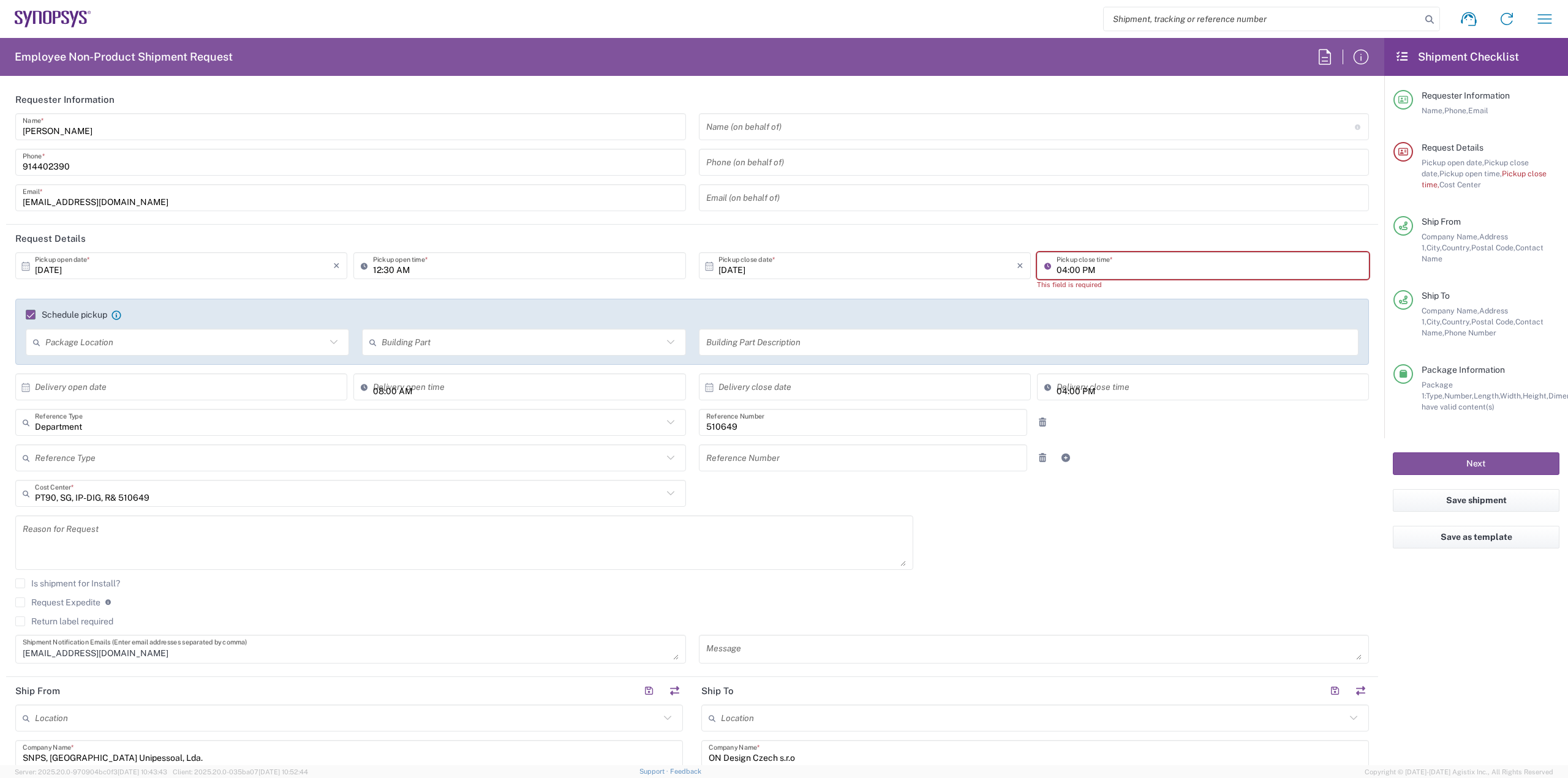
type input "04:00 PM"
click at [388, 271] on input "12:30 AM" at bounding box center [526, 266] width 305 height 21
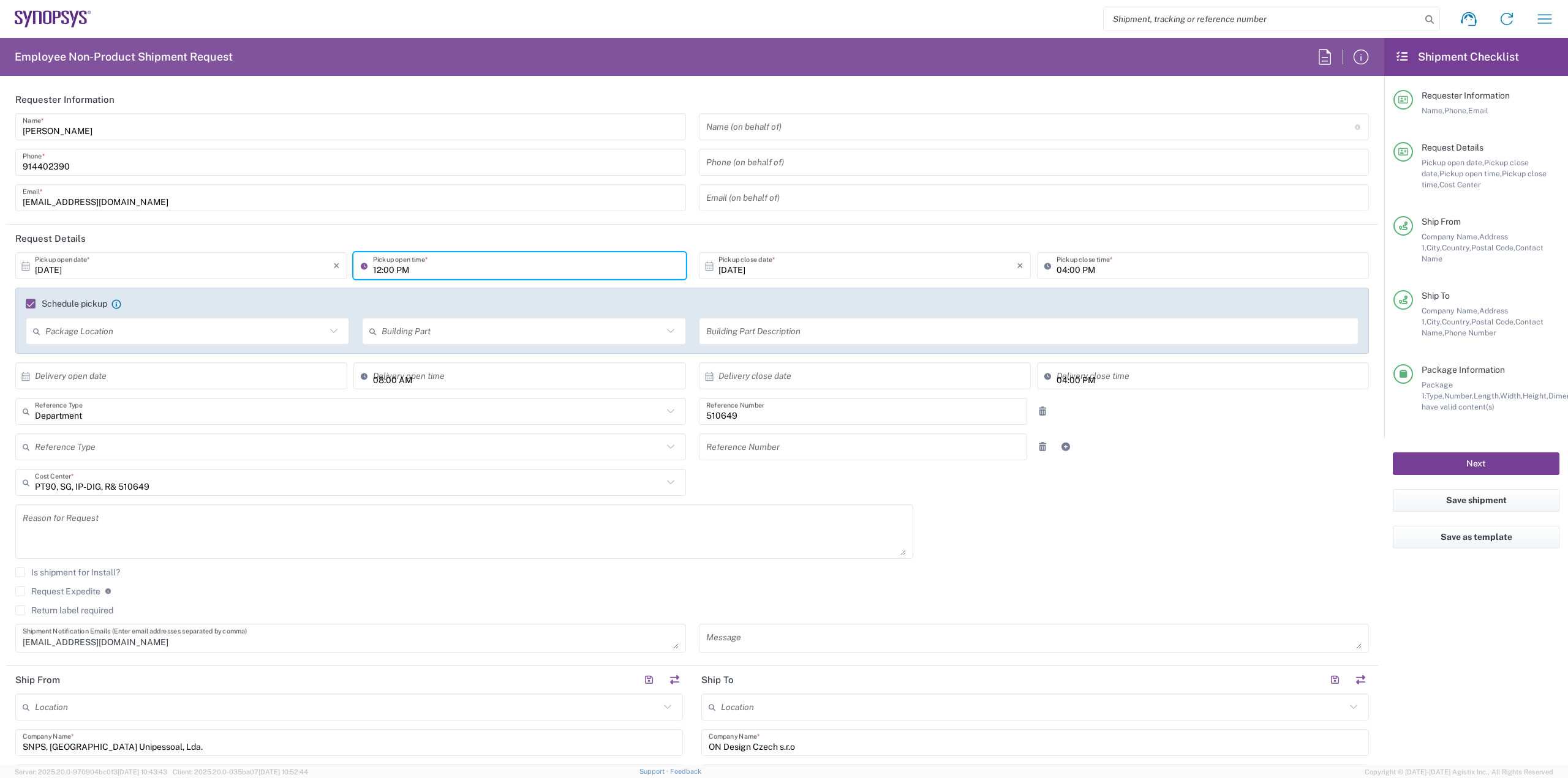
type input "12:00 PM"
click at [1466, 452] on button "Next" at bounding box center [1476, 464] width 166 height 23
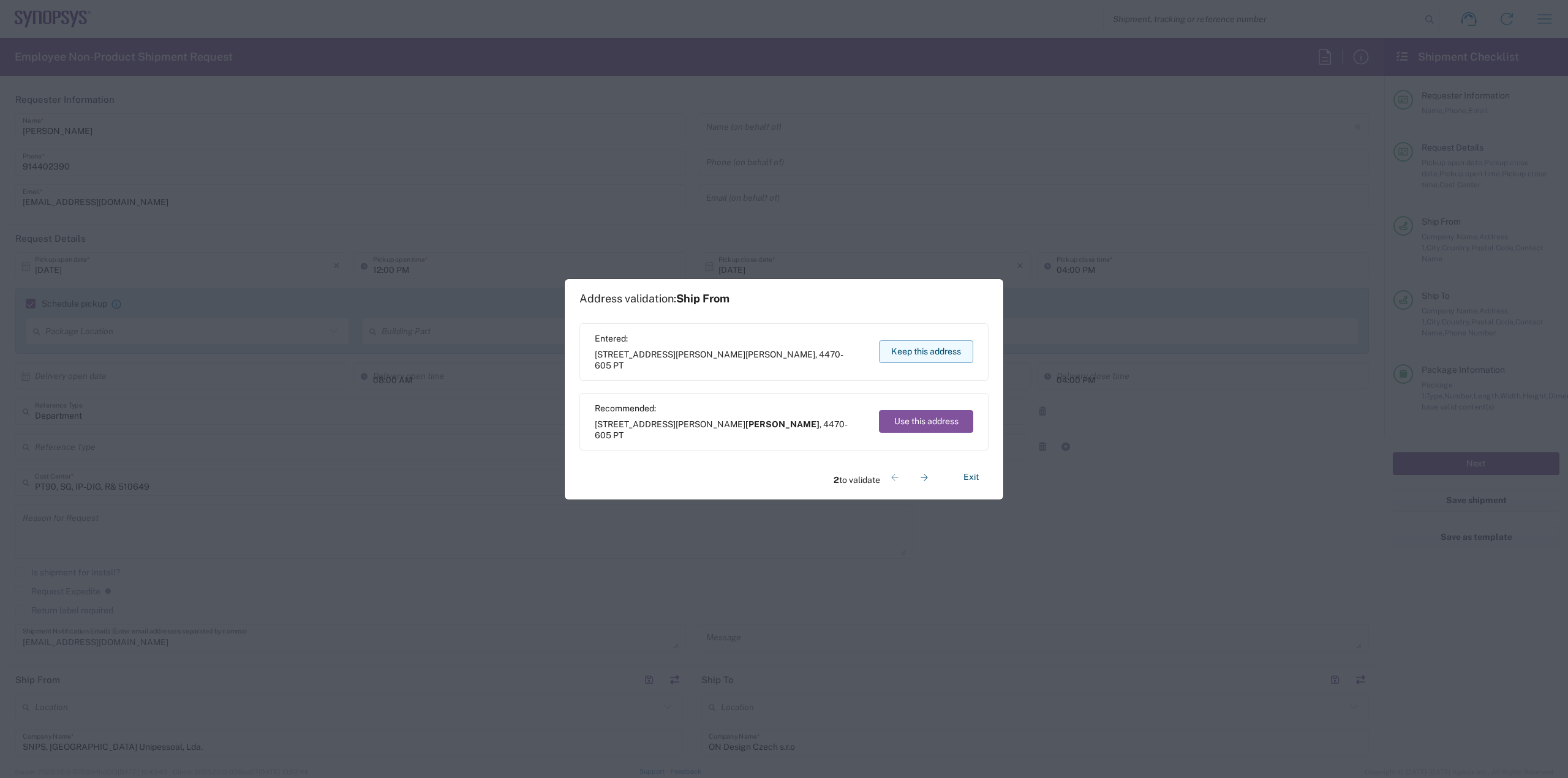
click at [932, 344] on button "Keep this address" at bounding box center [926, 352] width 95 height 23
click at [932, 345] on button "Keep this address" at bounding box center [926, 352] width 95 height 23
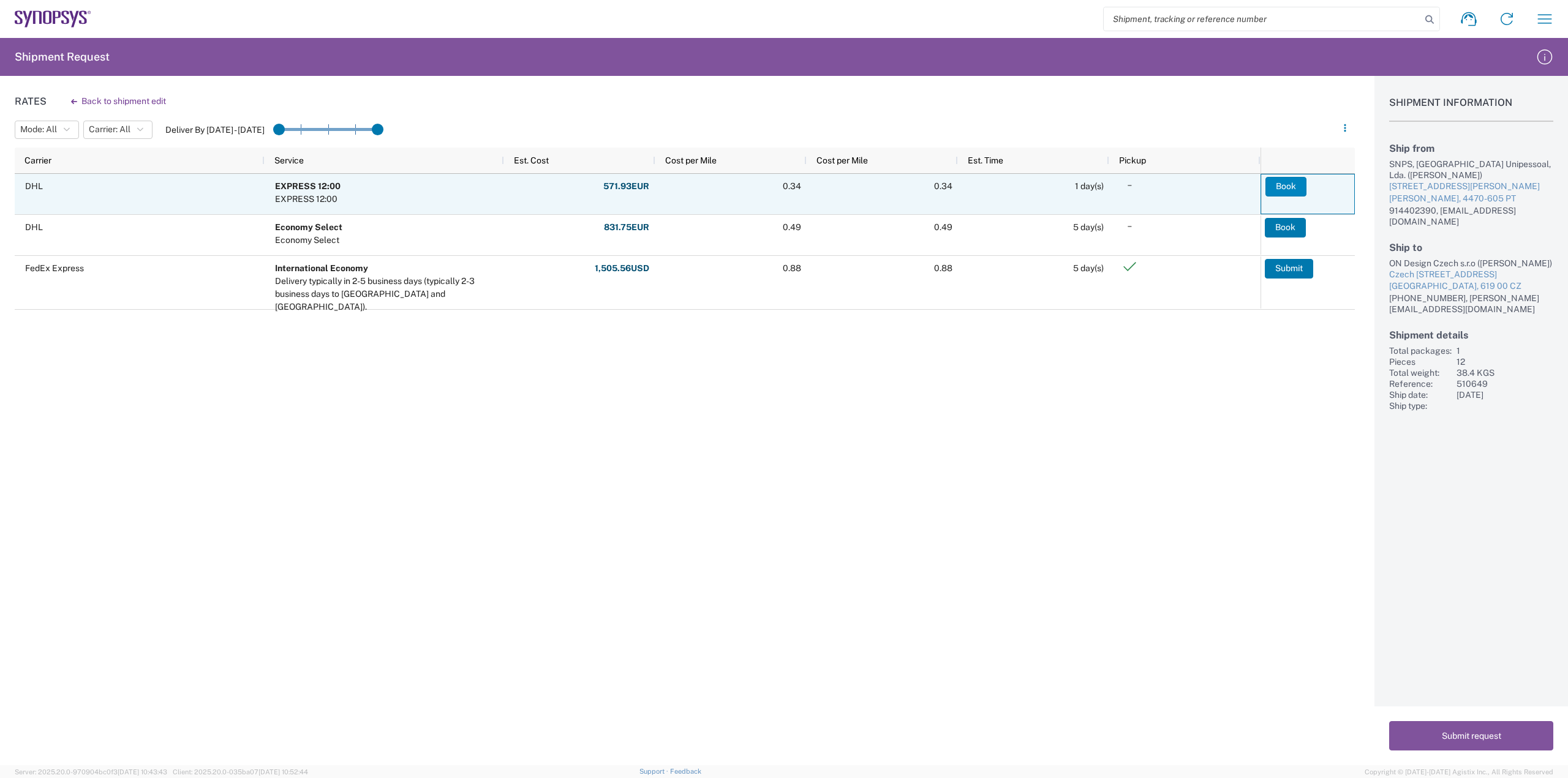
click at [1287, 184] on button "Book" at bounding box center [1285, 187] width 41 height 20
